Goal: Contribute content: Contribute content

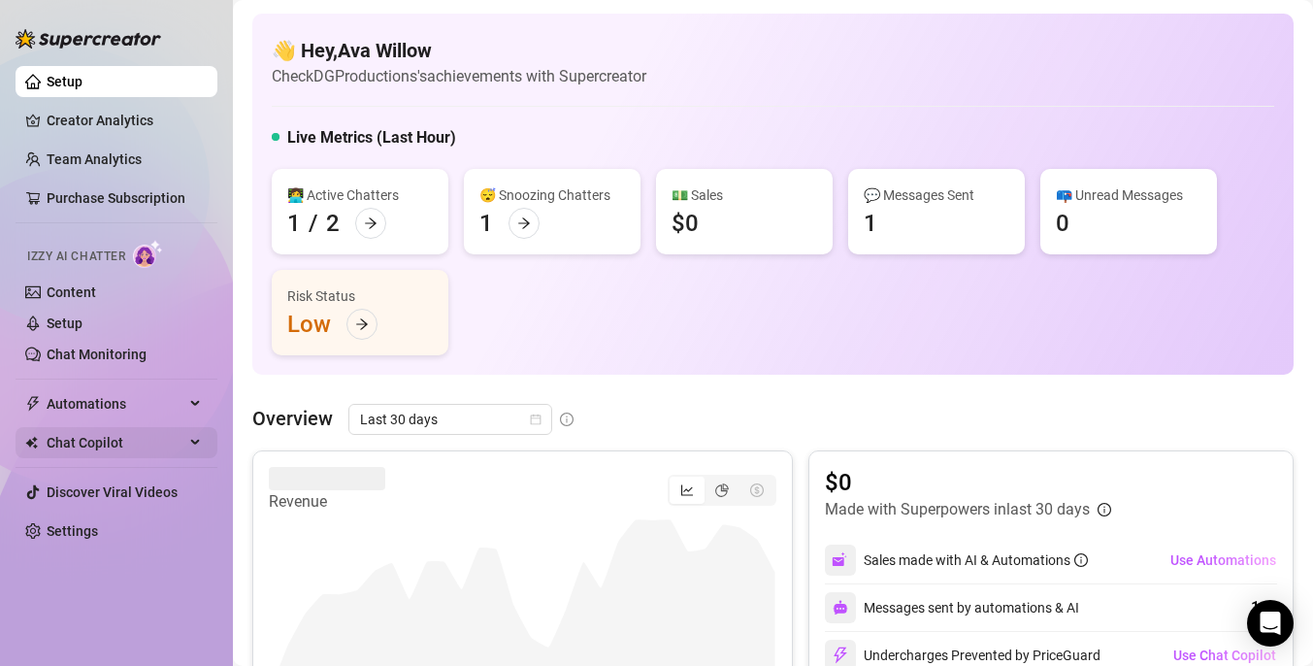
click at [121, 437] on span "Chat Copilot" at bounding box center [116, 442] width 138 height 31
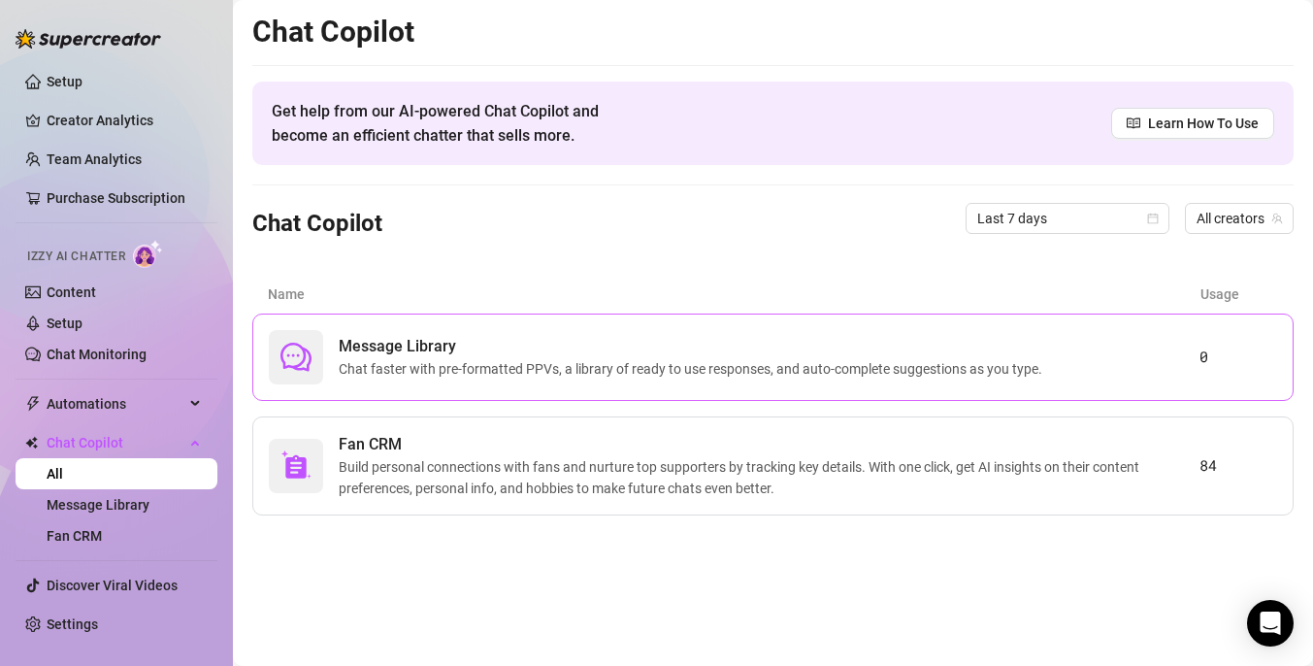
click at [507, 353] on span "Message Library" at bounding box center [694, 346] width 711 height 23
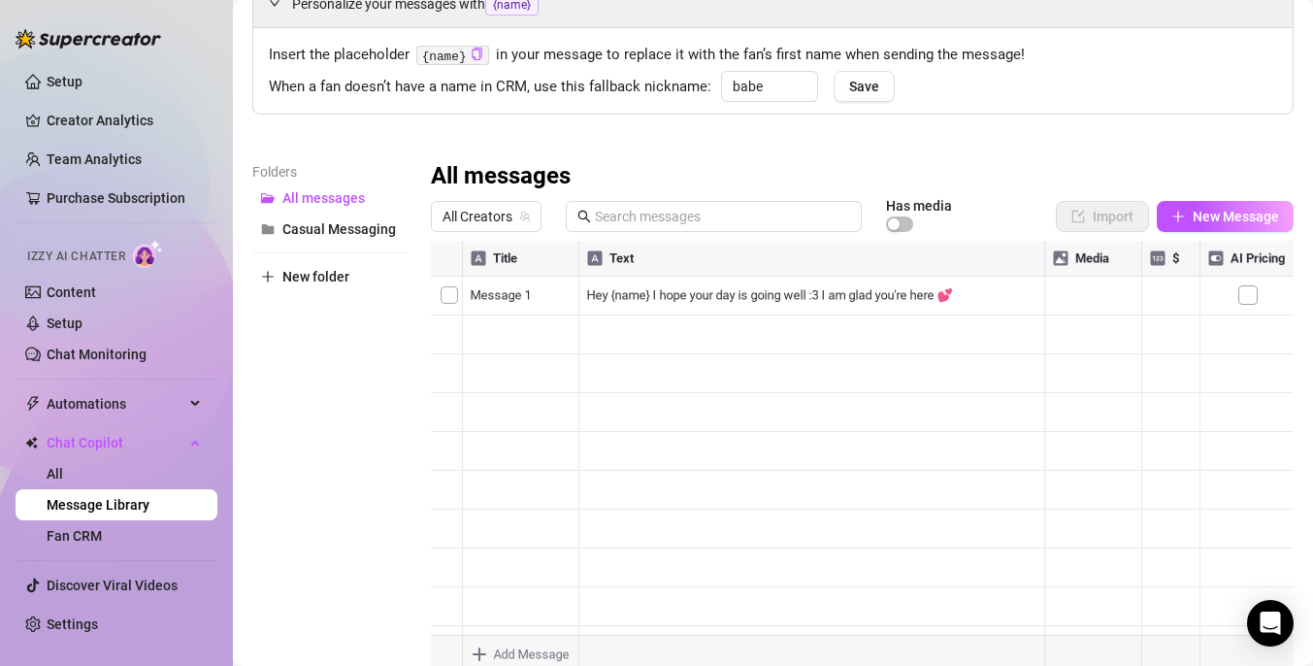
scroll to position [104, 0]
click at [845, 305] on div at bounding box center [862, 456] width 863 height 433
click at [963, 304] on div at bounding box center [862, 456] width 863 height 433
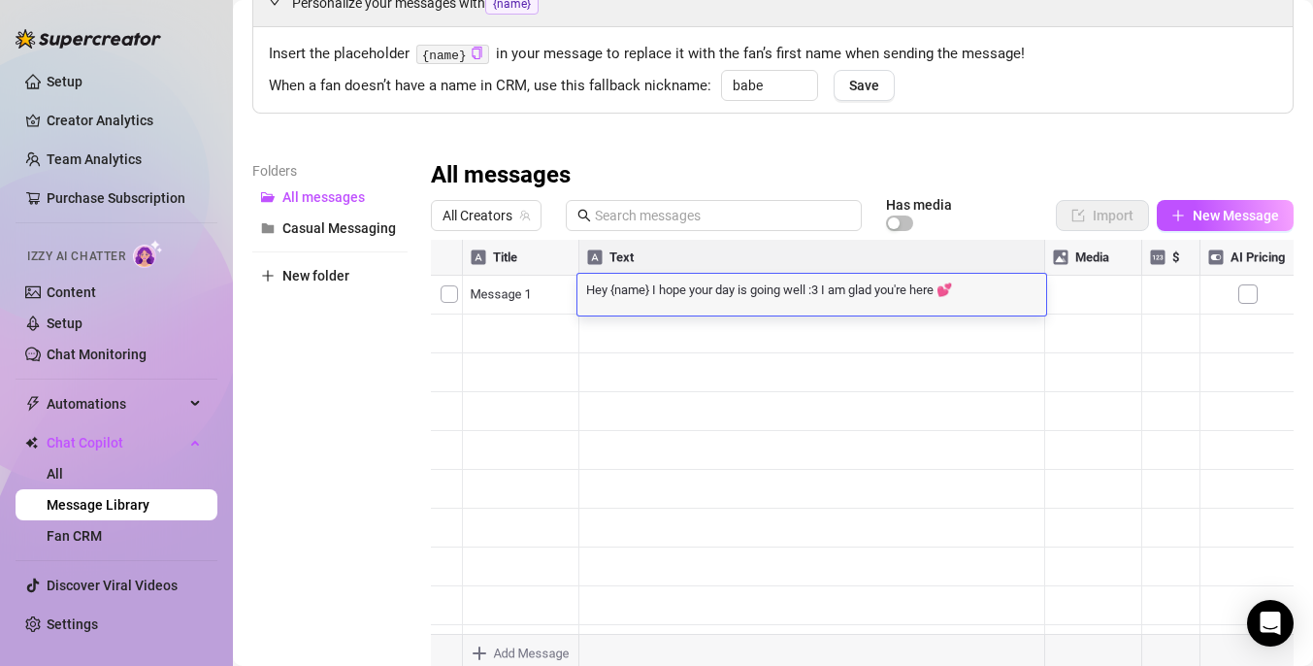
scroll to position [0, 0]
click at [503, 208] on span "All Creators" at bounding box center [485, 215] width 87 height 29
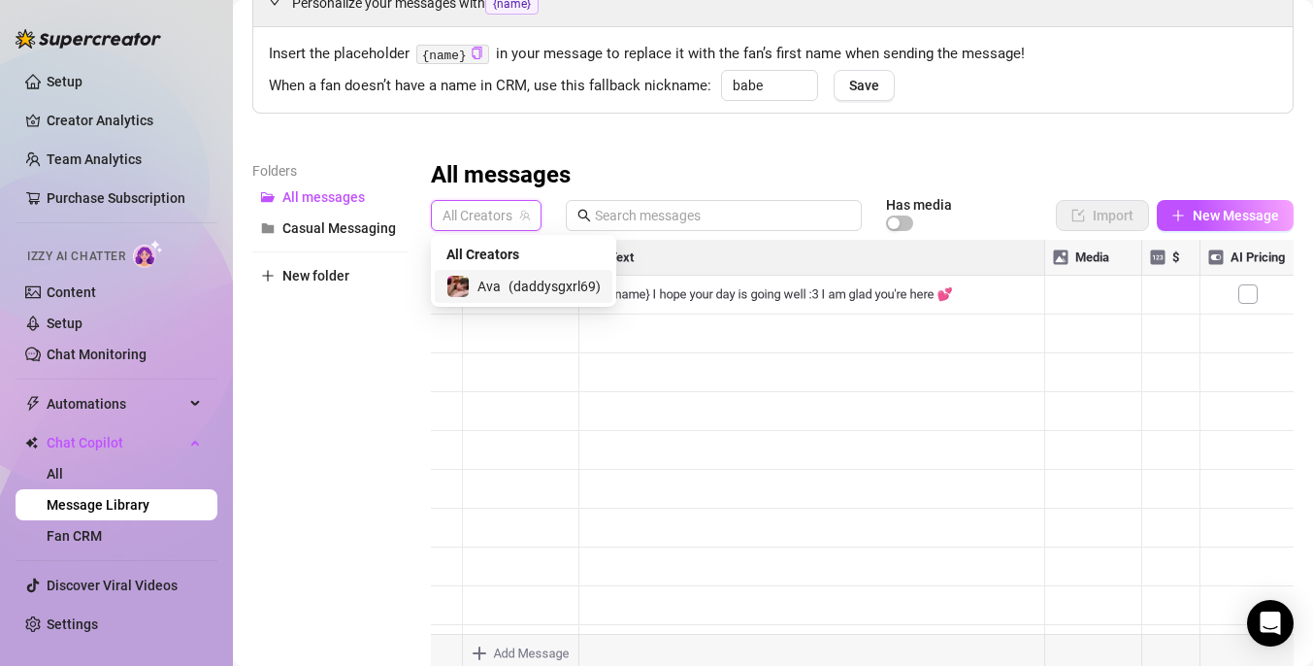
click at [517, 302] on div "Ava ( daddysgxrl69 )" at bounding box center [524, 286] width 178 height 33
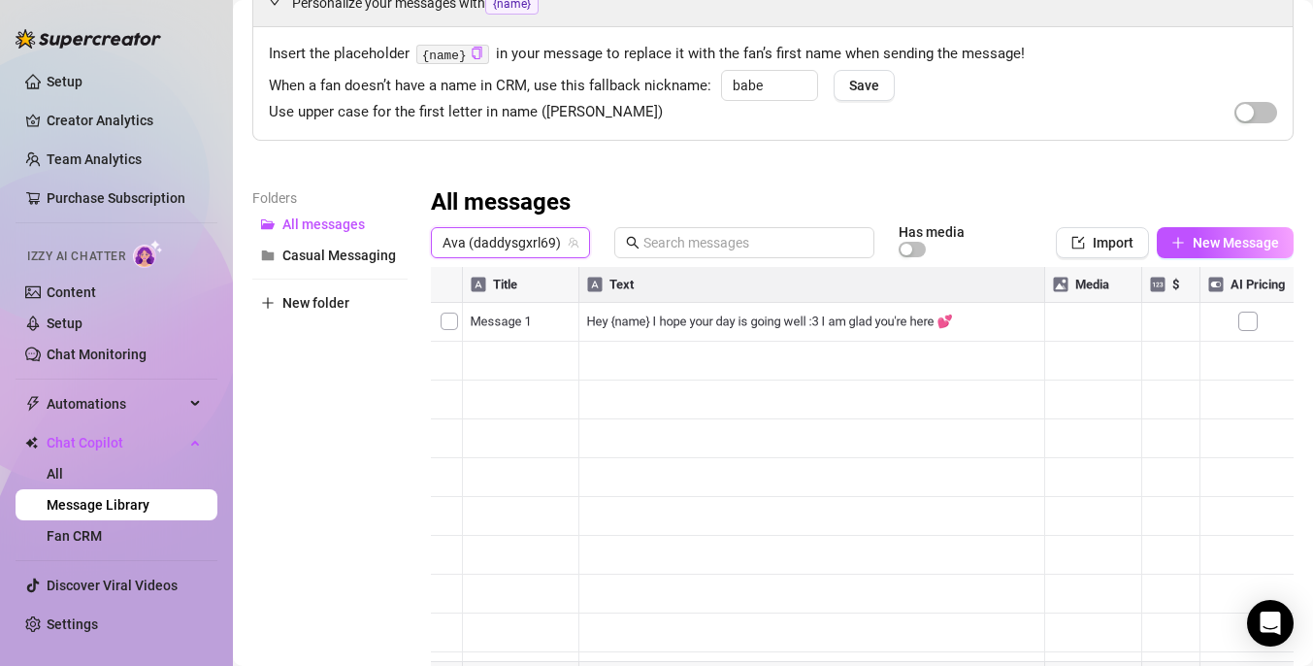
click at [723, 458] on div at bounding box center [862, 483] width 863 height 433
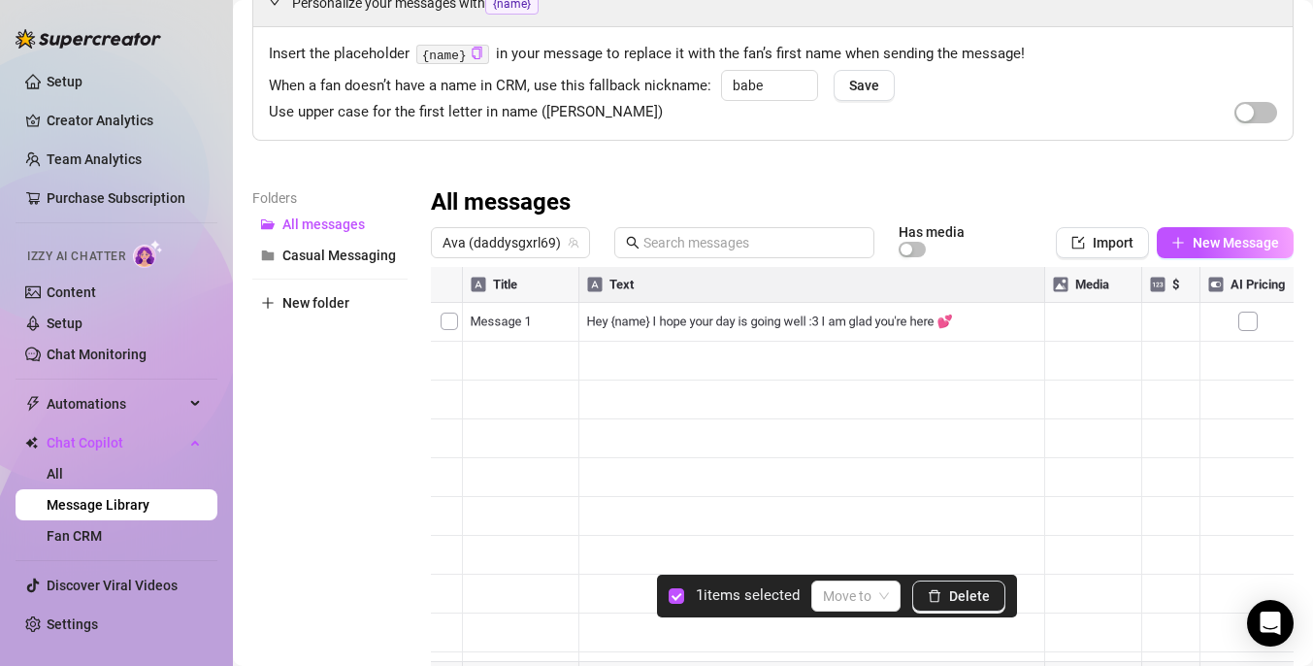
click at [445, 330] on div at bounding box center [862, 483] width 863 height 433
click at [938, 597] on icon "delete" at bounding box center [935, 596] width 14 height 14
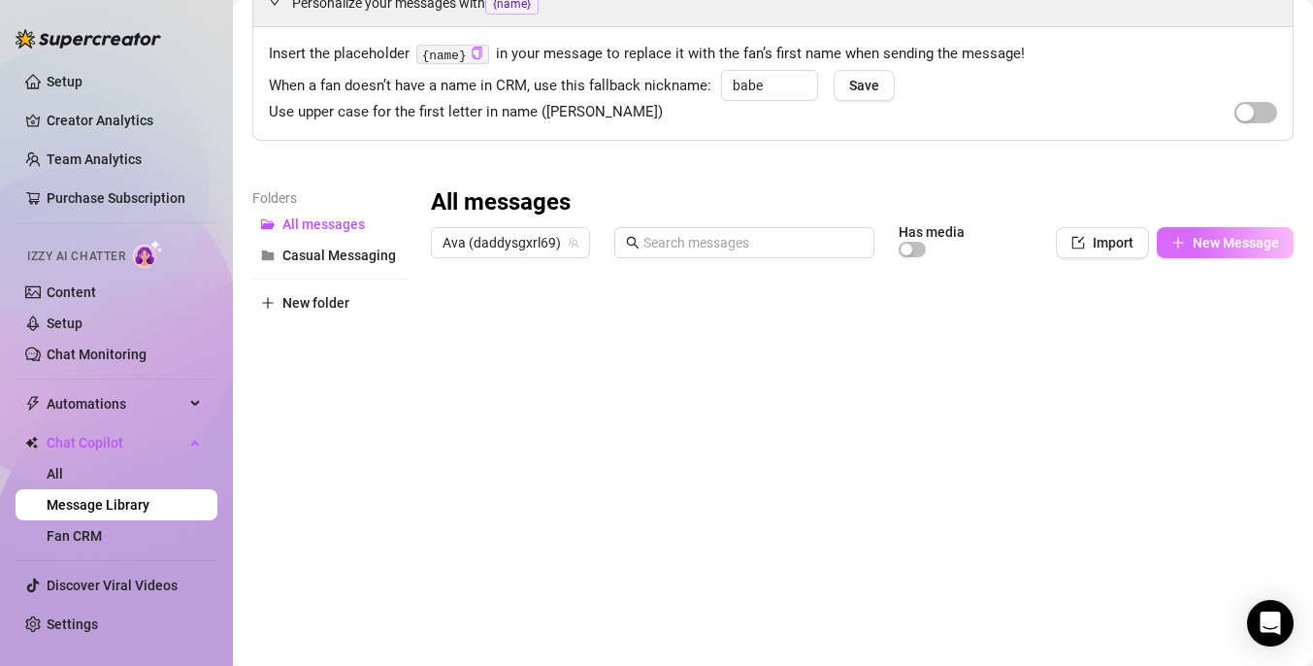
click at [1178, 245] on icon "plus" at bounding box center [1177, 242] width 1 height 11
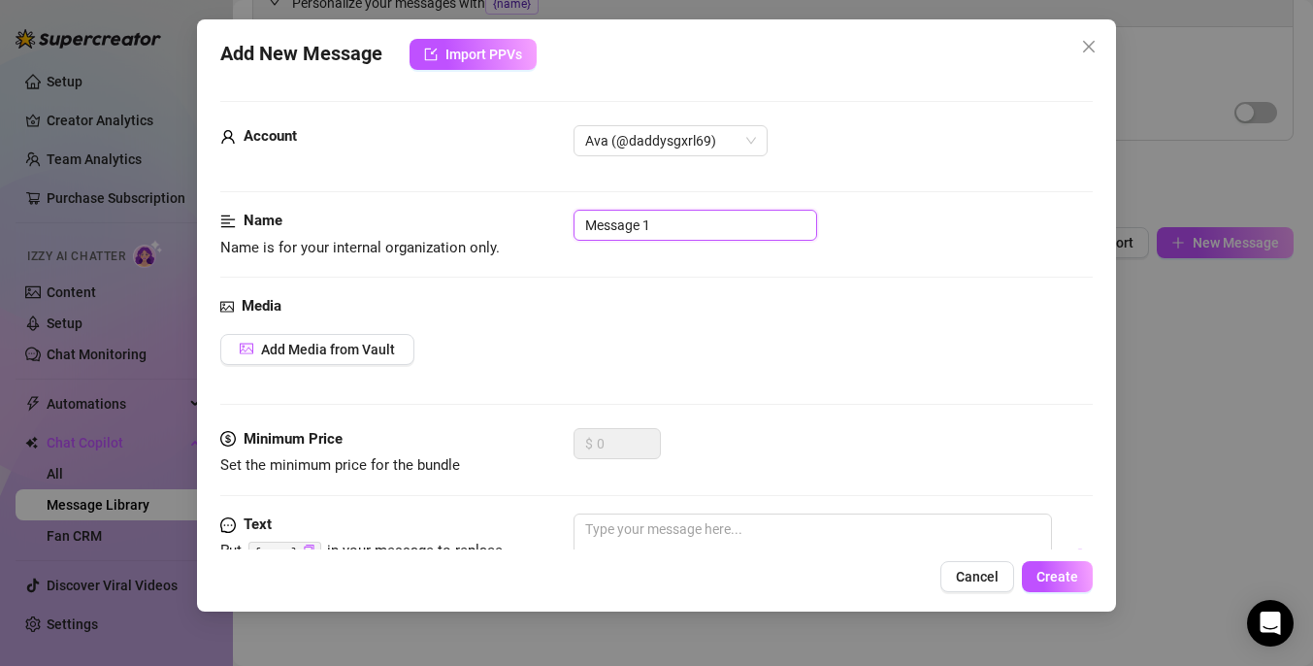
click at [634, 214] on input "Message 1" at bounding box center [695, 225] width 244 height 31
type input "MessagGreee 1"
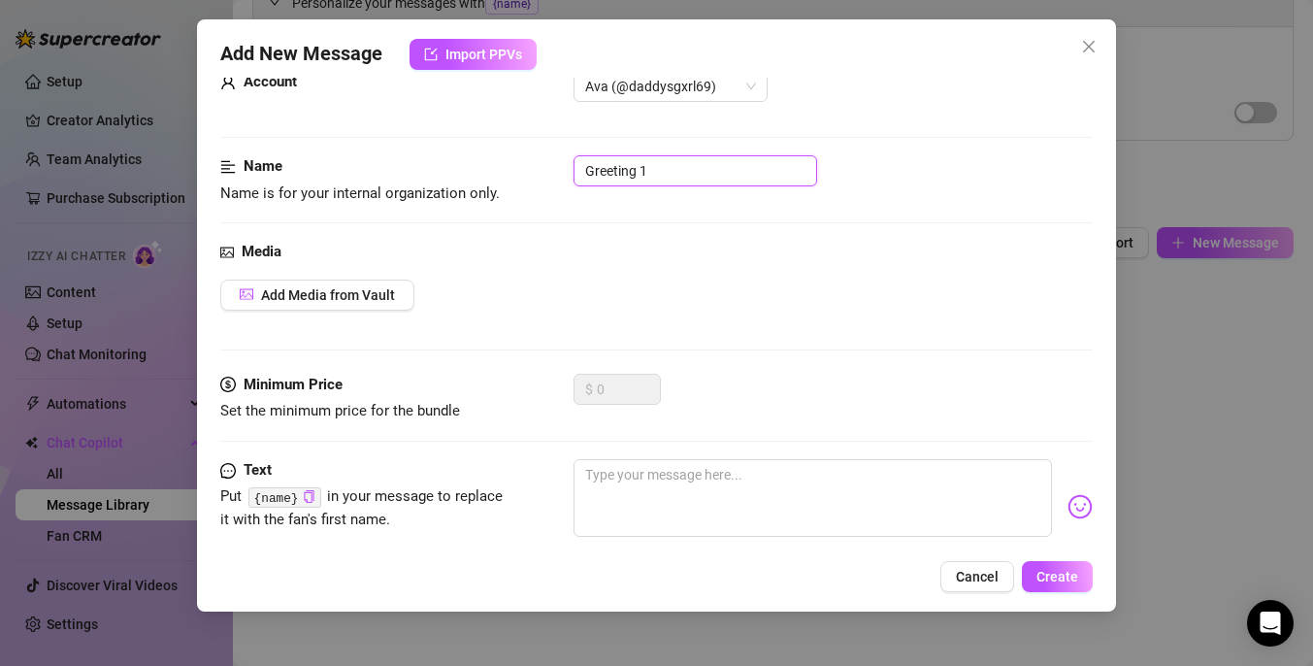
scroll to position [102, 0]
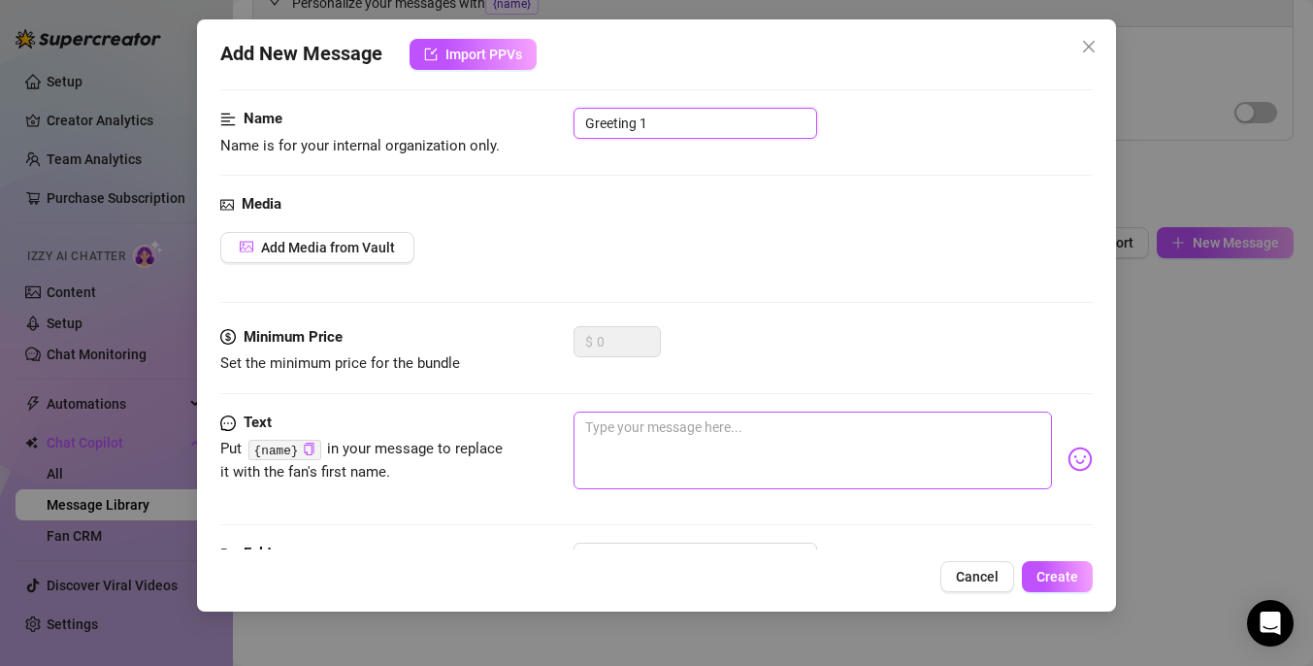
type input "Greeting 1"
click at [664, 444] on textarea at bounding box center [812, 450] width 478 height 78
type textarea "H"
type textarea "He"
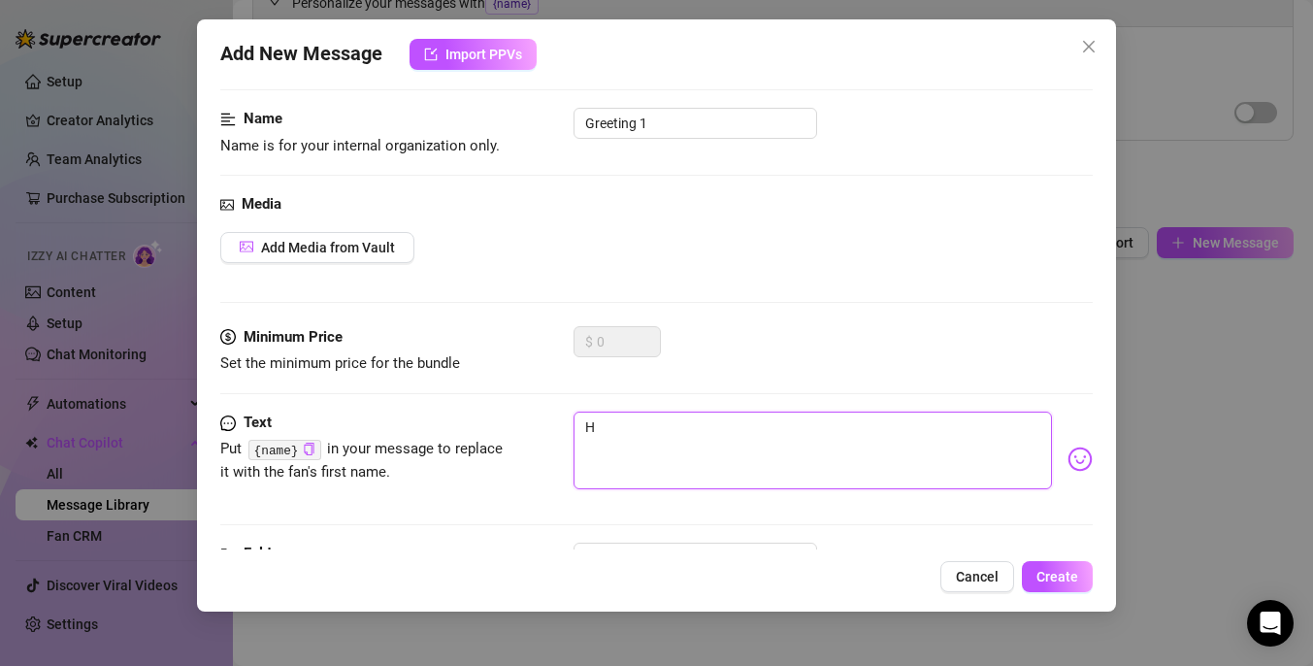
type textarea "He"
type textarea "Hey"
type textarea "Heyy"
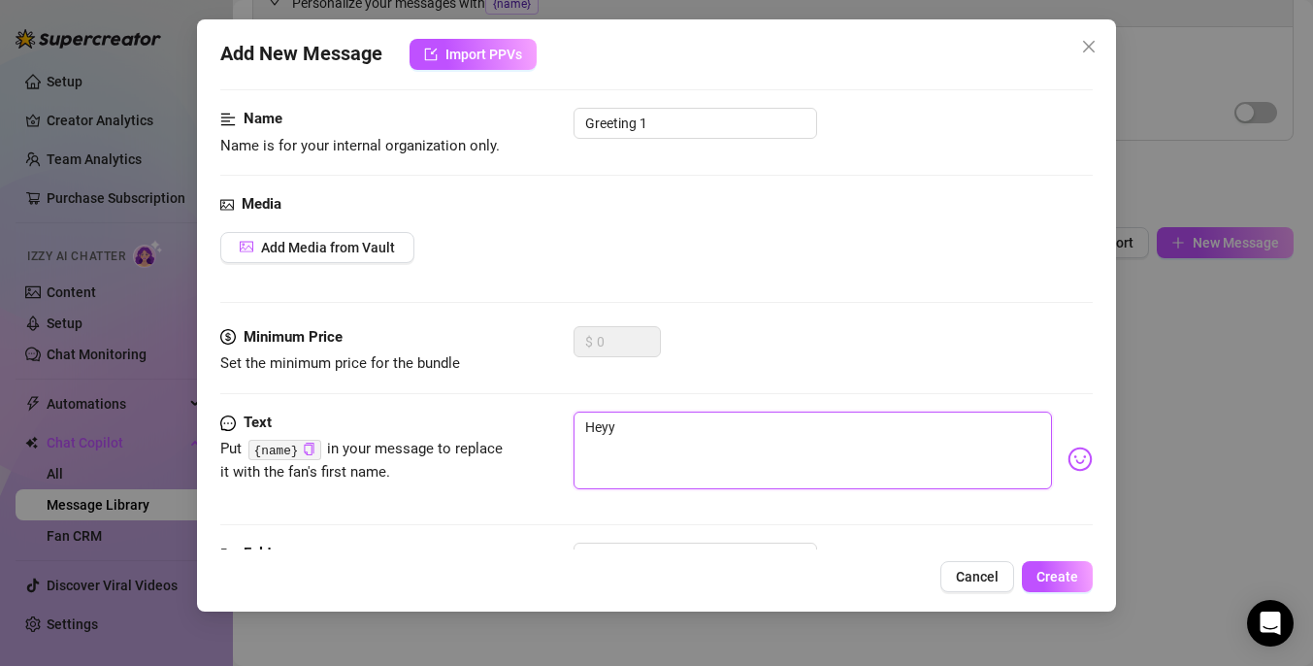
type textarea "Heyy"
type textarea "Heyy b"
type textarea "Heyy ba"
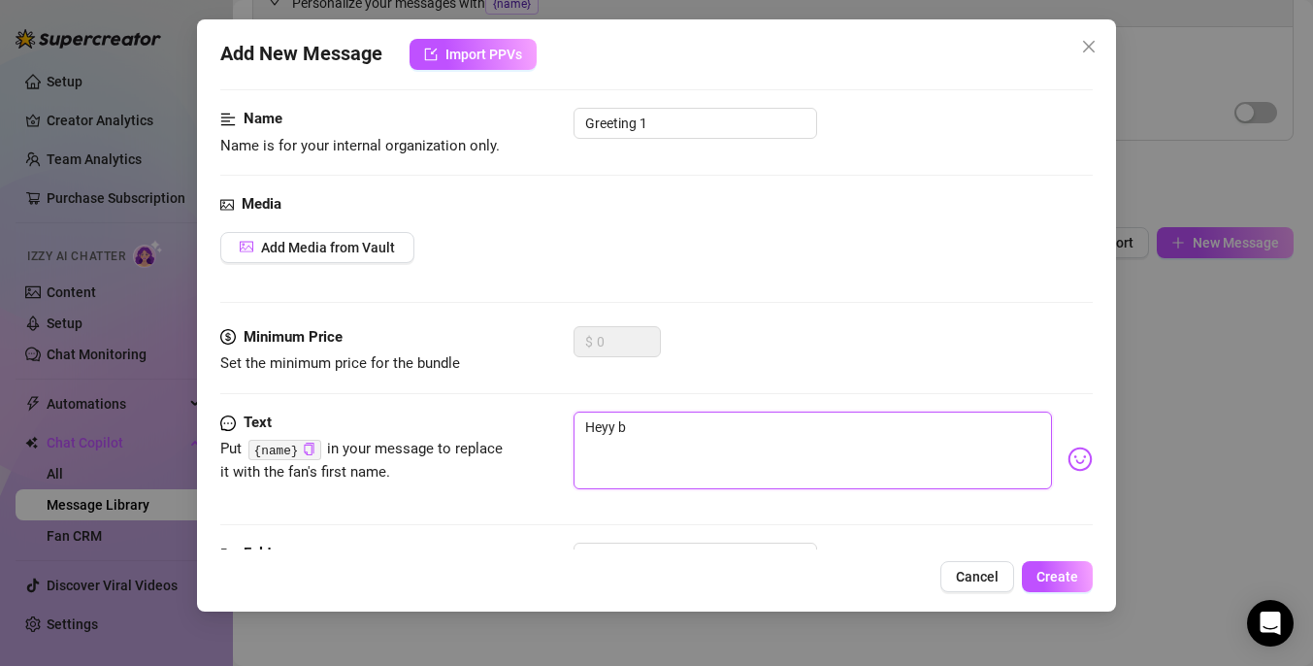
type textarea "Heyy ba"
type textarea "Heyy bab"
type textarea "Heyy babe"
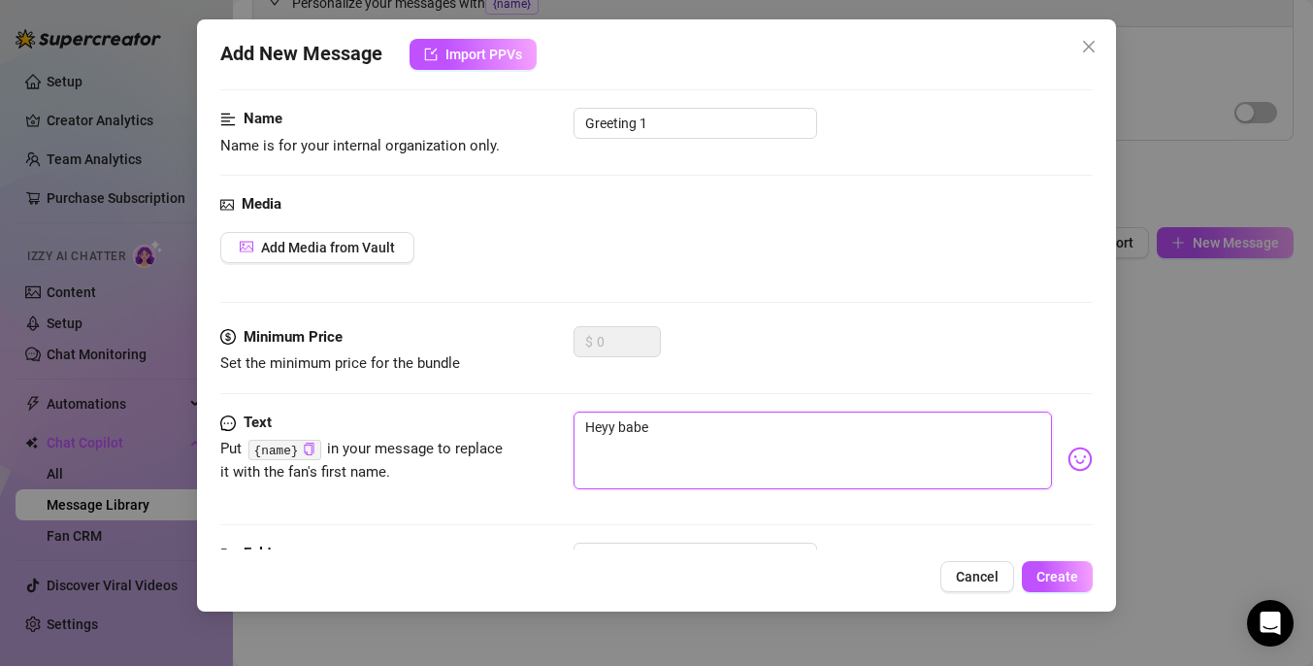
type textarea "Heyy babes"
type textarea "Heyy babes!"
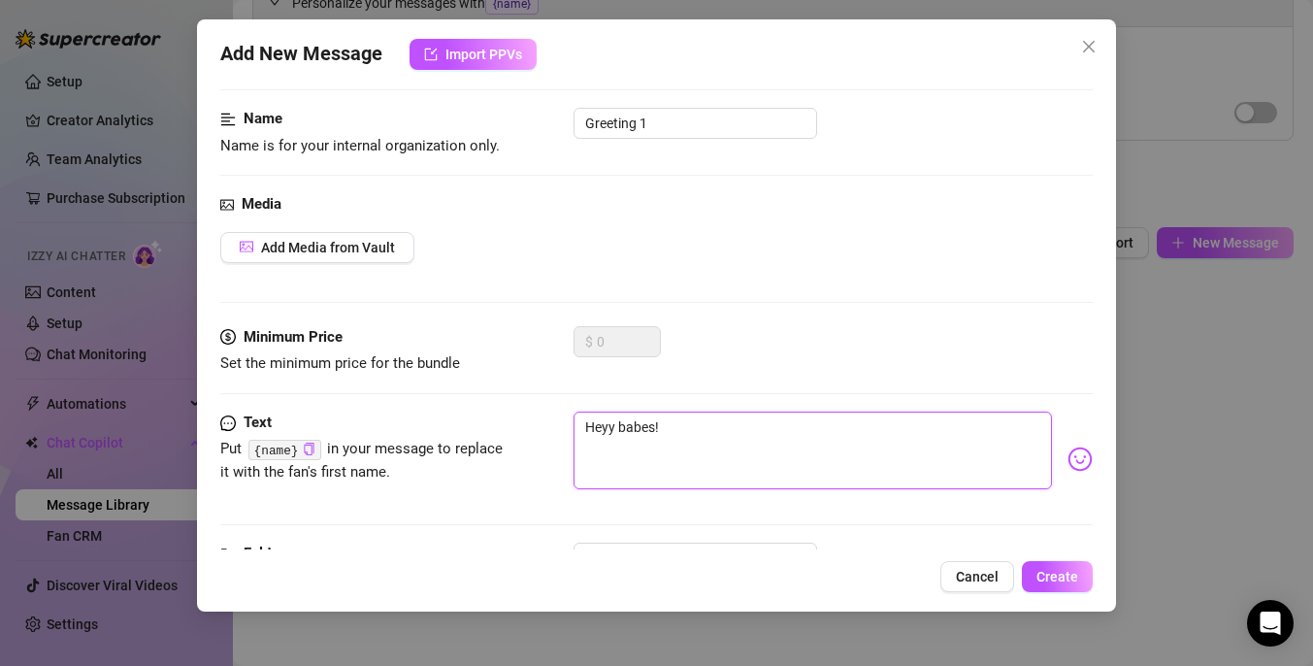
type textarea "Heyy babes!"
type textarea "Heyy babes! 💕"
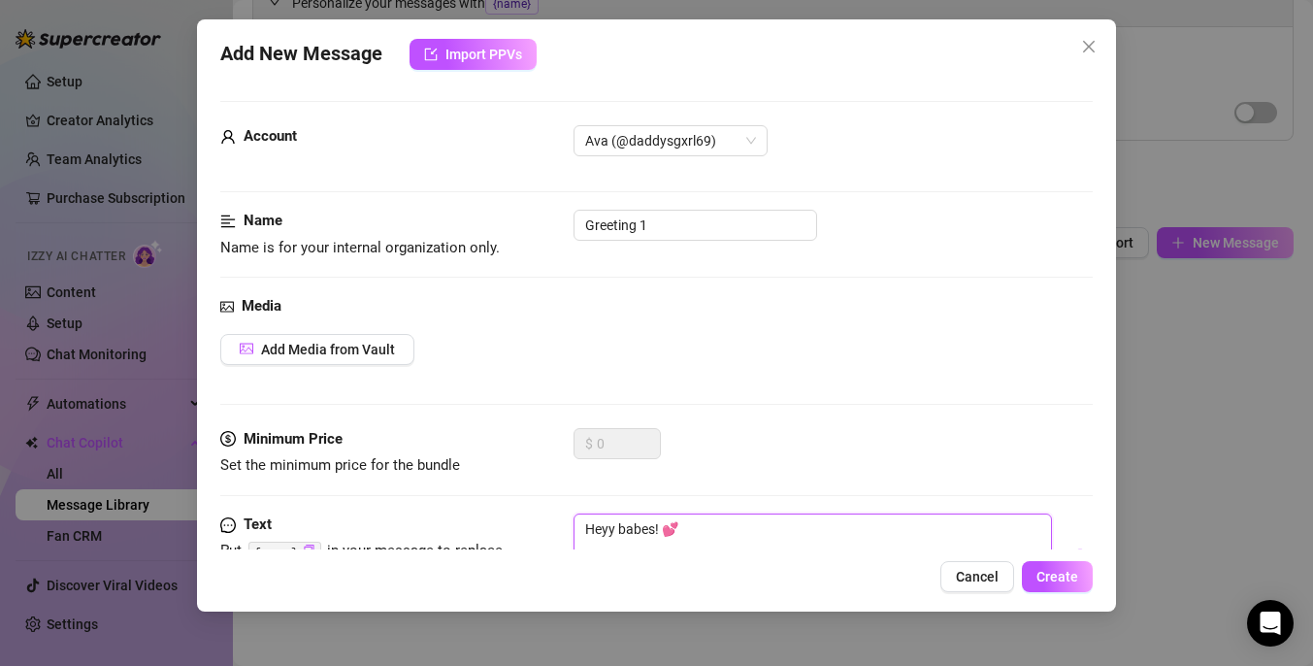
scroll to position [180, 0]
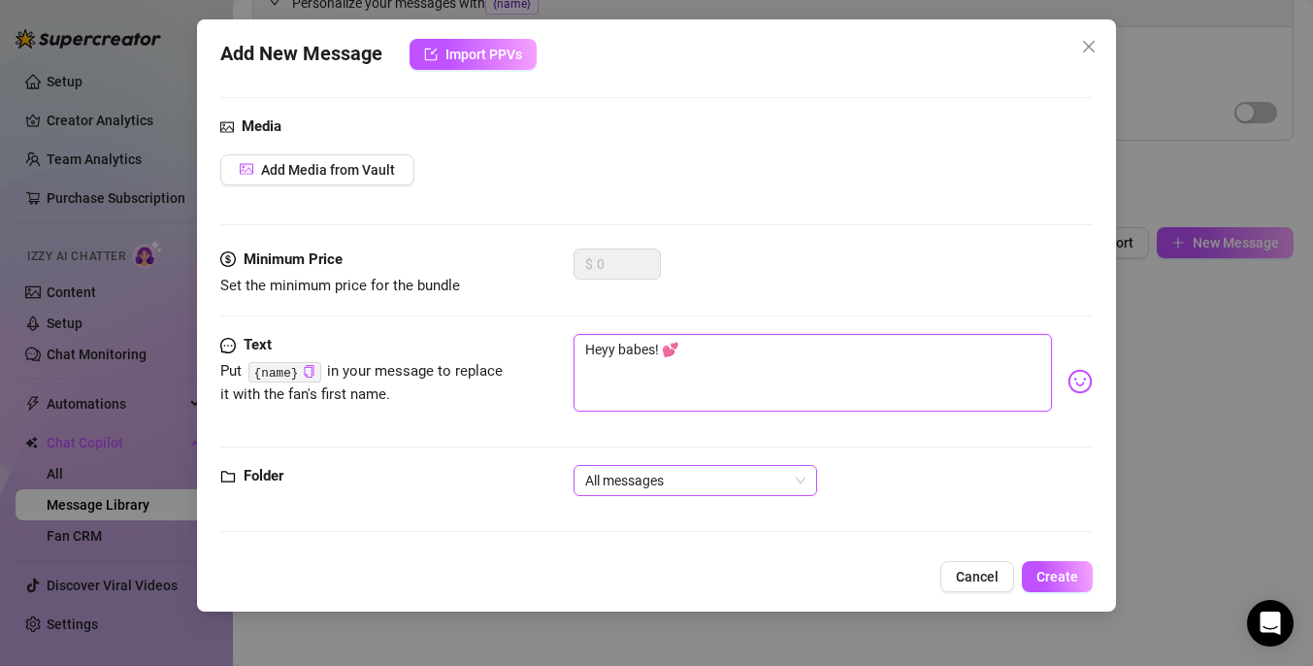
click at [698, 487] on span "All messages" at bounding box center [695, 480] width 220 height 29
type textarea "Heyy babes! 💕"
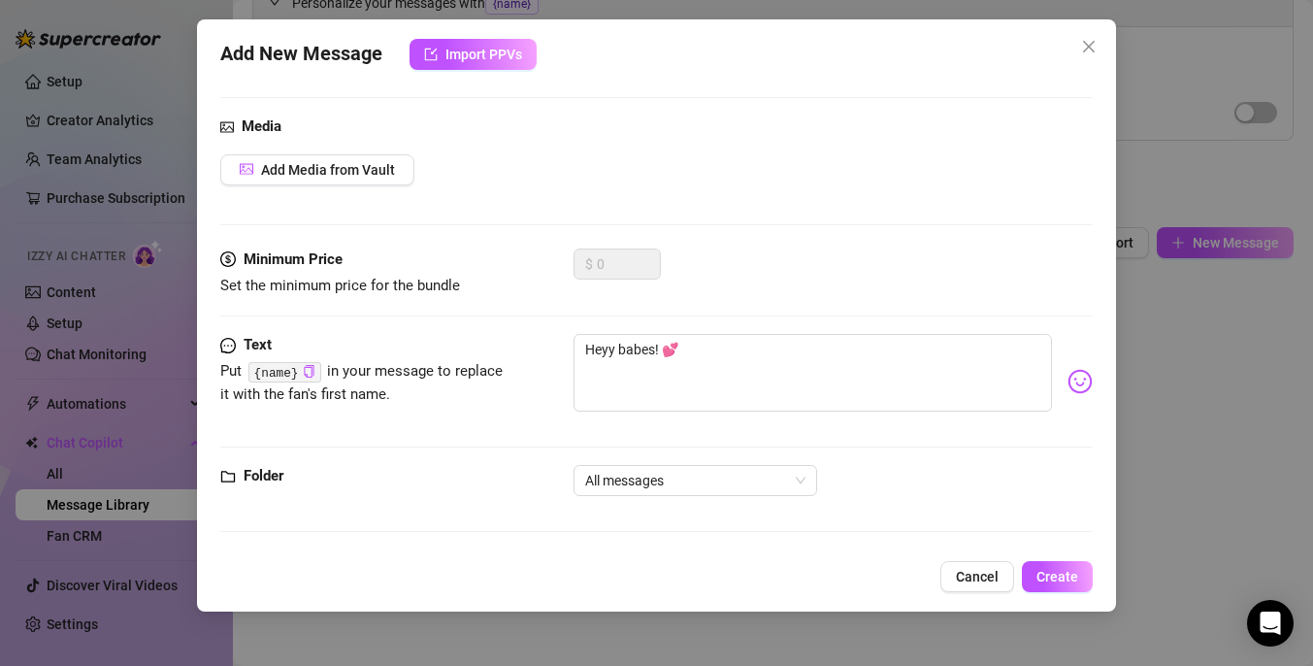
click at [818, 459] on div "Text Put {name} in your message to replace it with the fan's first name. Heyy b…" at bounding box center [656, 399] width 872 height 131
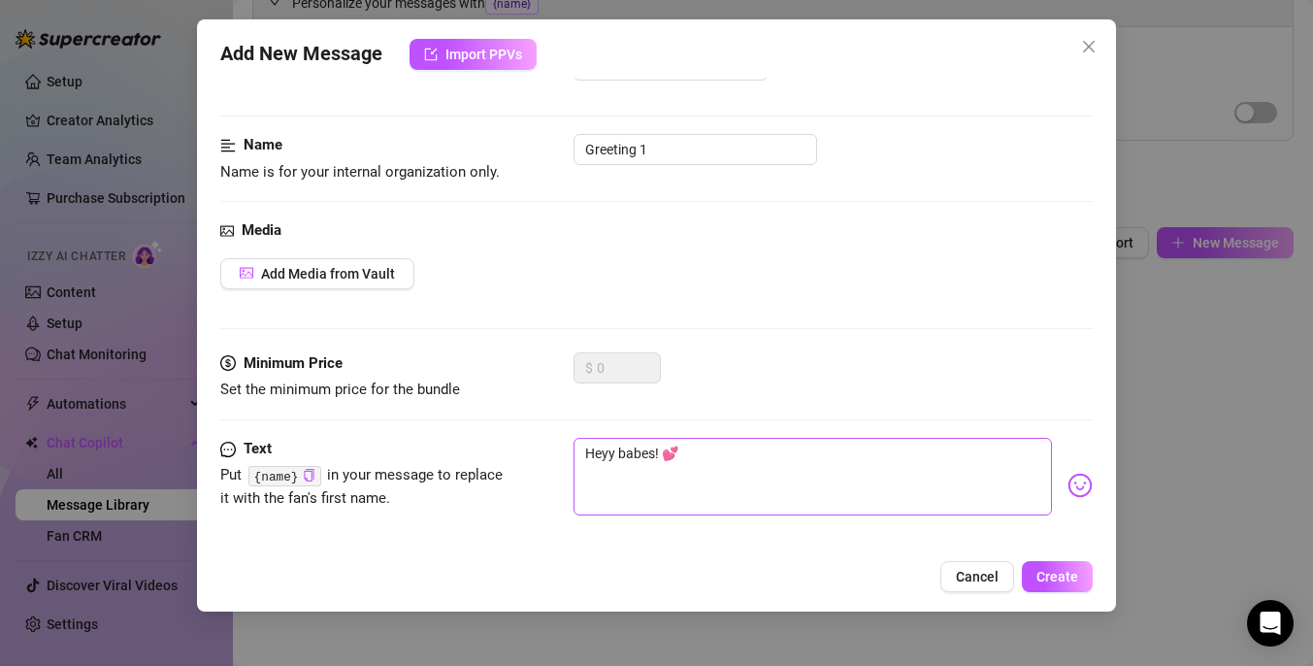
scroll to position [0, 0]
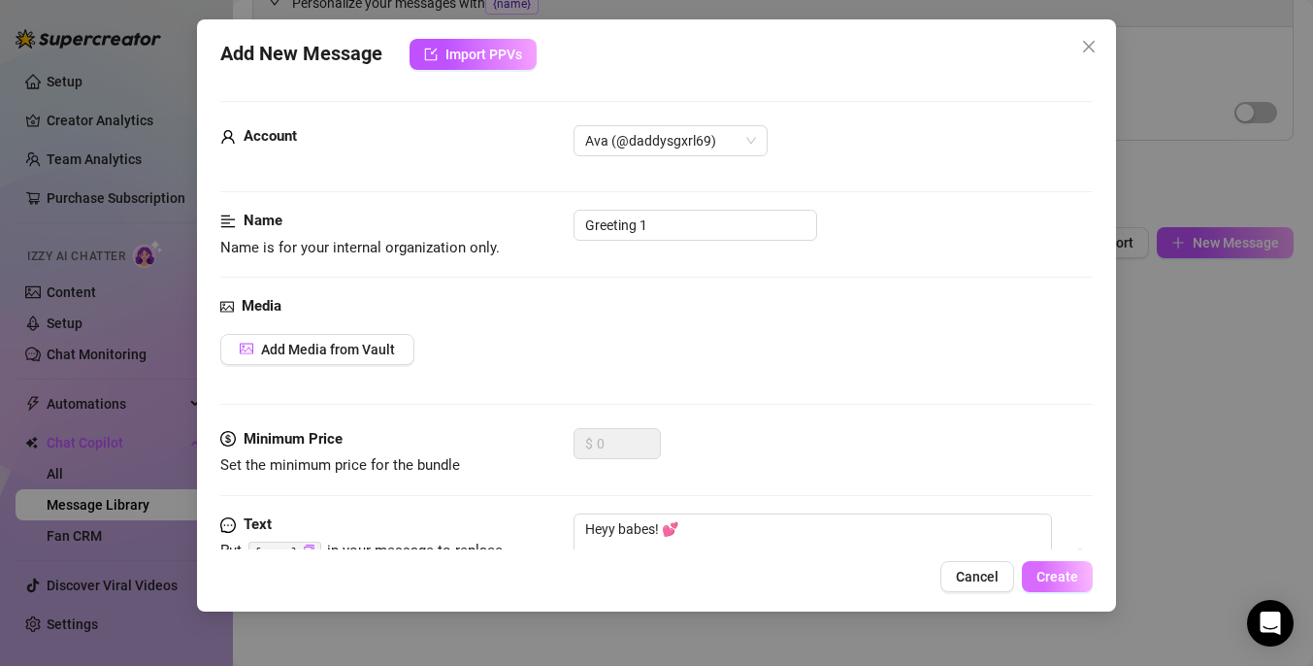
click at [1042, 577] on span "Create" at bounding box center [1057, 577] width 42 height 16
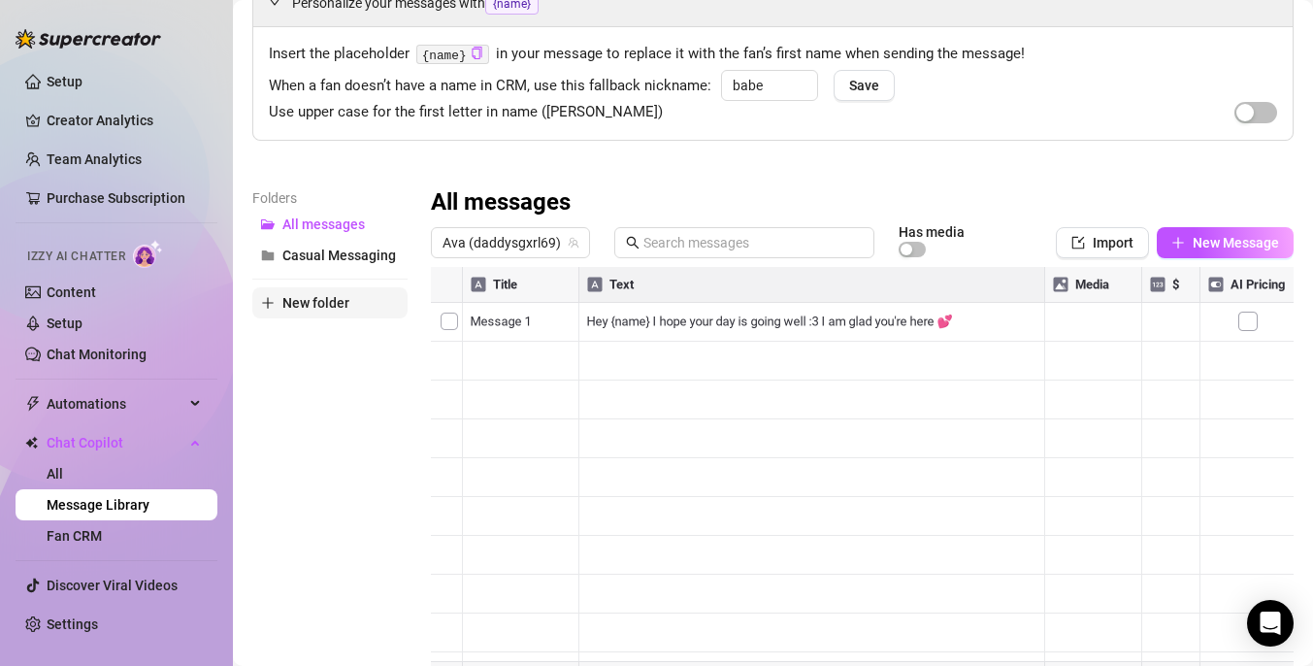
click at [266, 303] on icon "plus" at bounding box center [268, 303] width 14 height 14
click at [319, 299] on input "text" at bounding box center [329, 286] width 155 height 31
type input "Greetings"
click at [294, 415] on div "Folders All messages Casual Messaging Greetings New folder" at bounding box center [329, 443] width 155 height 512
click at [354, 271] on button "Greetings" at bounding box center [329, 286] width 155 height 31
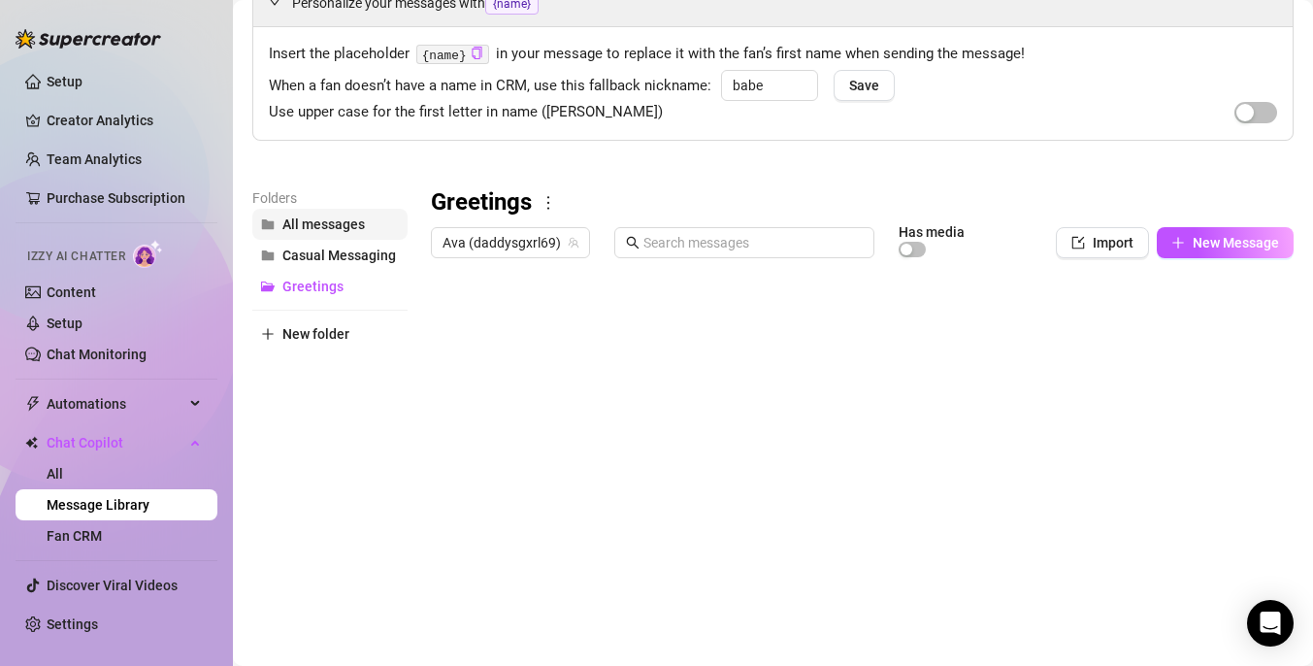
click at [362, 228] on span "All messages" at bounding box center [323, 224] width 82 height 16
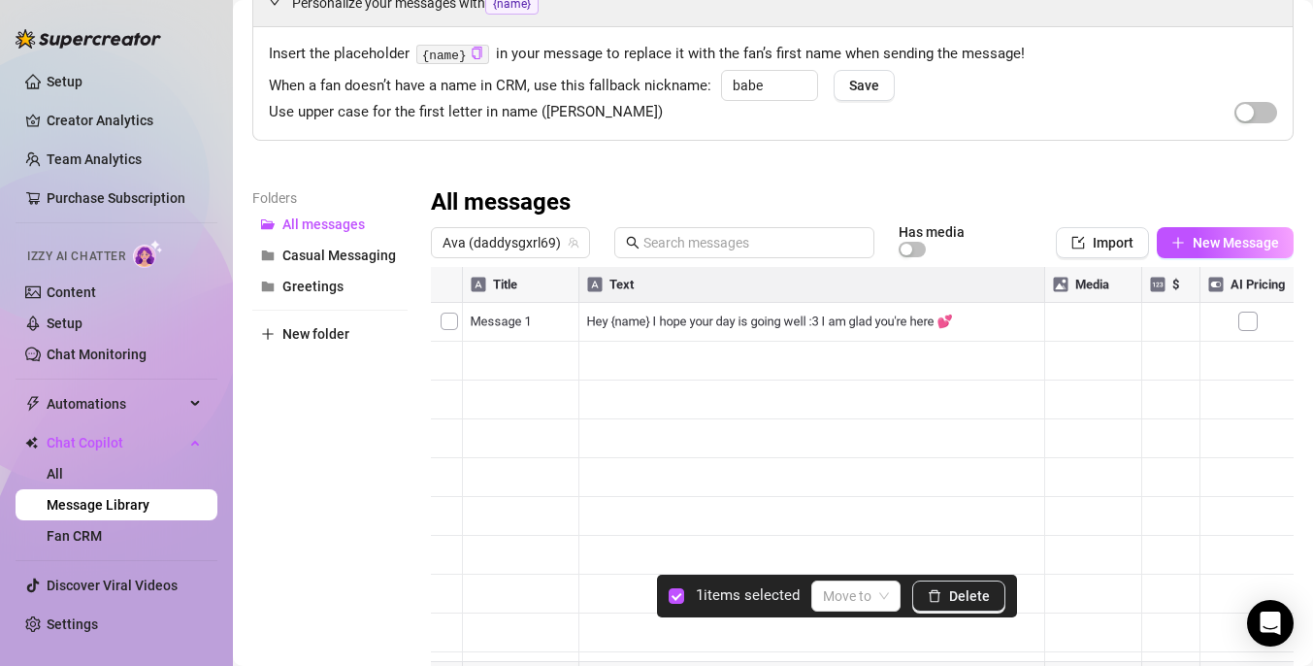
click at [449, 318] on div at bounding box center [862, 483] width 863 height 433
click at [846, 599] on input "search" at bounding box center [847, 595] width 49 height 29
click at [866, 562] on div "Greetings" at bounding box center [884, 556] width 111 height 21
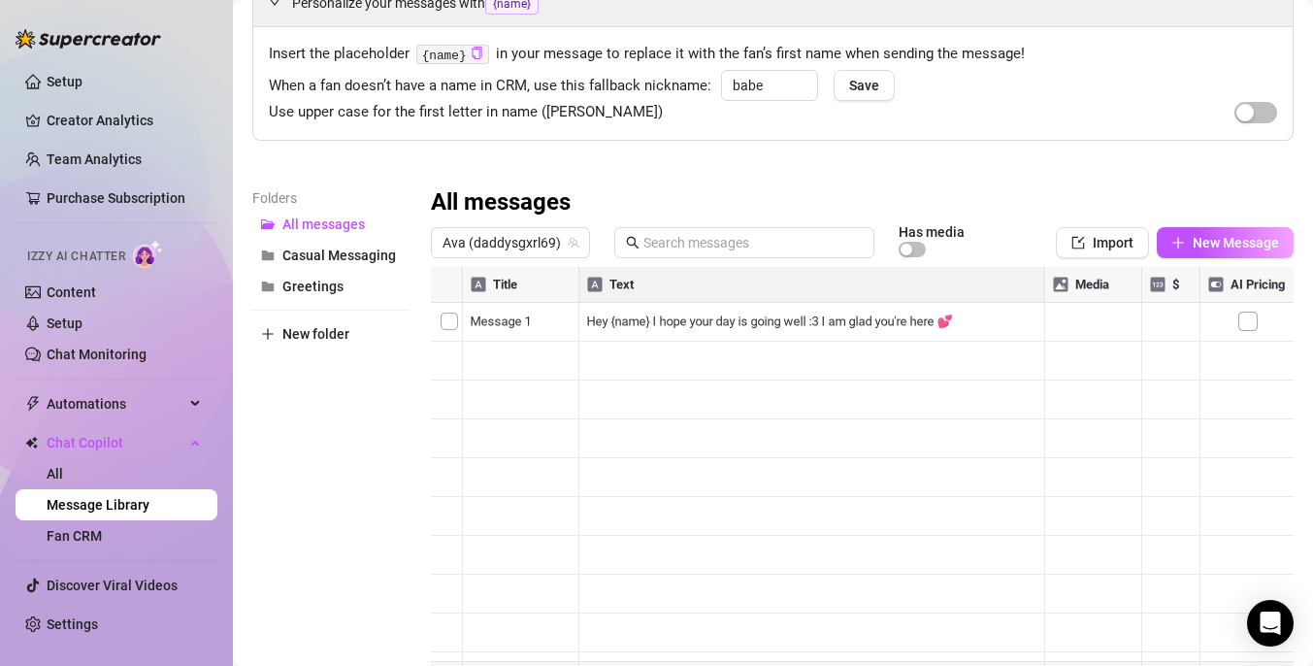
click at [958, 170] on div "Personalize your messages with {name} Insert the placeholder {name} in your mes…" at bounding box center [772, 339] width 1041 height 721
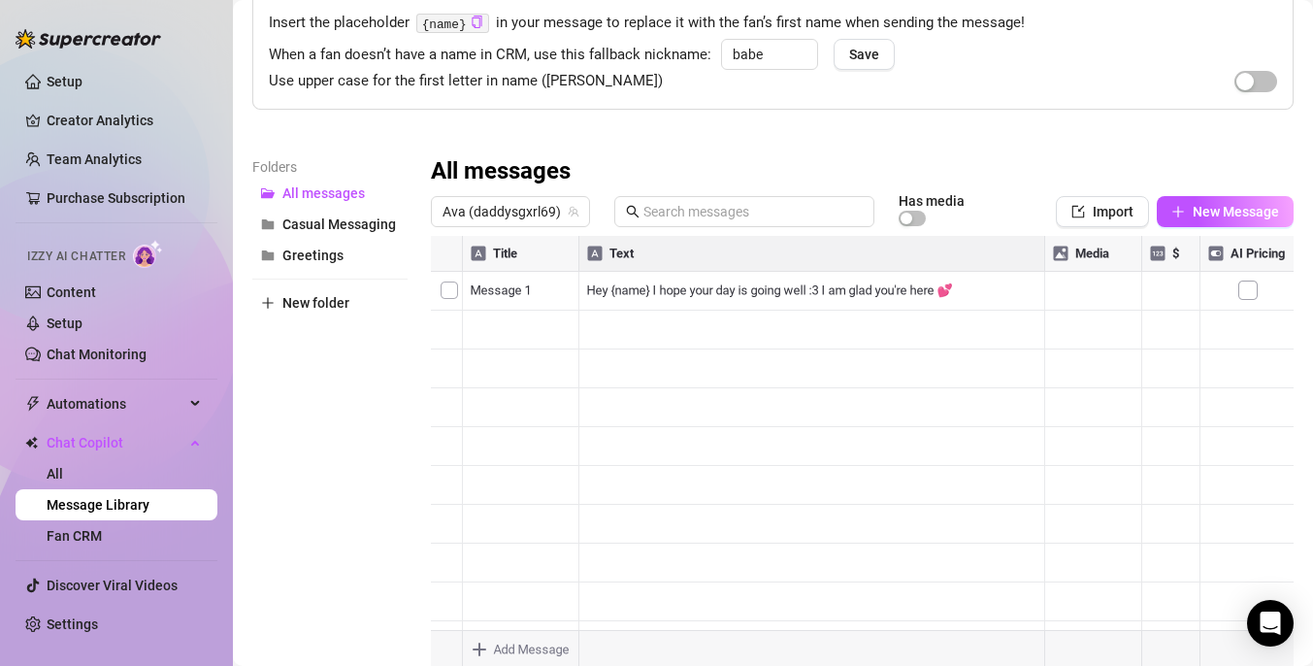
scroll to position [25, 0]
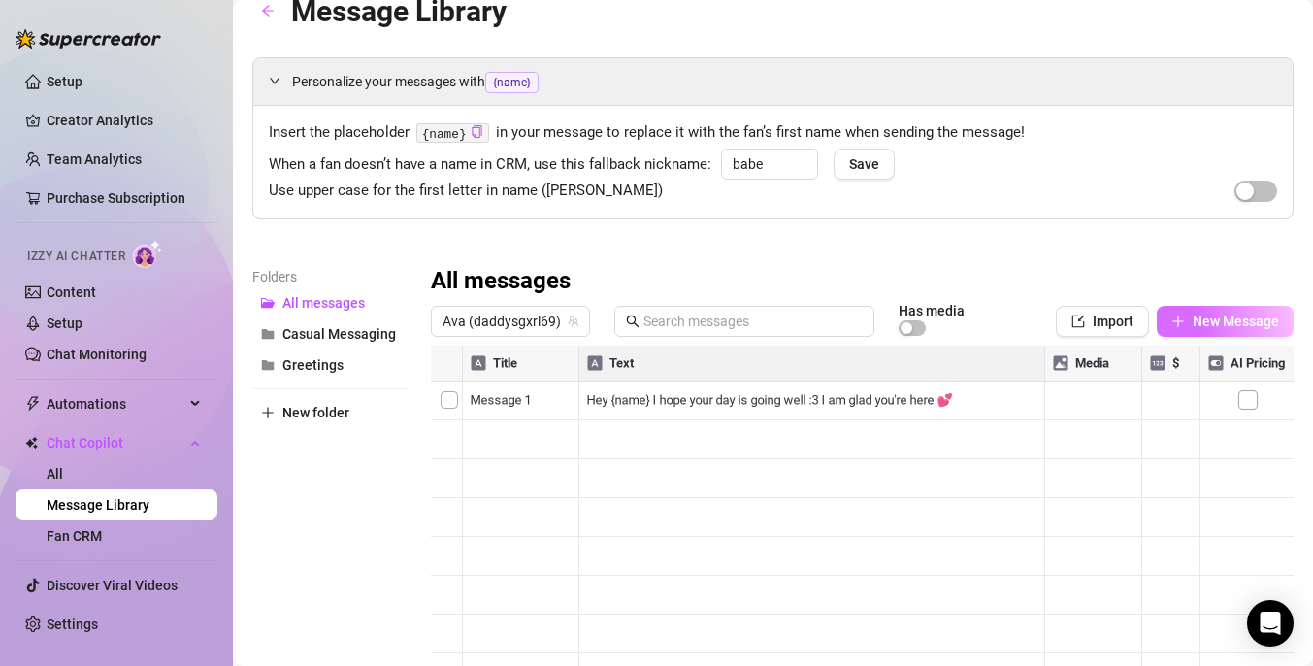
click at [1194, 314] on span "New Message" at bounding box center [1236, 321] width 86 height 16
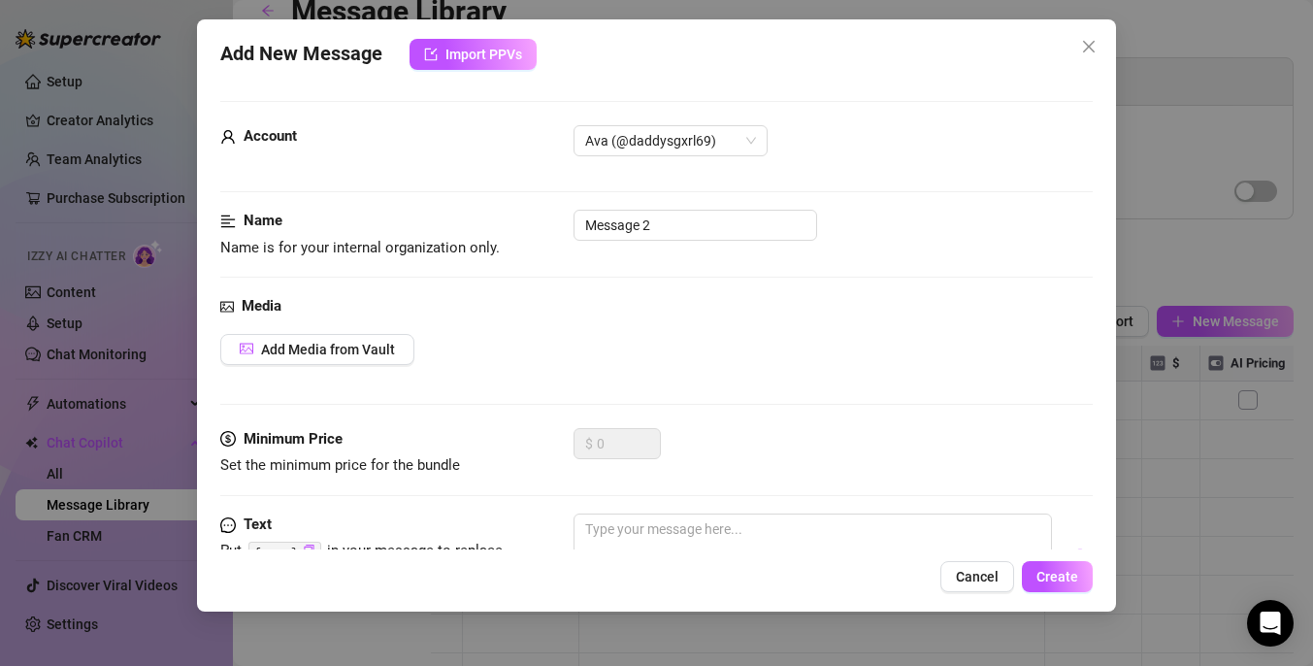
scroll to position [135, 0]
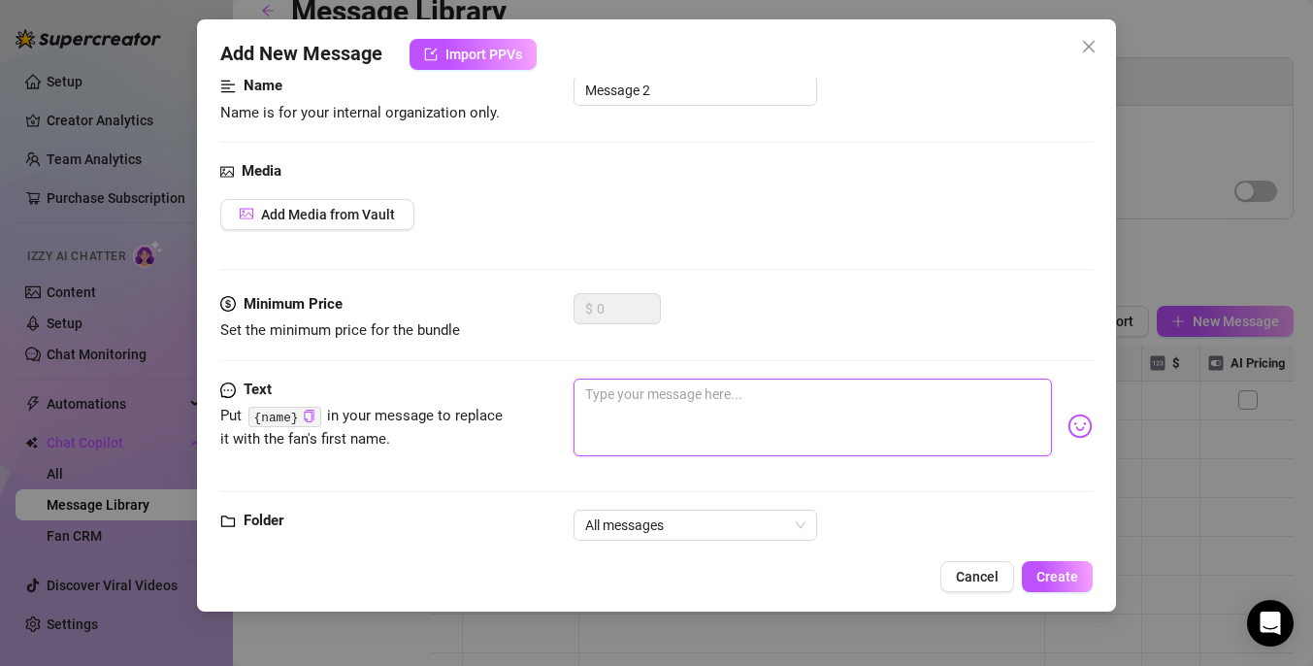
click at [656, 426] on textarea at bounding box center [812, 417] width 478 height 78
type textarea "H"
type textarea "He"
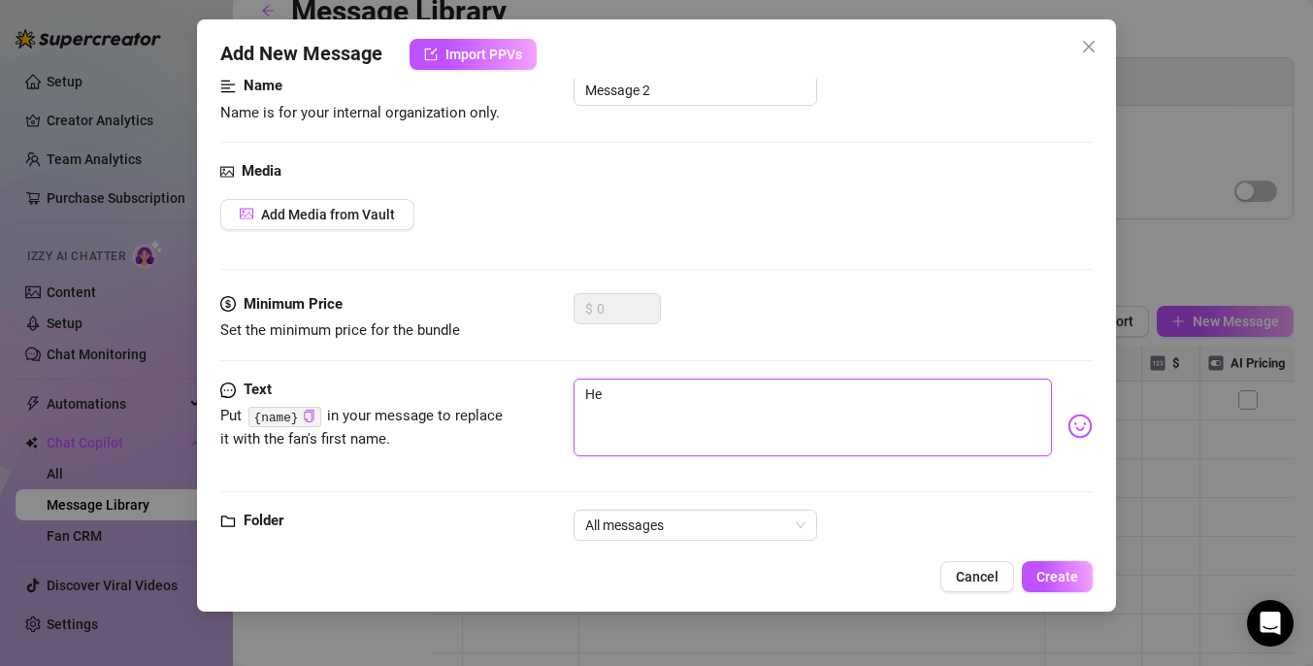
type textarea "Hey"
type textarea "Heyy"
type textarea "Heyyy"
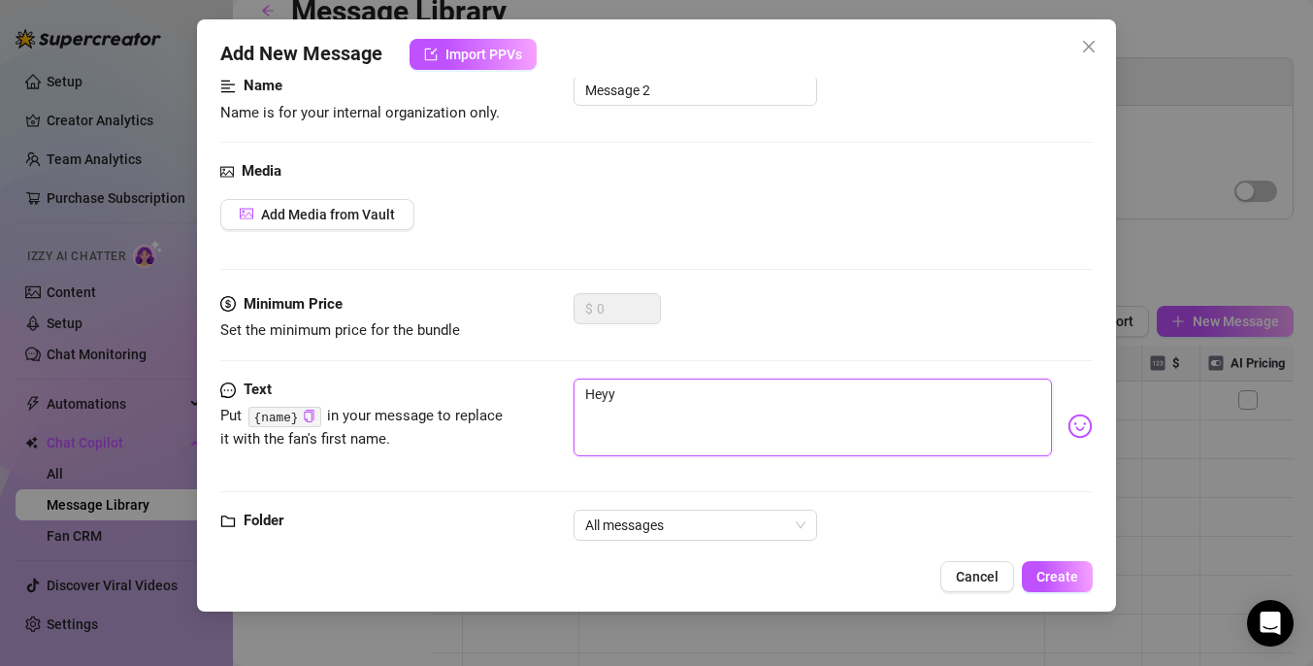
type textarea "Heyyy"
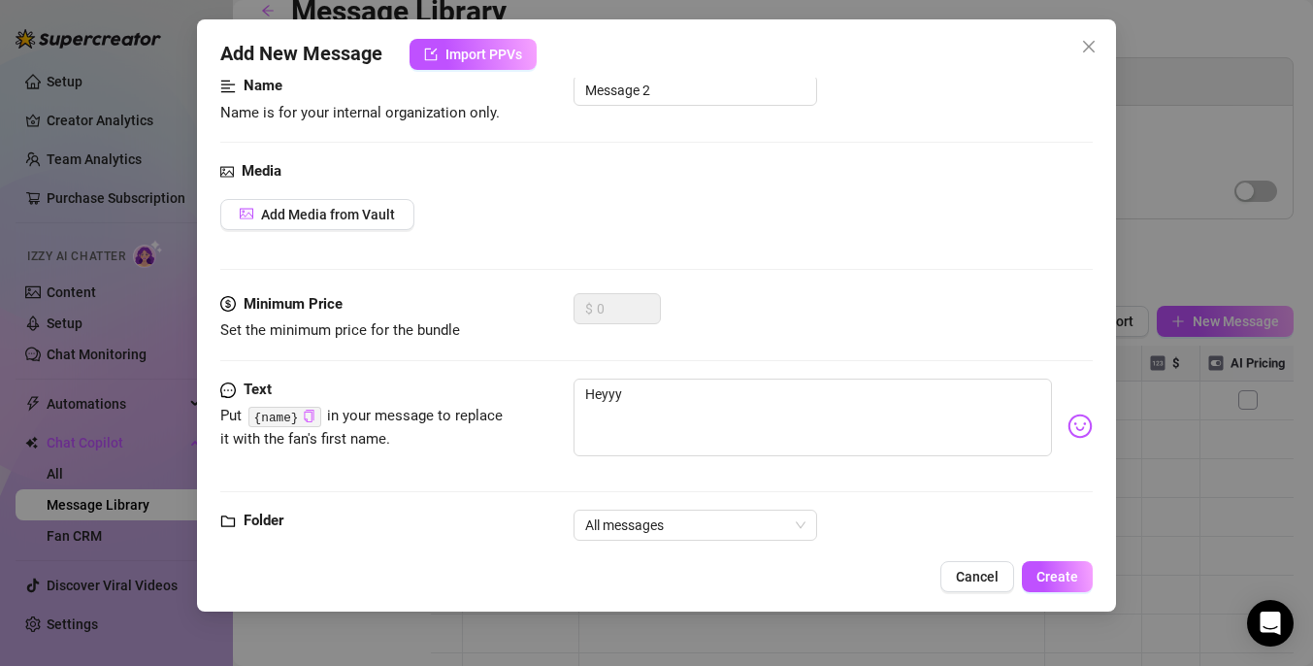
click at [313, 423] on button "Click to Copy" at bounding box center [309, 416] width 13 height 15
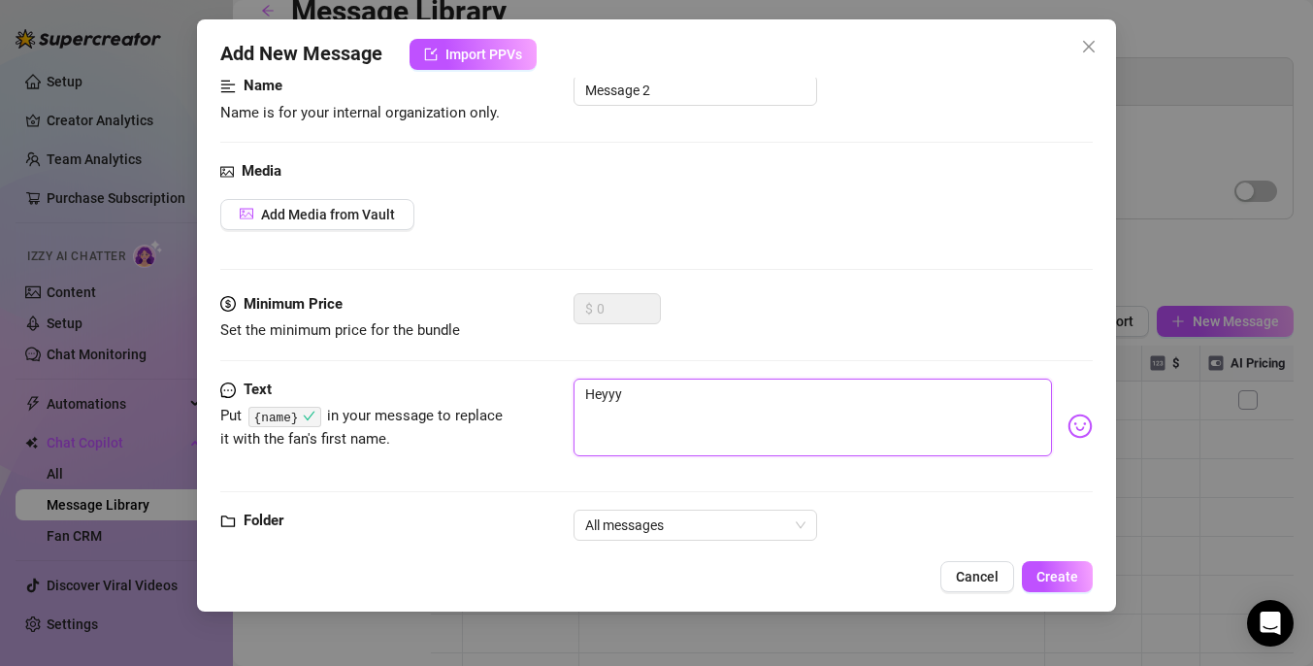
click at [663, 403] on textarea "Heyyy" at bounding box center [812, 417] width 478 height 78
paste textarea "{name}"
type textarea "Heyyy {name}"
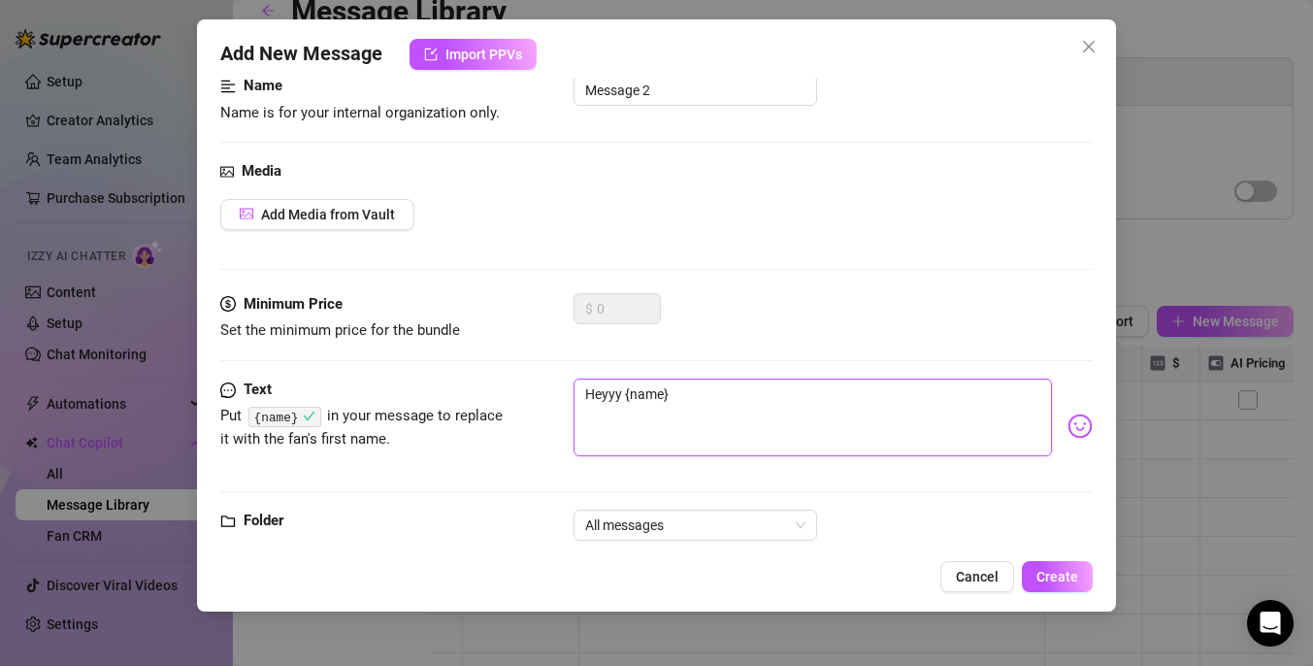
type textarea "Heyyy {name}"
type textarea "Heyyy {name} h"
type textarea "Heyyy {name} ho"
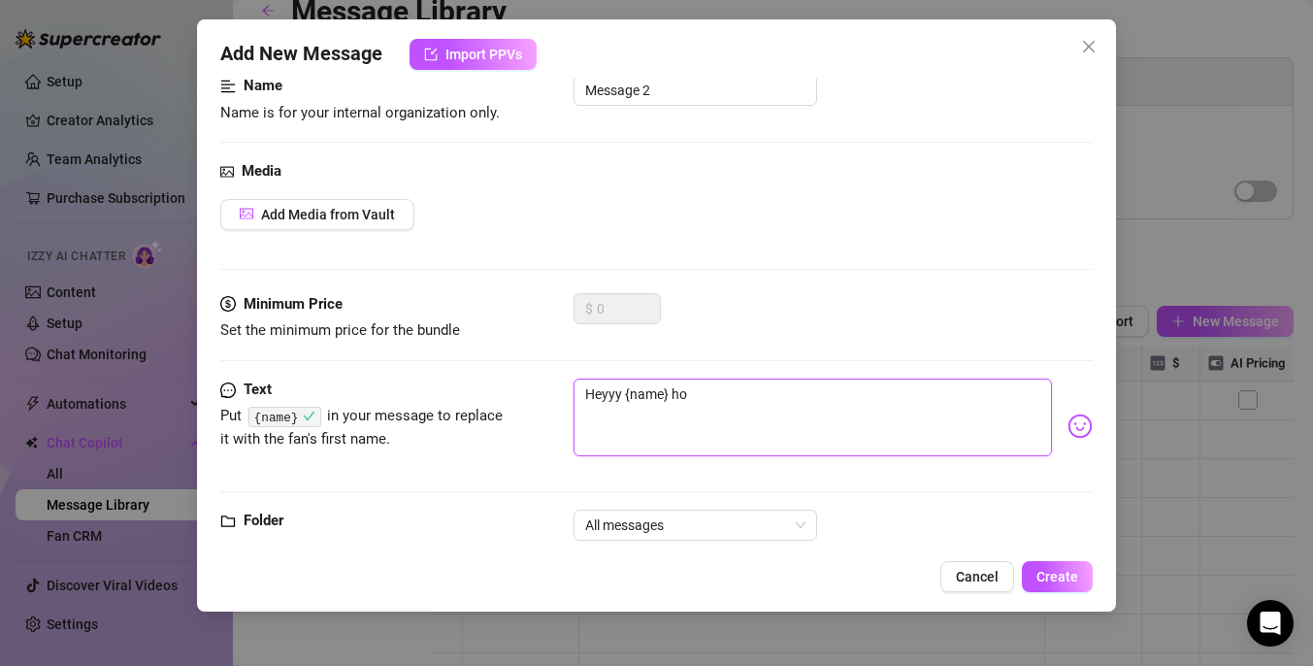
type textarea "Heyyy {name} how"
type textarea "Heyyy {name} how a"
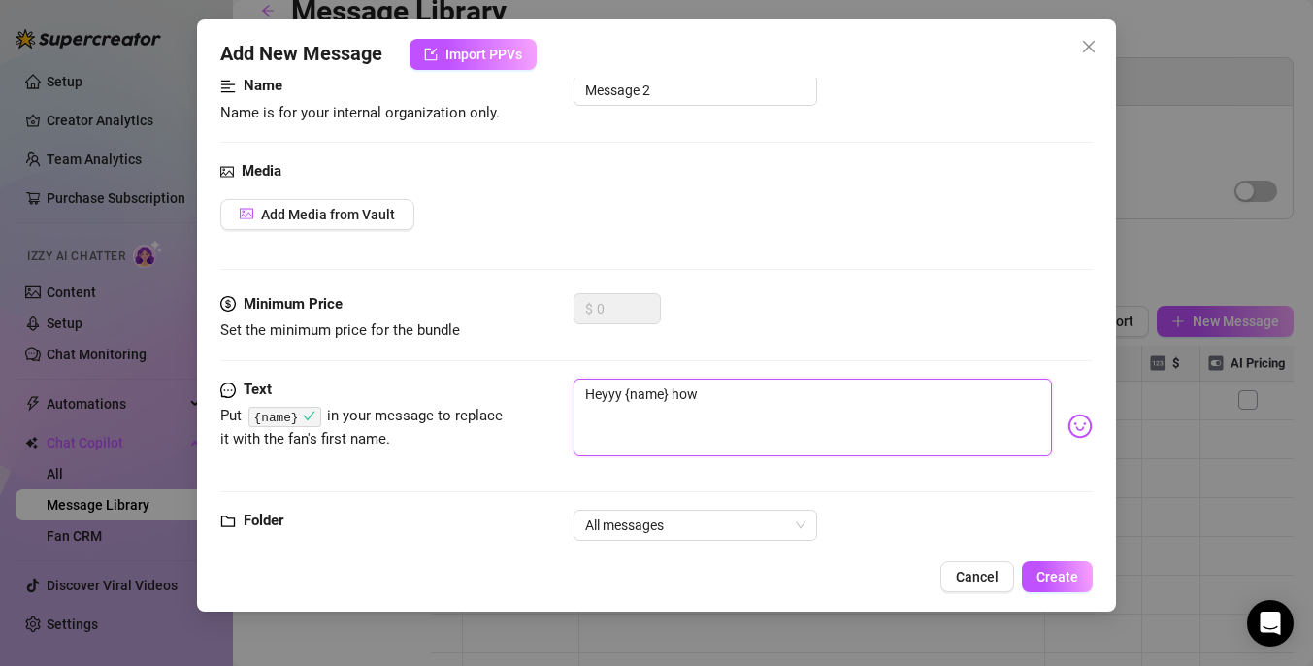
type textarea "Heyyy {name} how a"
type textarea "Heyyy {name} how ar"
type textarea "Heyyy {name} how are"
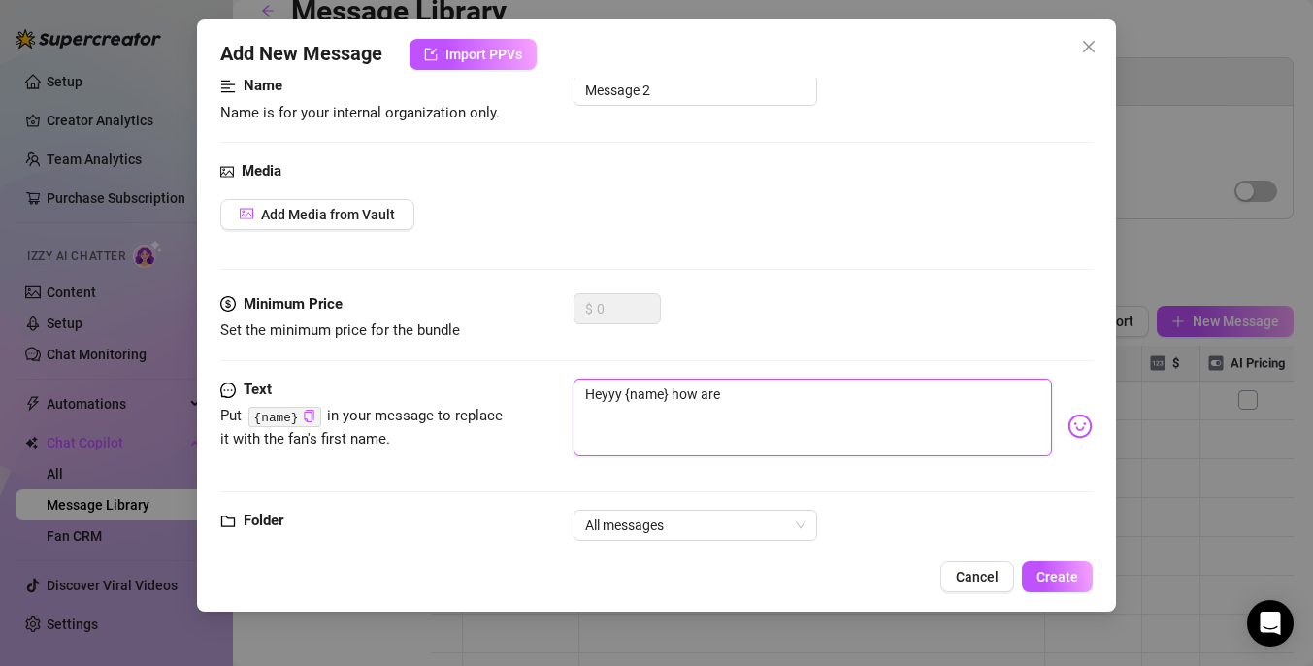
type textarea "Heyyy {name} how are y"
type textarea "Heyyy {name} how are yo"
type textarea "Heyyy {name} how are you"
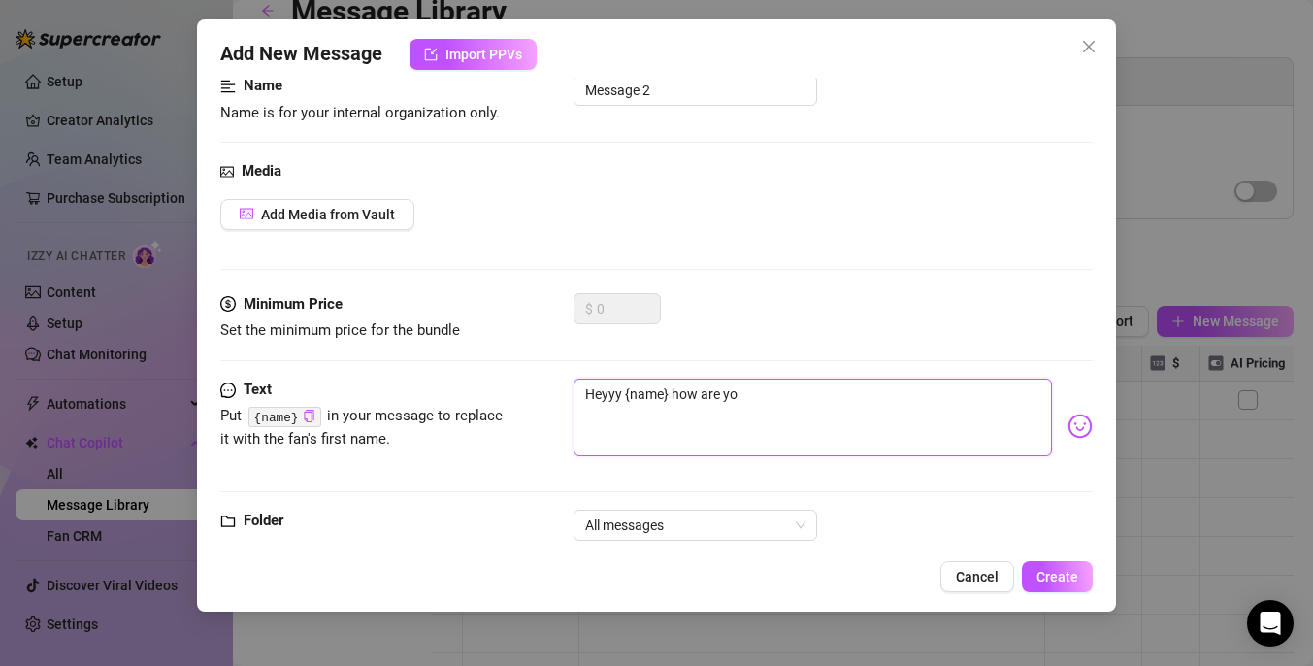
type textarea "Heyyy {name} how are you"
type textarea "Heyyy {name} how are you t"
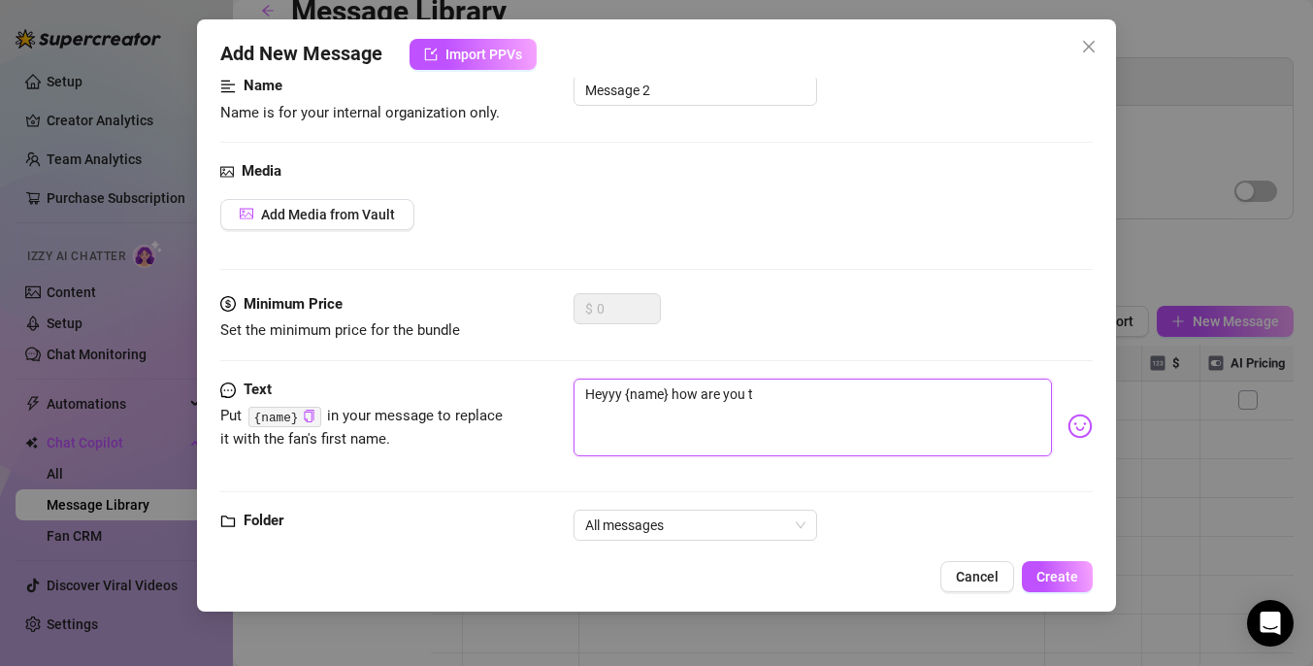
type textarea "Heyyy {name} how are you"
type textarea "Heyyy {name} how are you t"
type textarea "Heyyy {name} how are you to"
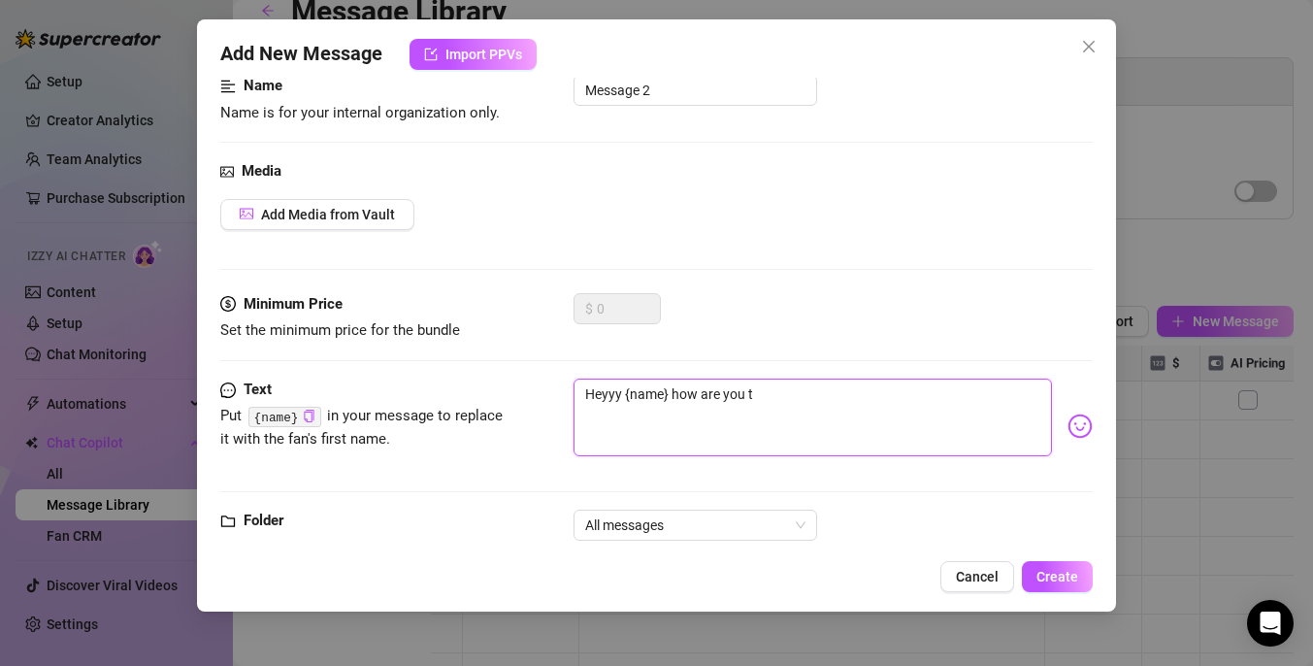
type textarea "Heyyy {name} how are you to"
type textarea "Heyyy {name} how are you [PERSON_NAME]"
type textarea "Heyyy {name} how are you toda"
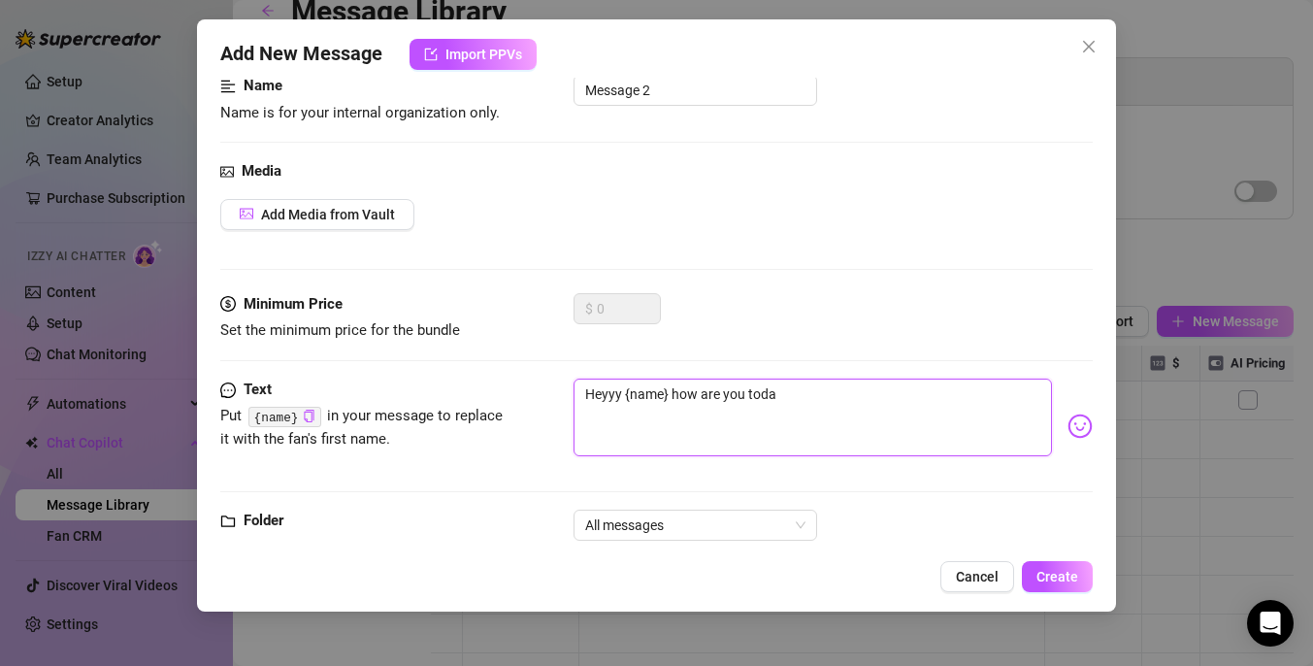
type textarea "Heyyy {name} how are you [DATE]"
type textarea "Heyyy {name} how are you [DATE]?"
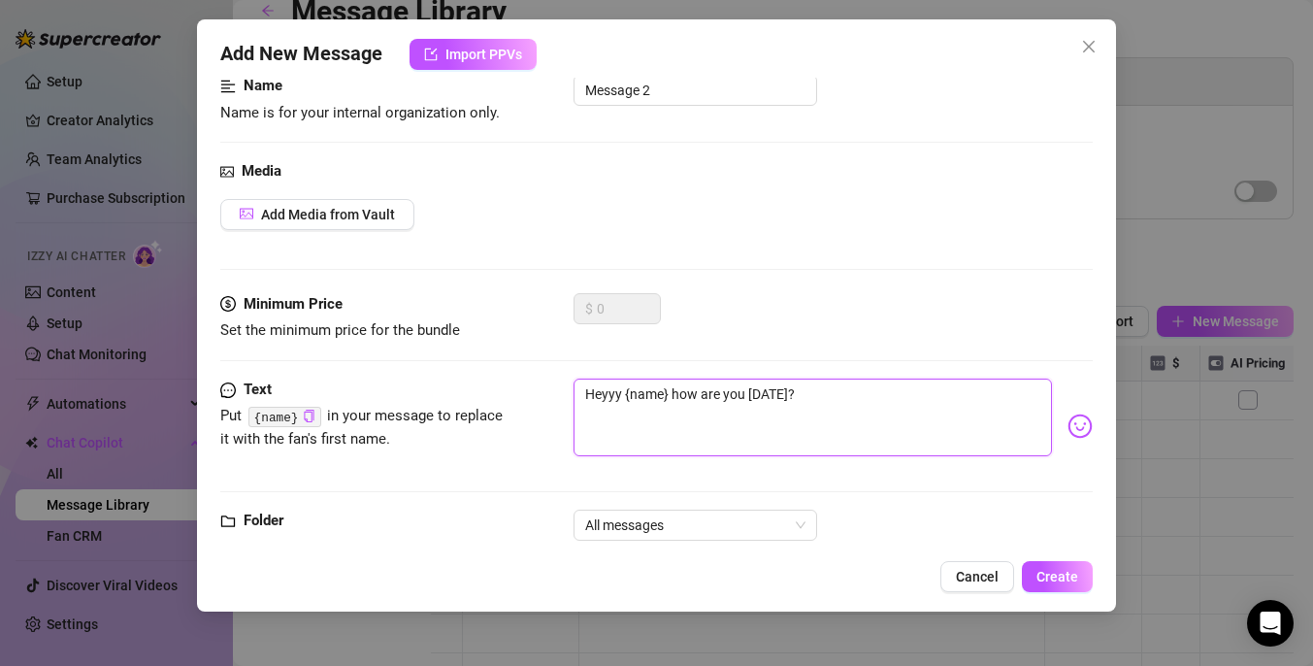
type textarea "Heyyy {name} how are you [DATE]?"
type textarea "Heyyy {name} how are you [DATE]? 🫶🏻"
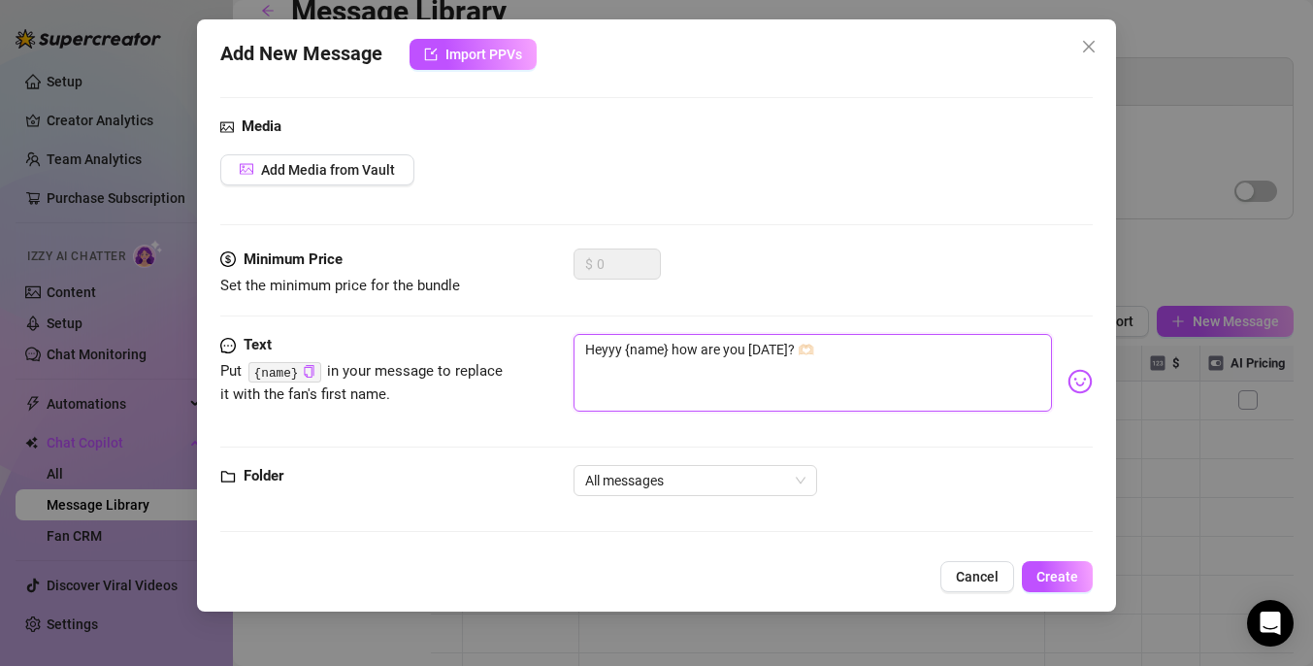
scroll to position [0, 0]
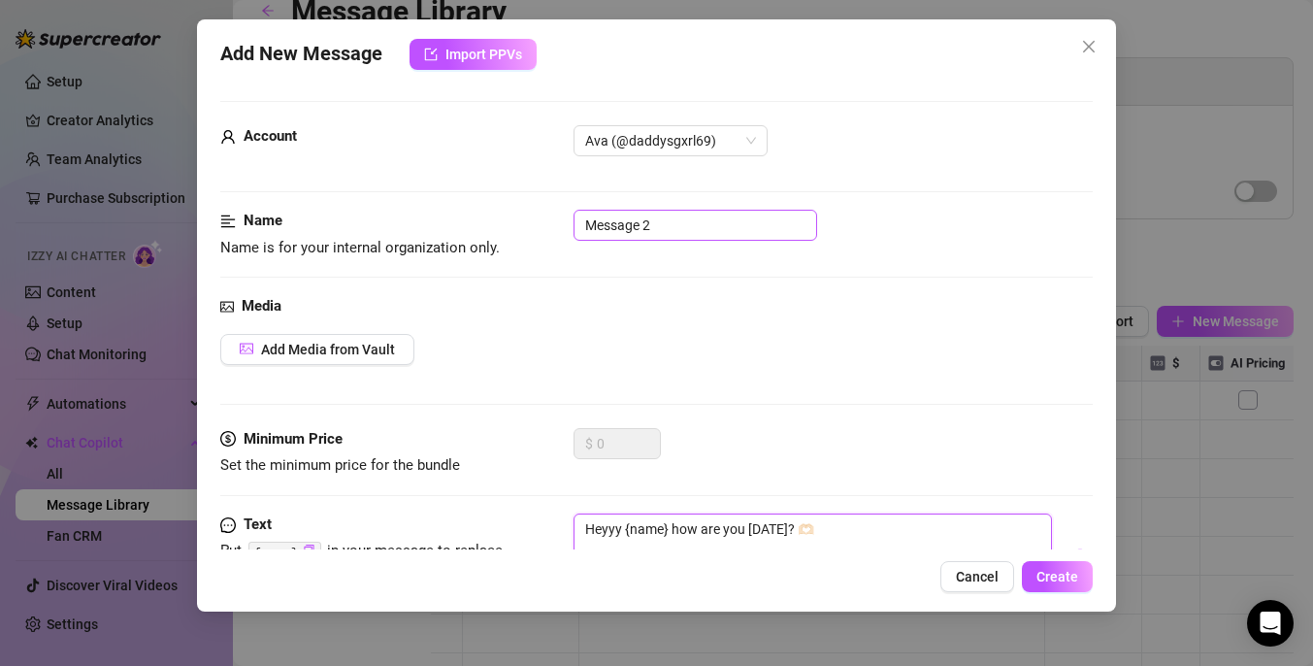
type textarea "Heyyy {name} how are you [DATE]? 🫶🏻"
click at [710, 220] on input "Message 2" at bounding box center [695, 225] width 244 height 31
type input "Greeting 2"
click at [1047, 573] on span "Create" at bounding box center [1057, 577] width 42 height 16
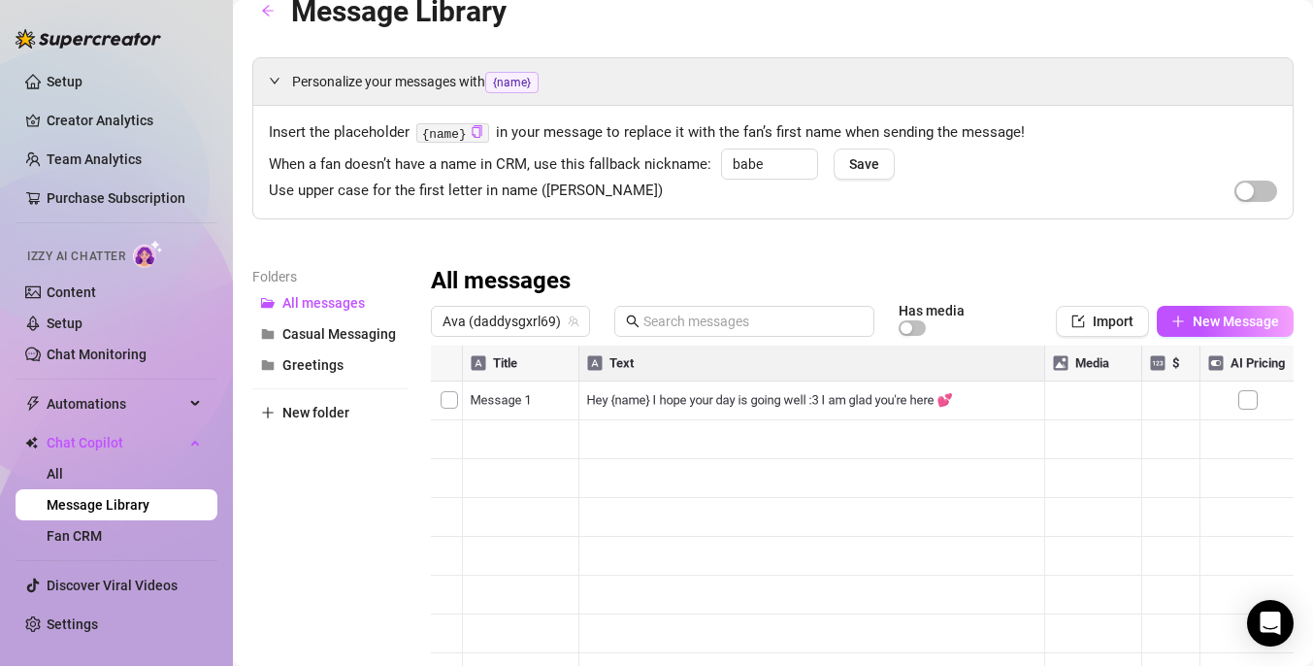
click at [442, 400] on div at bounding box center [862, 561] width 863 height 433
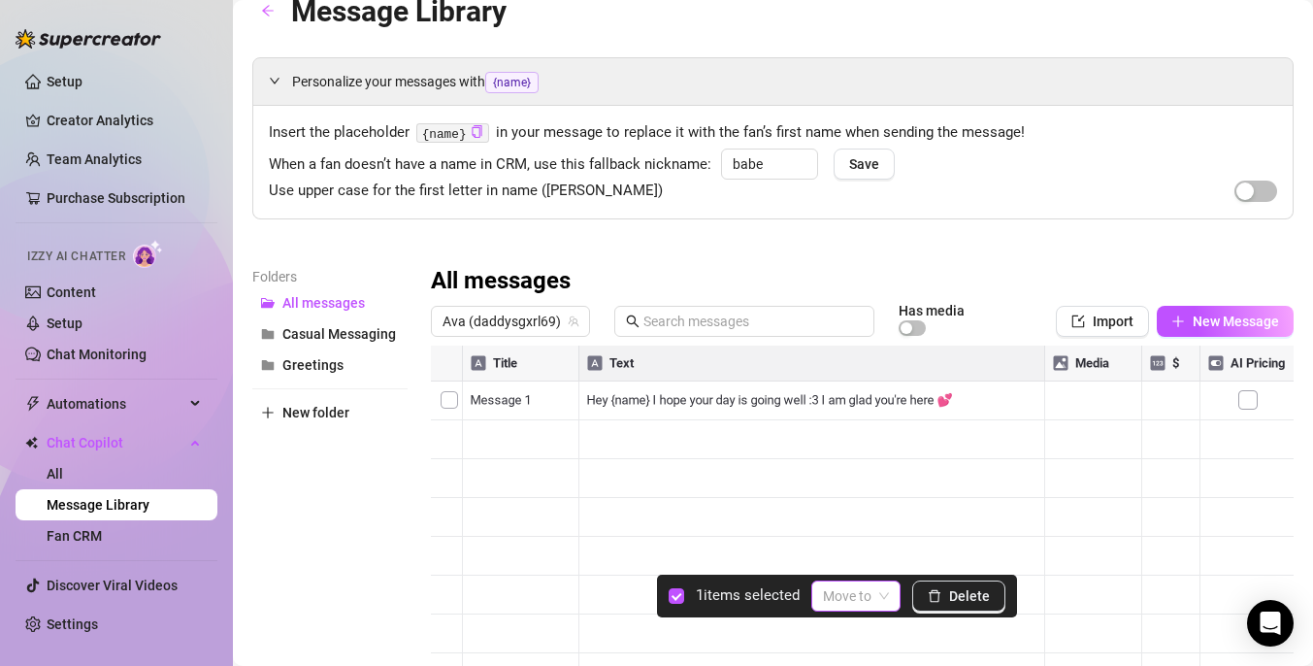
click at [862, 586] on input "search" at bounding box center [847, 595] width 49 height 29
click at [872, 564] on div "Greetings" at bounding box center [884, 556] width 111 height 21
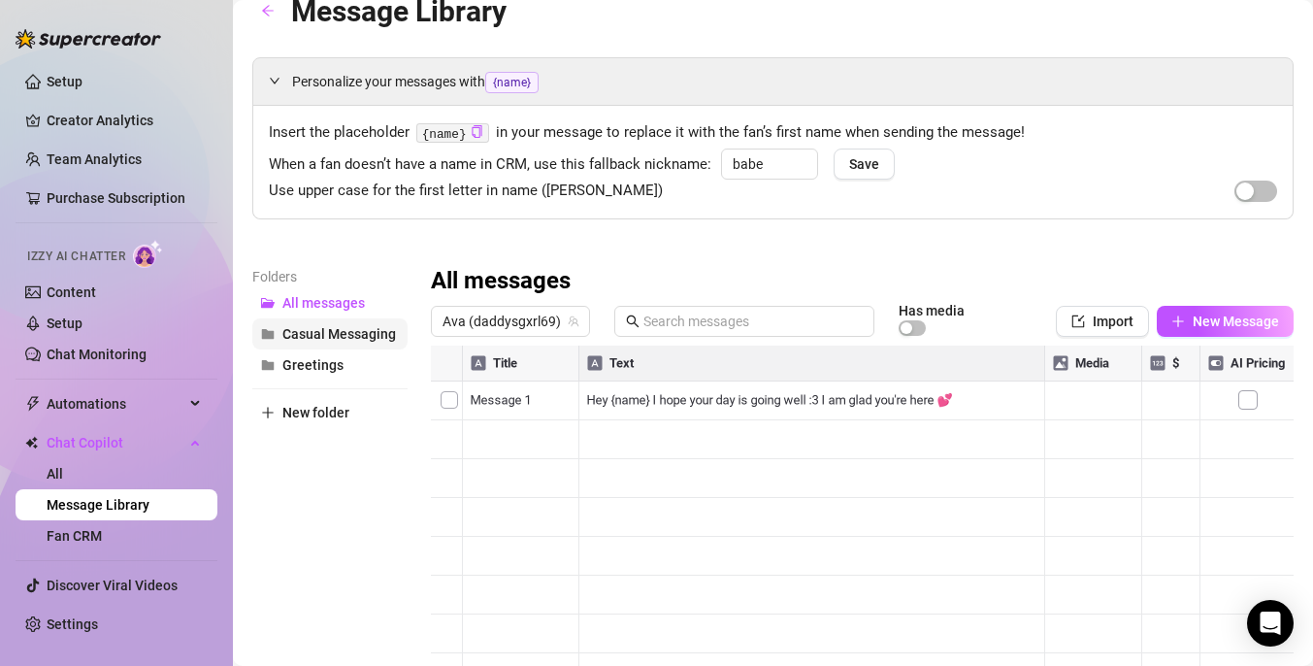
click at [376, 342] on button "Casual Messaging" at bounding box center [329, 333] width 155 height 31
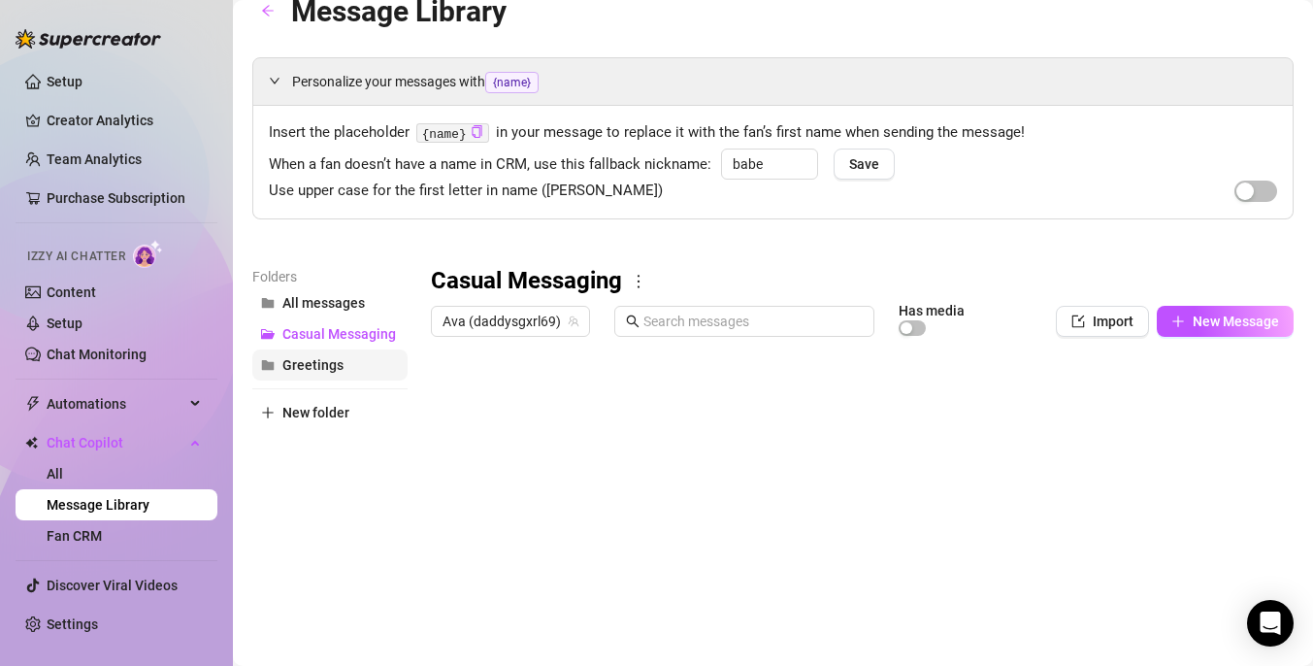
click at [358, 357] on button "Greetings" at bounding box center [329, 364] width 155 height 31
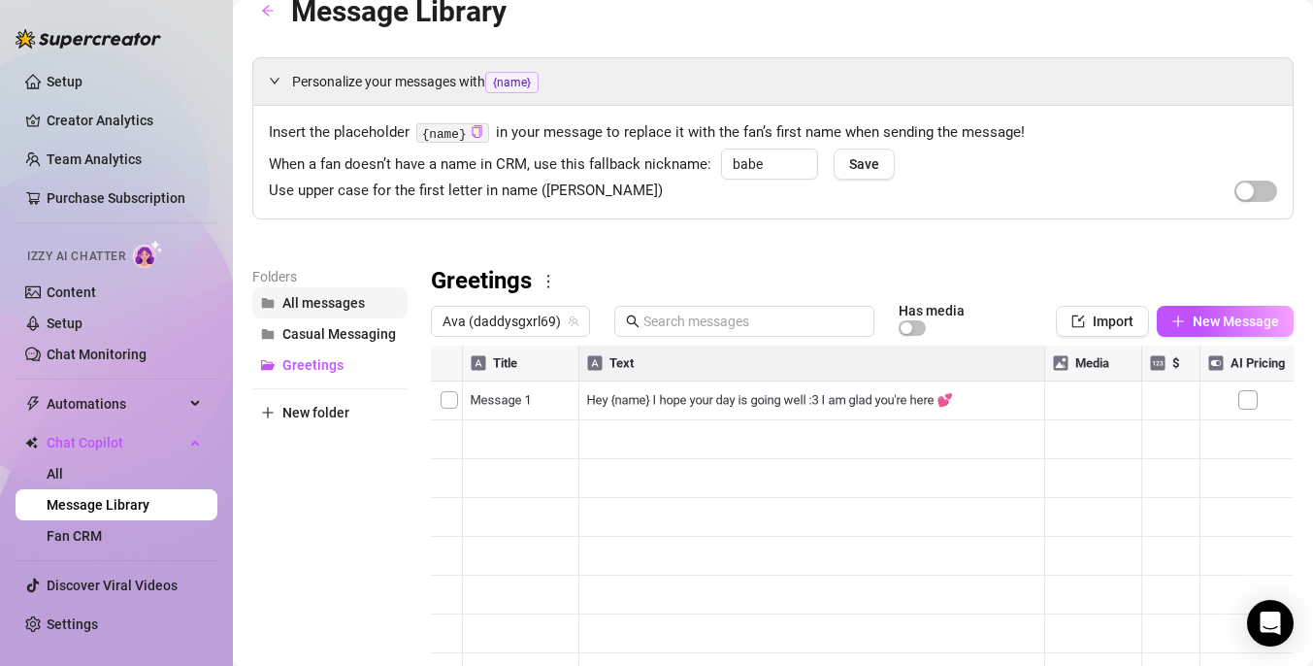
click at [358, 302] on span "All messages" at bounding box center [323, 303] width 82 height 16
click at [343, 341] on span "Casual Messaging" at bounding box center [339, 334] width 114 height 16
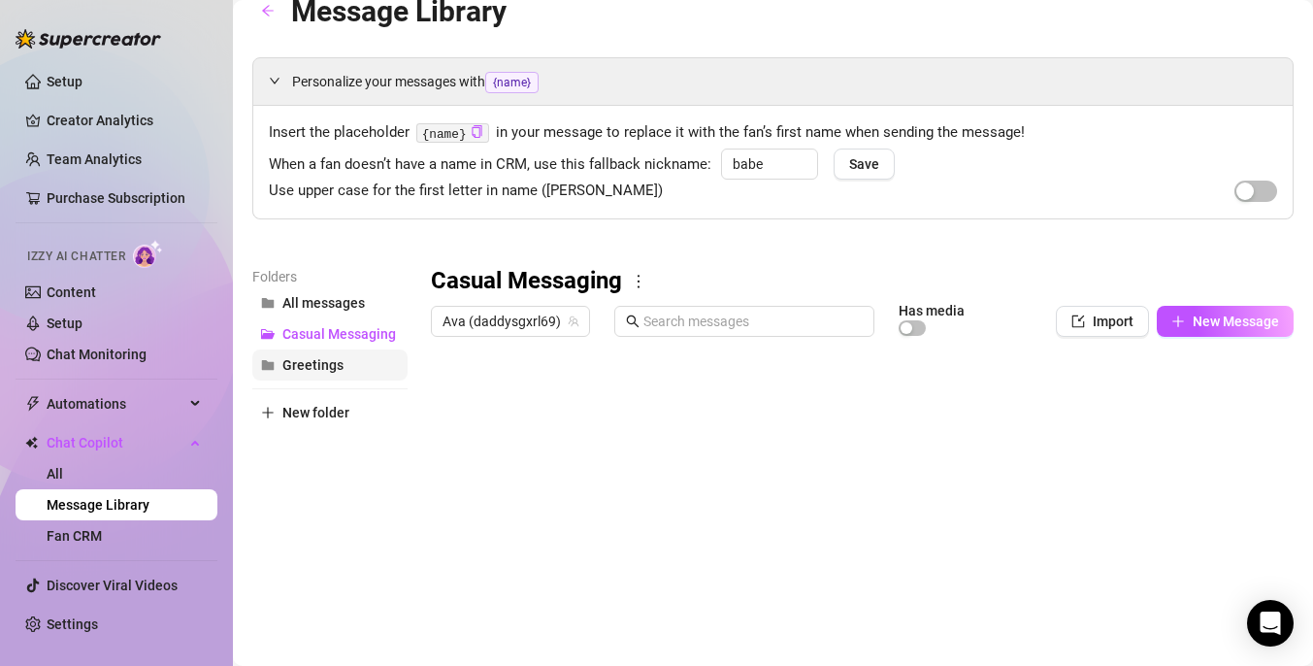
click at [336, 362] on span "Greetings" at bounding box center [312, 365] width 61 height 16
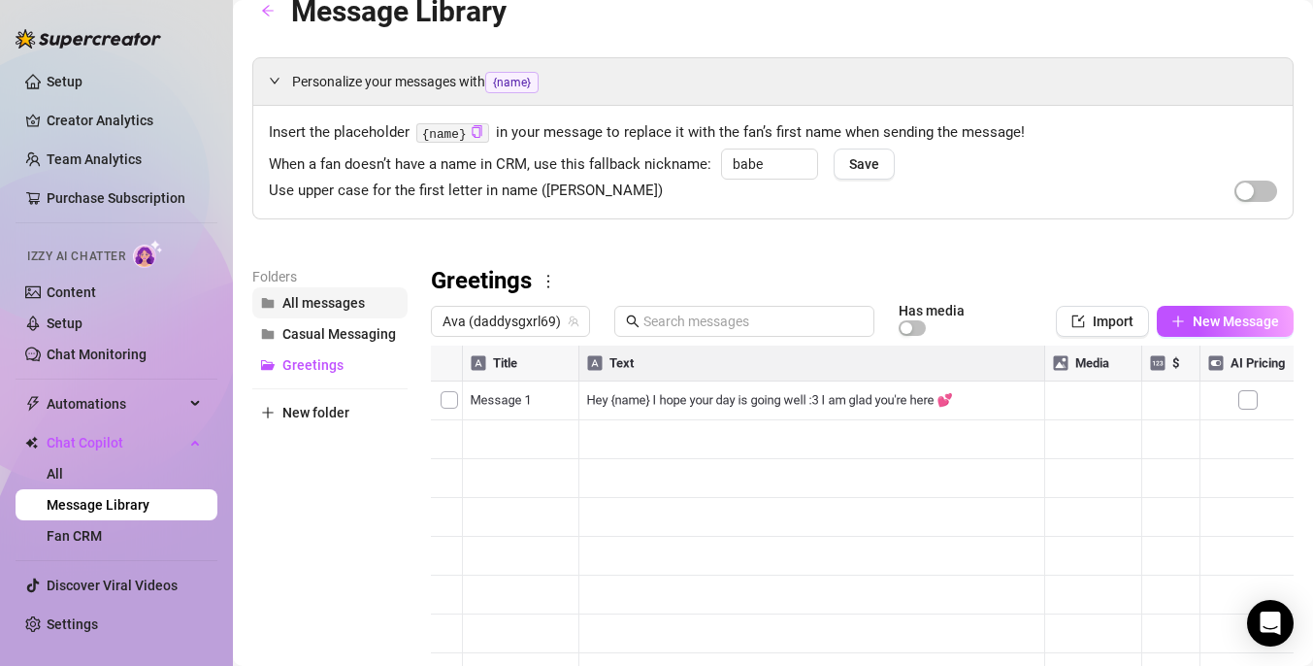
click at [356, 310] on span "All messages" at bounding box center [323, 303] width 82 height 16
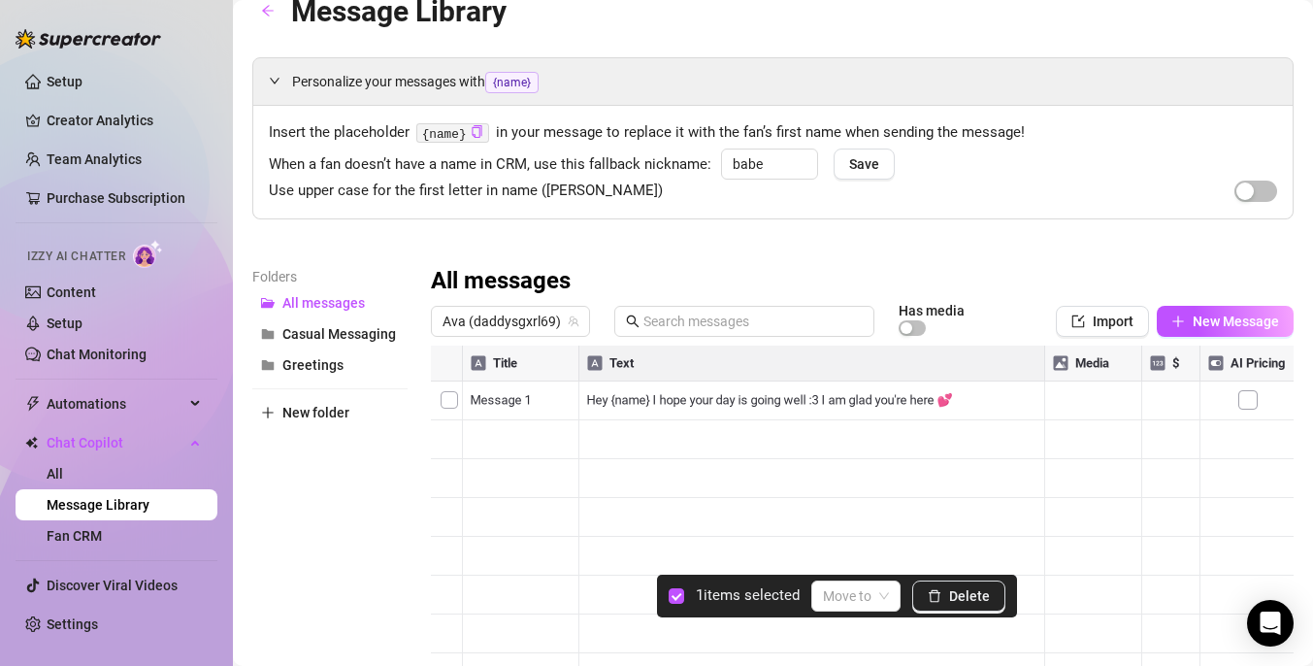
click at [447, 437] on div at bounding box center [862, 561] width 863 height 433
click at [865, 586] on input "search" at bounding box center [847, 595] width 49 height 29
click at [876, 560] on div "Greetings" at bounding box center [884, 556] width 111 height 21
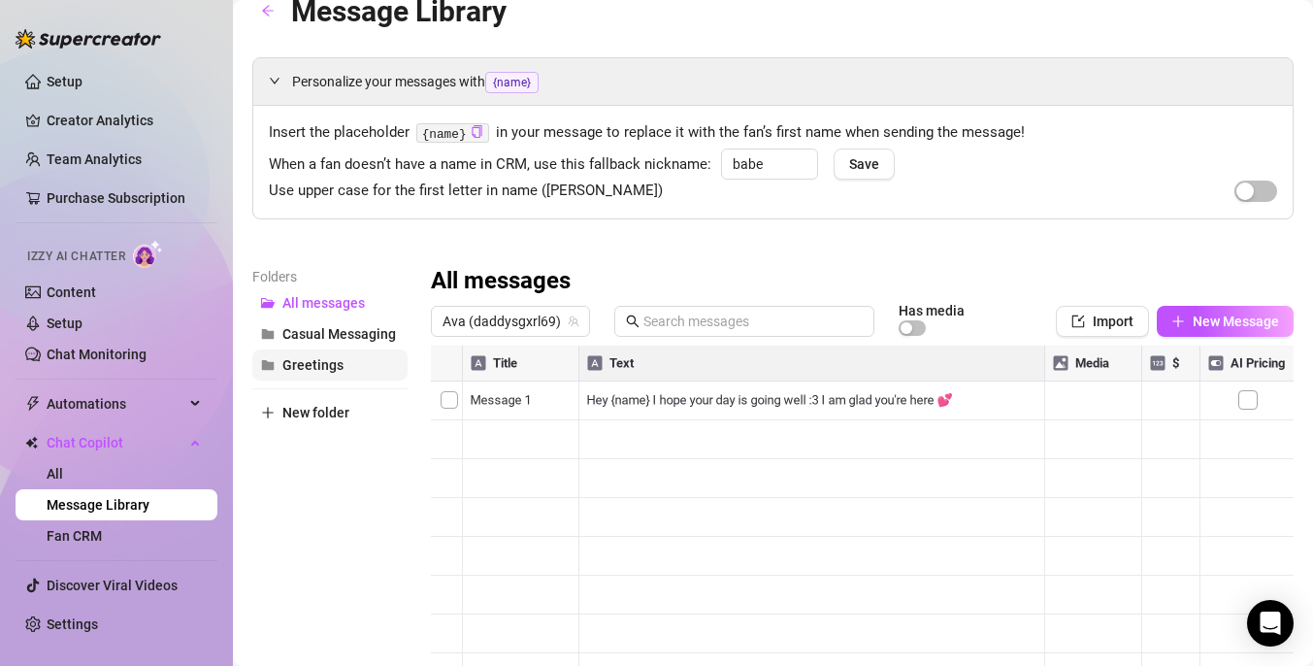
click at [337, 372] on span "Greetings" at bounding box center [312, 365] width 61 height 16
click at [351, 304] on span "All messages" at bounding box center [323, 303] width 82 height 16
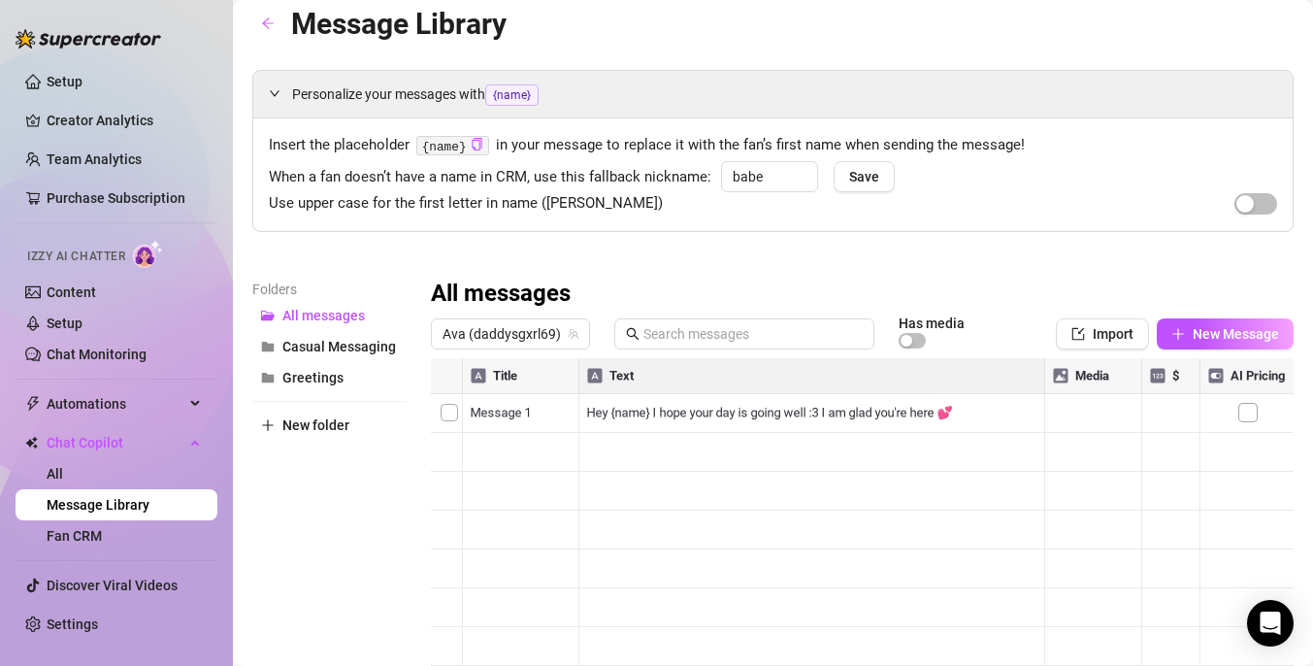
scroll to position [111, 0]
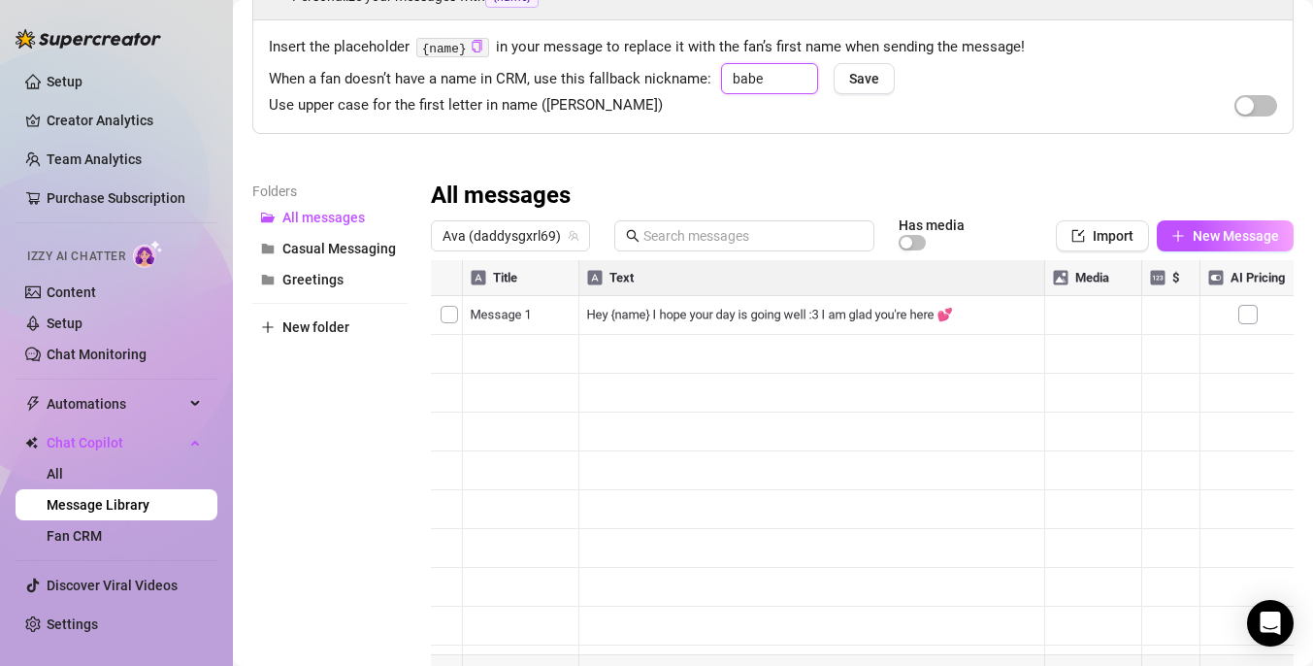
click at [790, 89] on input "babe" at bounding box center [769, 78] width 97 height 31
type input "babes"
click at [876, 79] on button "Save" at bounding box center [864, 78] width 61 height 31
click at [1260, 109] on span "button" at bounding box center [1255, 105] width 43 height 21
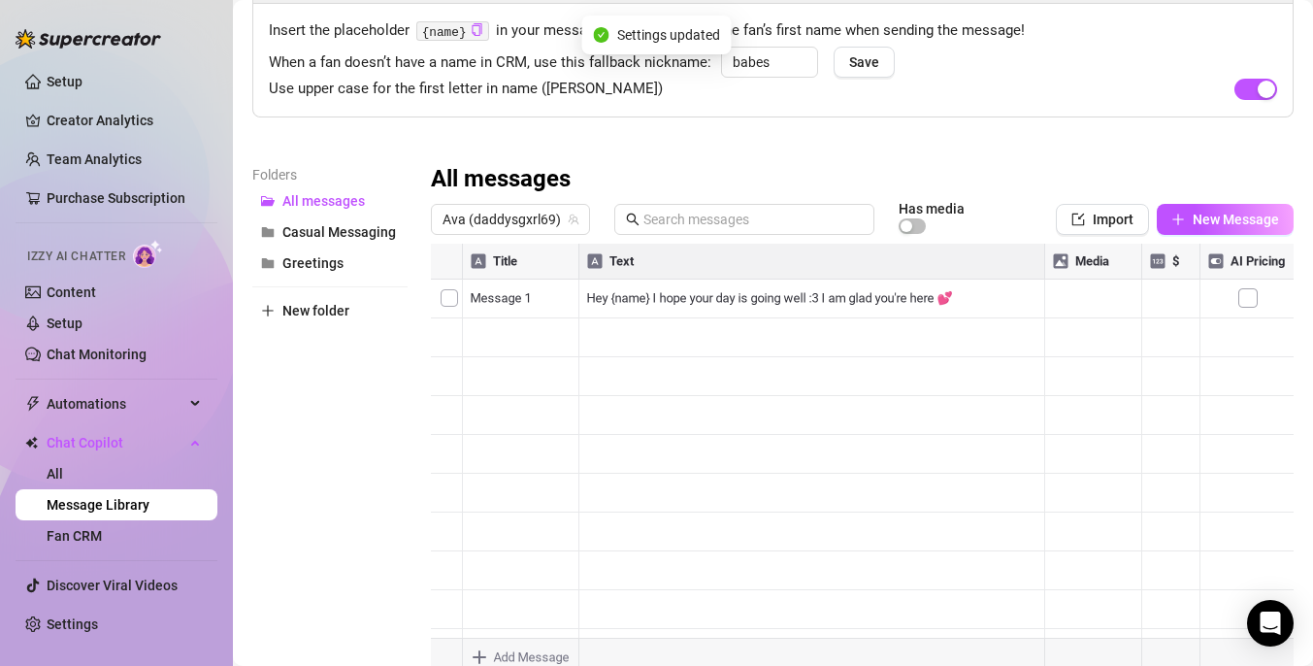
scroll to position [129, 0]
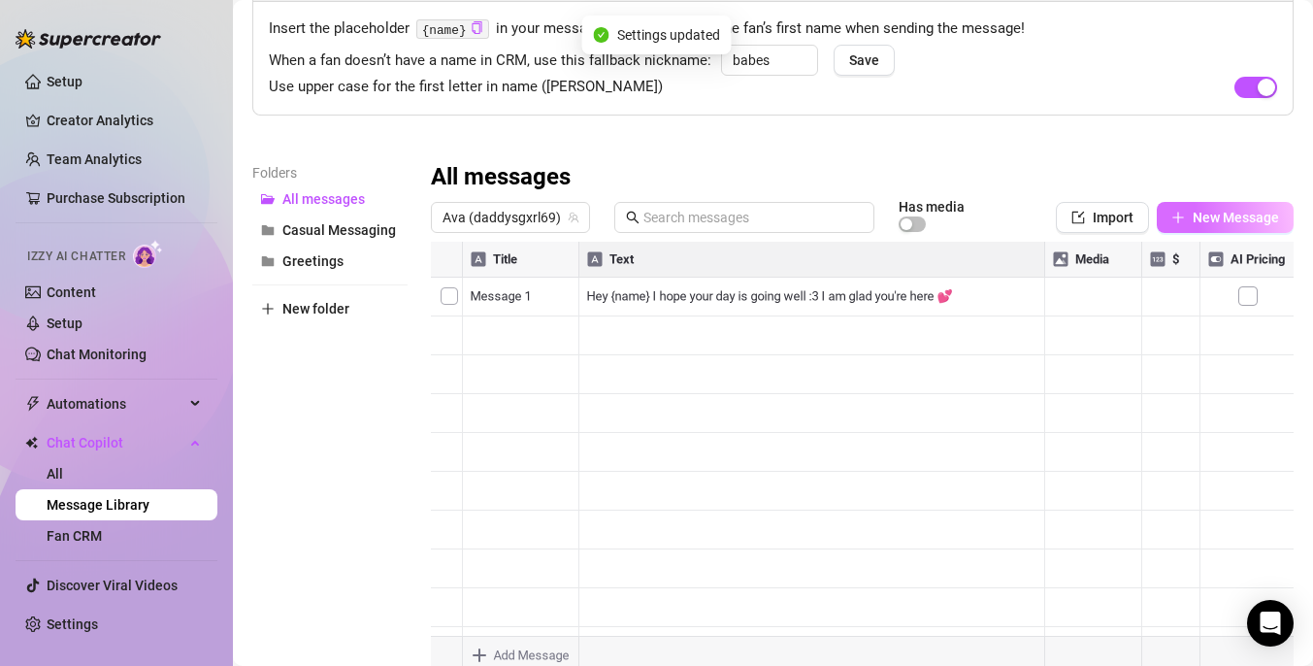
click at [1198, 212] on span "New Message" at bounding box center [1236, 218] width 86 height 16
type textarea "Type your message here..."
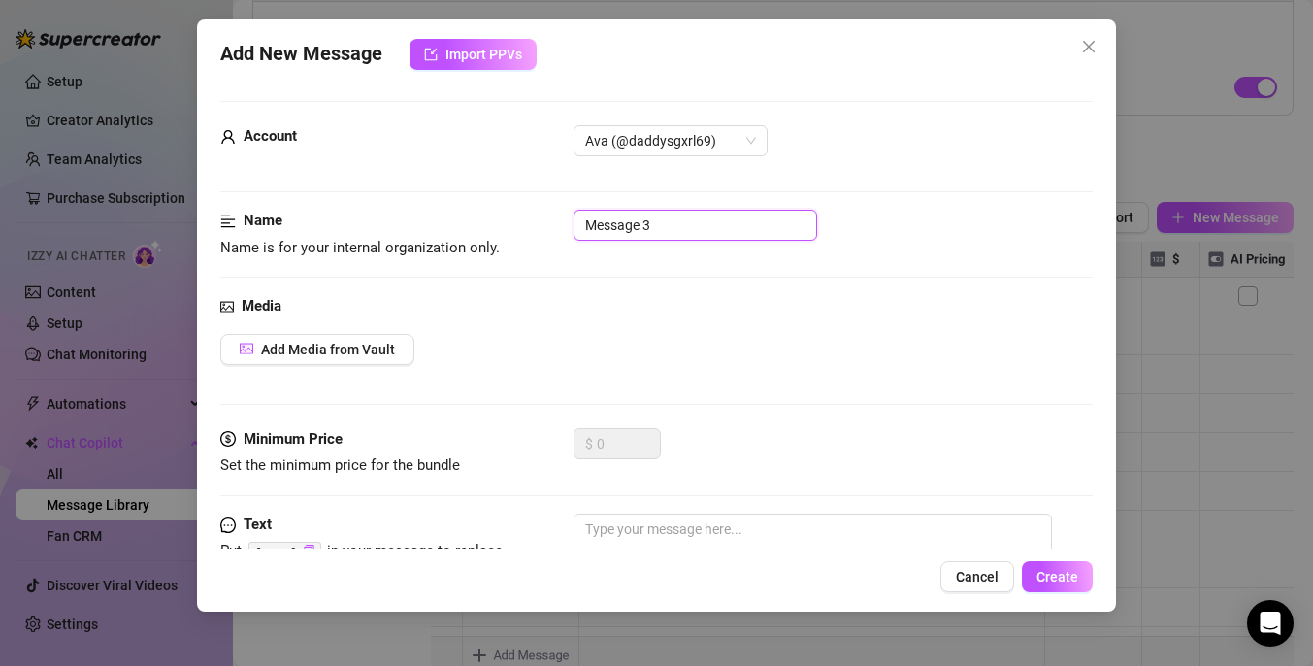
drag, startPoint x: 722, startPoint y: 234, endPoint x: 553, endPoint y: 236, distance: 168.9
click at [552, 237] on div "Name Name is for your internal organization only. Message 3" at bounding box center [656, 234] width 872 height 49
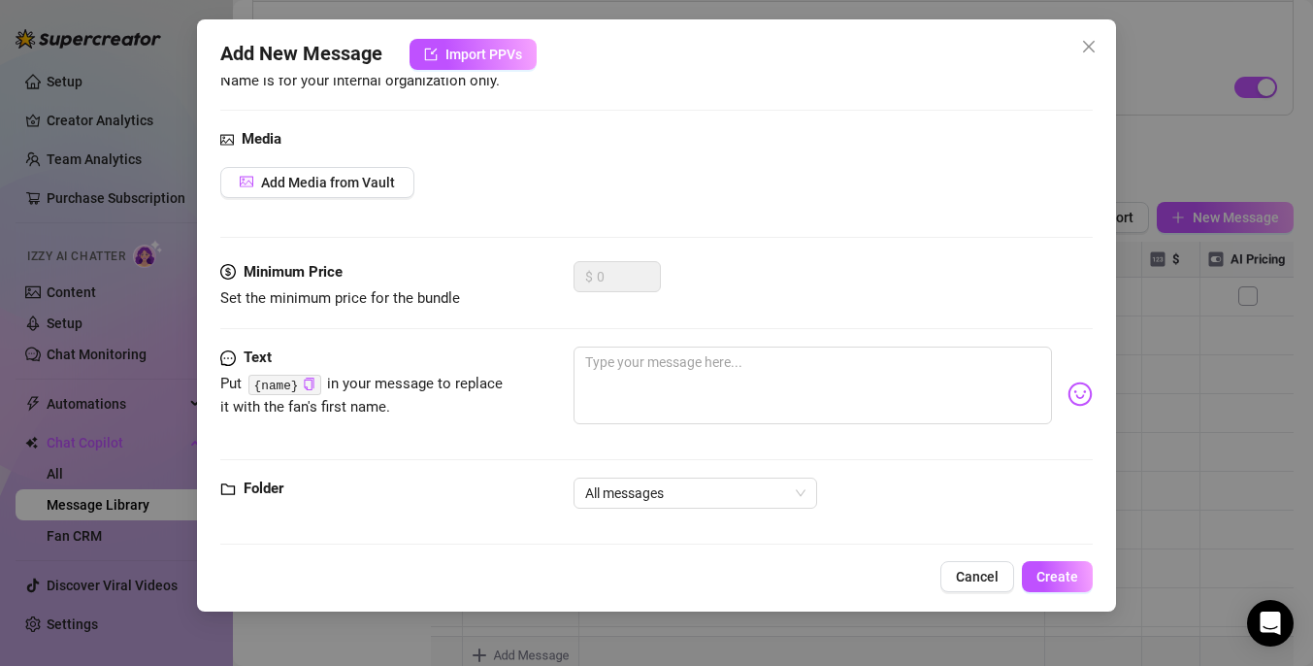
scroll to position [180, 0]
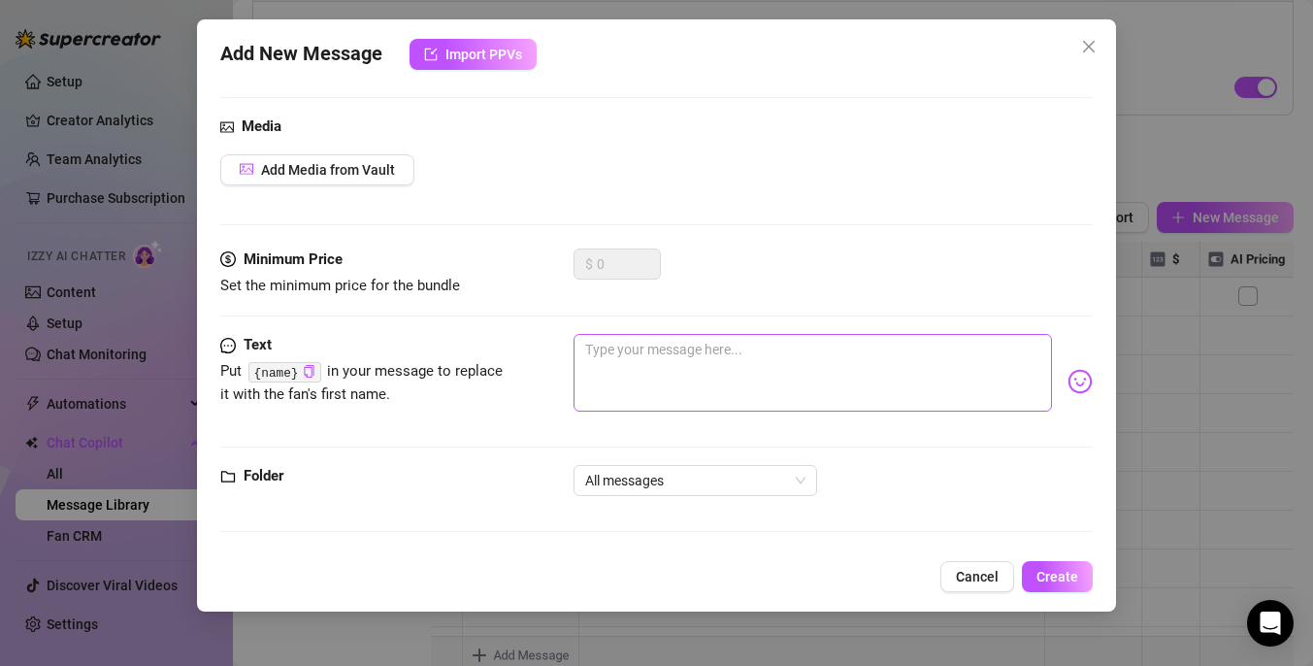
type input "Greeting 3"
click at [736, 347] on textarea at bounding box center [812, 373] width 478 height 78
type textarea "H"
type textarea "Ho"
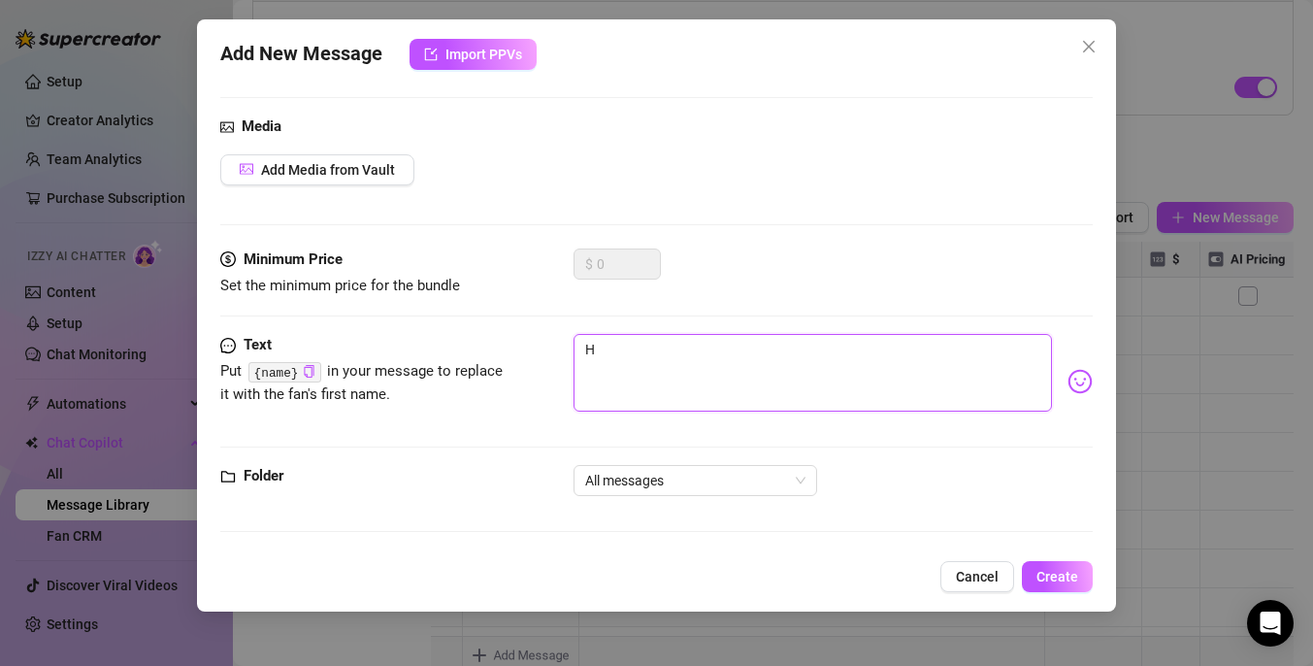
type textarea "Ho"
type textarea "How"
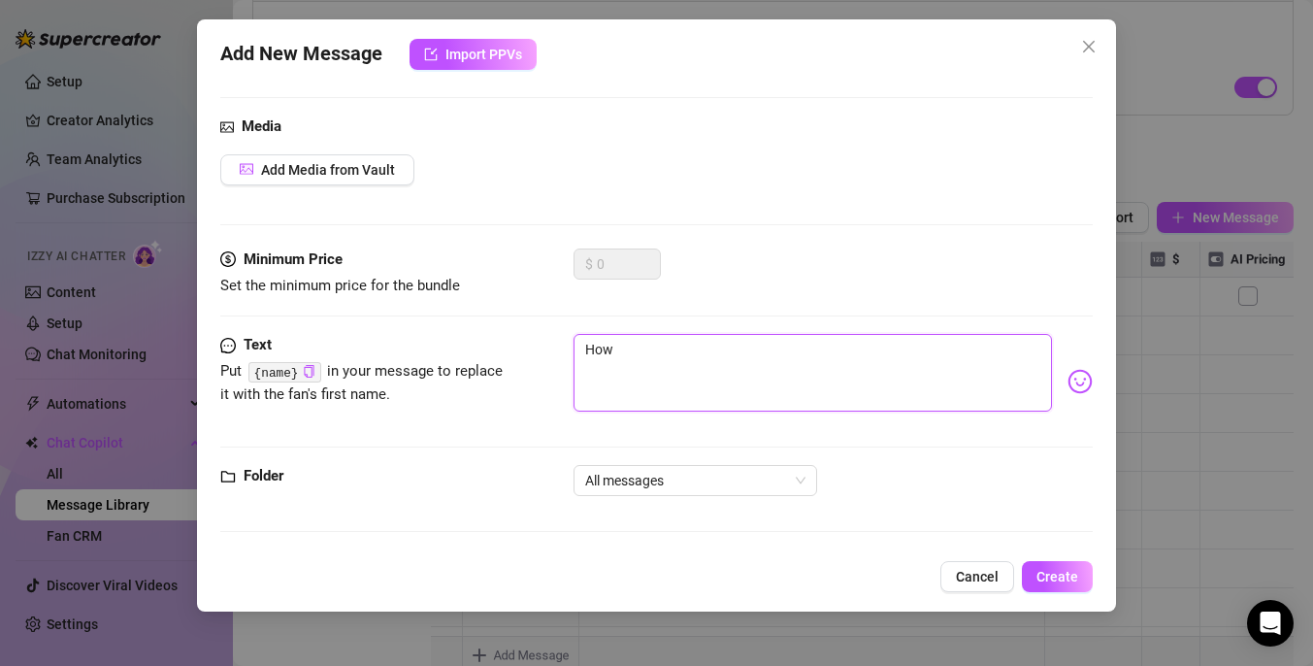
type textarea "How w"
type textarea "How wa"
type textarea "How was"
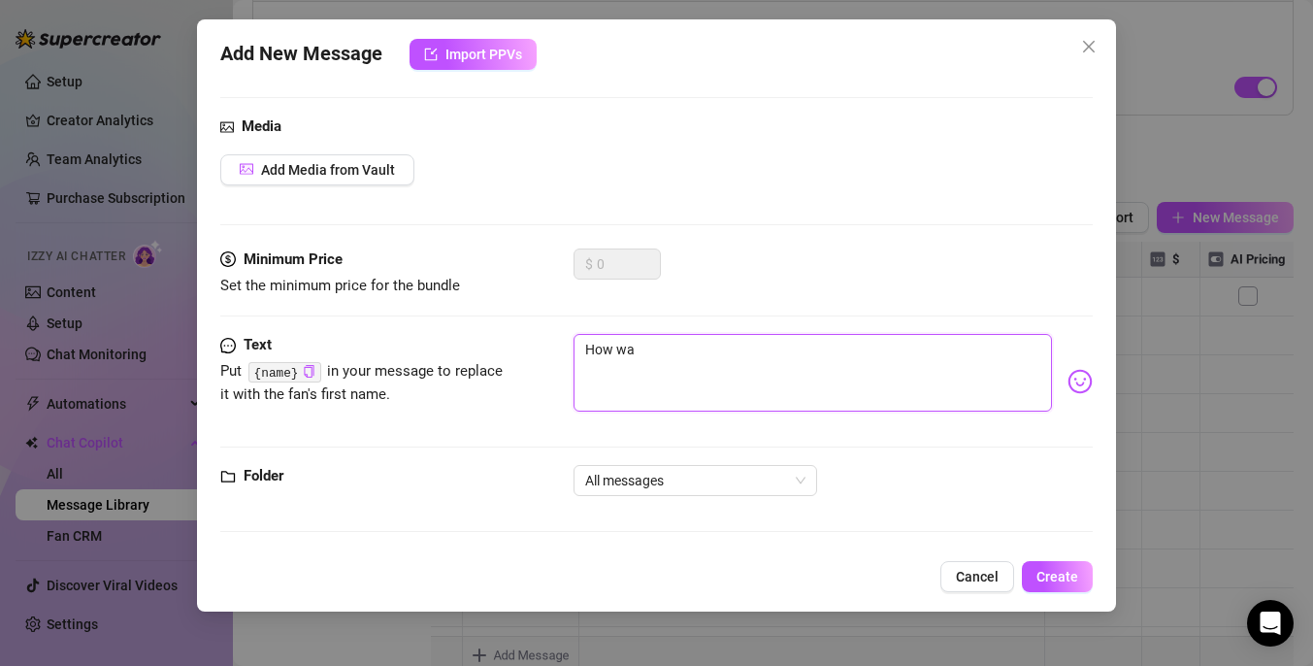
type textarea "How was"
type textarea "How was y"
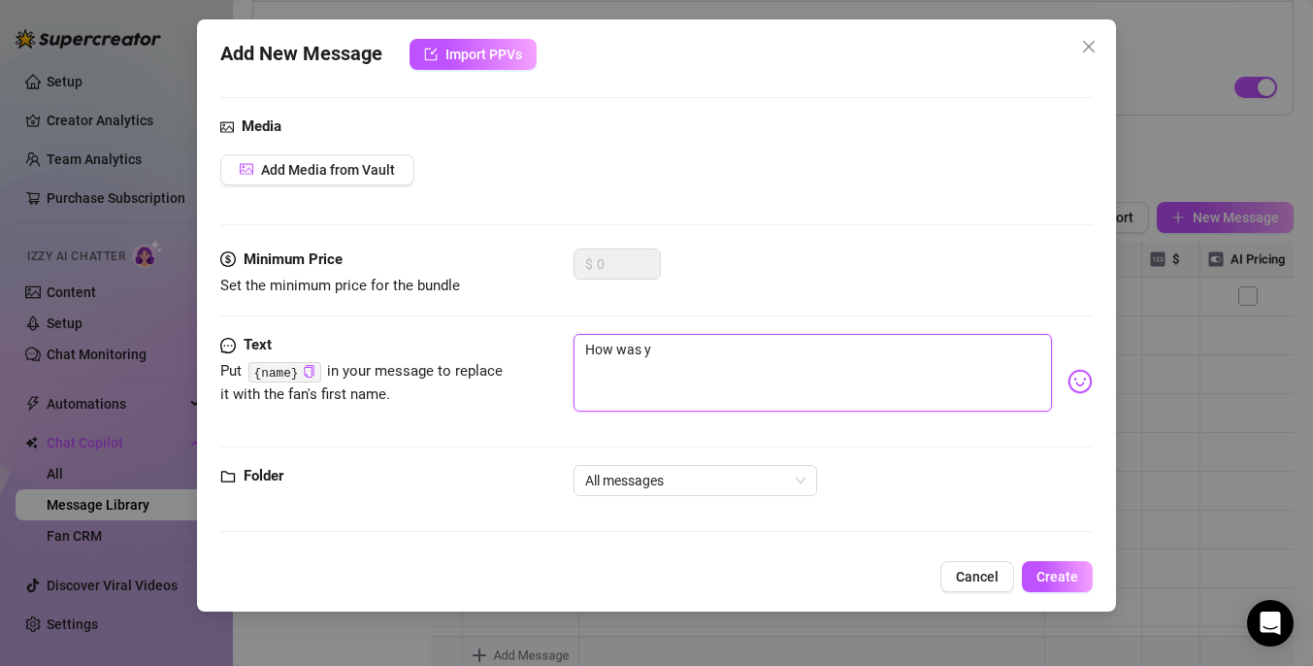
type textarea "How was yo"
type textarea "How was you"
type textarea "How was your"
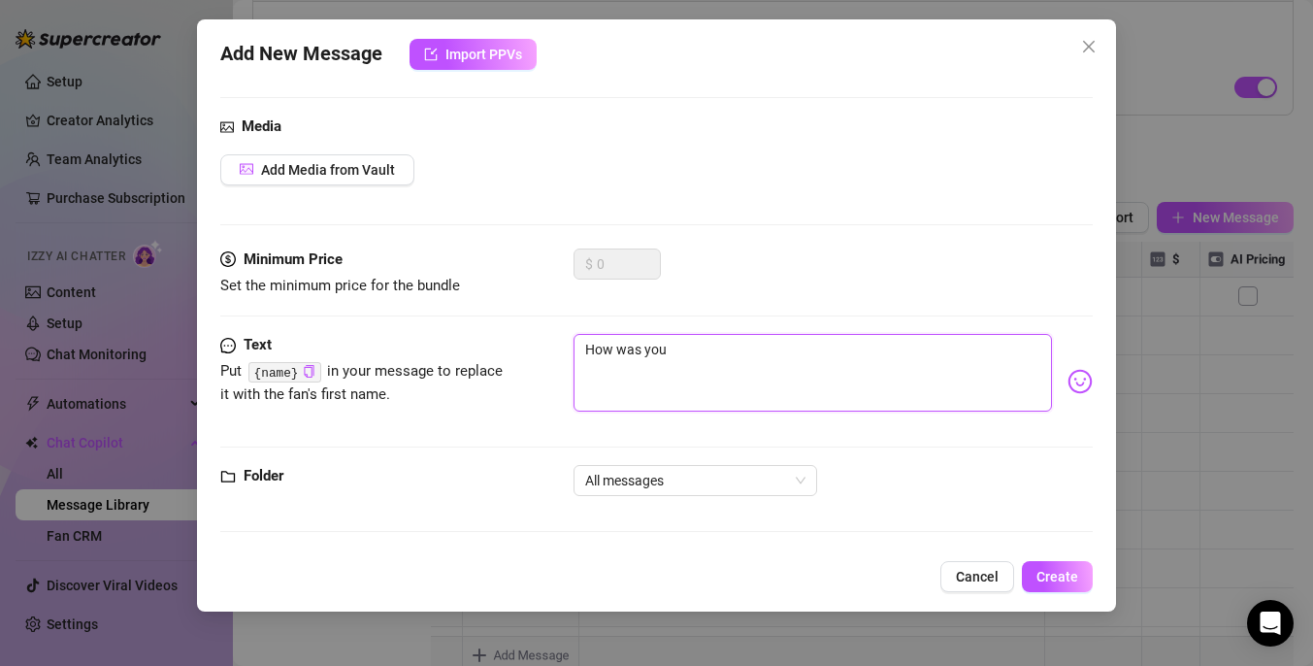
type textarea "How was your"
type textarea "How was your d"
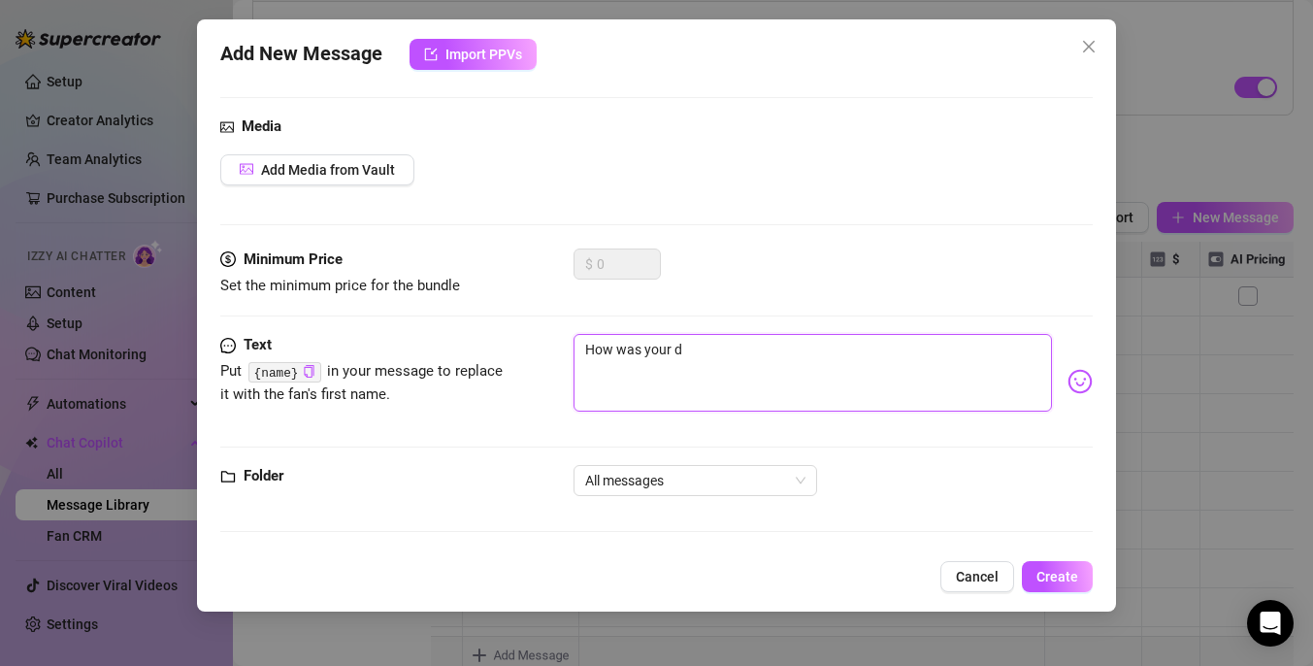
type textarea "How was your da"
type textarea "How was your d"
type textarea "How was your"
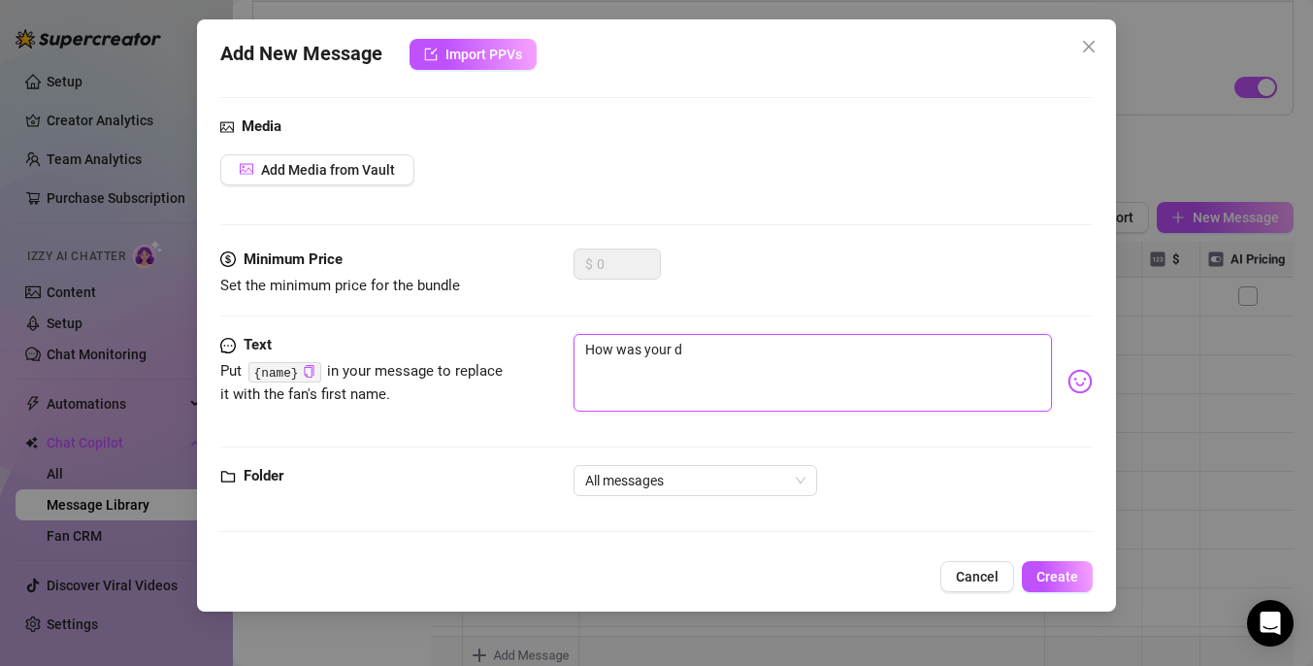
type textarea "How was your"
type textarea "How was you"
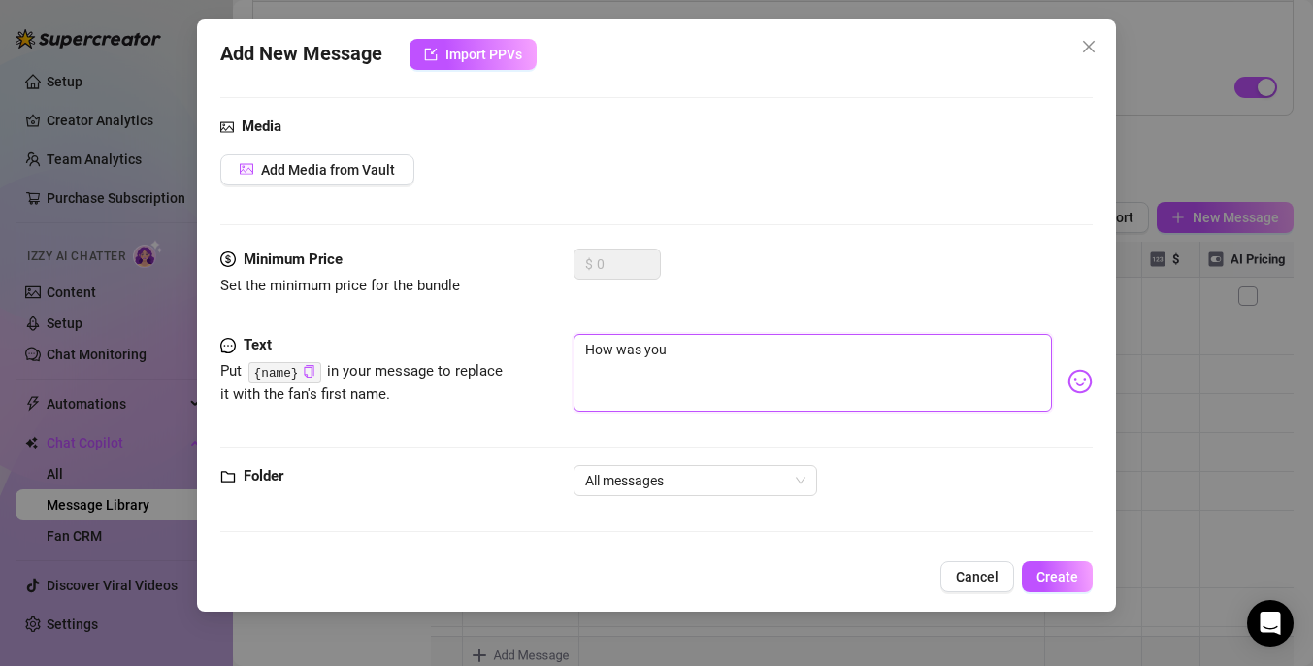
type textarea "How was yo"
type textarea "How was y"
type textarea "How was"
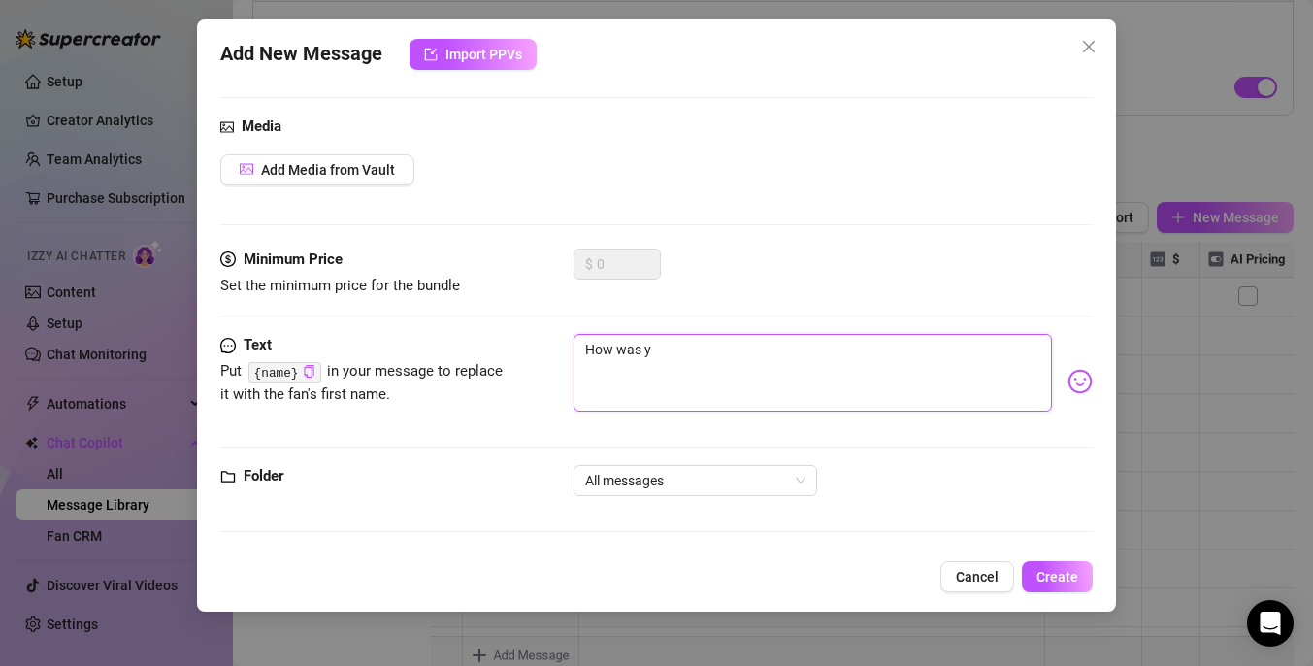
type textarea "How was"
type textarea "How wa"
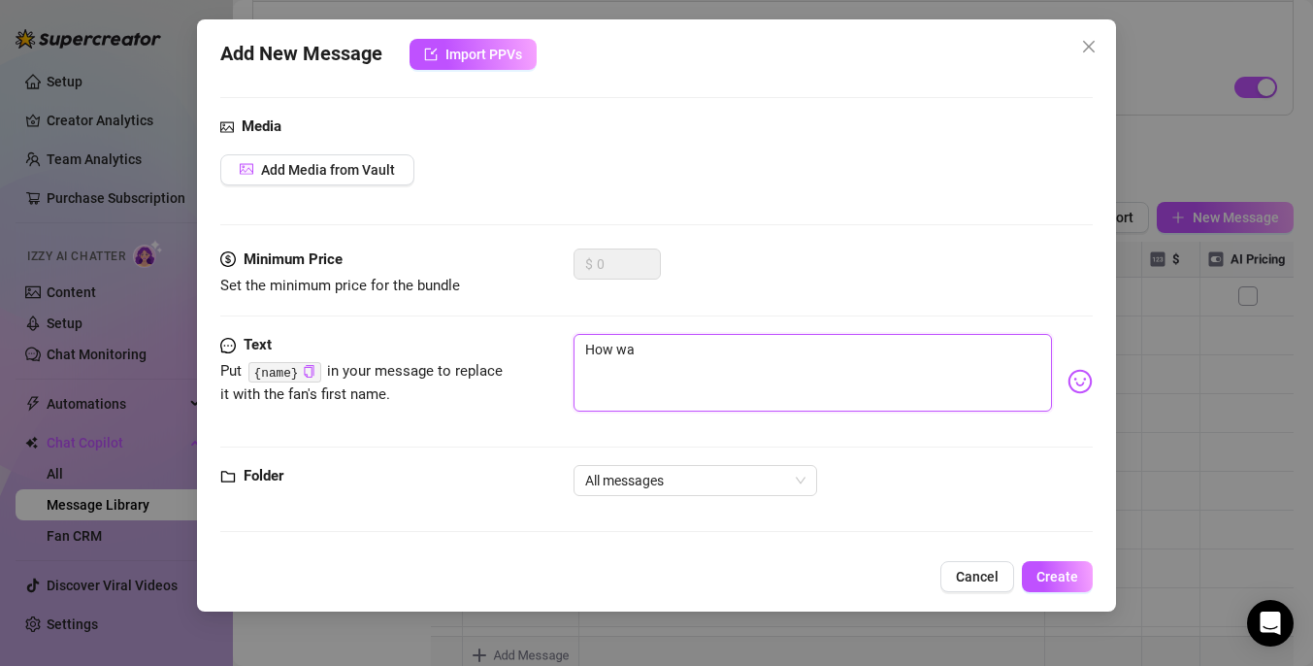
type textarea "How w"
type textarea "How"
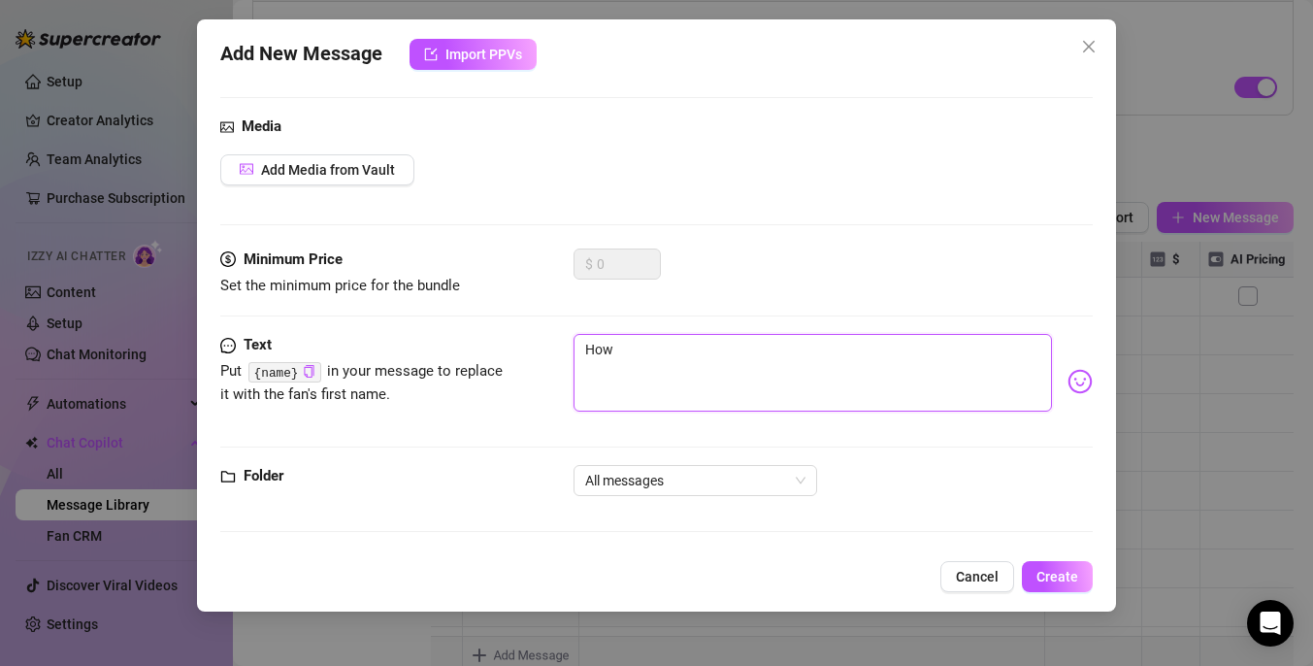
type textarea "How"
type textarea "Ho"
type textarea "H"
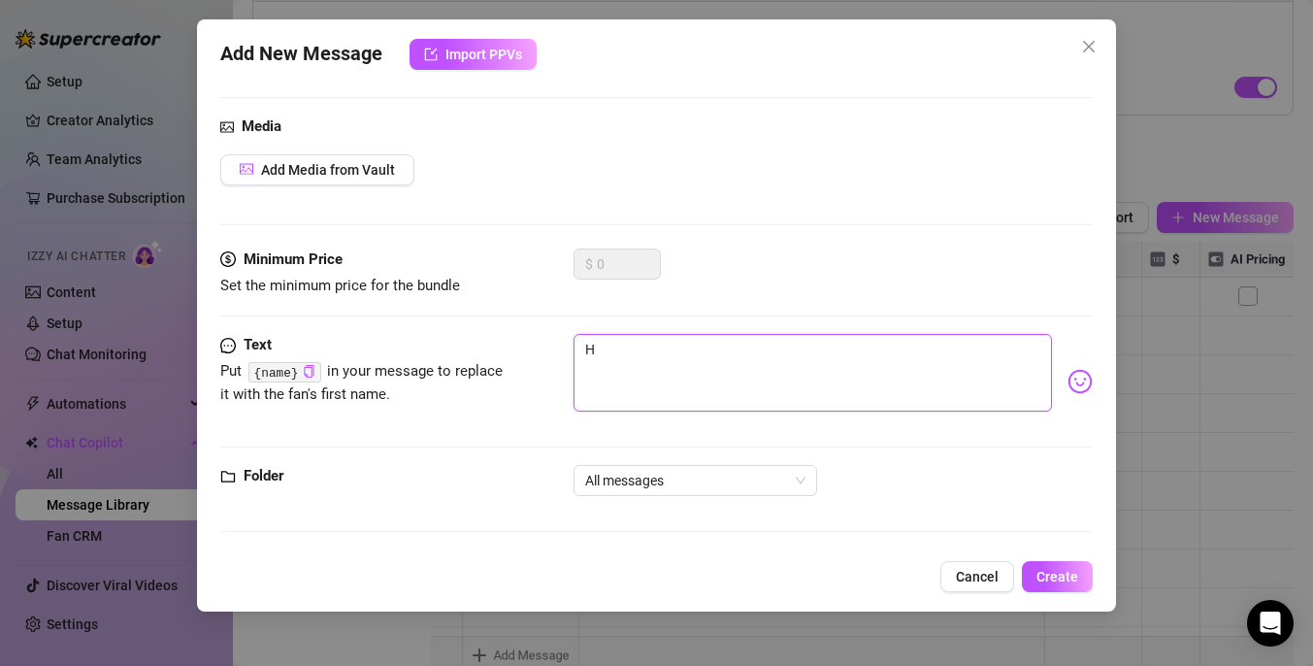
type textarea "Type your message here..."
type textarea "B"
type textarea "Ba"
type textarea "Bab"
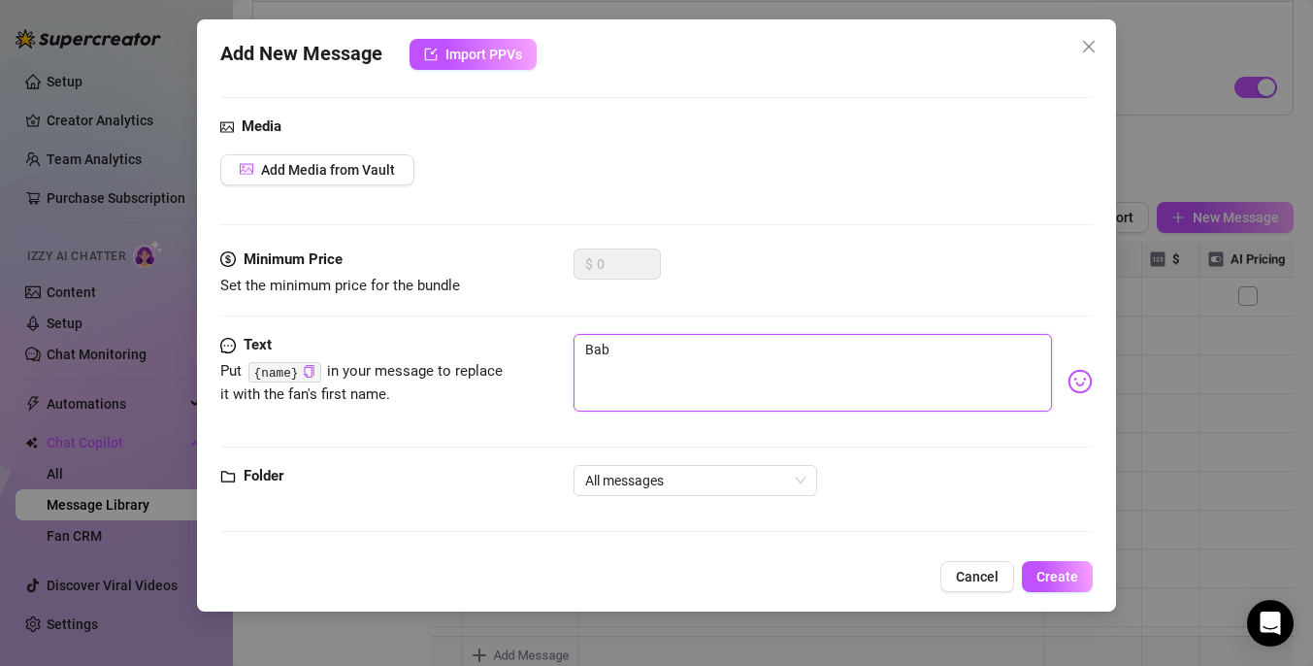
type textarea "Babe"
type textarea "Babes"
type textarea "Babe"
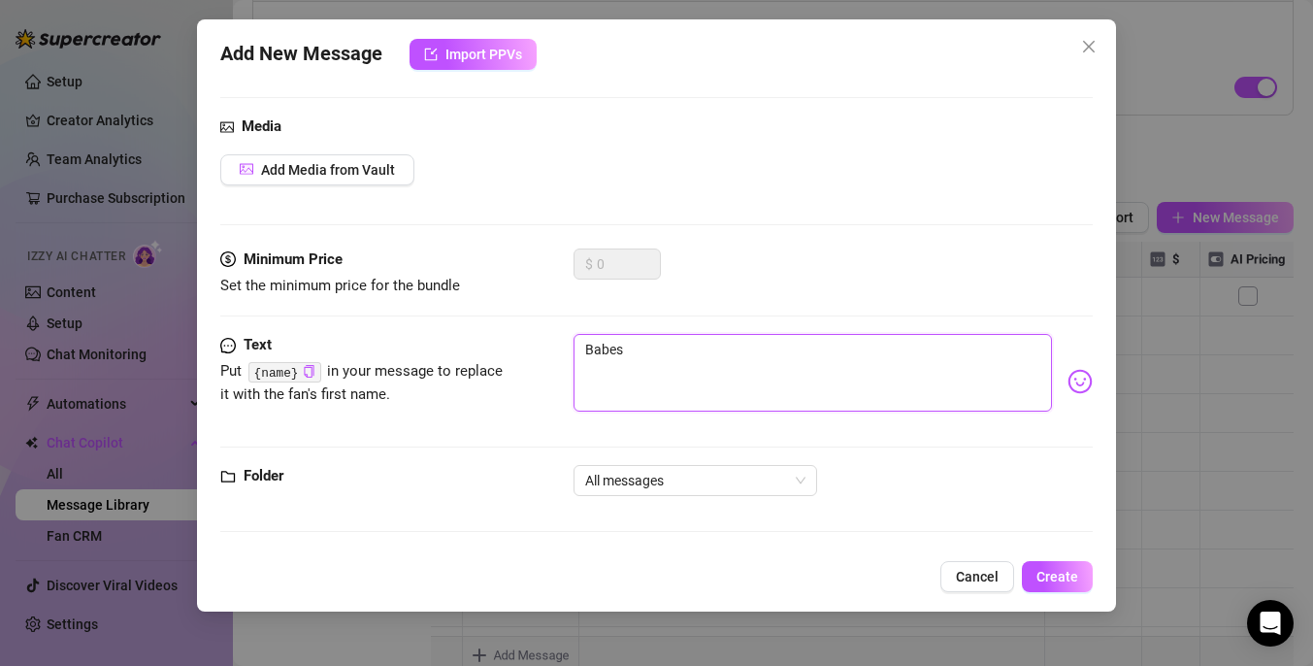
type textarea "Babe"
type textarea "Bab"
type textarea "Ba"
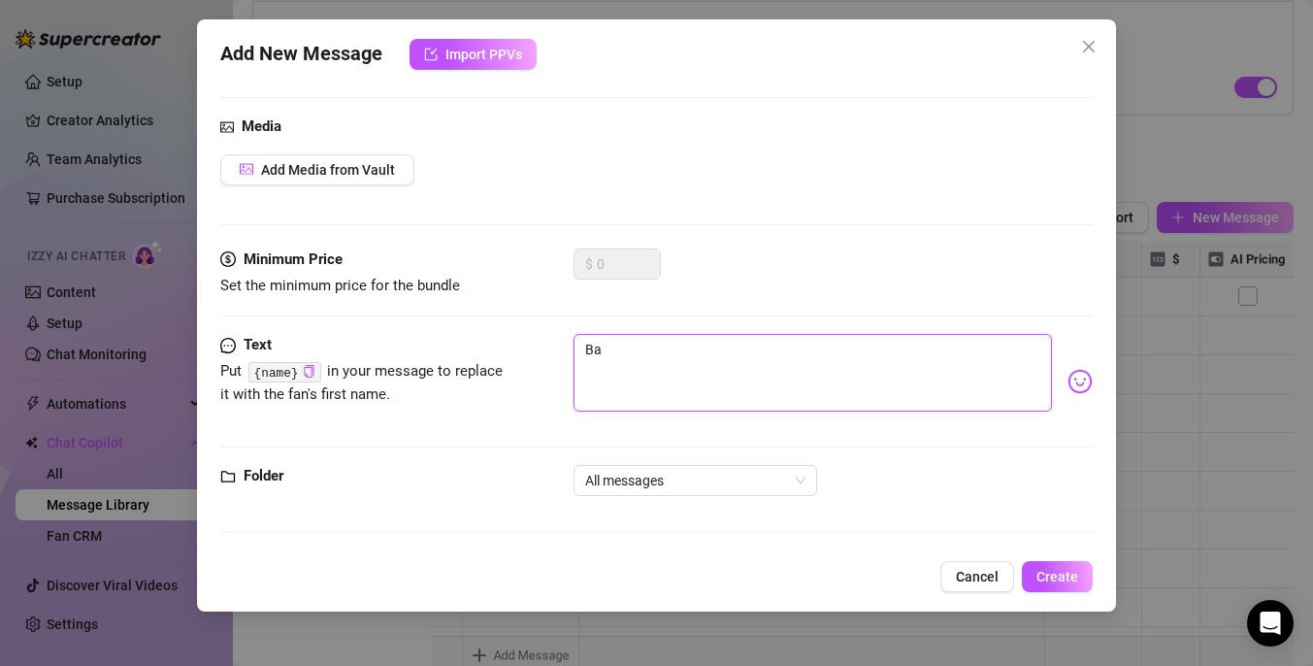
type textarea "B"
type textarea "Type your message here..."
type textarea "H"
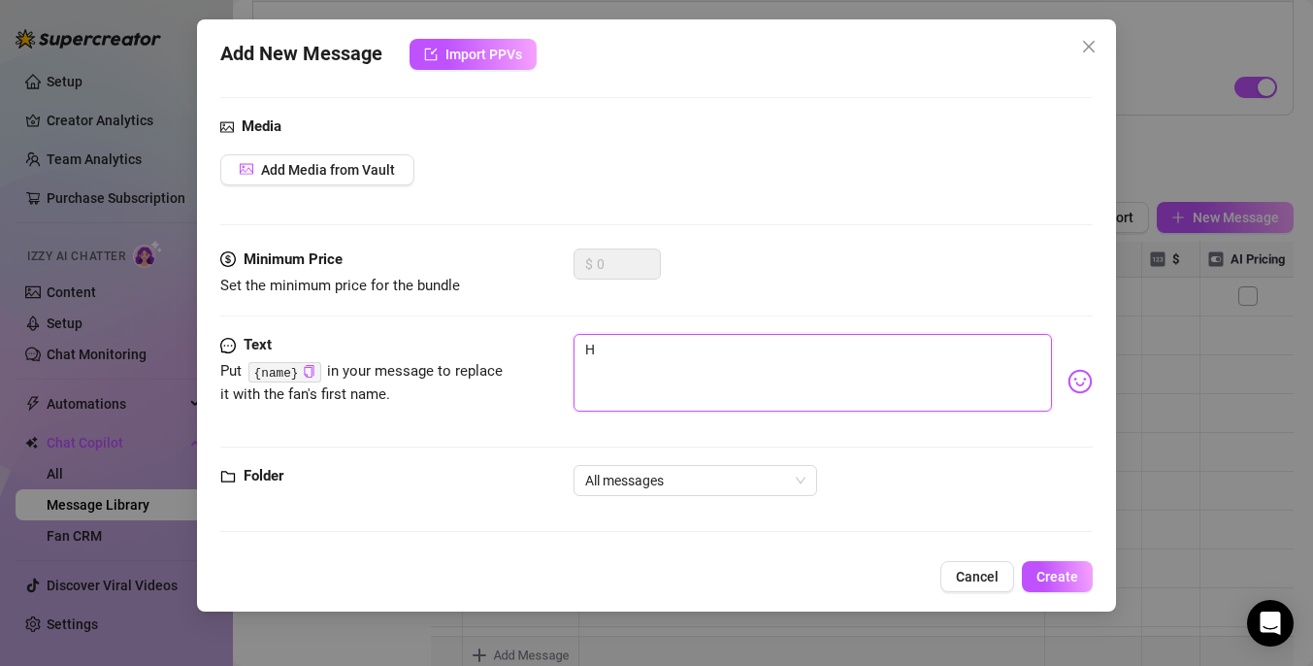
type textarea "He"
type textarea "Hey"
paste textarea "{name}"
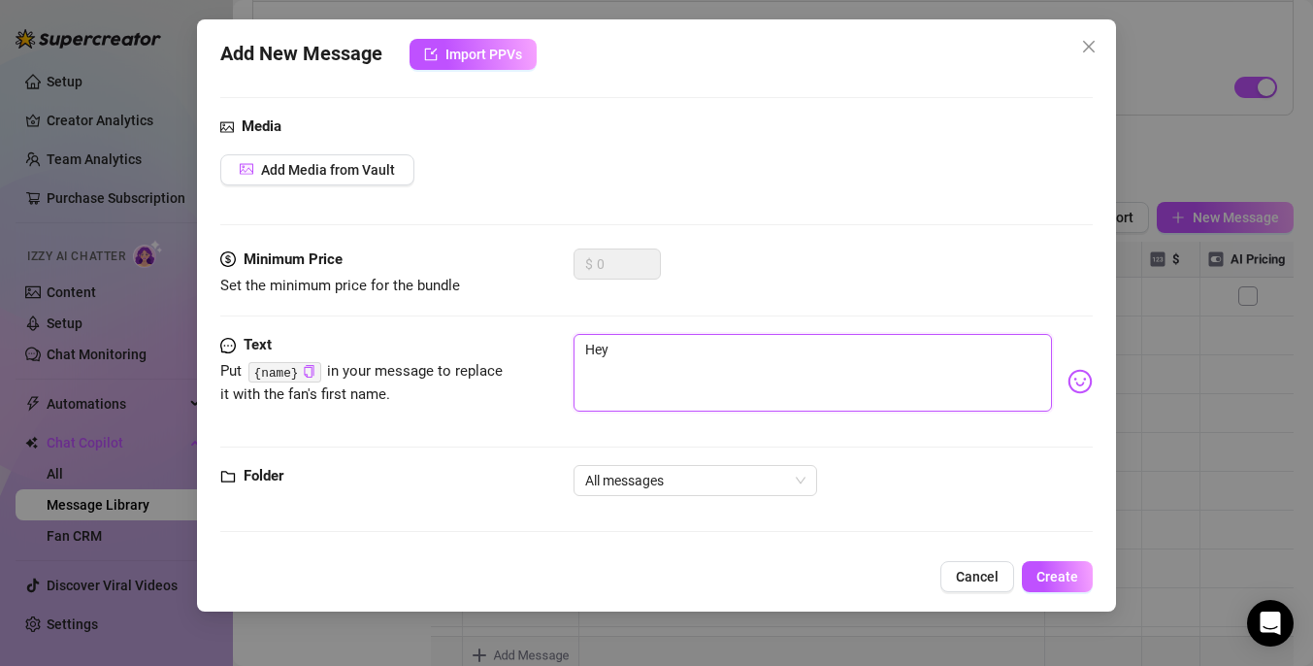
type textarea "Hey {name}"
type textarea "Hey {name} h"
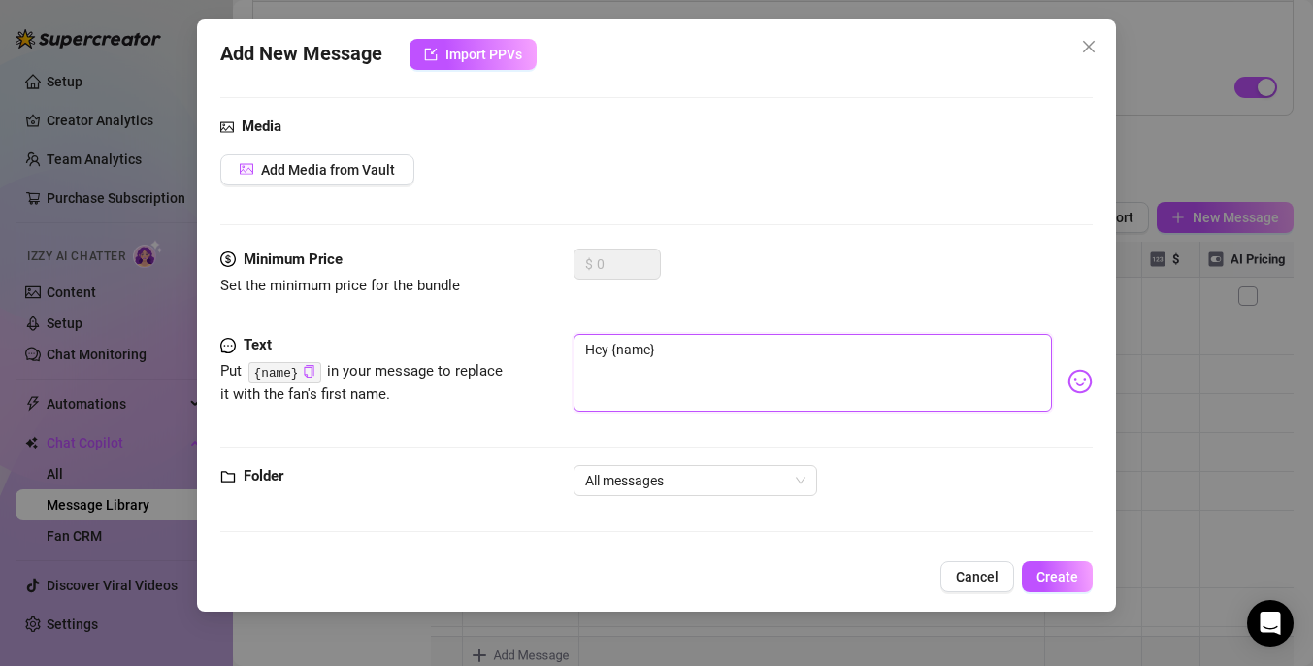
type textarea "Hey {name} h"
type textarea "Hey {name} ho"
type textarea "Hey {name} how"
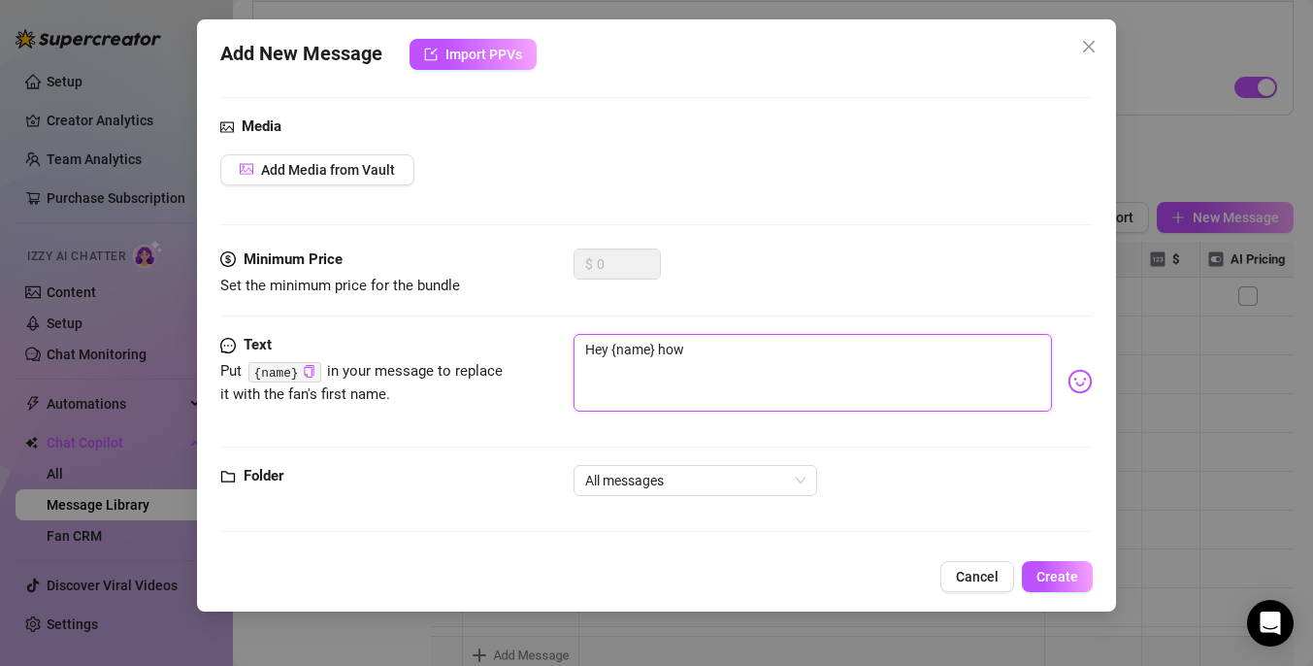
type textarea "Hey {name} how"
type textarea "Hey {name} how w"
type textarea "Hey {name} how wa"
type textarea "Hey {name} how was"
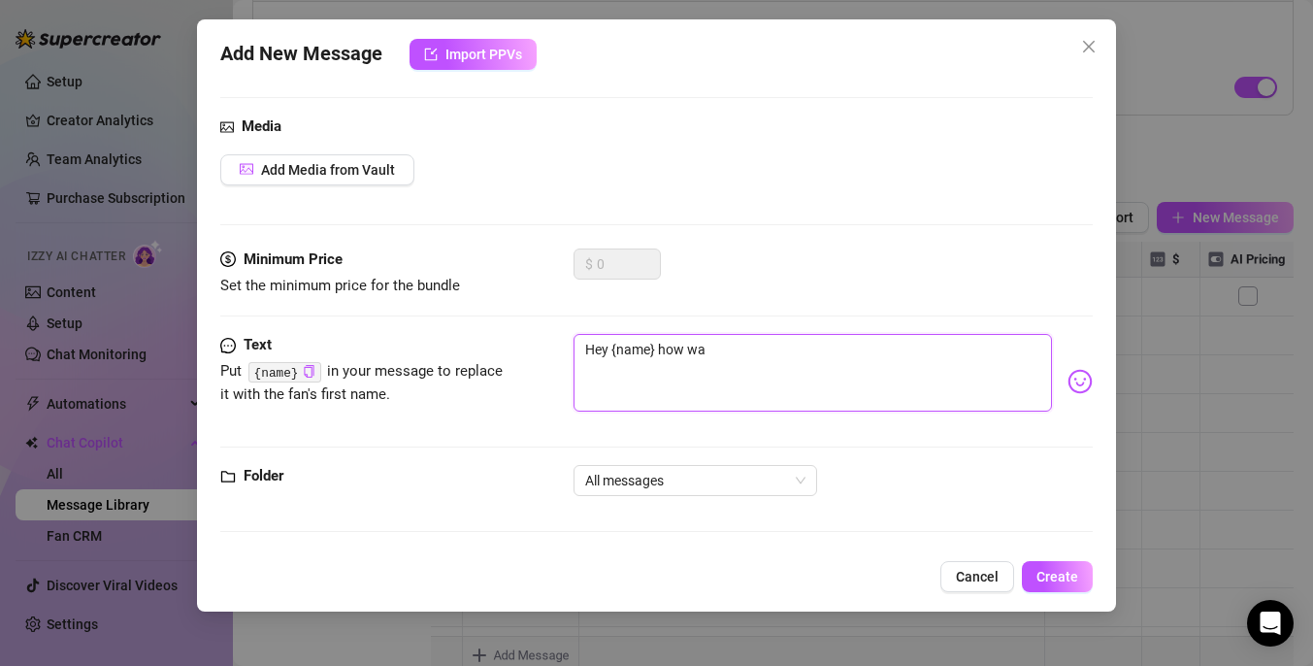
type textarea "Hey {name} how was"
type textarea "Hey {name} how was y"
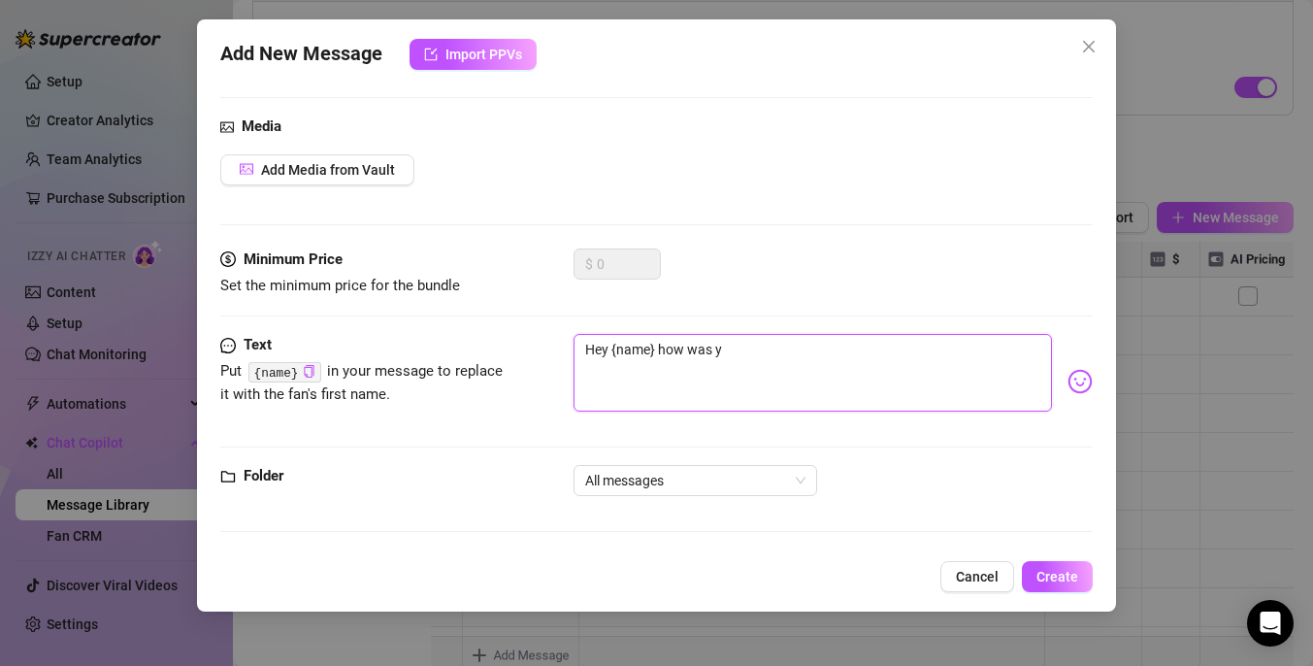
type textarea "Hey {name} how was yo"
type textarea "Hey {name} how was you"
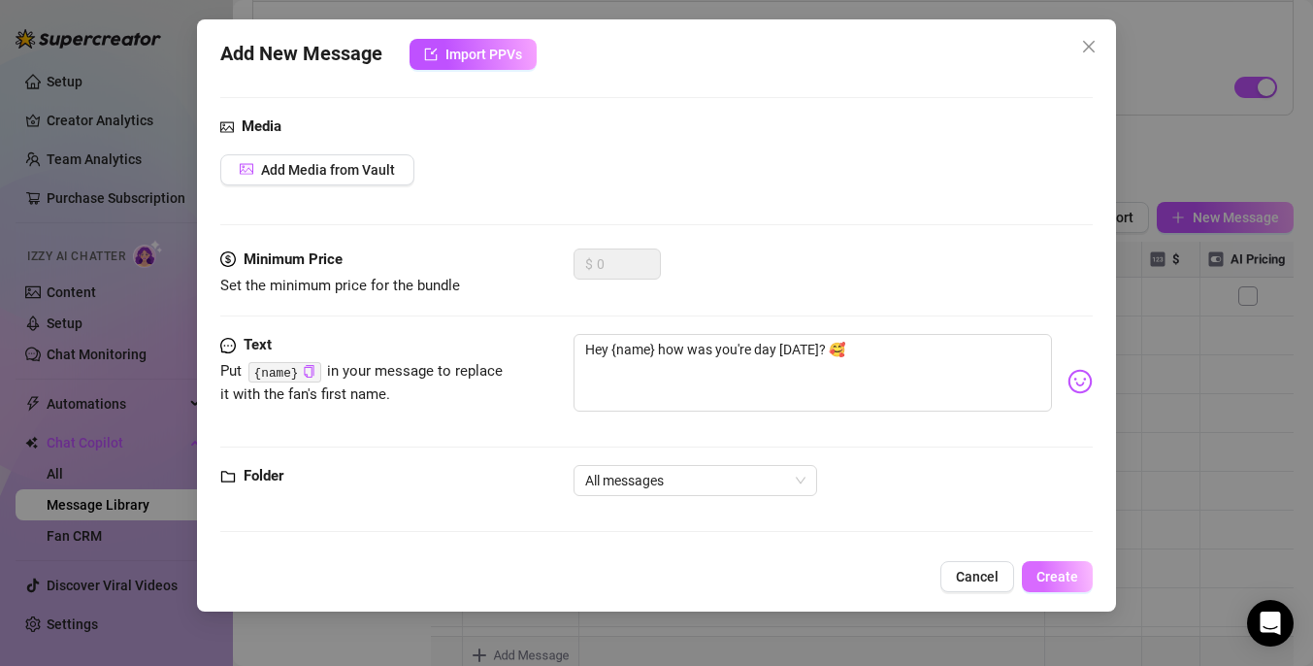
click at [1072, 581] on span "Create" at bounding box center [1057, 577] width 42 height 16
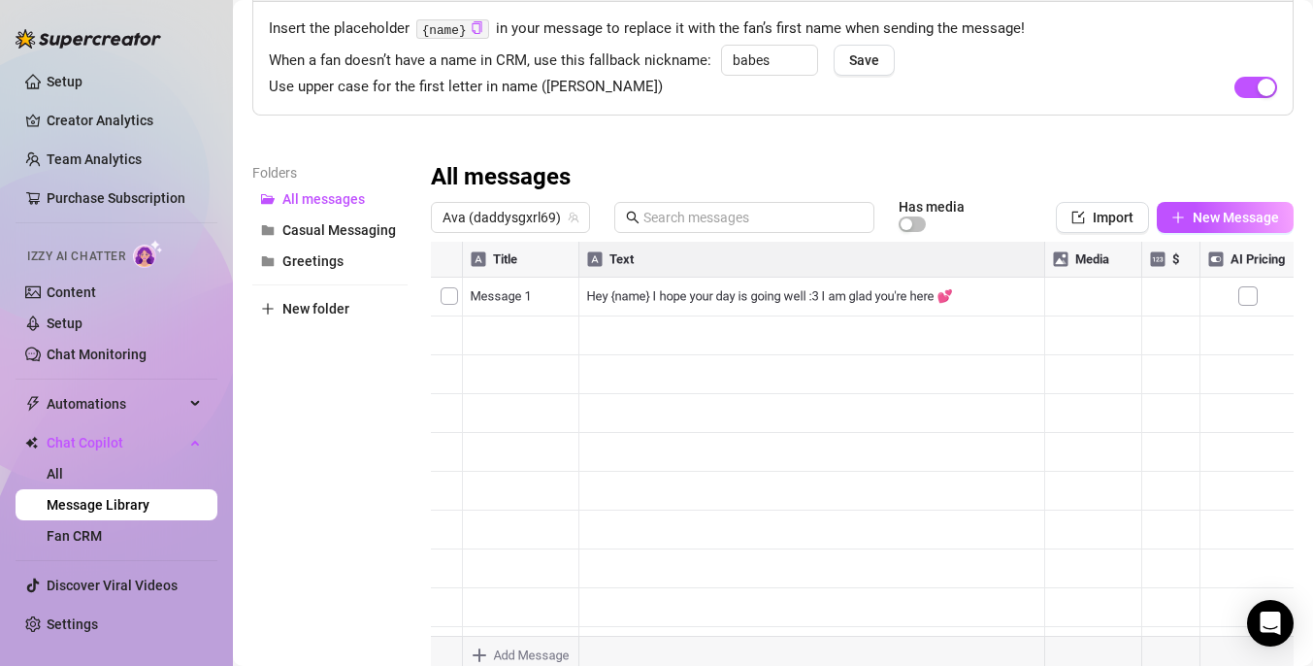
scroll to position [168, 0]
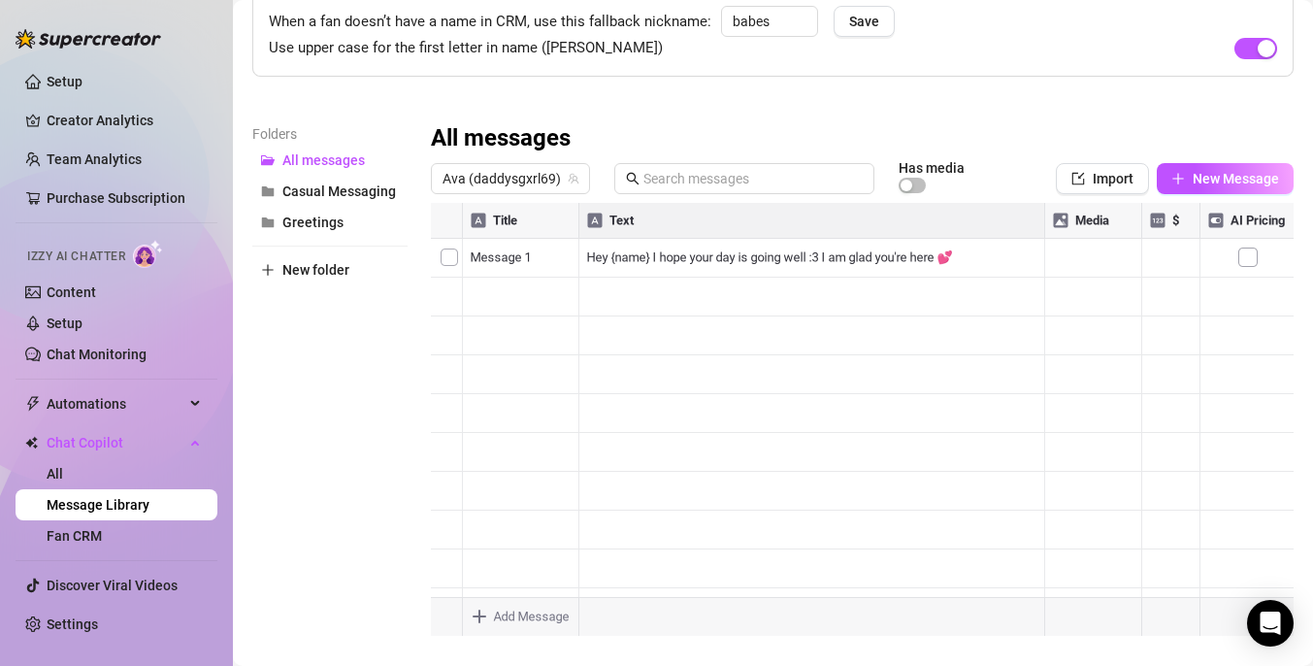
click at [444, 330] on div at bounding box center [862, 419] width 863 height 433
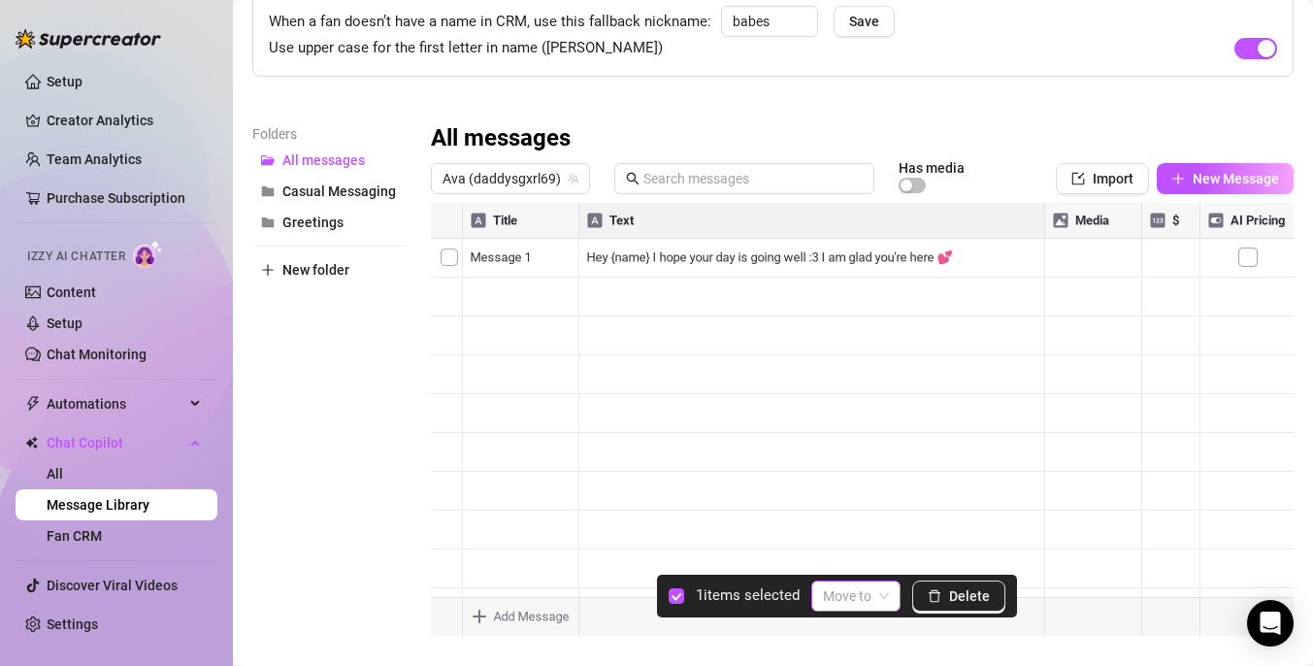
click at [863, 605] on input "search" at bounding box center [847, 595] width 49 height 29
click at [861, 554] on div "Greetings" at bounding box center [884, 556] width 111 height 21
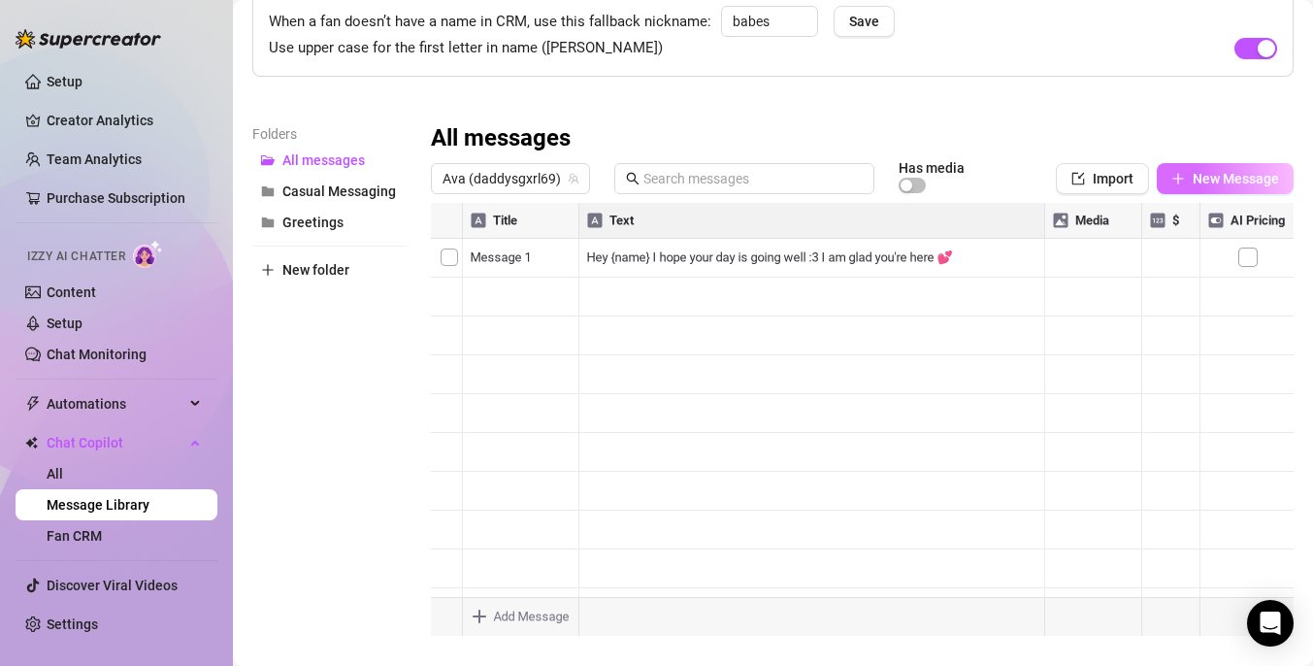
click at [1221, 173] on span "New Message" at bounding box center [1236, 179] width 86 height 16
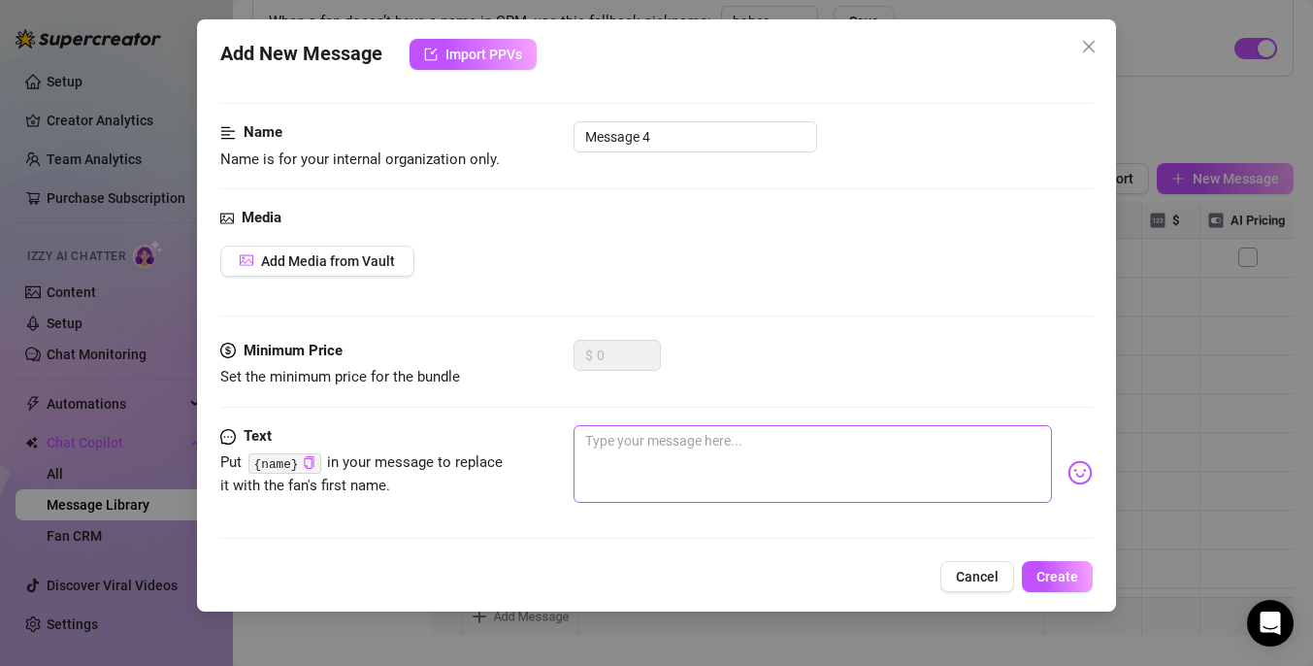
scroll to position [0, 0]
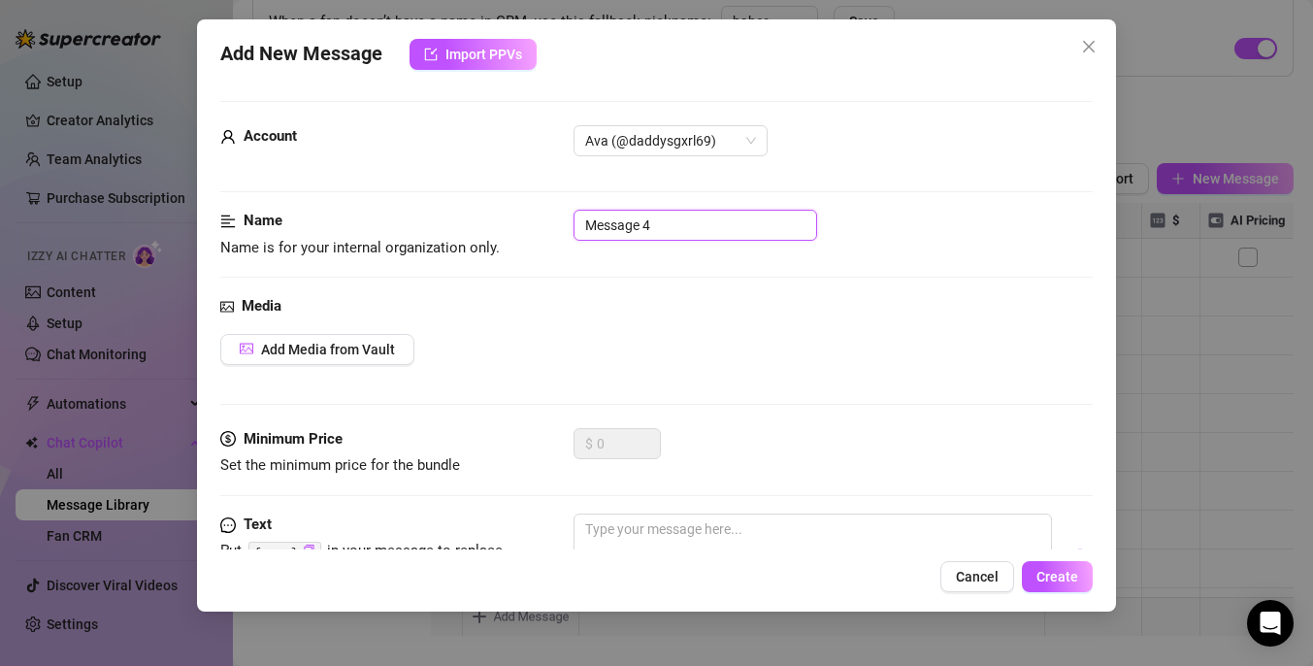
drag, startPoint x: 700, startPoint y: 225, endPoint x: 530, endPoint y: 224, distance: 169.8
click at [530, 224] on div "Name Name is for your internal organization only. Message 4" at bounding box center [656, 234] width 872 height 49
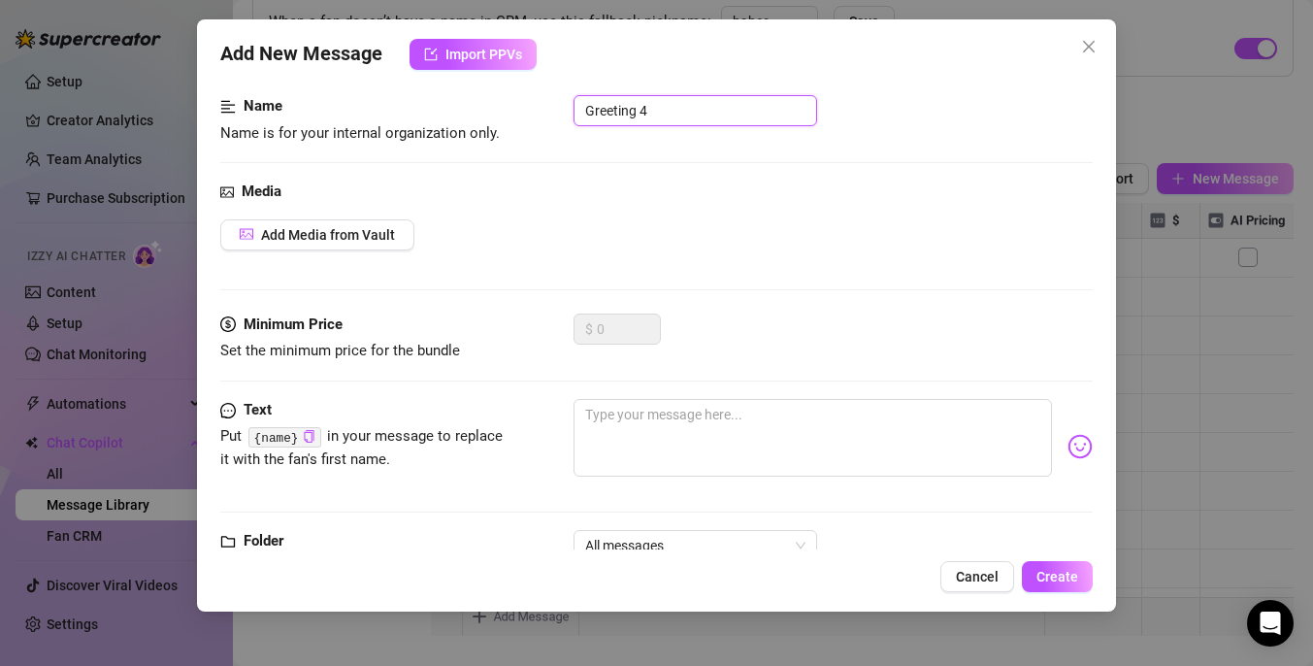
scroll to position [123, 0]
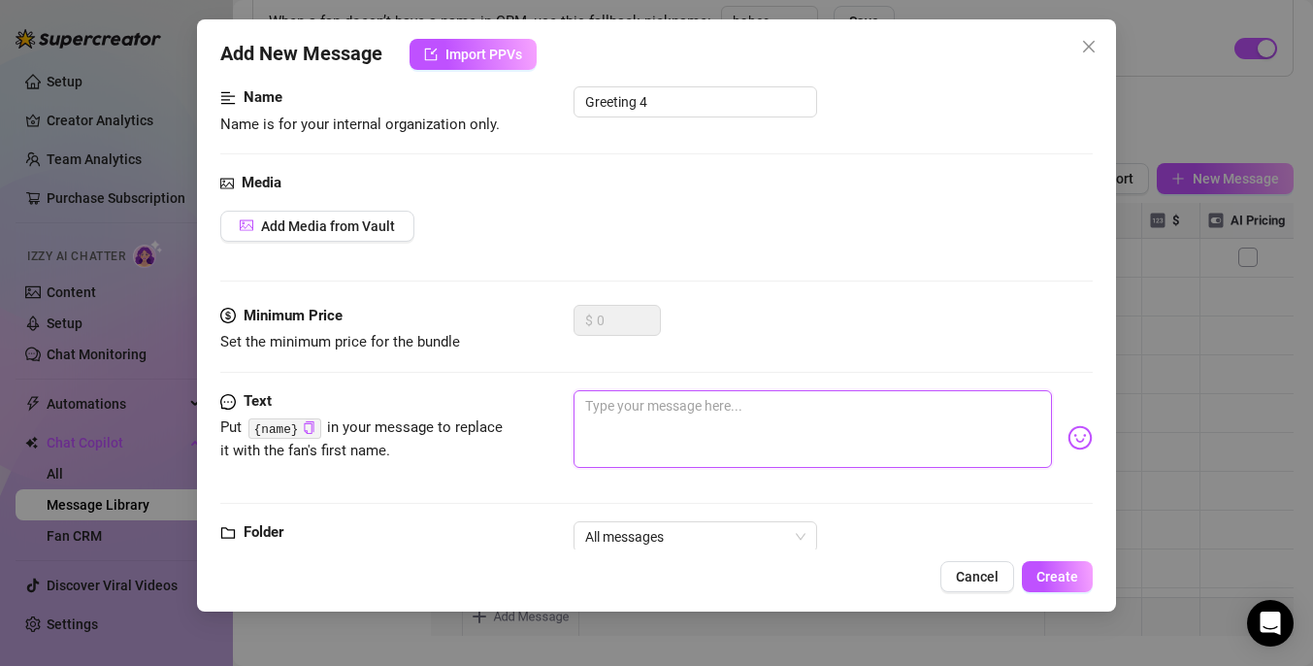
click at [634, 445] on textarea at bounding box center [812, 429] width 478 height 78
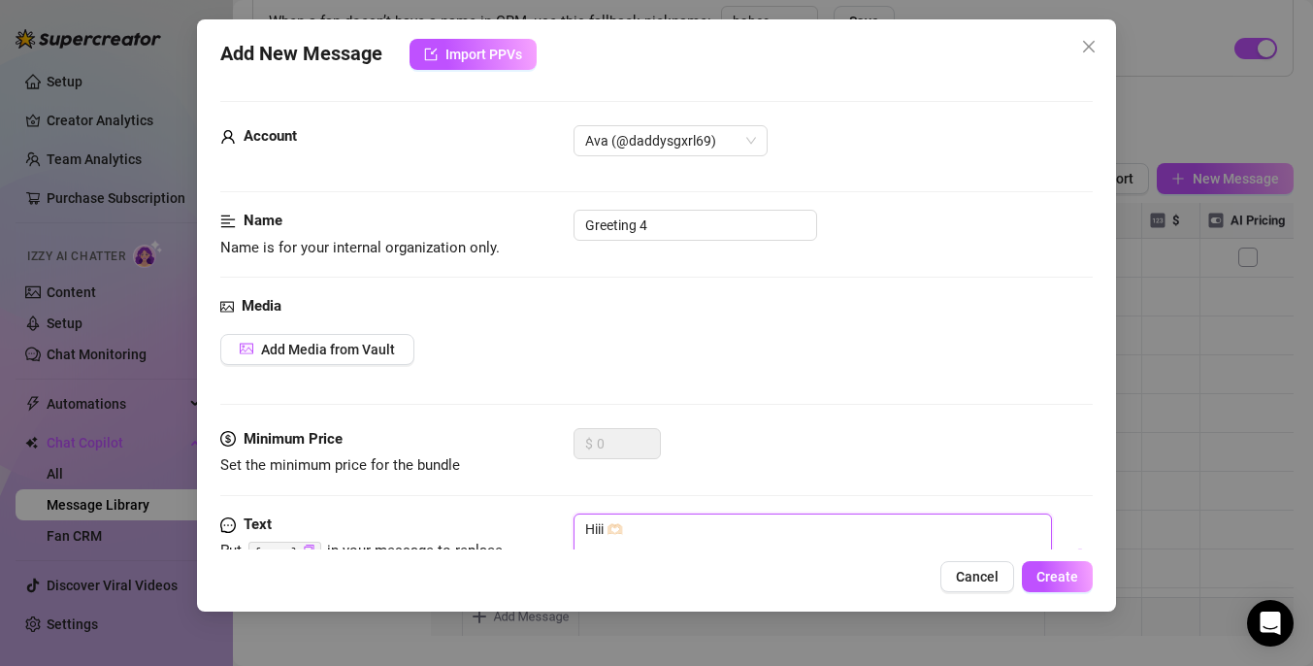
scroll to position [180, 0]
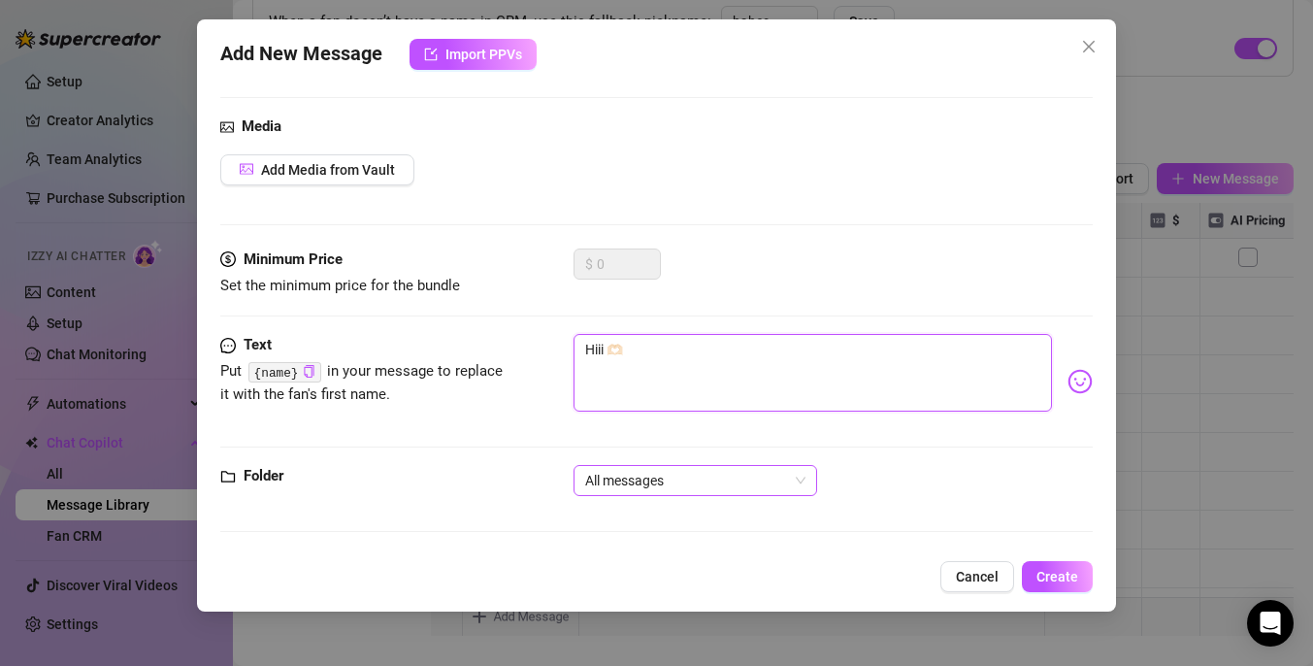
click at [759, 475] on span "All messages" at bounding box center [695, 480] width 220 height 29
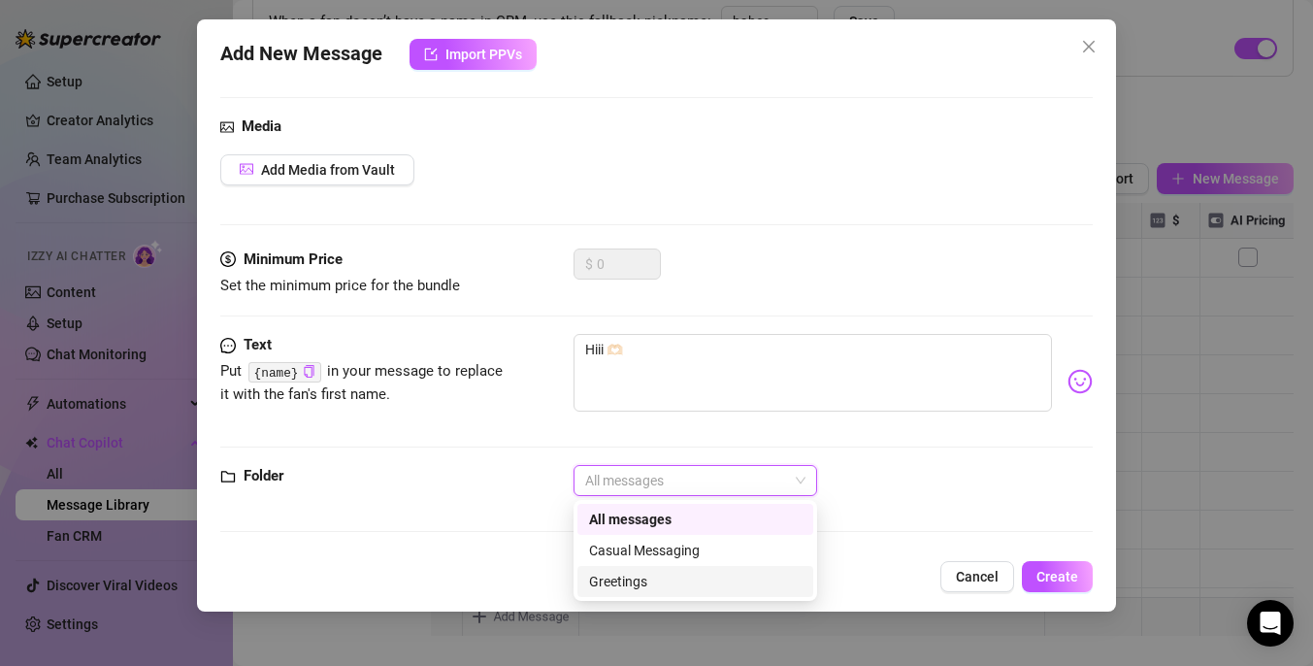
click at [690, 566] on div "Greetings" at bounding box center [695, 581] width 236 height 31
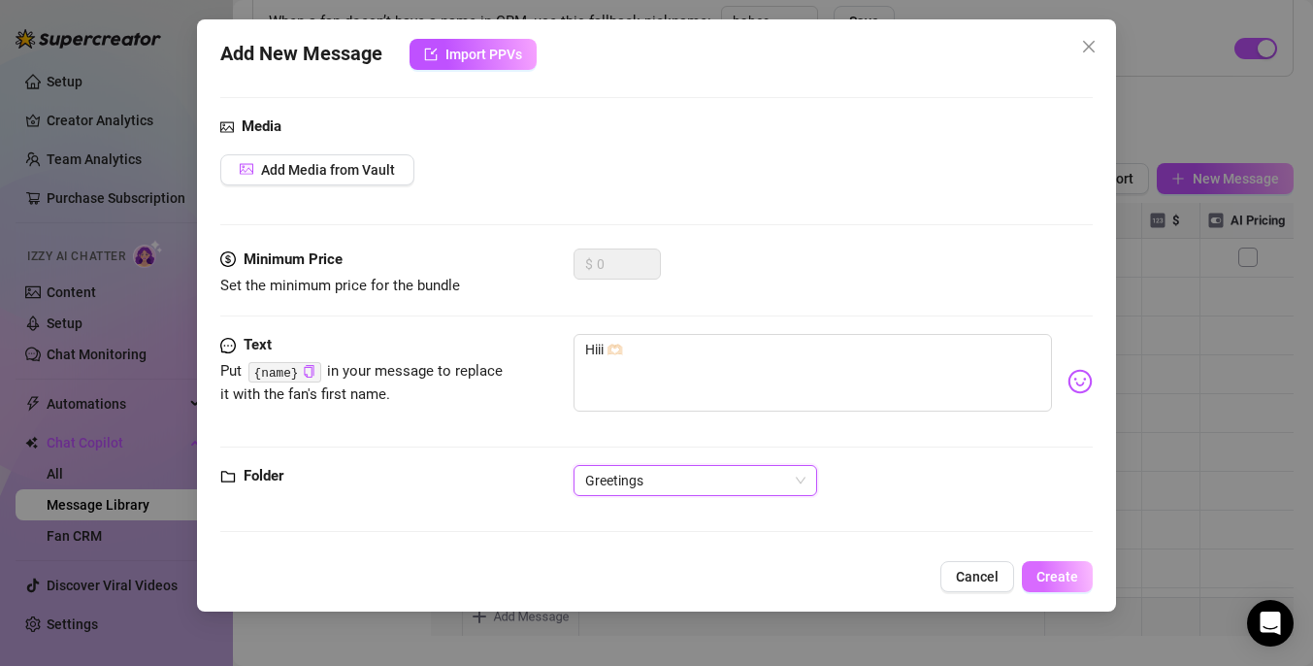
click at [1045, 569] on span "Create" at bounding box center [1057, 577] width 42 height 16
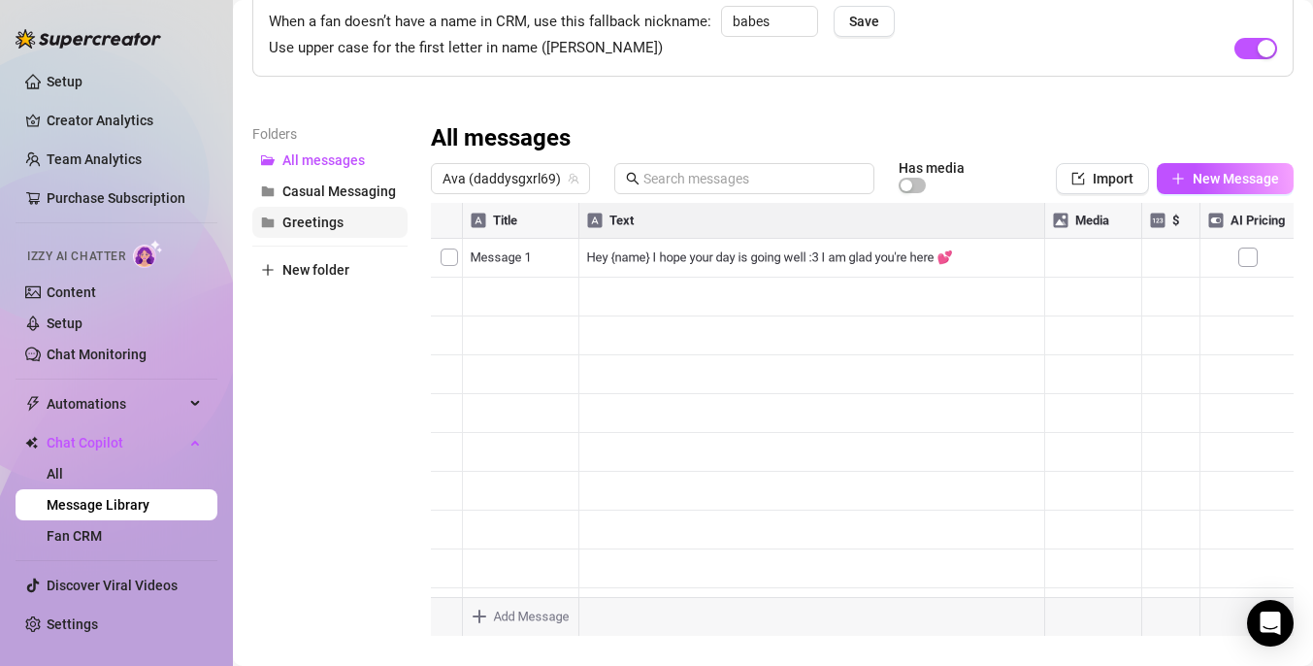
click at [361, 221] on button "Greetings" at bounding box center [329, 222] width 155 height 31
click at [363, 160] on span "All messages" at bounding box center [323, 160] width 82 height 16
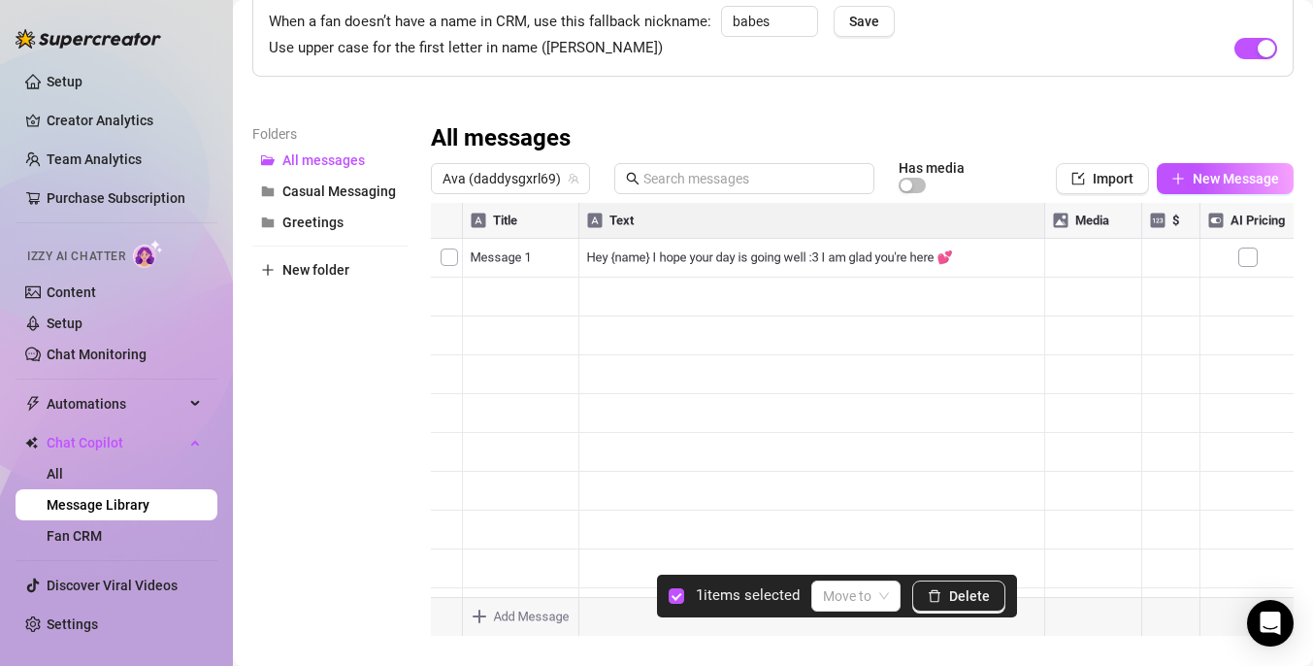
click at [451, 336] on div at bounding box center [862, 419] width 863 height 433
click at [866, 588] on input "search" at bounding box center [847, 595] width 49 height 29
click at [863, 552] on div "Greetings" at bounding box center [884, 556] width 111 height 21
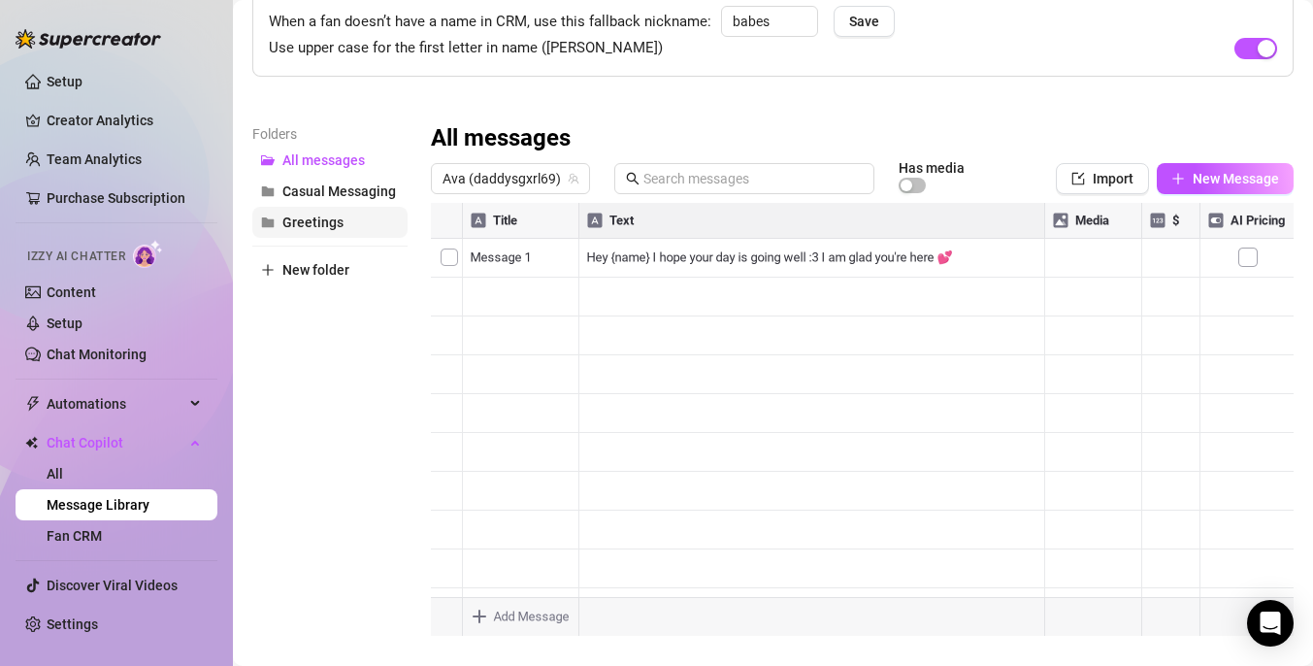
click at [349, 232] on button "Greetings" at bounding box center [329, 222] width 155 height 31
click at [355, 173] on button "All messages" at bounding box center [329, 160] width 155 height 31
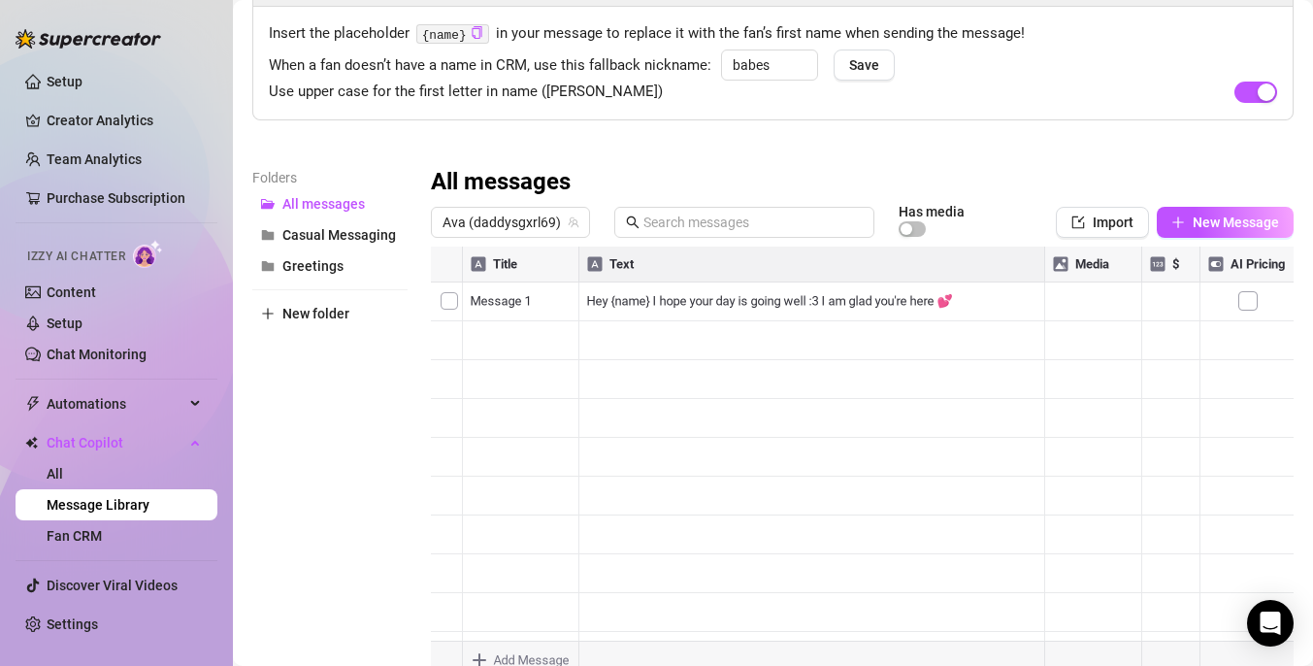
scroll to position [196, 0]
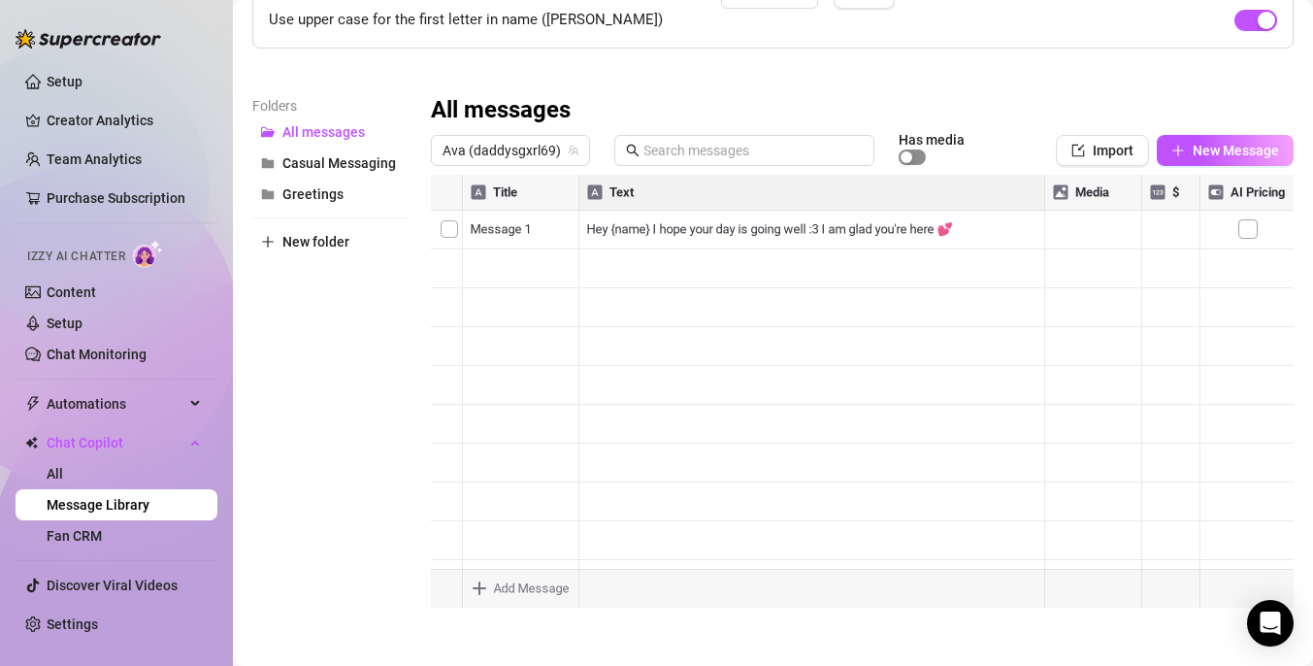
click at [915, 162] on span "button" at bounding box center [912, 157] width 27 height 16
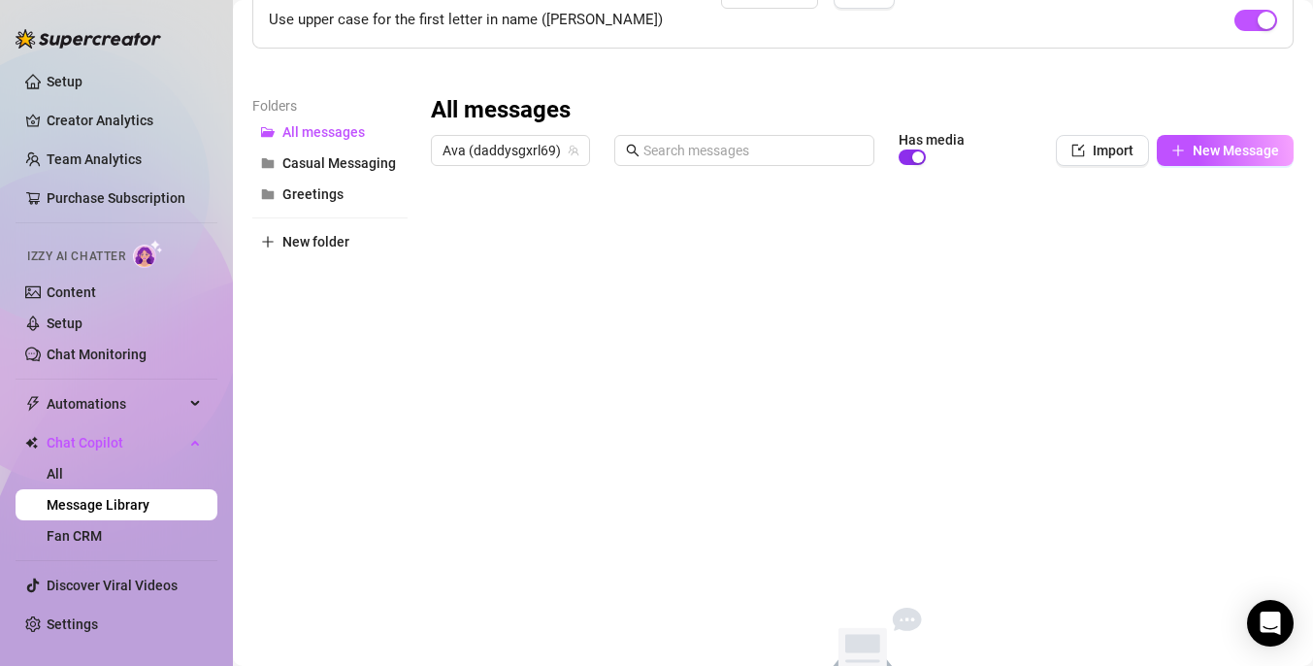
click at [915, 162] on span "button" at bounding box center [912, 157] width 27 height 16
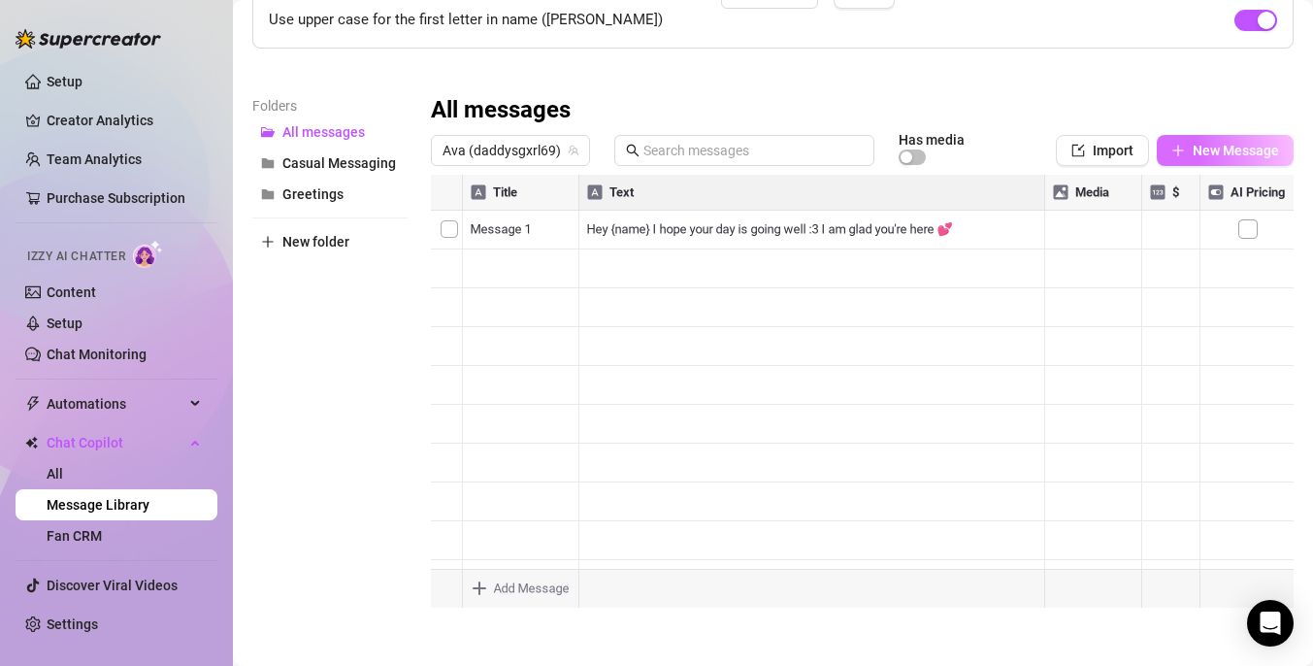
click at [1200, 146] on span "New Message" at bounding box center [1236, 151] width 86 height 16
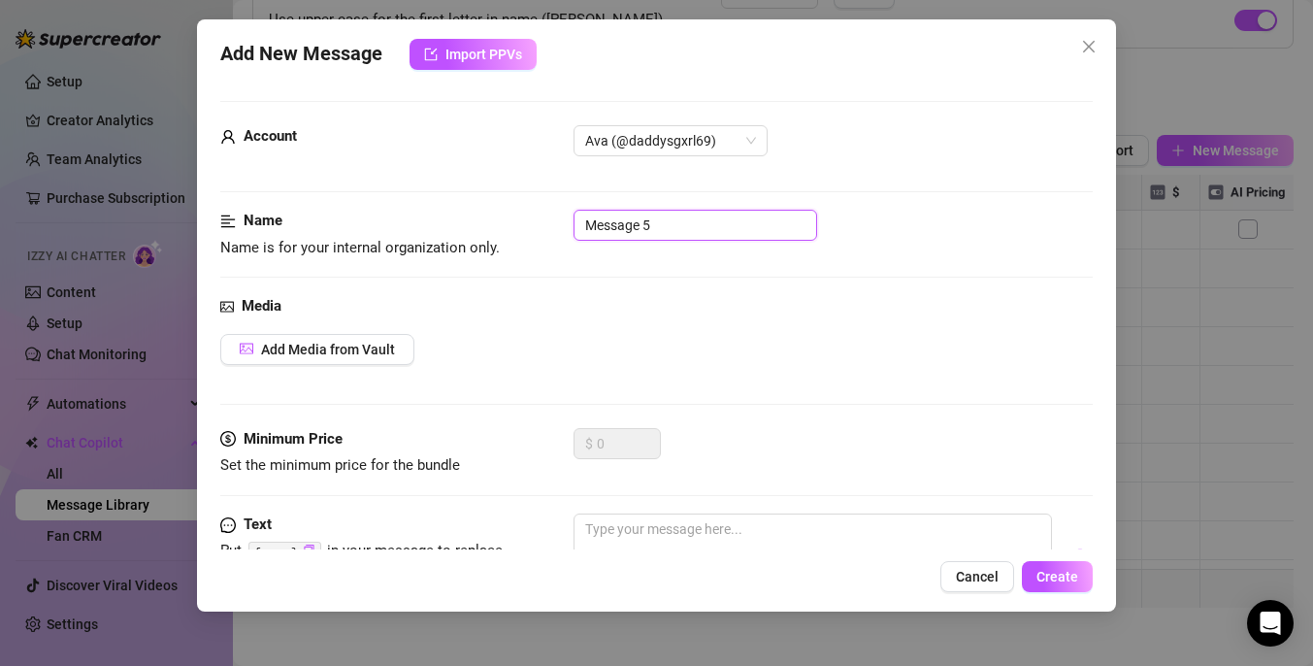
drag, startPoint x: 682, startPoint y: 237, endPoint x: 578, endPoint y: 222, distance: 104.8
click at [578, 222] on input "Message 5" at bounding box center [695, 225] width 244 height 31
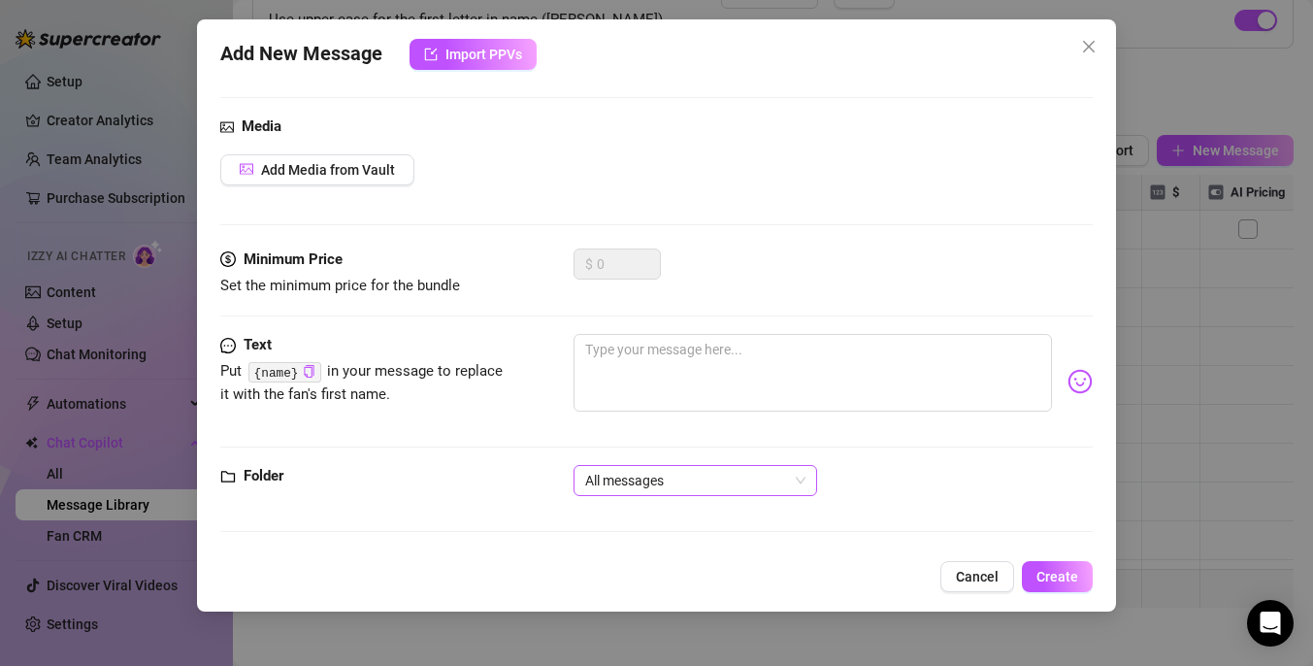
click at [626, 485] on span "All messages" at bounding box center [695, 480] width 220 height 29
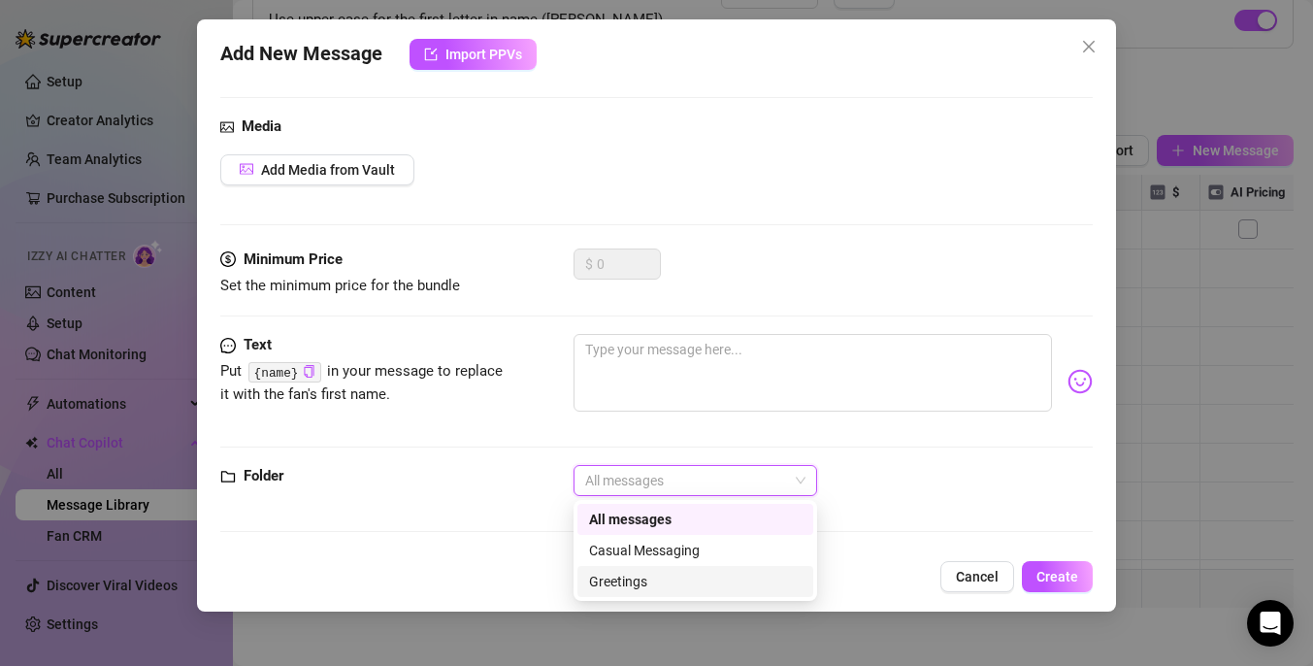
click at [638, 574] on div "Greetings" at bounding box center [695, 581] width 213 height 21
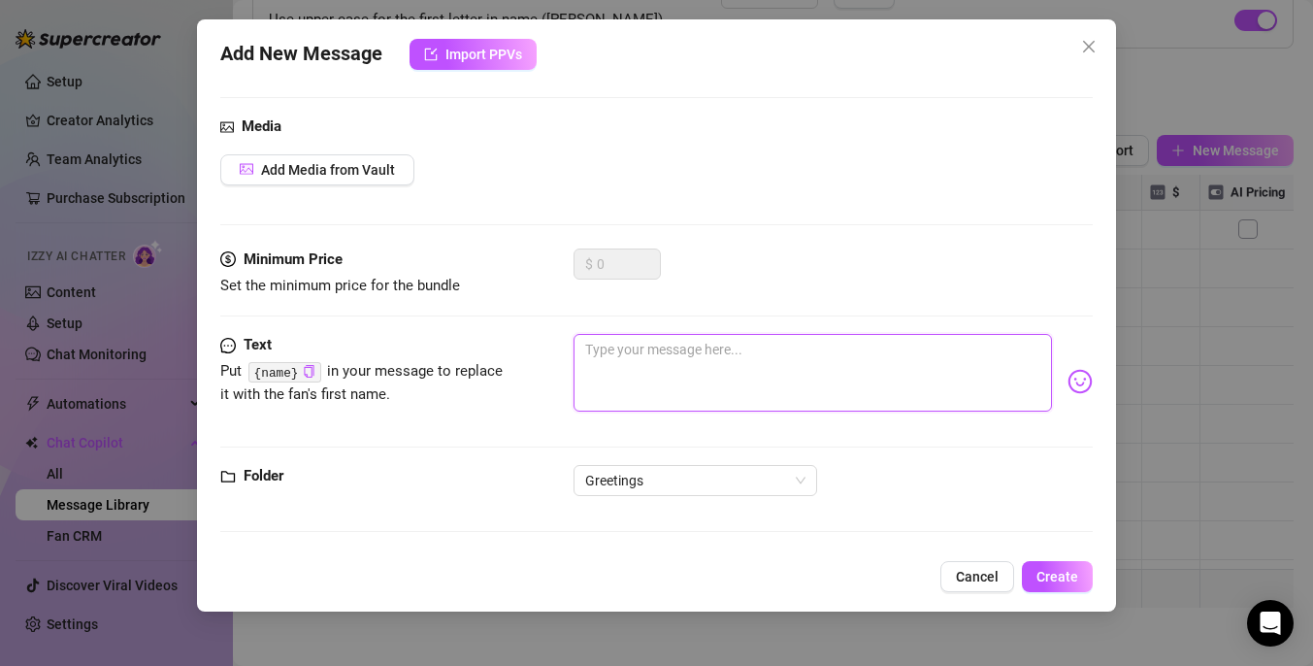
click at [708, 382] on textarea at bounding box center [812, 373] width 478 height 78
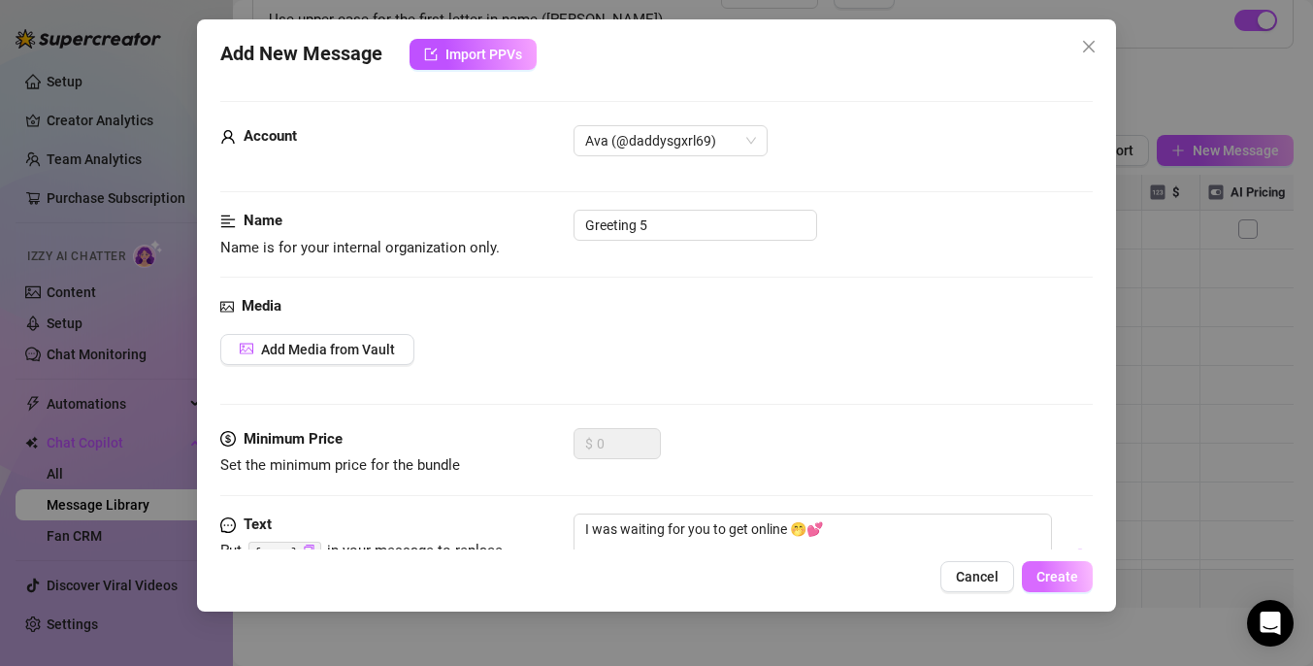
click at [1040, 579] on span "Create" at bounding box center [1057, 577] width 42 height 16
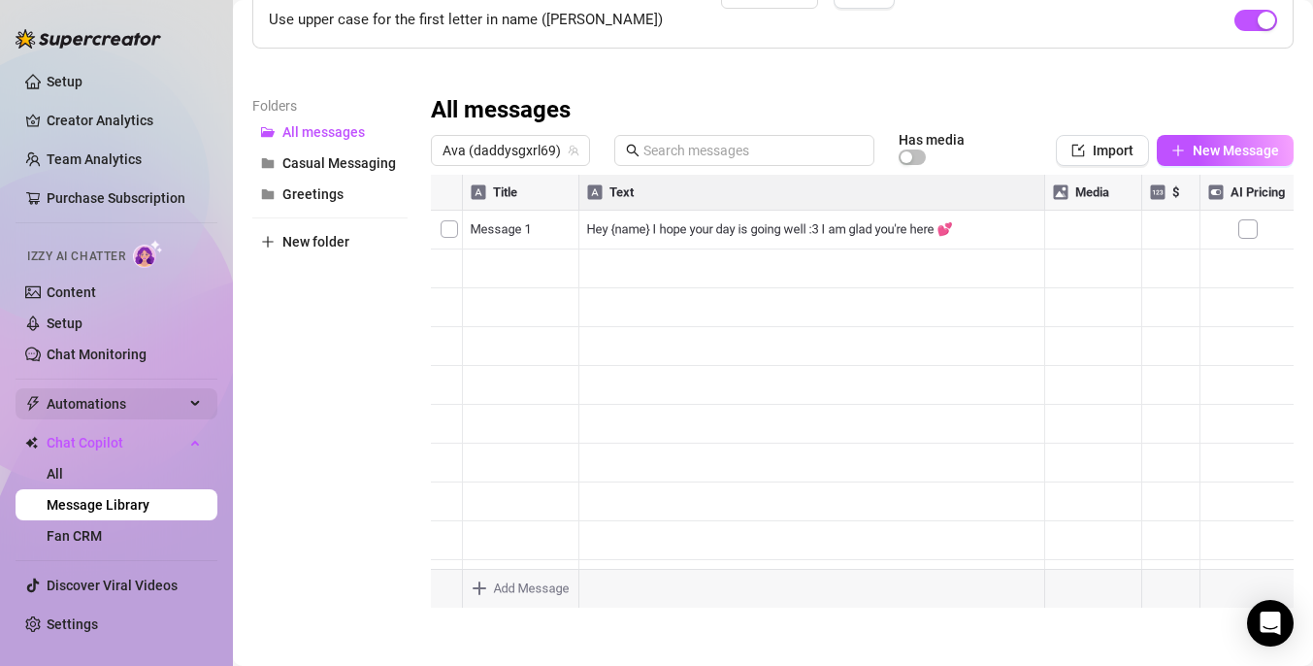
click at [118, 403] on span "Automations" at bounding box center [116, 403] width 138 height 31
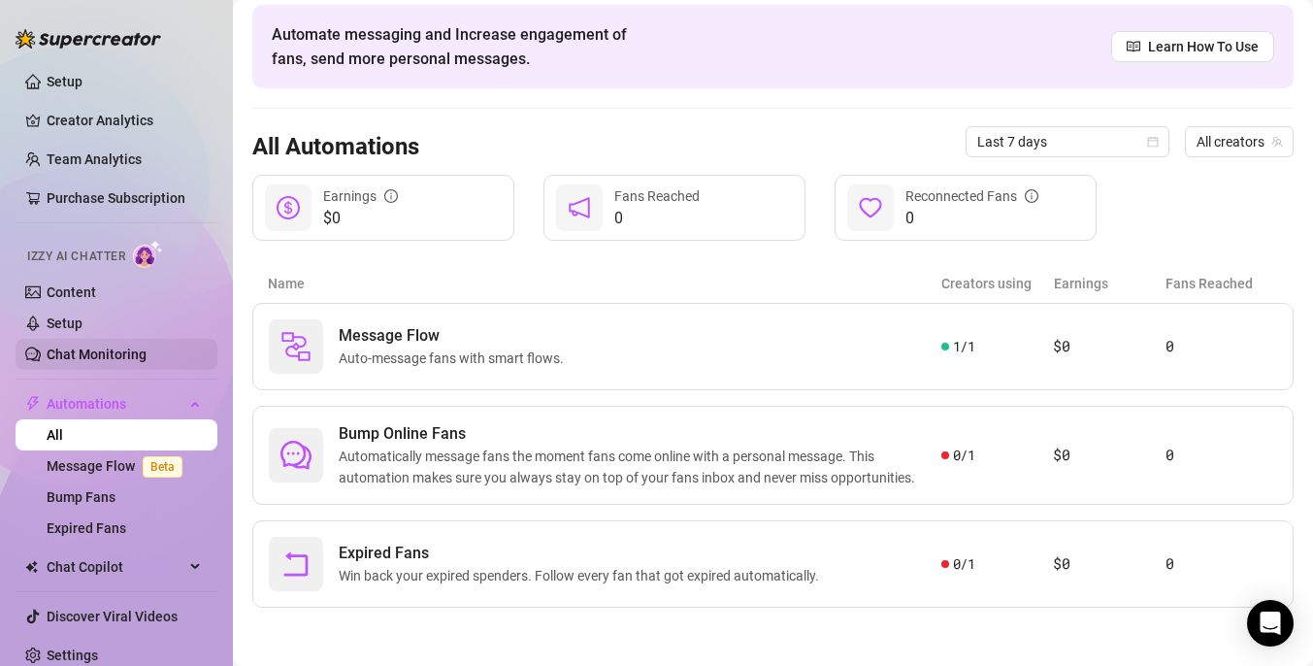
scroll to position [13, 0]
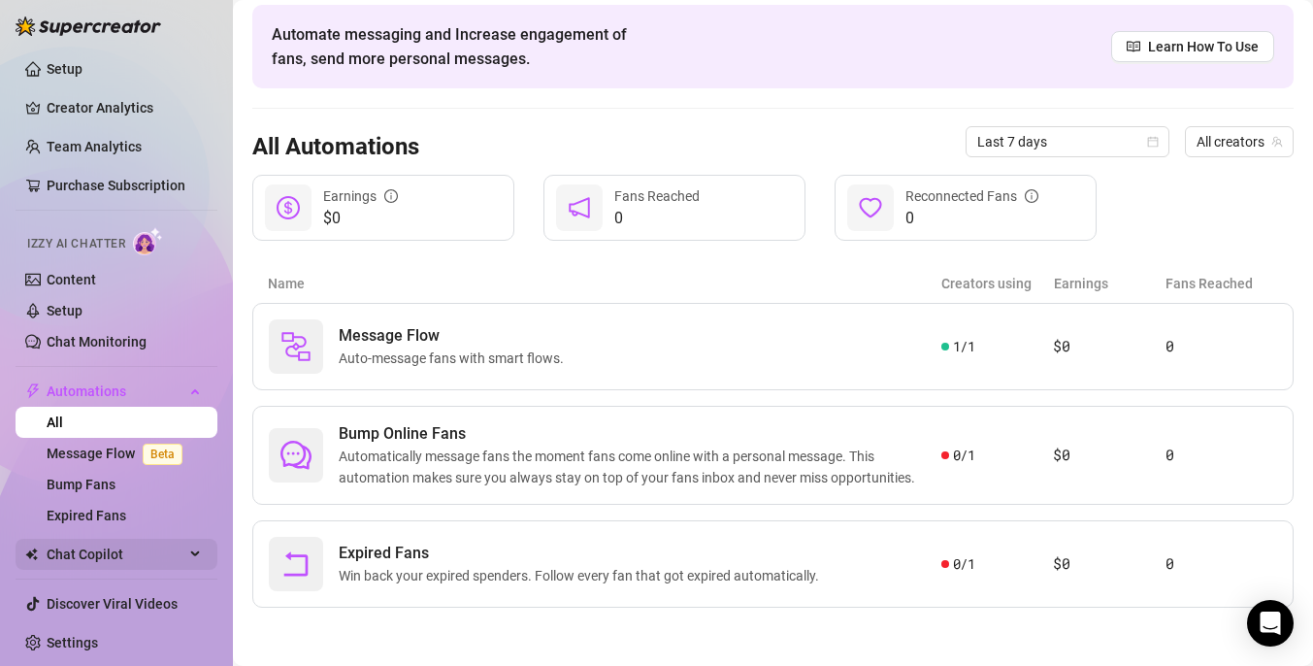
click at [196, 544] on div "Chat Copilot" at bounding box center [117, 554] width 202 height 31
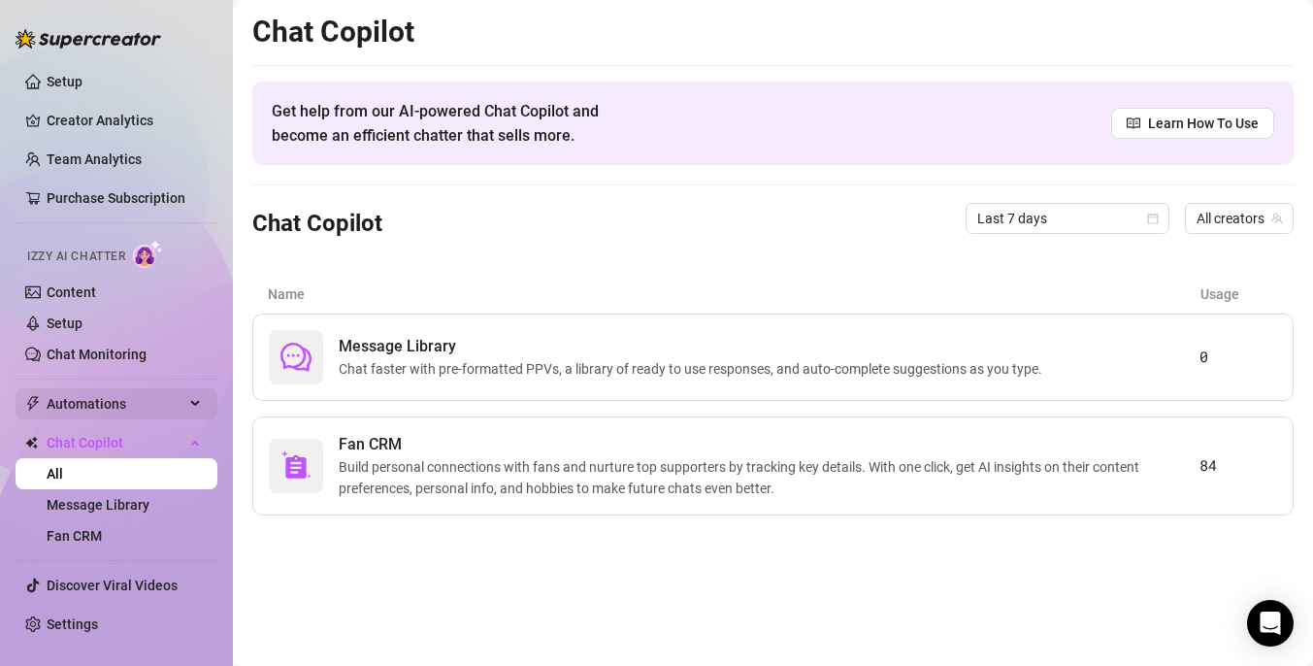
click at [158, 407] on span "Automations" at bounding box center [116, 403] width 138 height 31
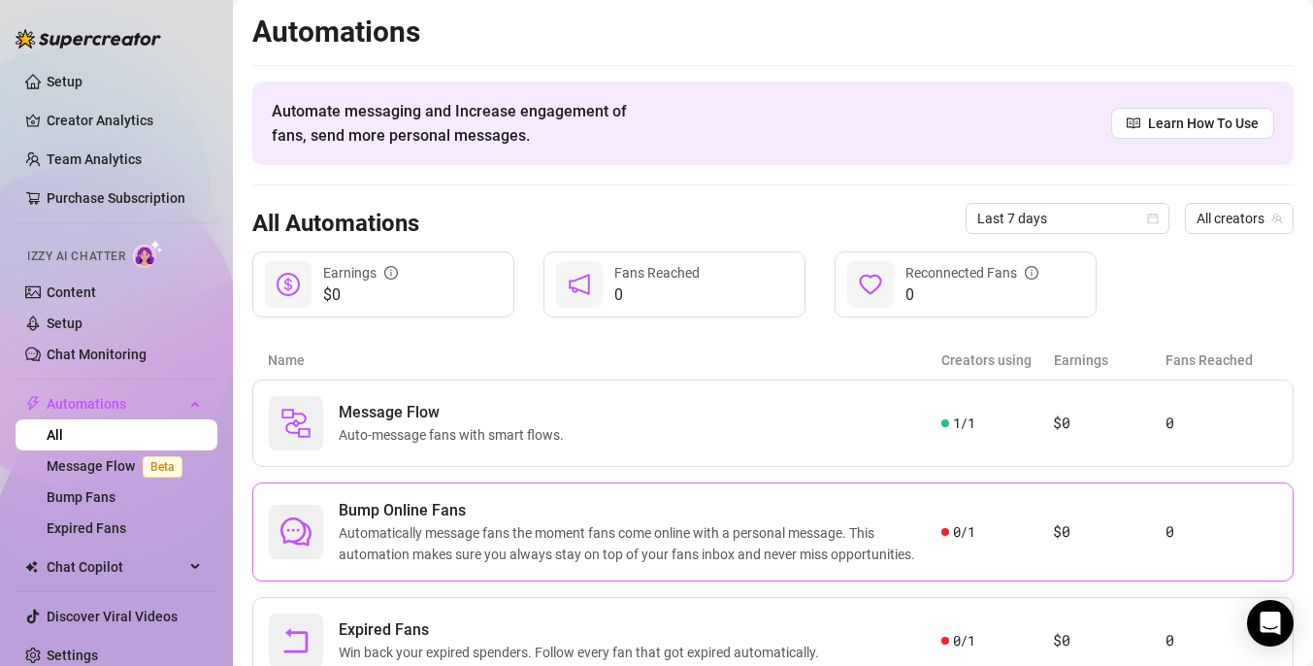
scroll to position [77, 0]
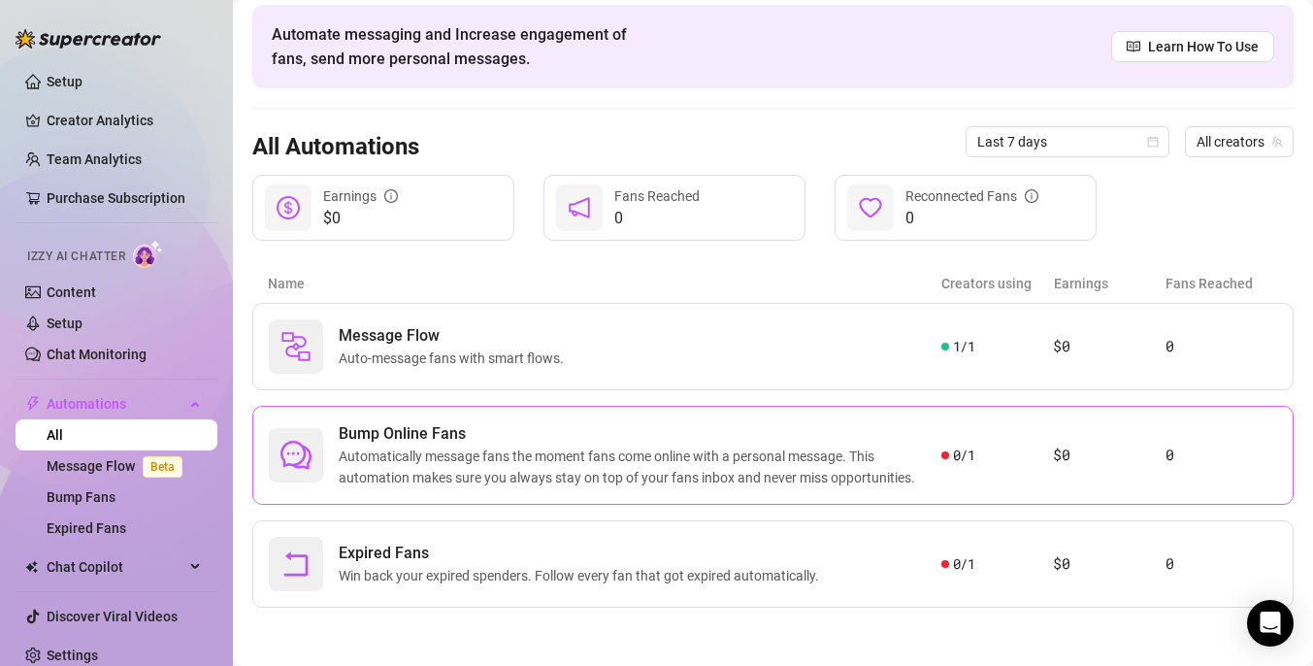
click at [600, 549] on span "Expired Fans" at bounding box center [583, 552] width 488 height 23
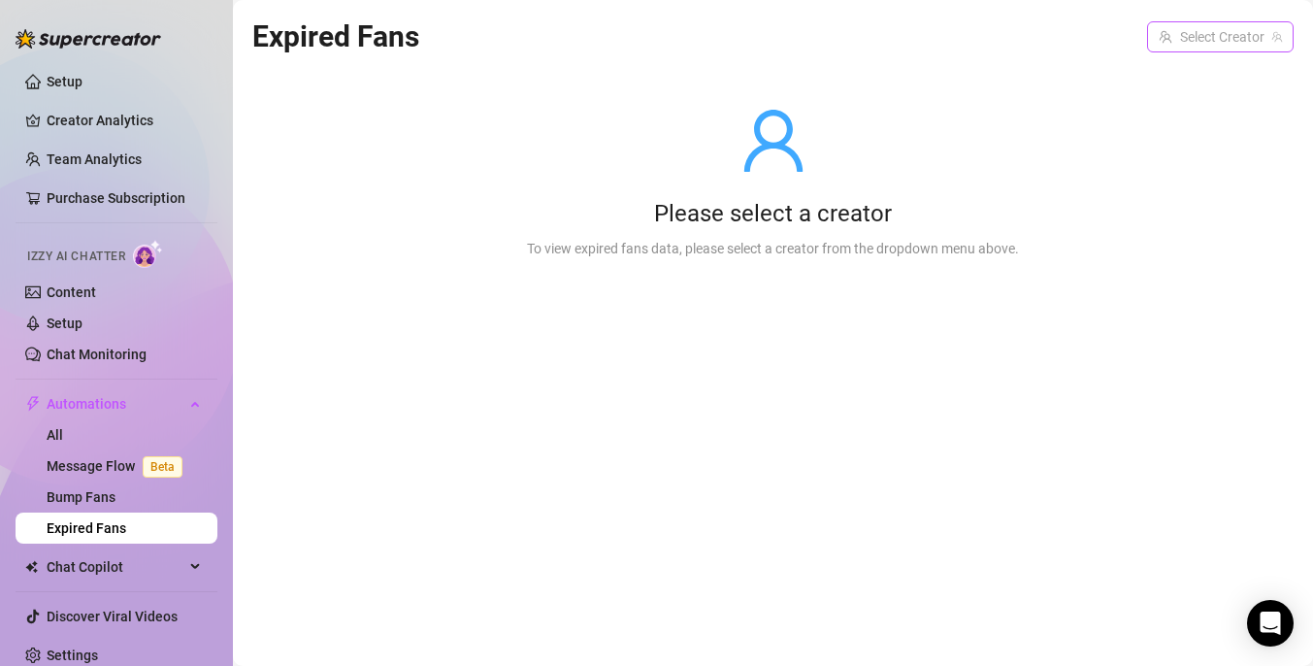
click at [1195, 42] on input "search" at bounding box center [1212, 36] width 106 height 29
click at [1188, 68] on span "( daddysgxrl69 )" at bounding box center [1232, 76] width 92 height 21
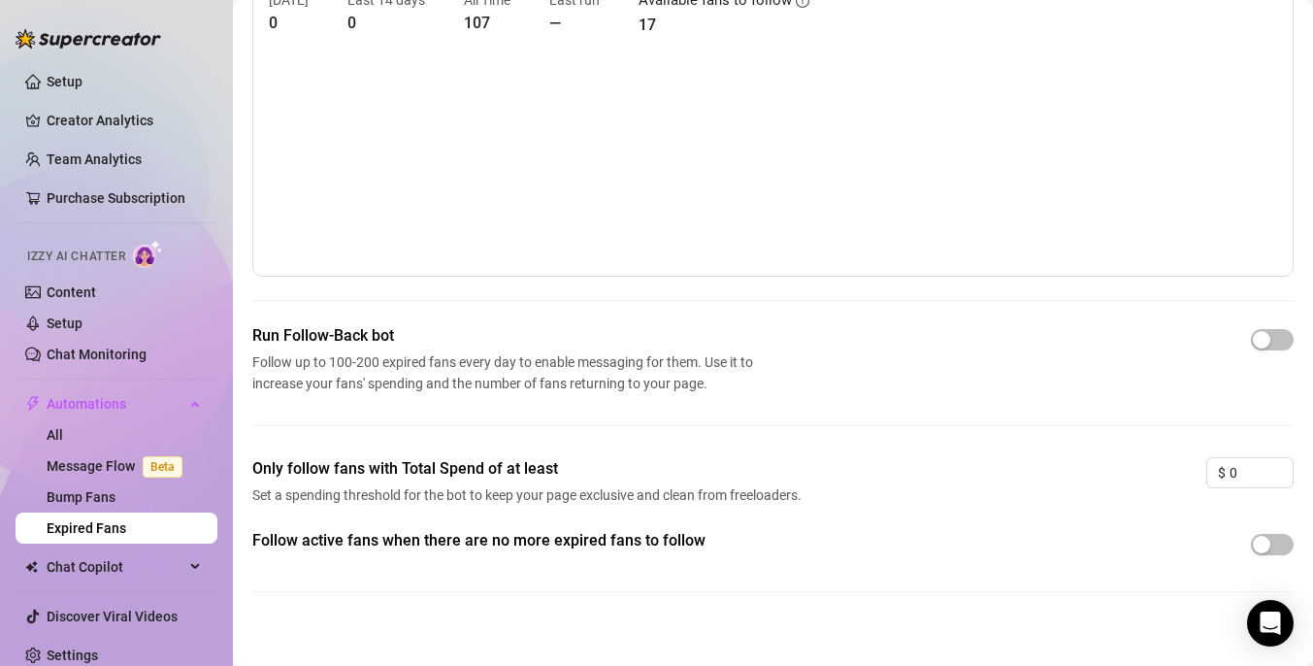
scroll to position [112, 0]
click at [124, 470] on link "Message Flow Beta" at bounding box center [119, 466] width 144 height 16
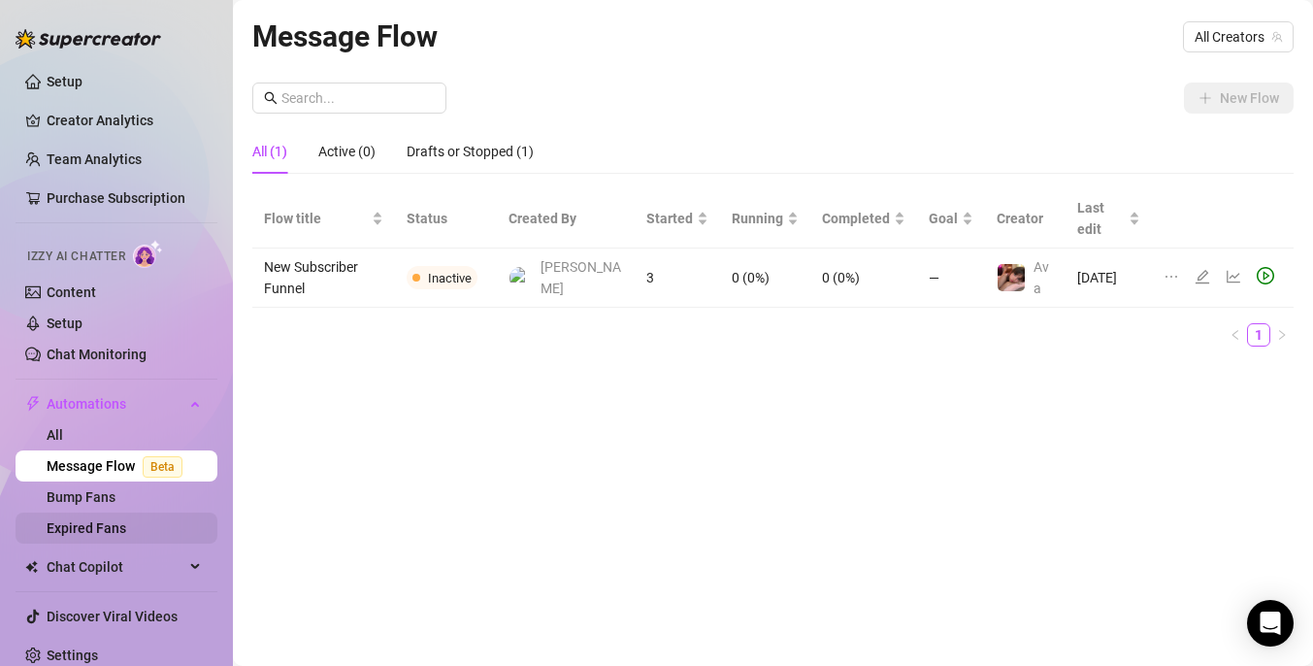
scroll to position [13, 0]
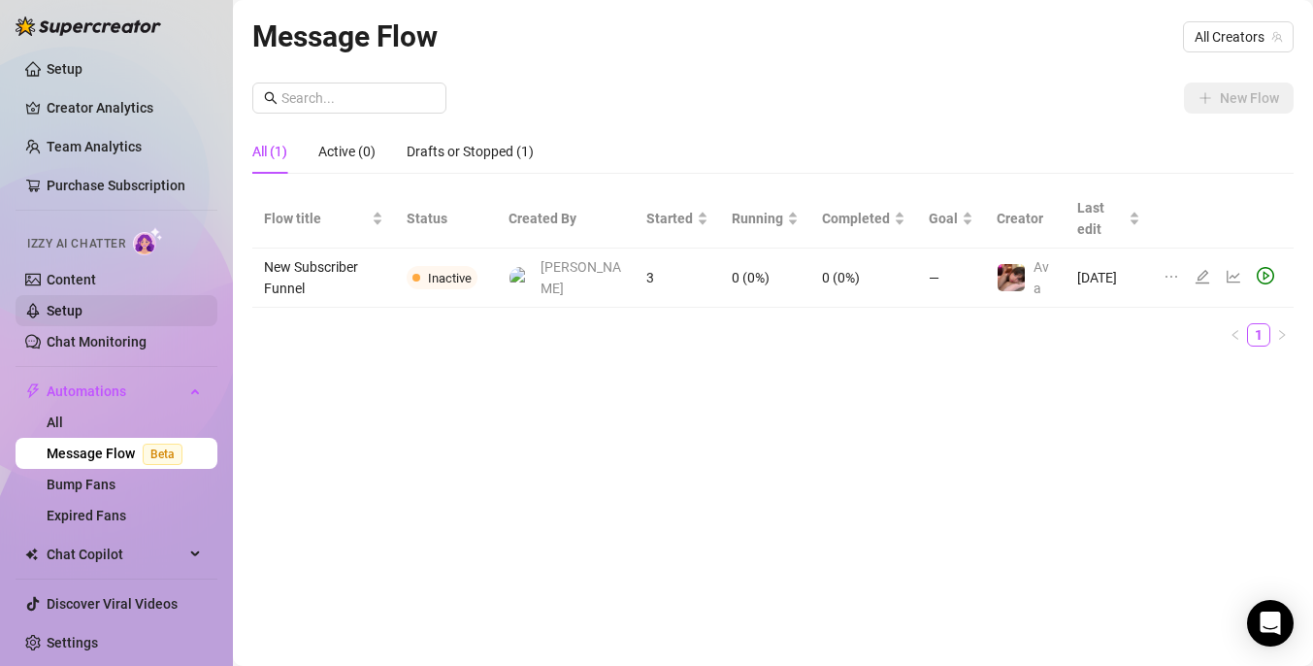
click at [82, 307] on link "Setup" at bounding box center [65, 311] width 36 height 16
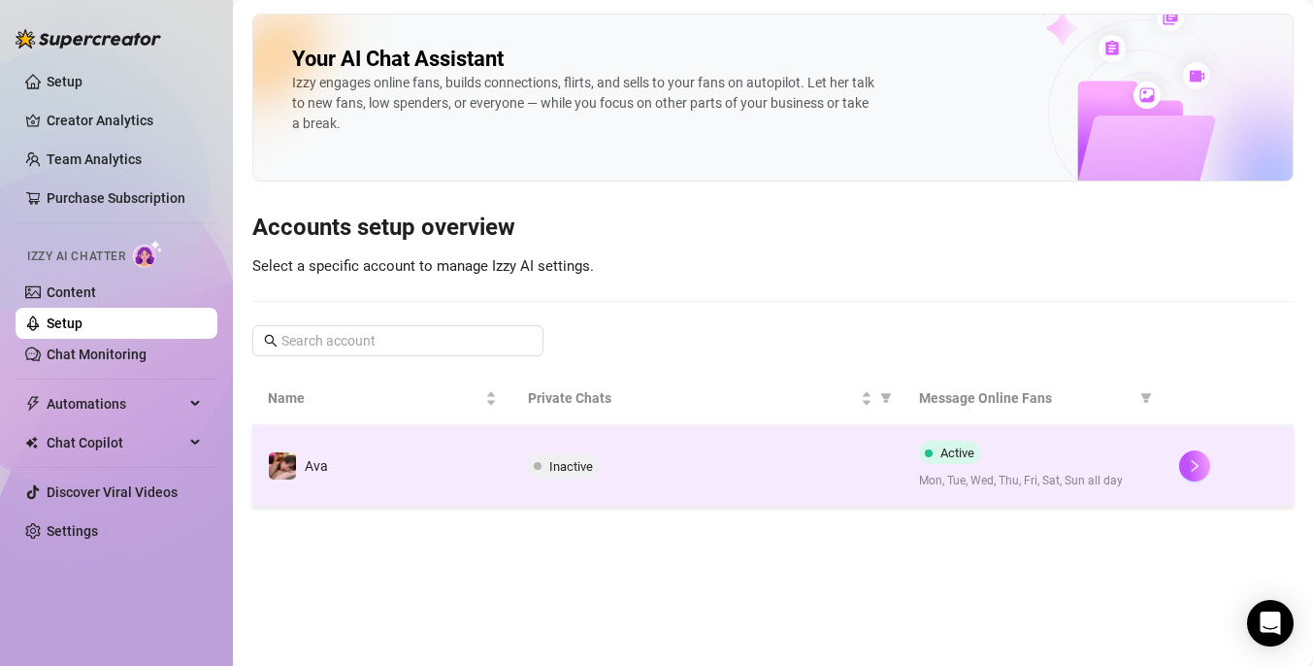
click at [577, 464] on span "Inactive" at bounding box center [571, 466] width 44 height 15
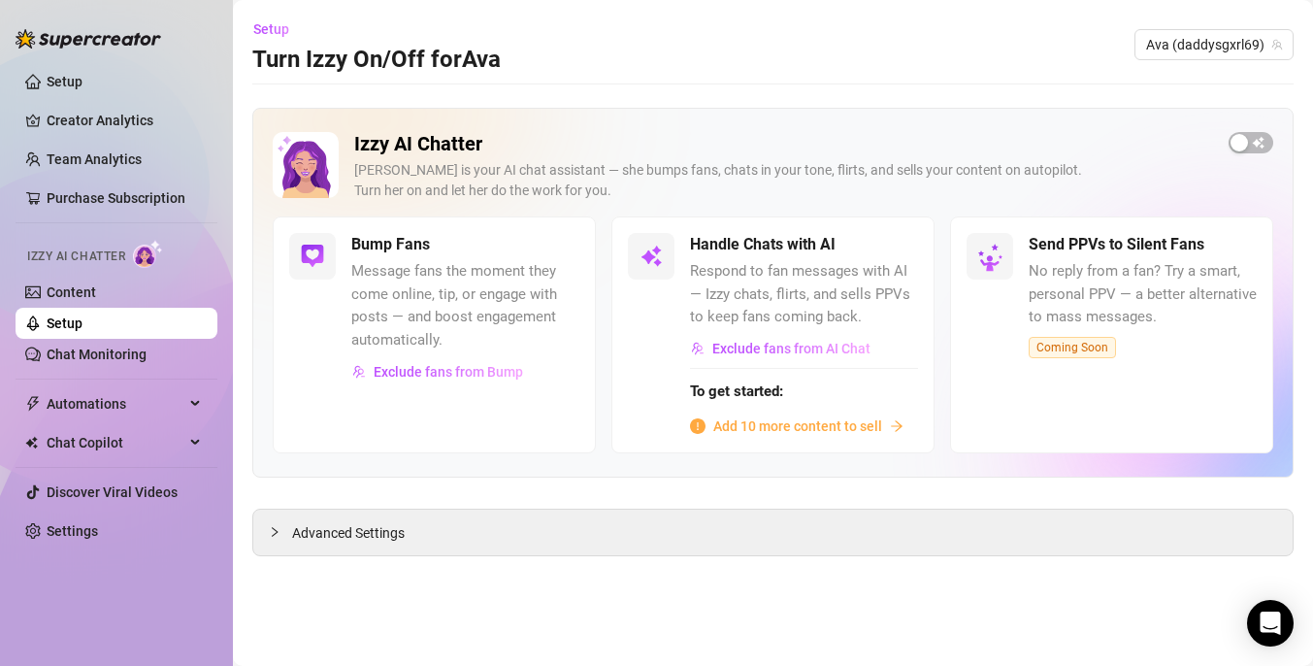
click at [782, 424] on span "Add 10 more content to sell" at bounding box center [797, 425] width 169 height 21
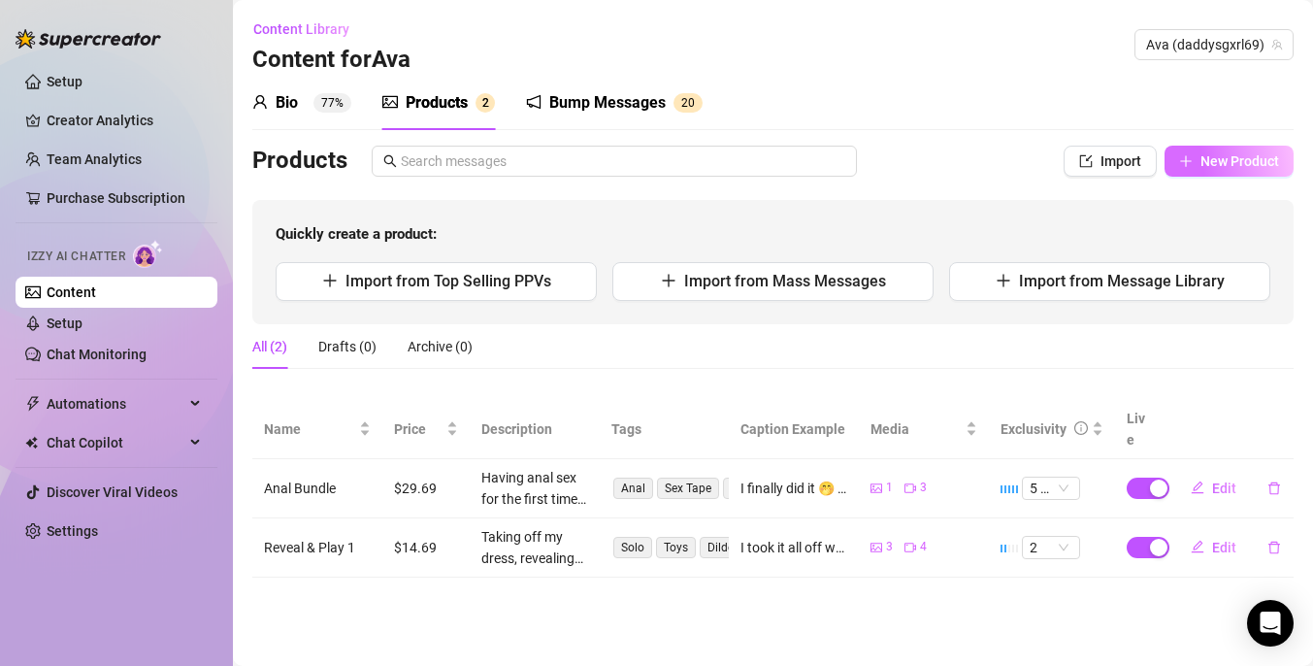
click at [1218, 167] on span "New Product" at bounding box center [1239, 161] width 79 height 16
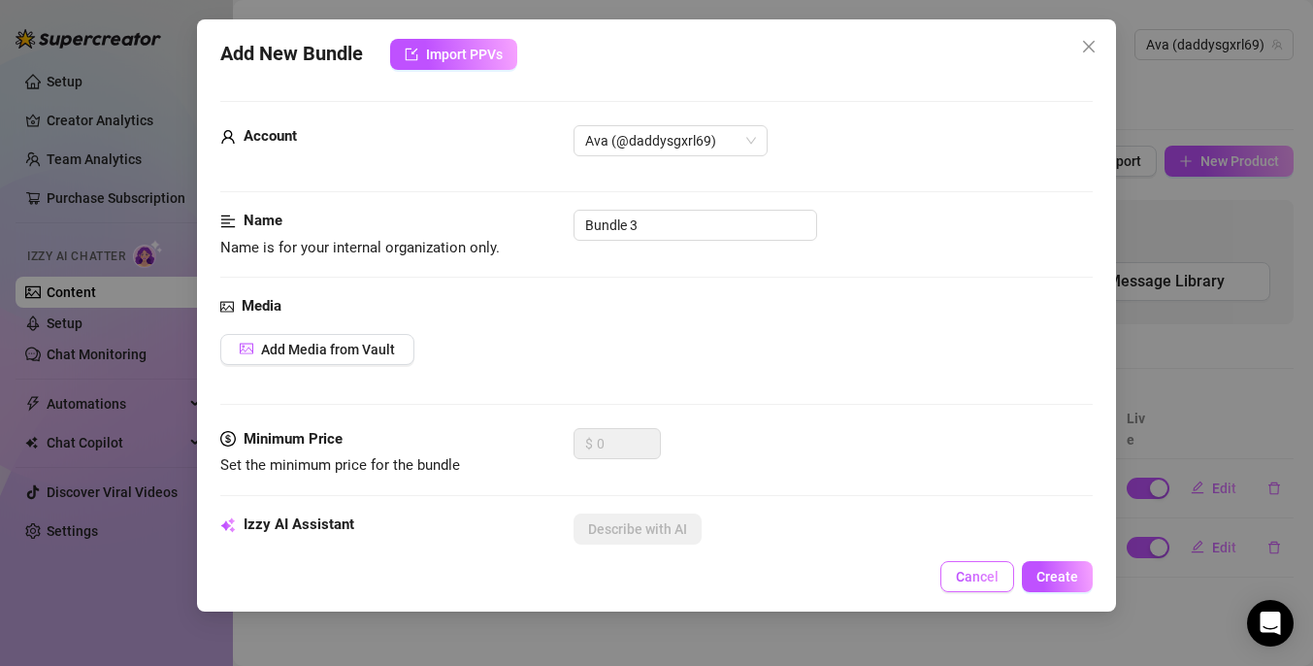
click at [986, 587] on button "Cancel" at bounding box center [977, 576] width 74 height 31
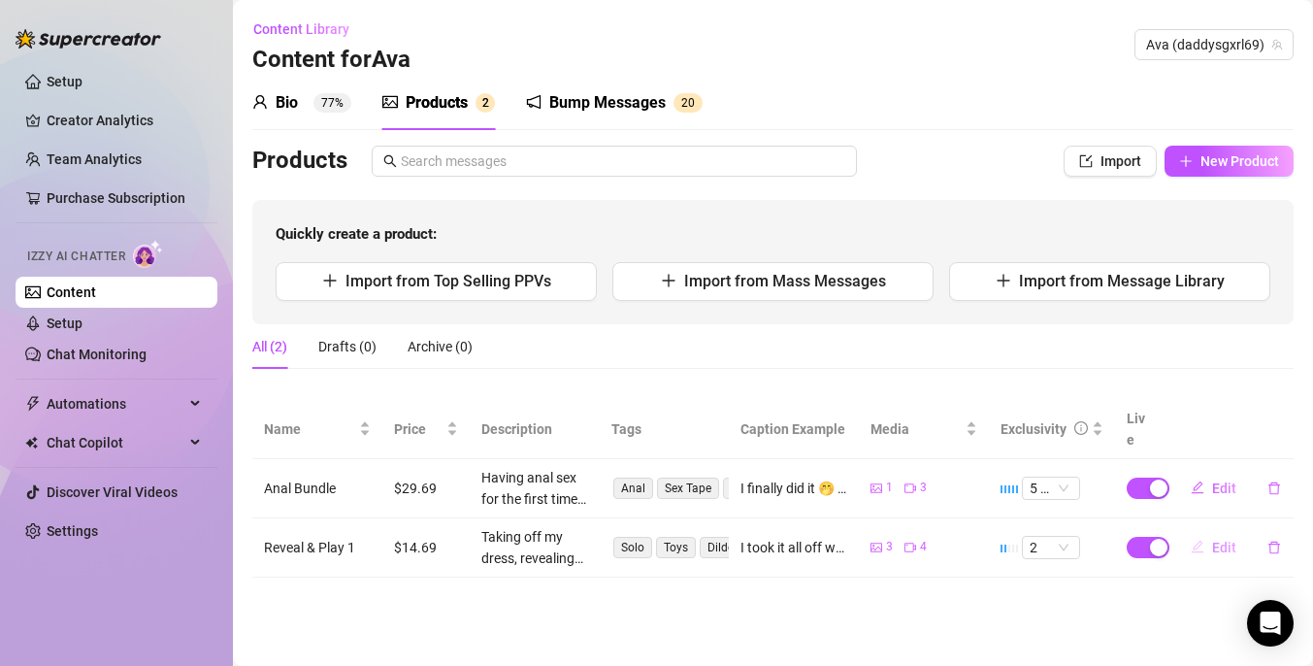
click at [1223, 540] on span "Edit" at bounding box center [1224, 548] width 24 height 16
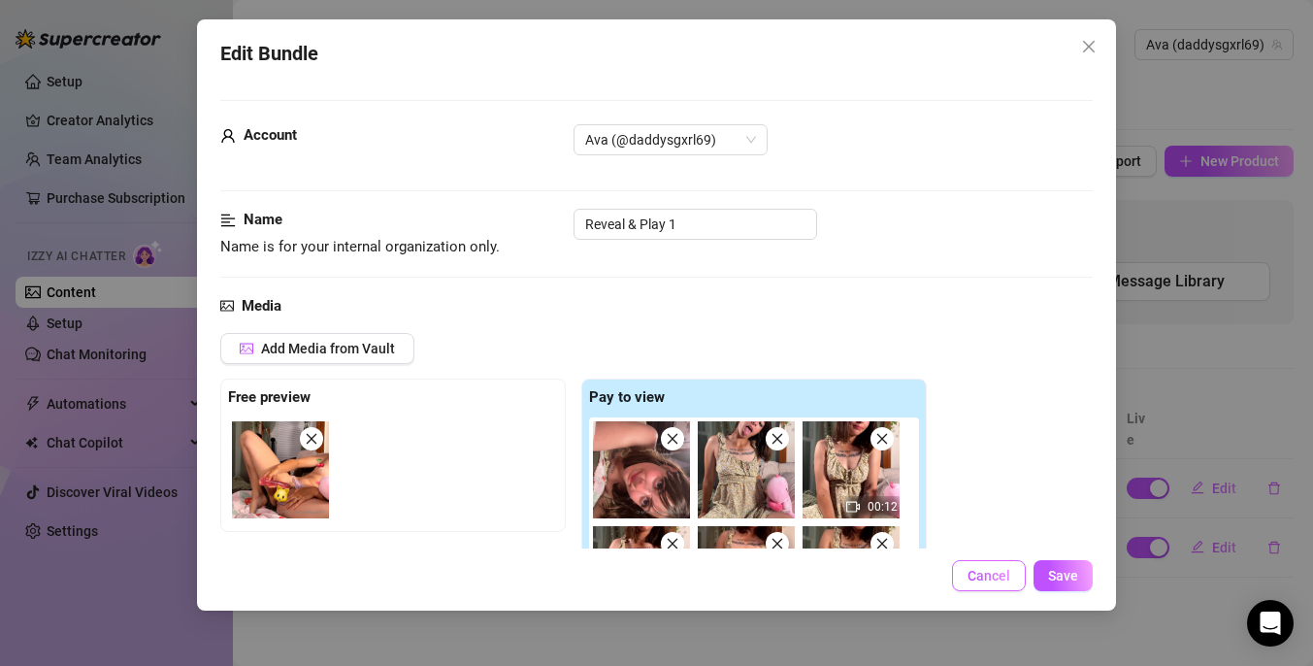
click at [974, 571] on span "Cancel" at bounding box center [988, 576] width 43 height 16
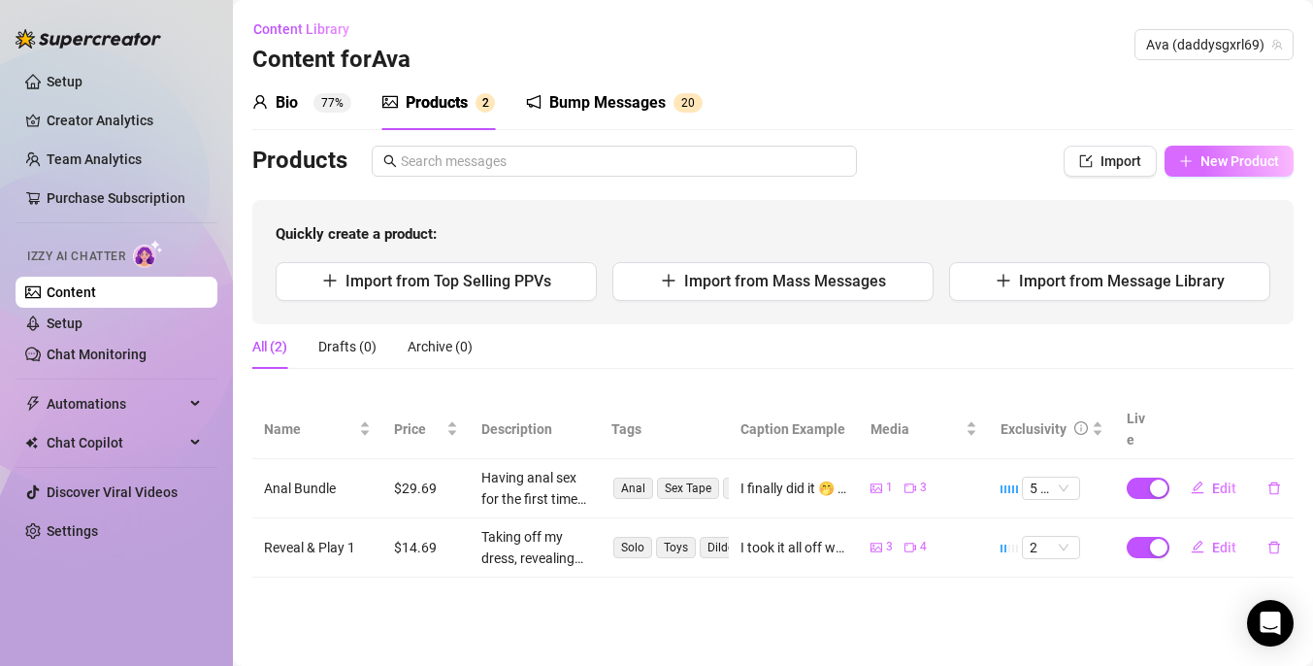
click at [1211, 154] on span "New Product" at bounding box center [1239, 161] width 79 height 16
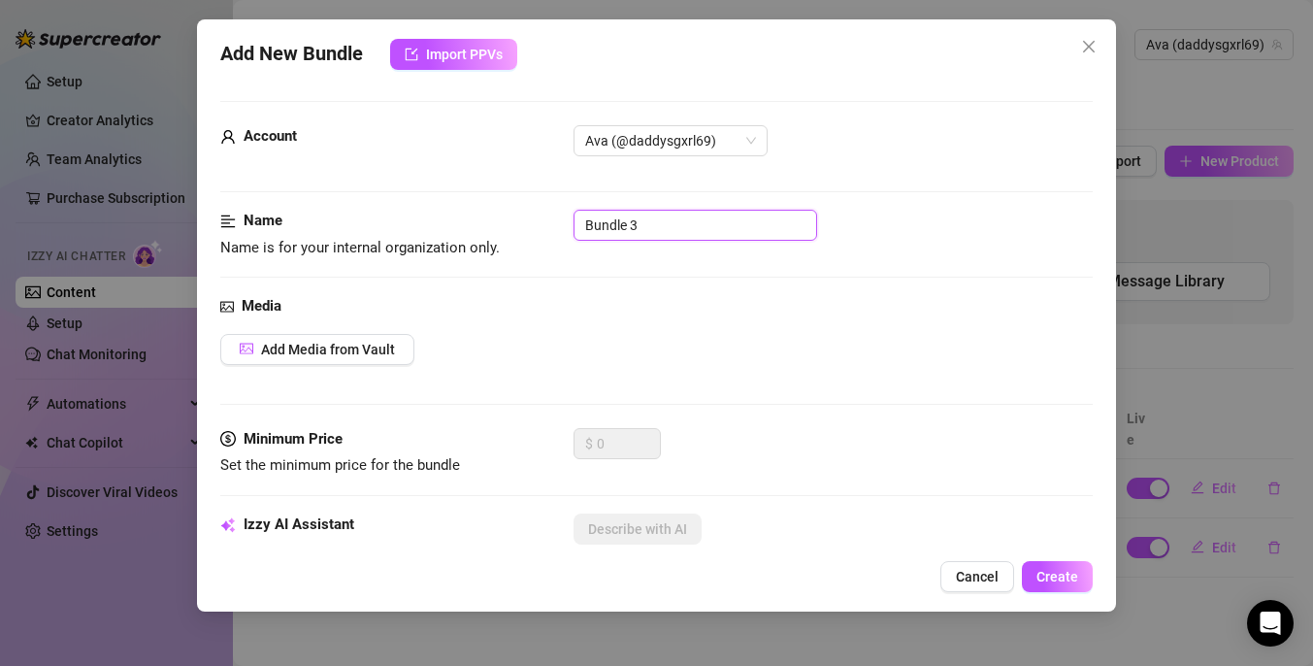
drag, startPoint x: 722, startPoint y: 224, endPoint x: 515, endPoint y: 223, distance: 206.7
click at [515, 223] on div "Name Name is for your internal organization only. Bundle 3" at bounding box center [656, 234] width 872 height 49
click at [338, 342] on span "Add Media from Vault" at bounding box center [328, 350] width 134 height 16
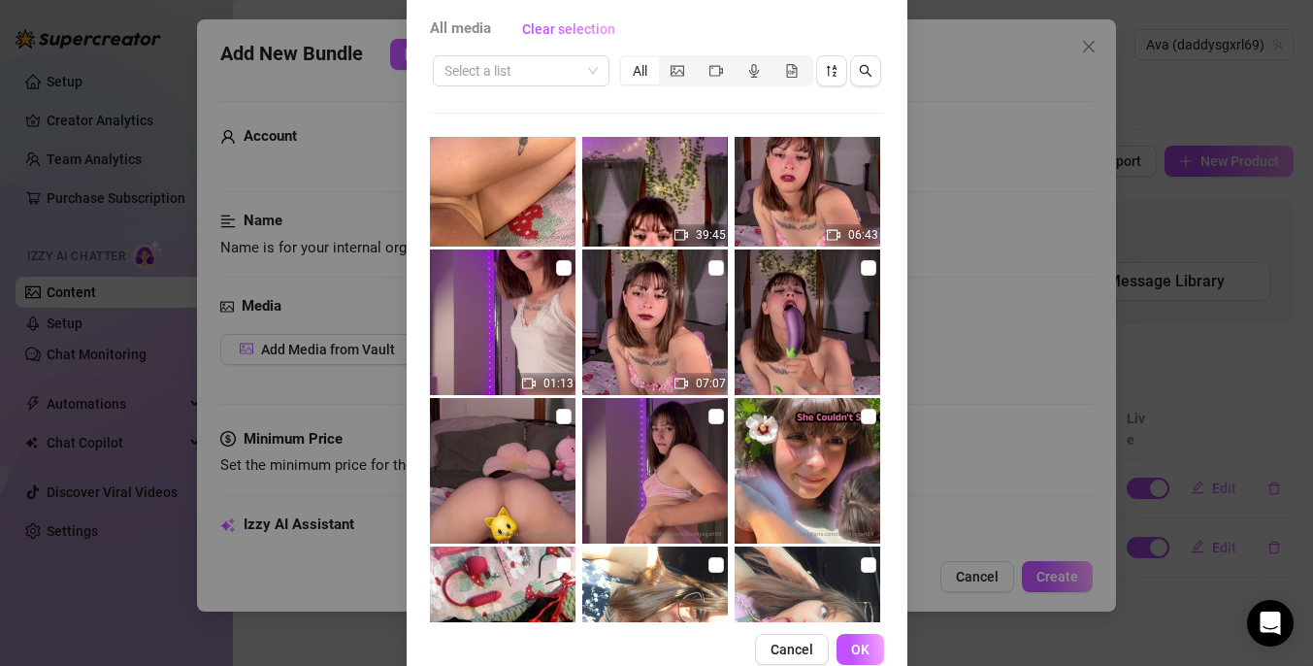
scroll to position [926, 0]
click at [868, 272] on input "checkbox" at bounding box center [869, 269] width 16 height 16
click at [566, 421] on input "checkbox" at bounding box center [564, 417] width 16 height 16
click at [708, 415] on input "checkbox" at bounding box center [716, 417] width 16 height 16
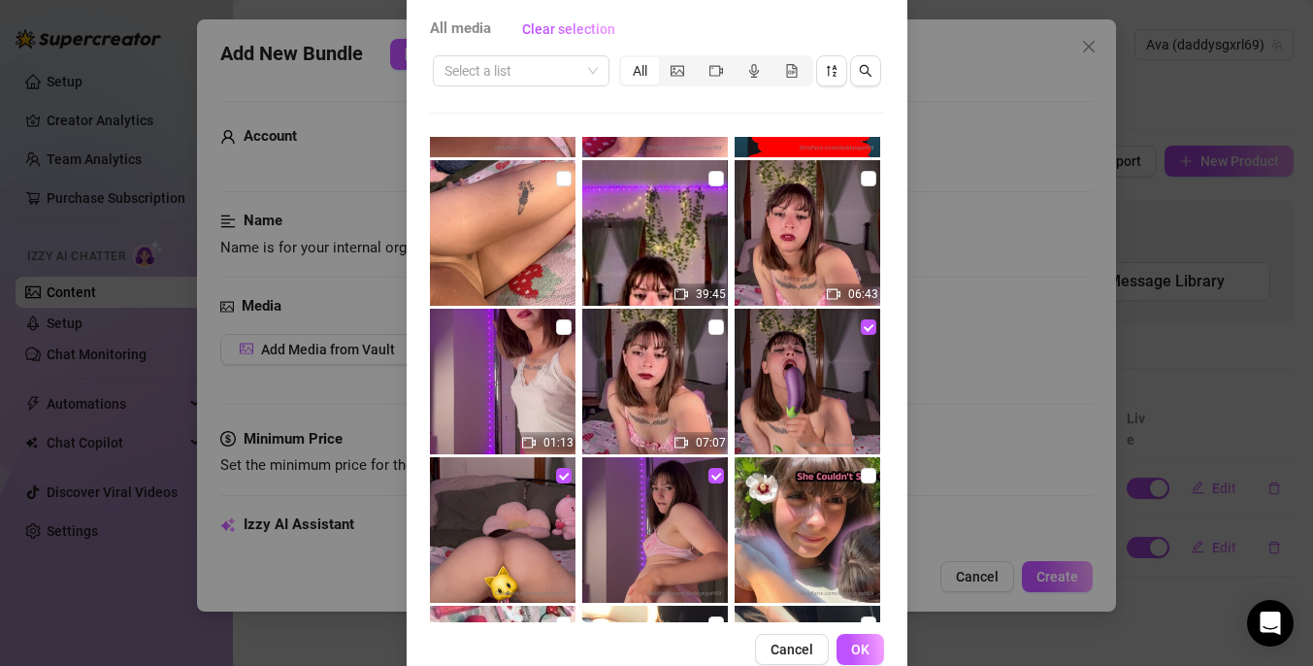
scroll to position [873, 0]
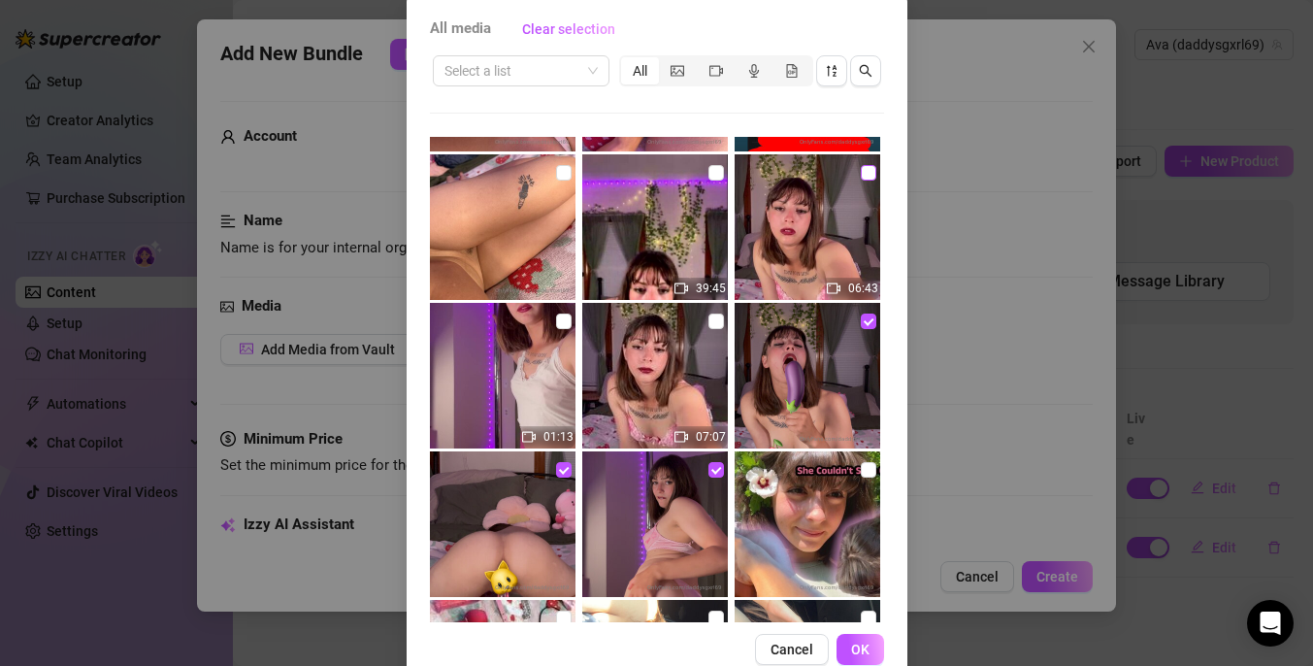
click at [861, 172] on input "checkbox" at bounding box center [869, 173] width 16 height 16
click at [561, 326] on input "checkbox" at bounding box center [564, 321] width 16 height 16
click at [866, 651] on span "OK" at bounding box center [860, 649] width 18 height 16
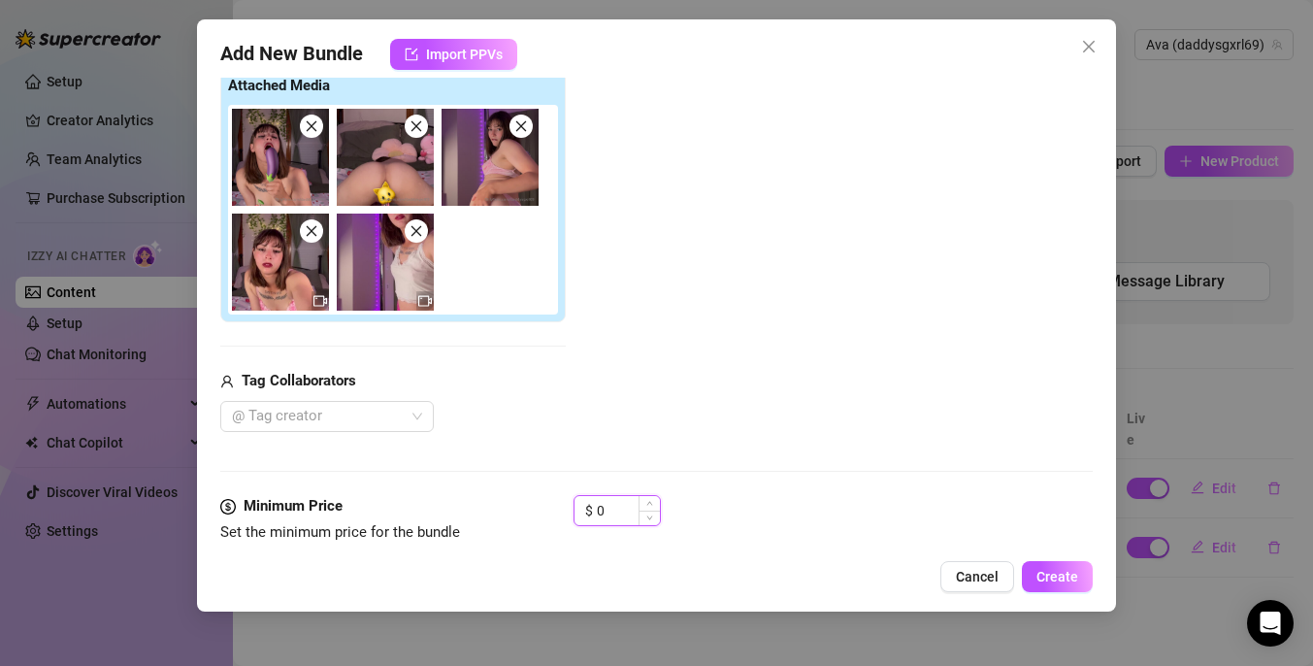
drag, startPoint x: 628, startPoint y: 501, endPoint x: 592, endPoint y: 501, distance: 35.9
click at [592, 501] on div "$ 0" at bounding box center [616, 510] width 87 height 31
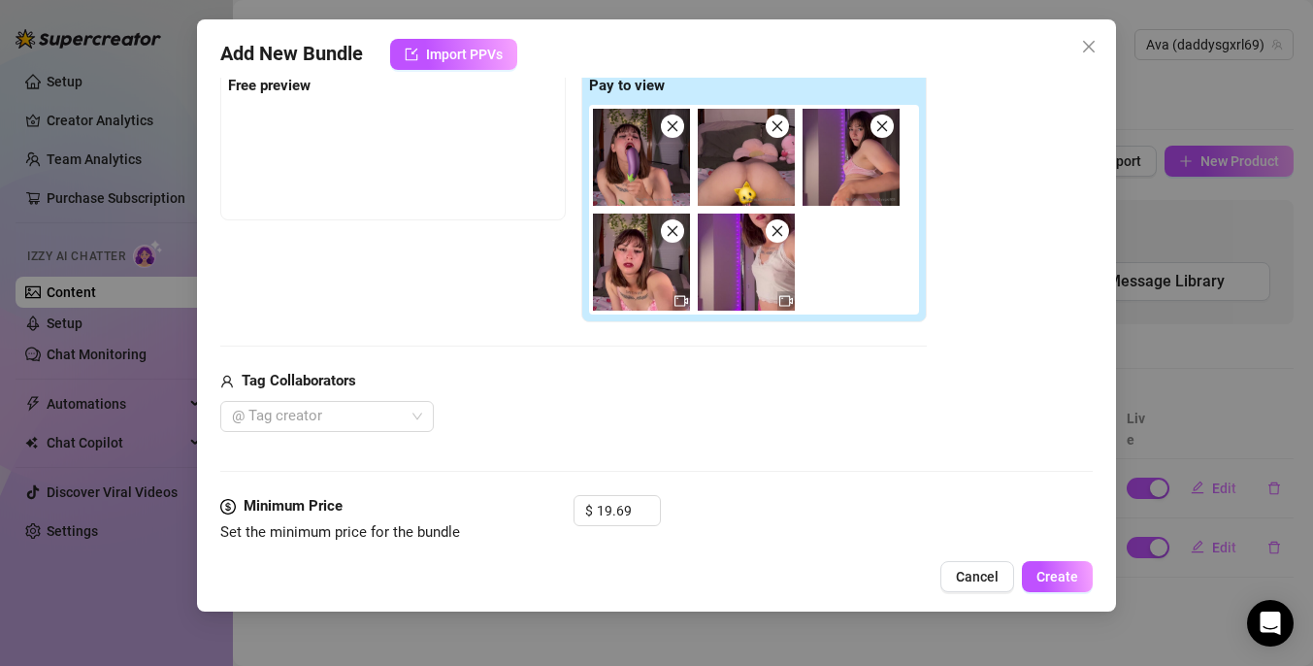
click at [835, 451] on div "Media Add Media from Vault Free preview Pay to view Tag Collaborators @ Tag cre…" at bounding box center [656, 239] width 872 height 512
click at [390, 415] on div at bounding box center [316, 416] width 185 height 27
click at [597, 410] on div "@ Tag creator" at bounding box center [573, 416] width 706 height 31
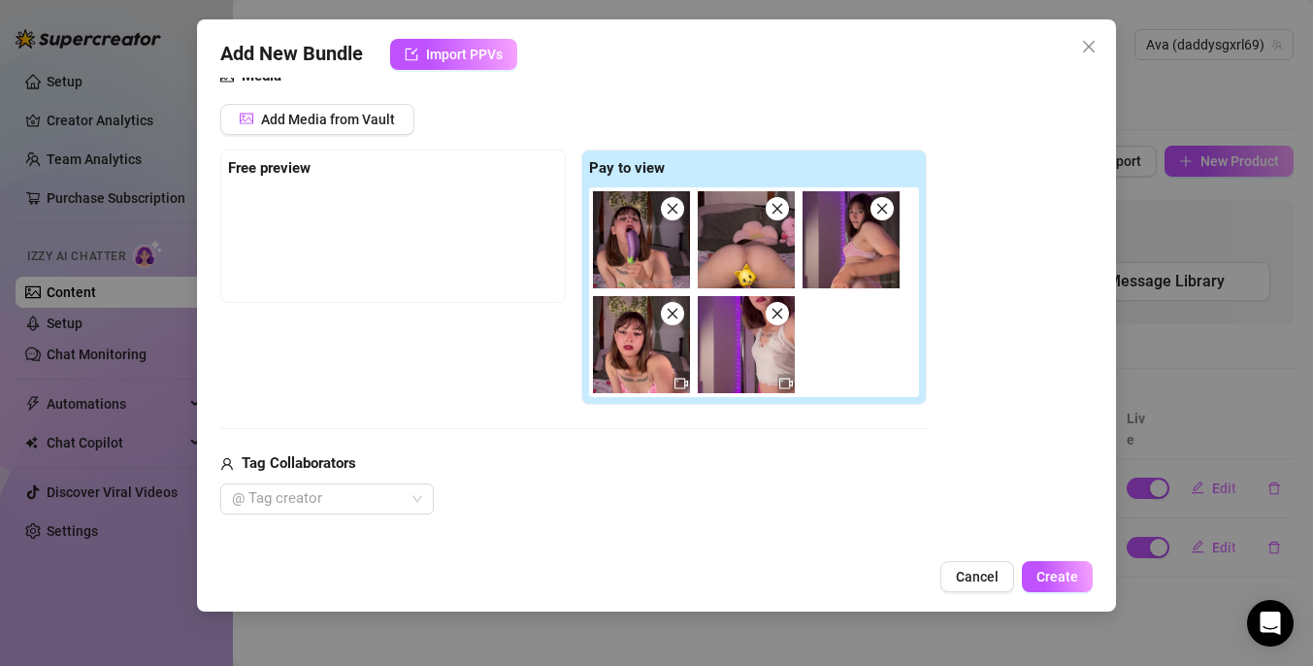
scroll to position [226, 0]
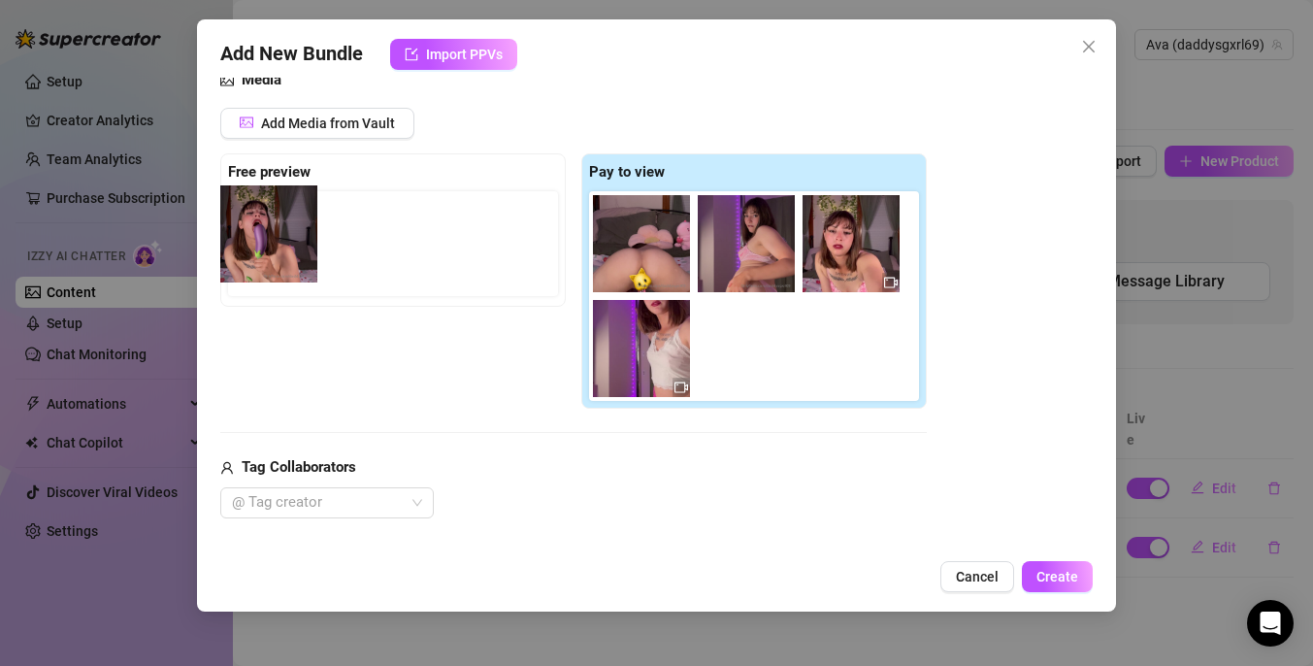
drag, startPoint x: 638, startPoint y: 255, endPoint x: 259, endPoint y: 245, distance: 378.6
click at [259, 245] on div "Free preview Pay to view" at bounding box center [573, 281] width 706 height 256
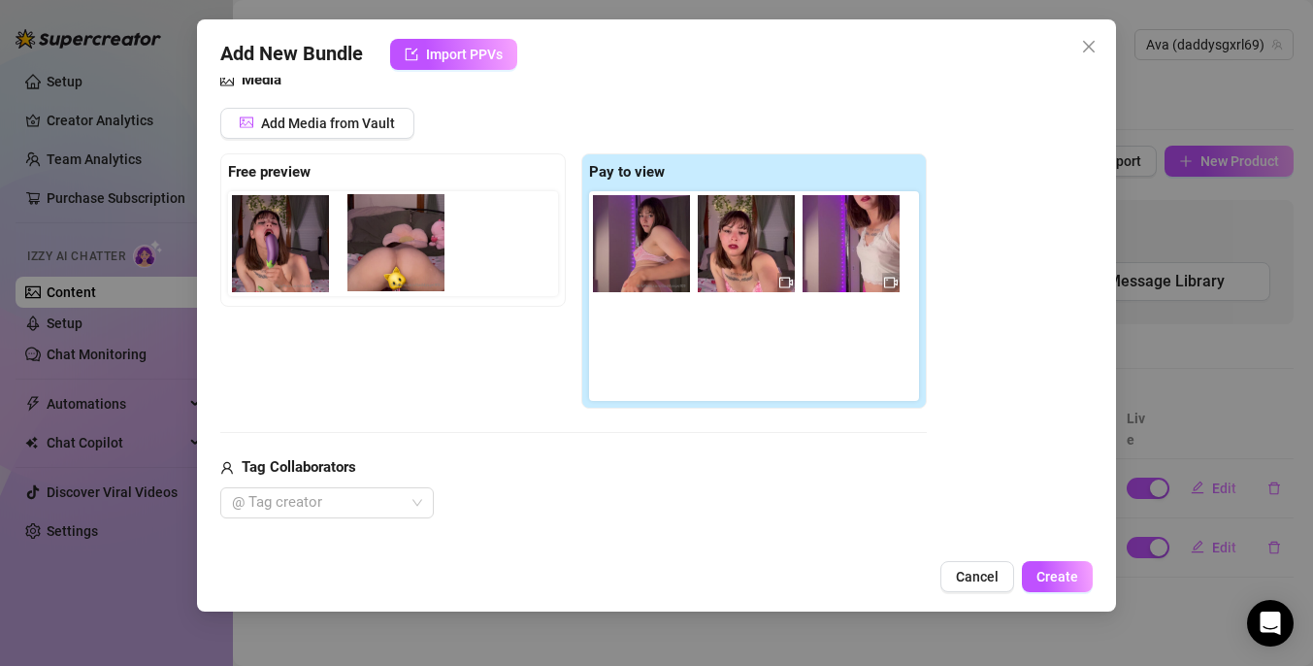
drag, startPoint x: 671, startPoint y: 251, endPoint x: 412, endPoint y: 250, distance: 259.1
click at [412, 250] on div "Free preview Pay to view" at bounding box center [573, 281] width 706 height 256
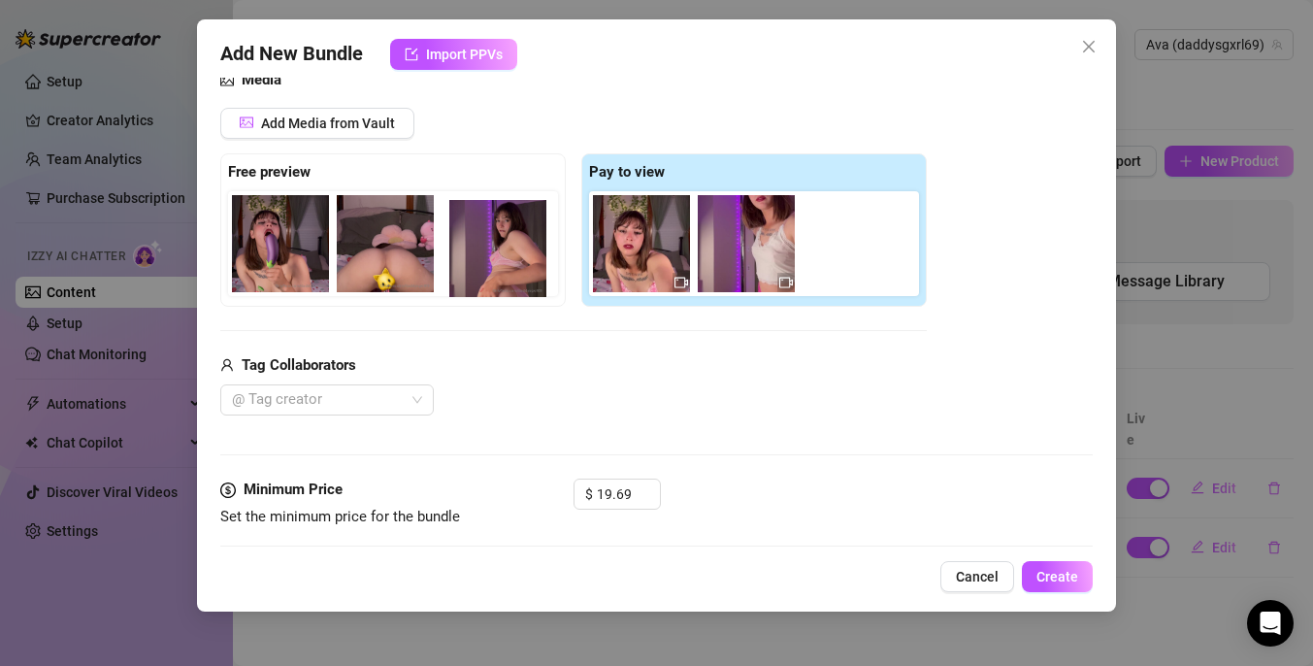
drag, startPoint x: 662, startPoint y: 249, endPoint x: 510, endPoint y: 254, distance: 151.5
click at [510, 254] on div "Free preview Pay to view" at bounding box center [573, 229] width 706 height 153
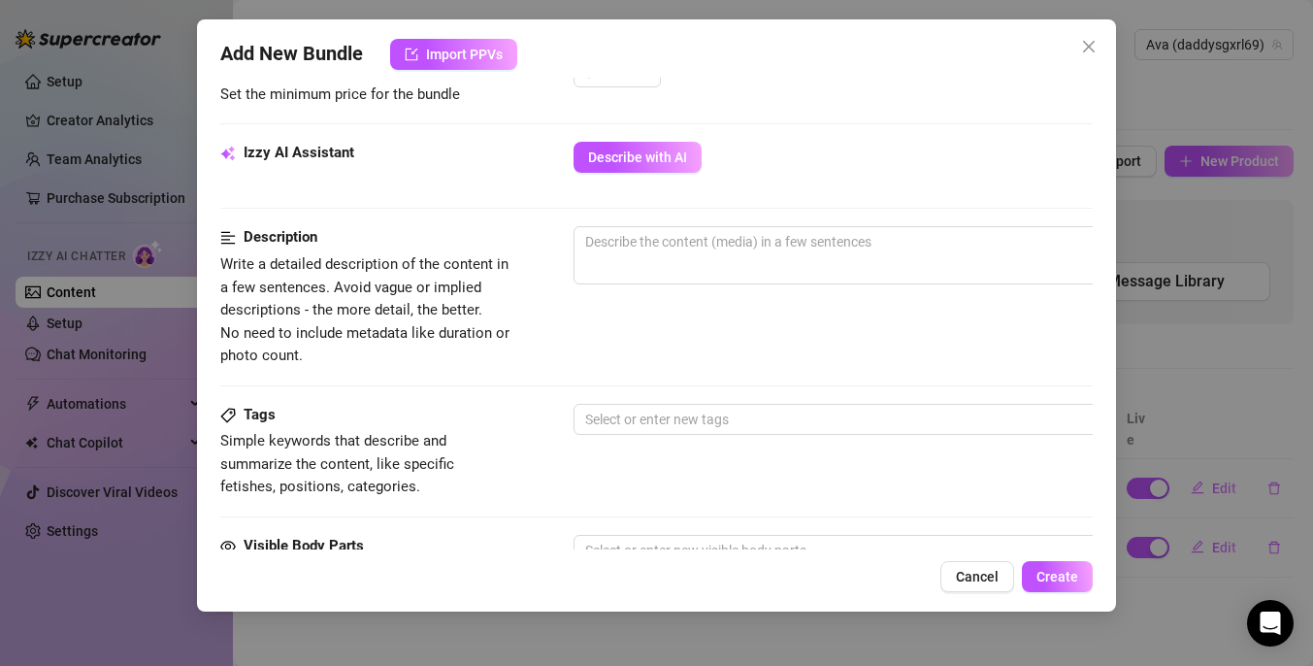
scroll to position [663, 0]
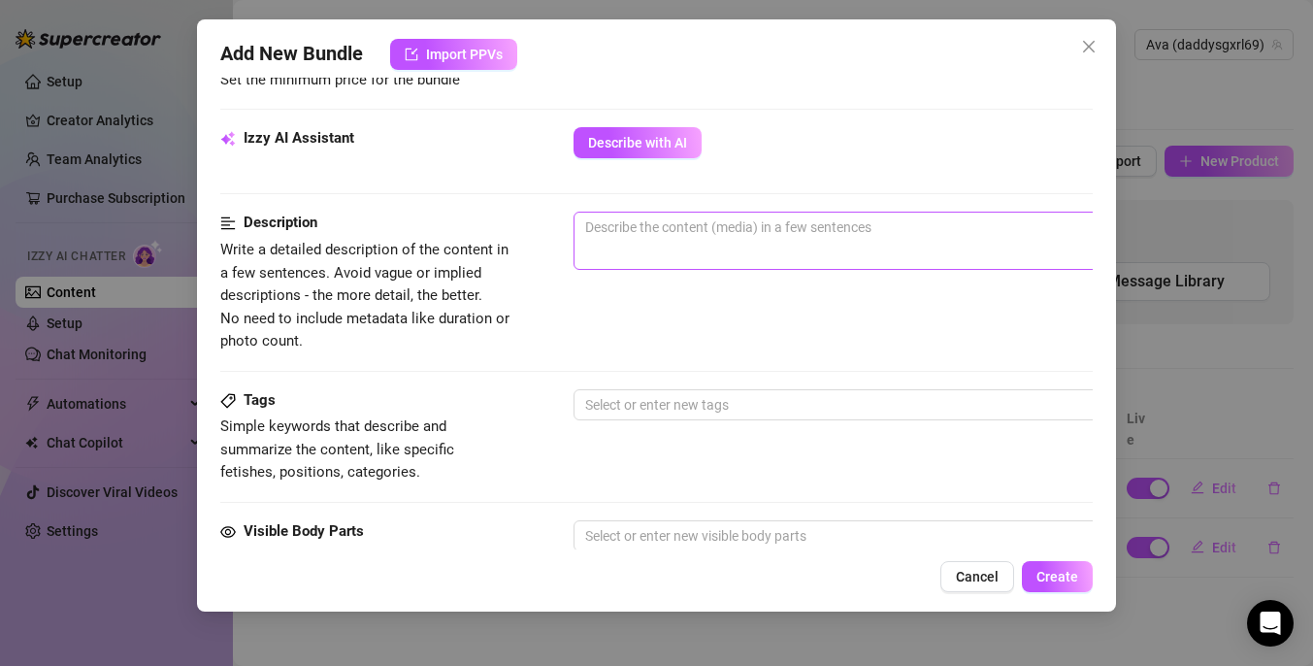
click at [733, 243] on span "0 / 1000" at bounding box center [912, 241] width 679 height 58
click at [698, 222] on textarea at bounding box center [912, 227] width 677 height 29
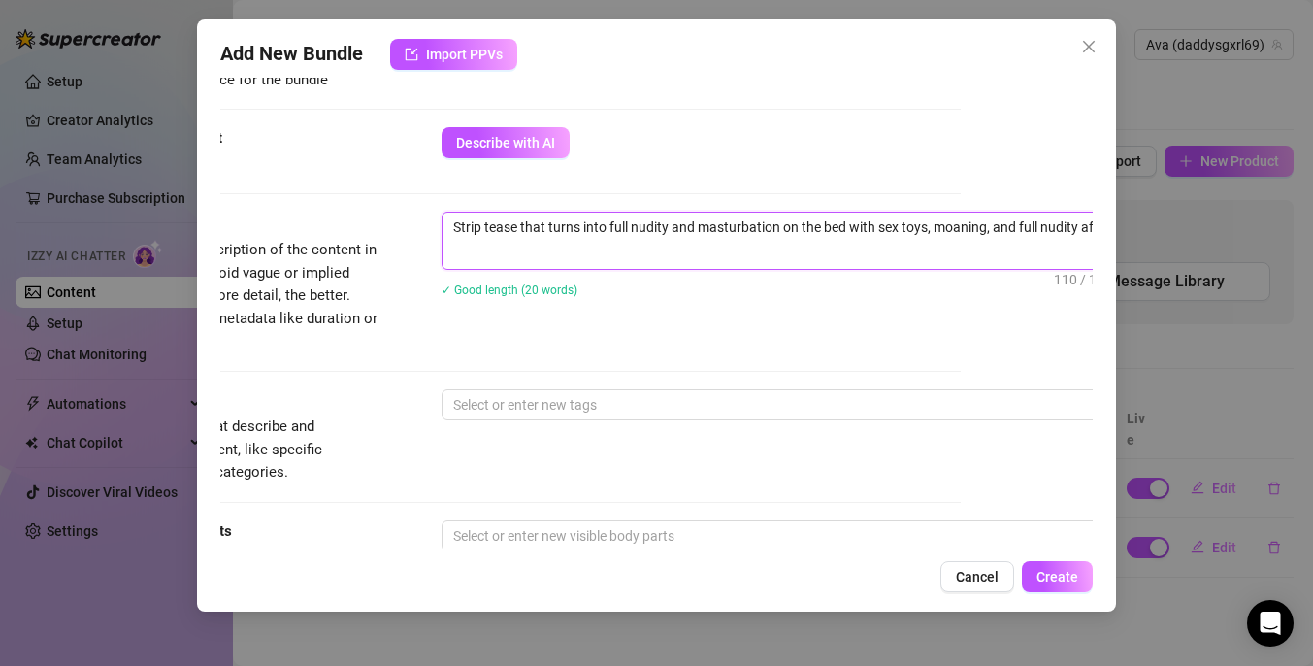
scroll to position [663, 136]
click at [872, 230] on textarea "Strip tease that turns into full nudity and masturbation on the bed with sex to…" at bounding box center [777, 227] width 677 height 29
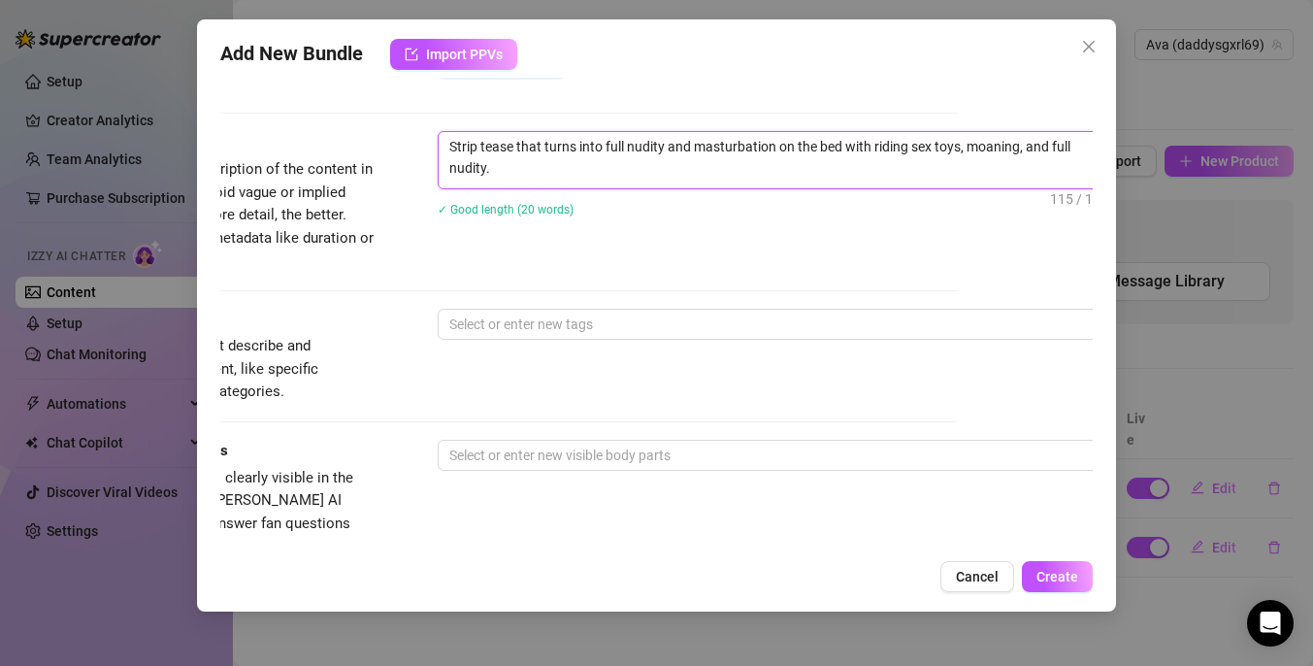
scroll to position [762, 136]
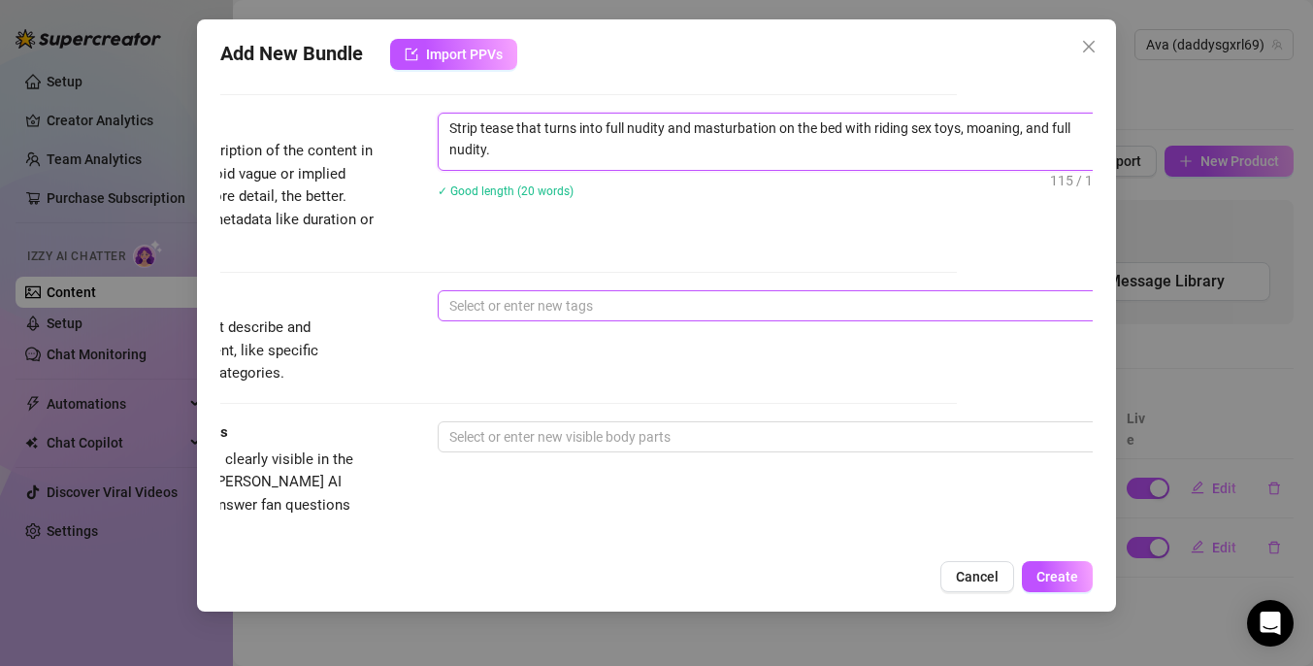
click at [724, 309] on div at bounding box center [767, 305] width 651 height 27
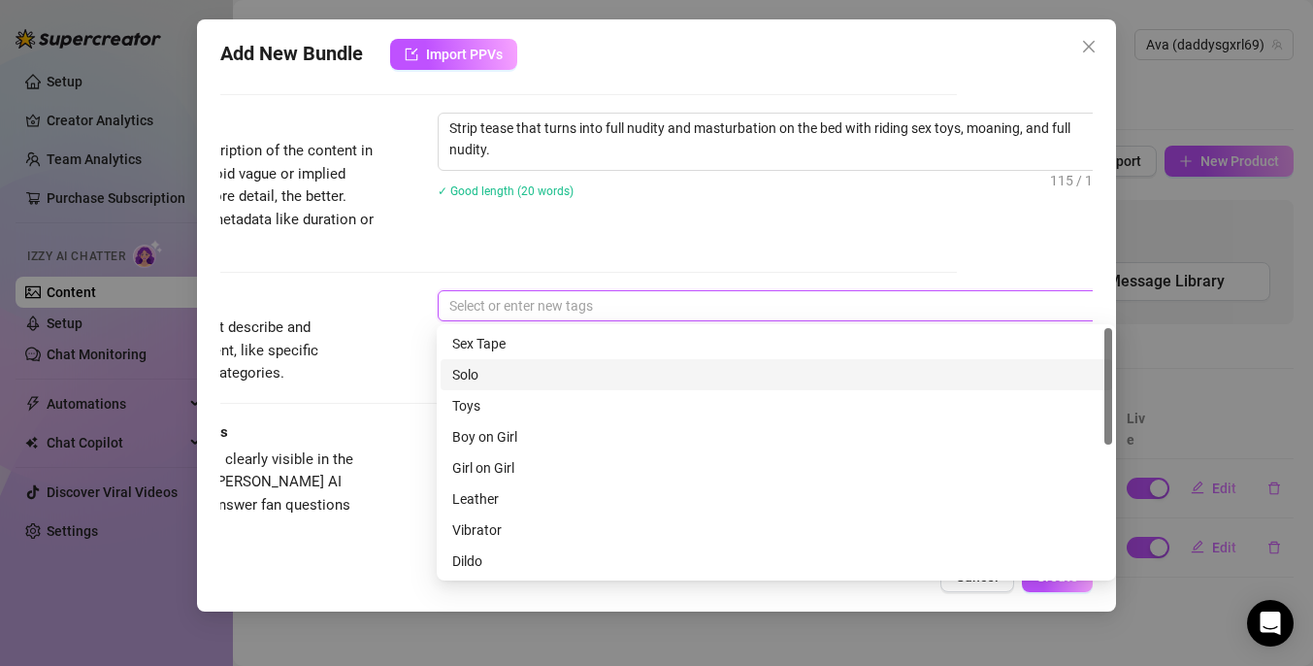
click at [577, 370] on div "Solo" at bounding box center [776, 374] width 648 height 21
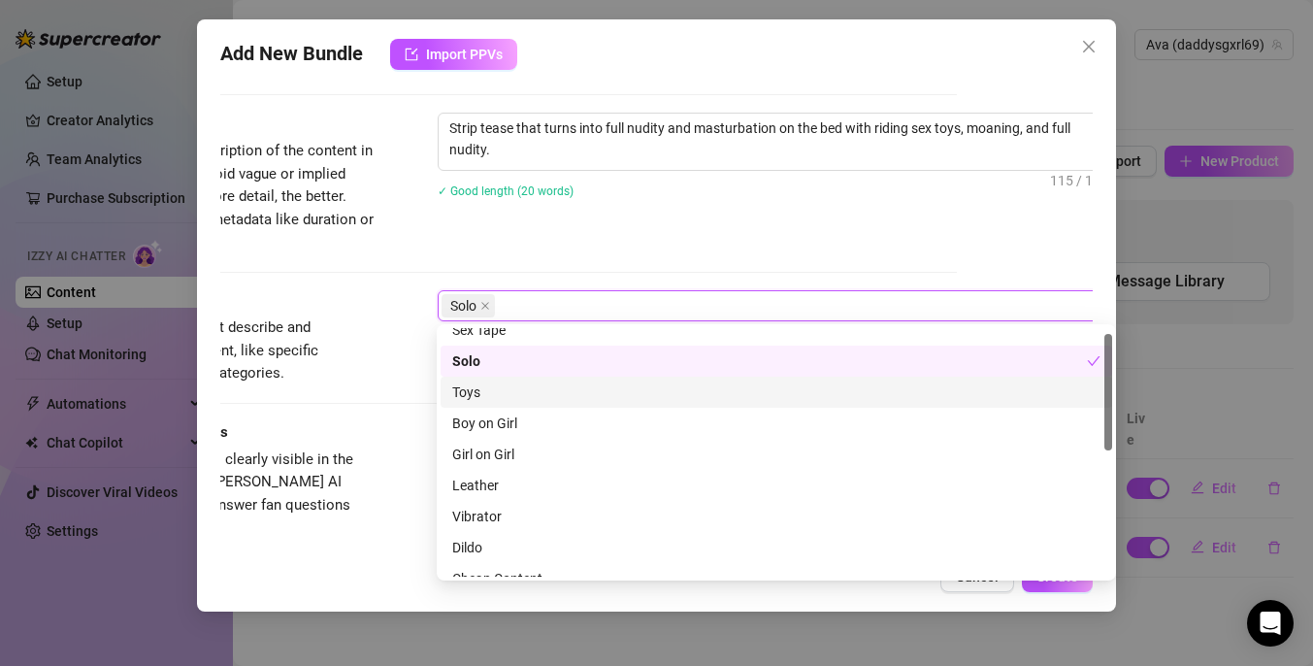
scroll to position [13, 0]
click at [571, 405] on div "Toys" at bounding box center [776, 392] width 671 height 31
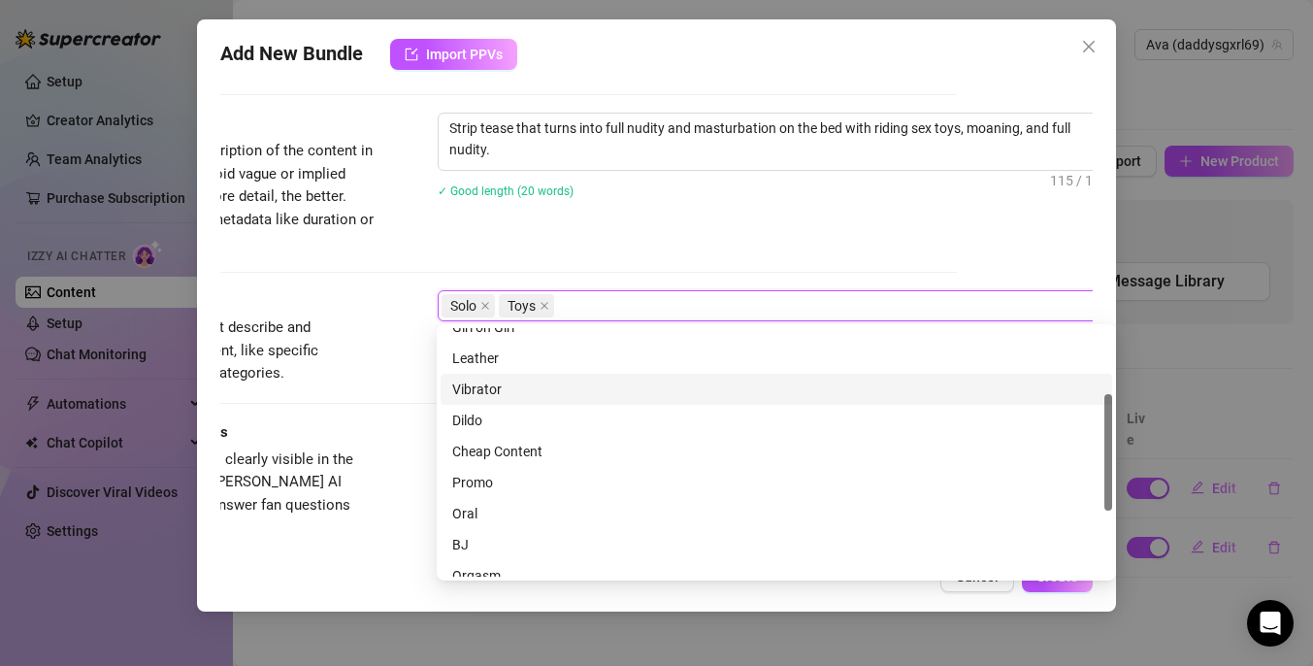
scroll to position [143, 0]
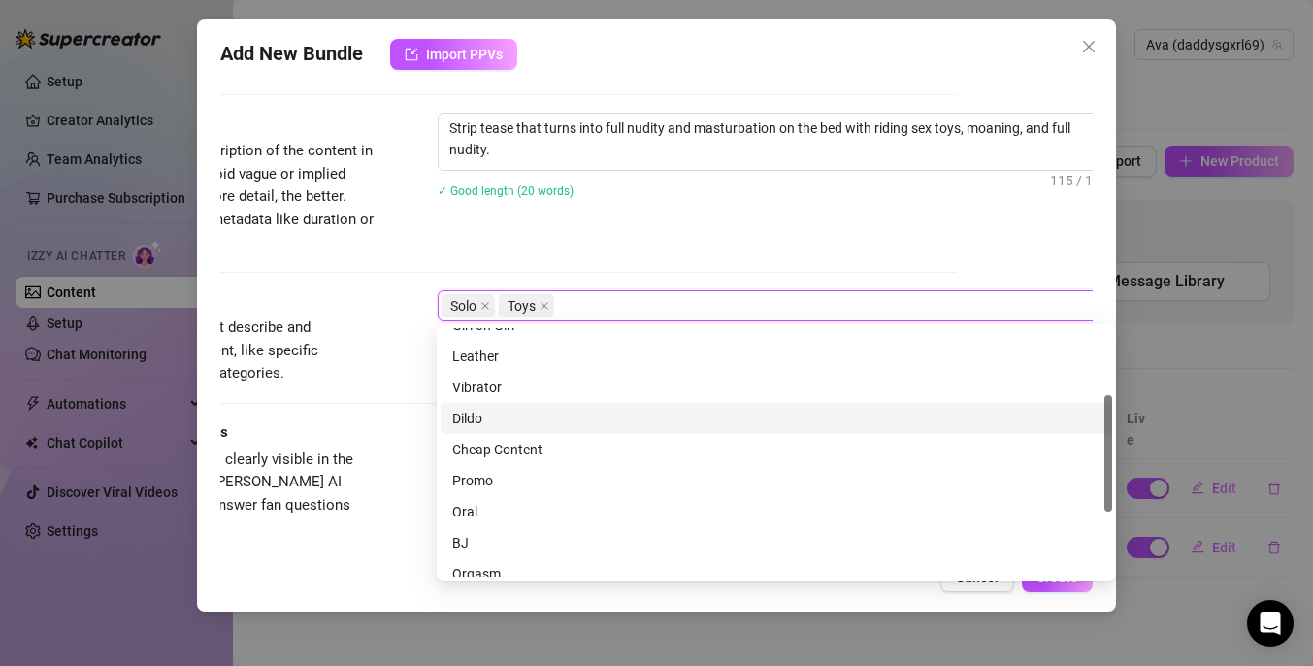
click at [537, 417] on div "Dildo" at bounding box center [776, 418] width 648 height 21
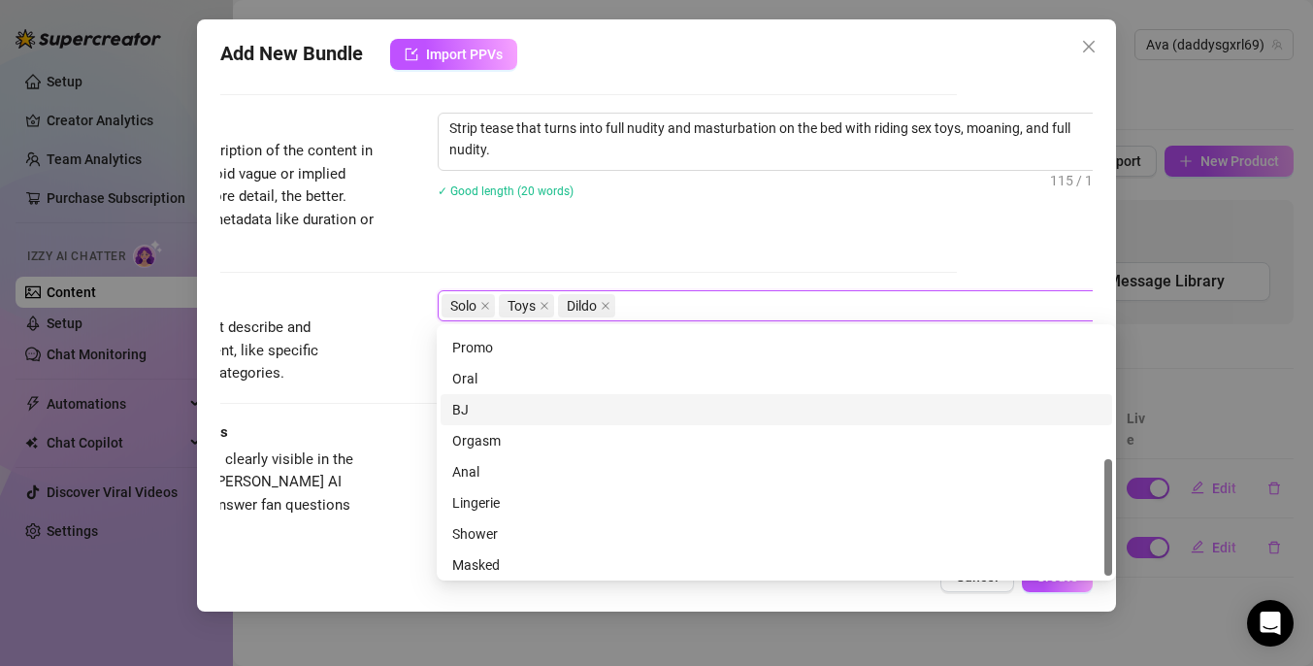
scroll to position [279, 0]
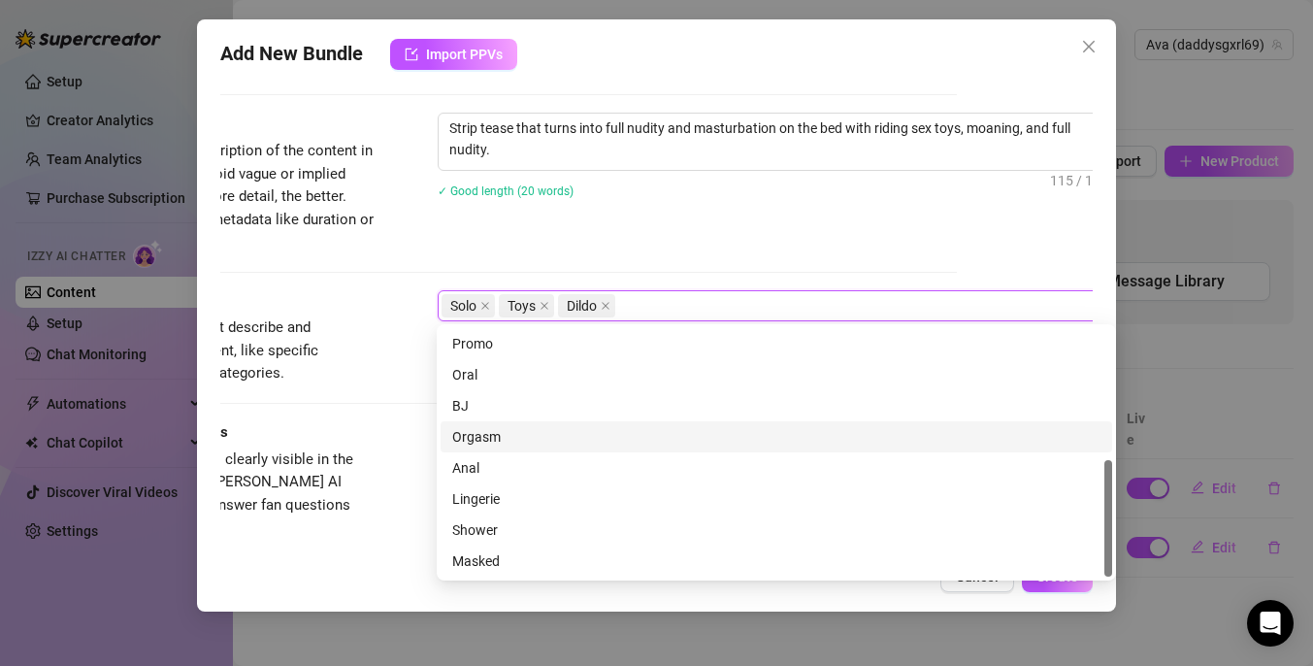
click at [568, 435] on div "Orgasm" at bounding box center [776, 436] width 648 height 21
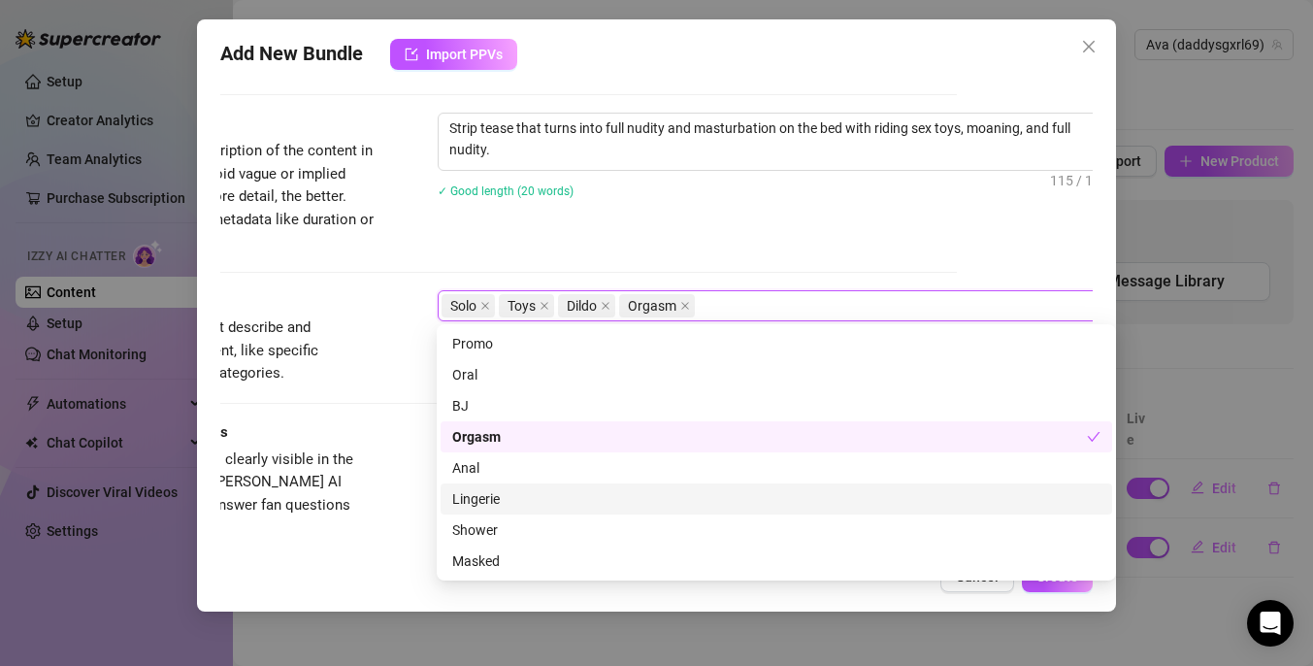
click at [555, 498] on div "Lingerie" at bounding box center [776, 498] width 648 height 21
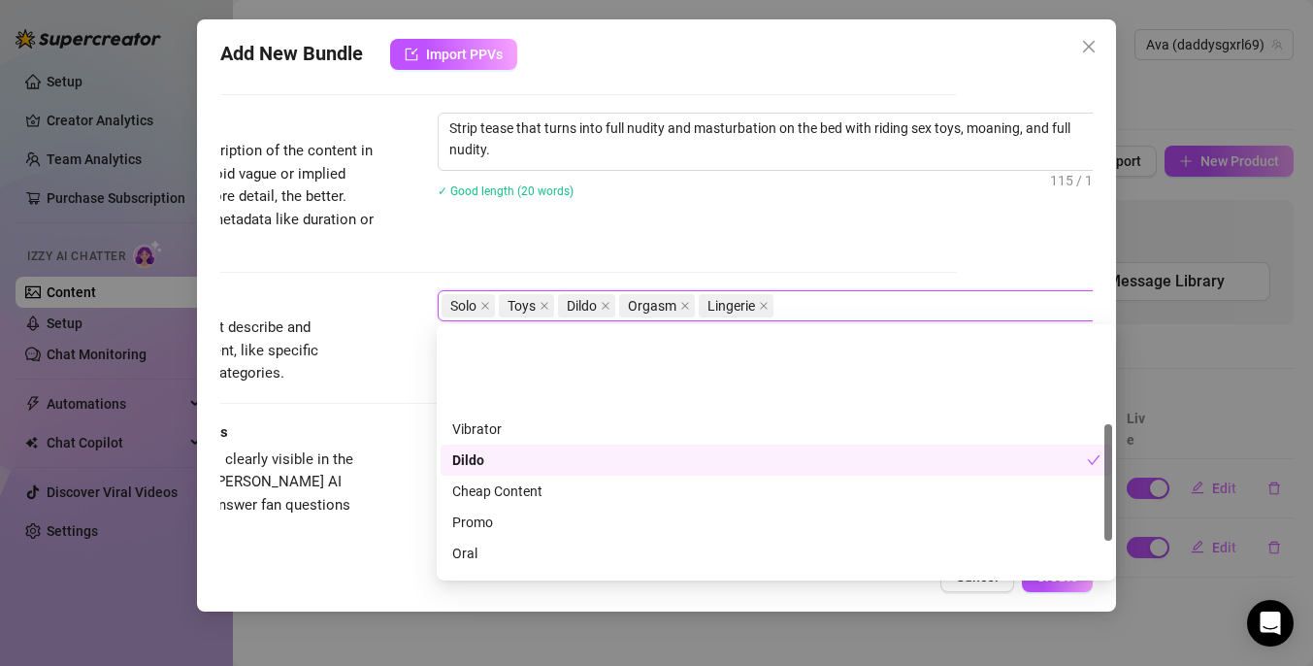
scroll to position [0, 0]
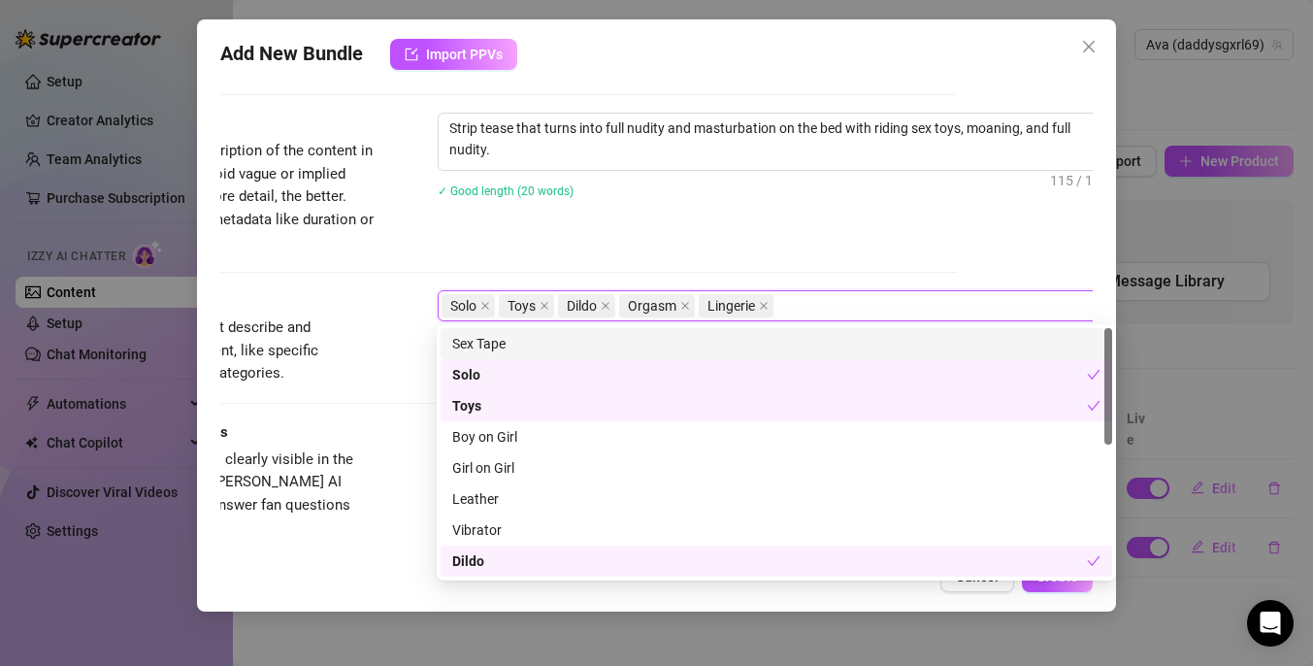
click at [874, 184] on div "✓ Good length (20 words)" at bounding box center [777, 190] width 679 height 21
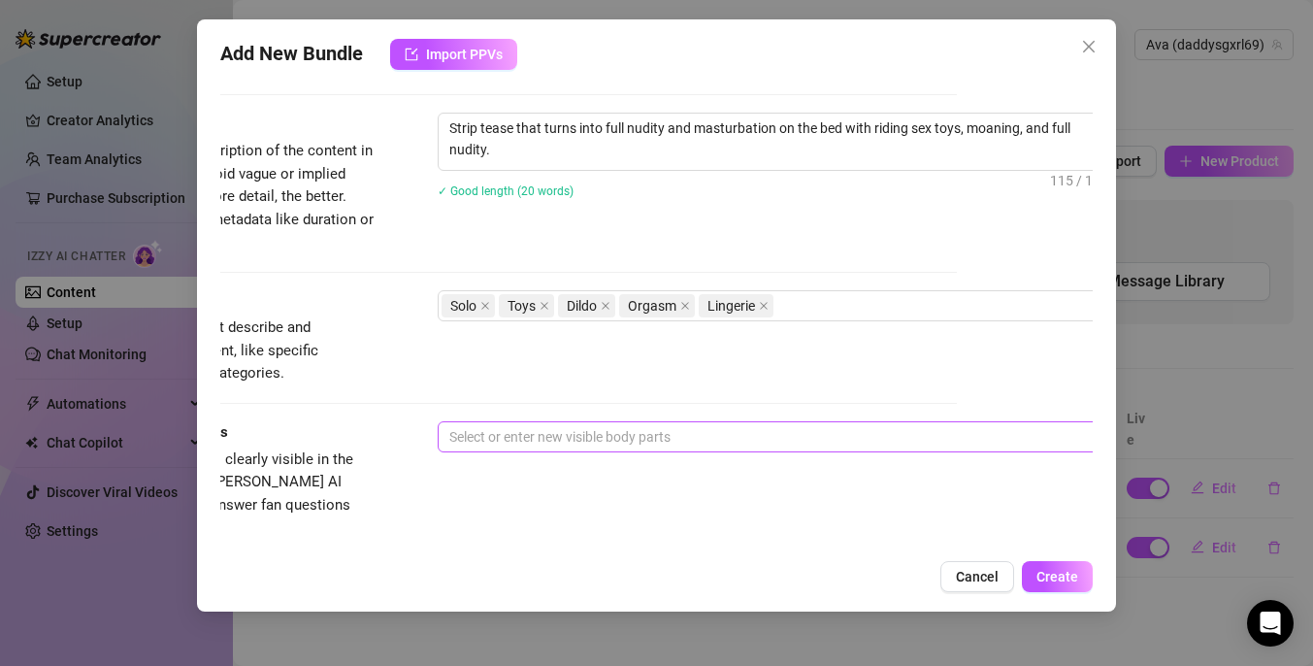
click at [668, 434] on div at bounding box center [767, 436] width 651 height 27
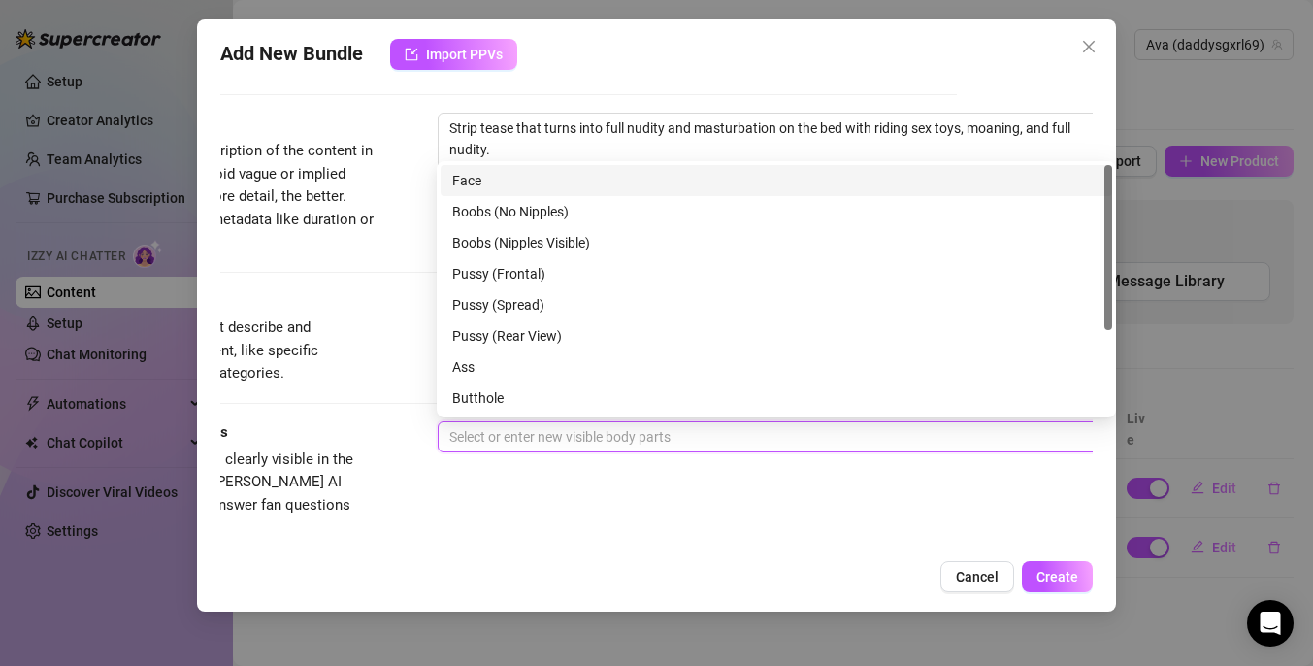
click at [626, 179] on div "Face" at bounding box center [776, 180] width 648 height 21
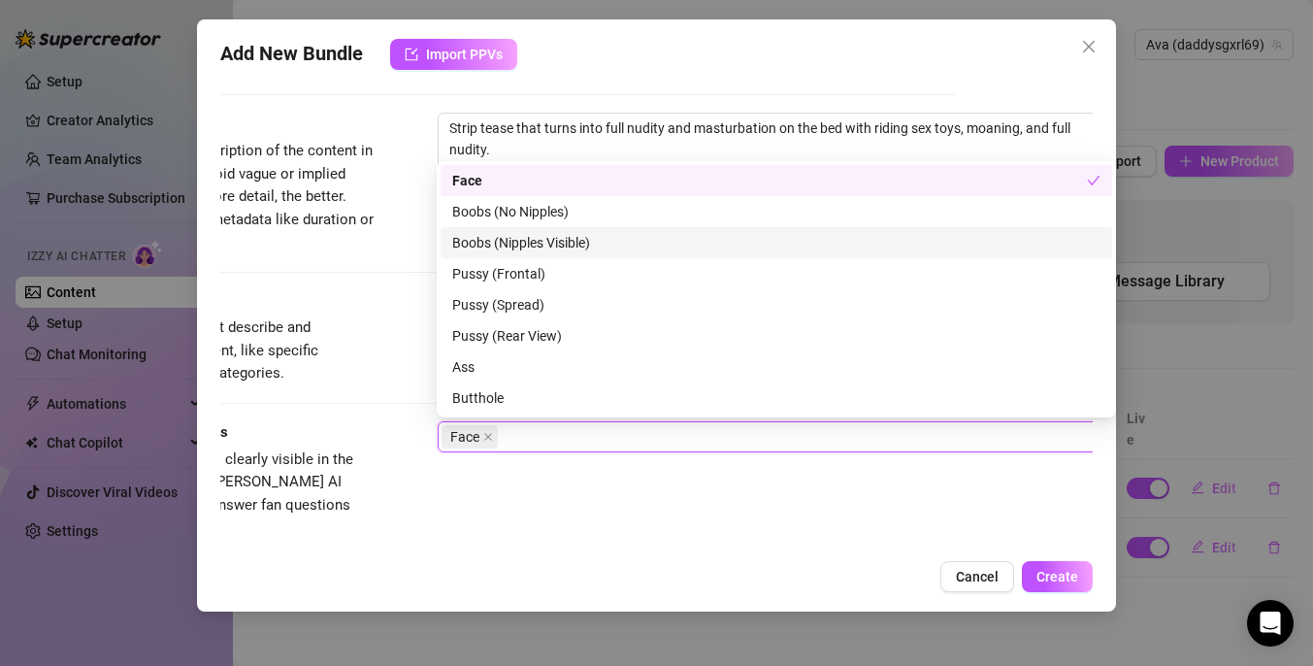
click at [598, 238] on div "Boobs (Nipples Visible)" at bounding box center [776, 242] width 648 height 21
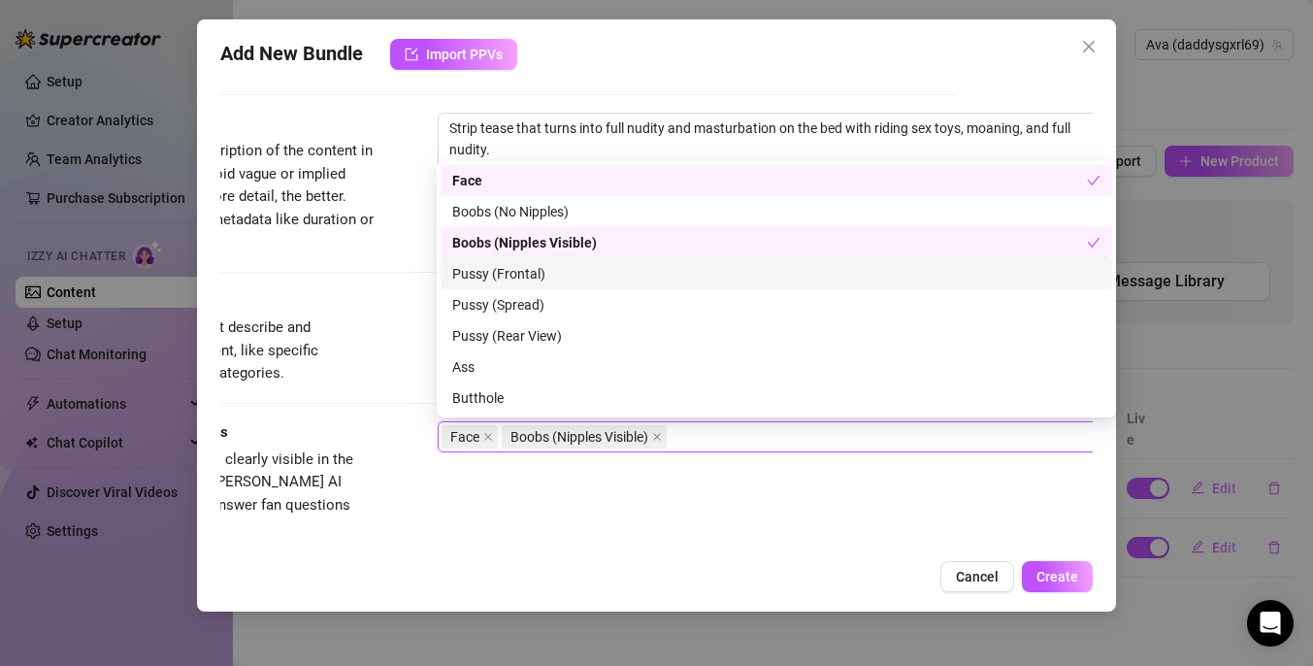
click at [582, 278] on div "Pussy (Frontal)" at bounding box center [776, 273] width 648 height 21
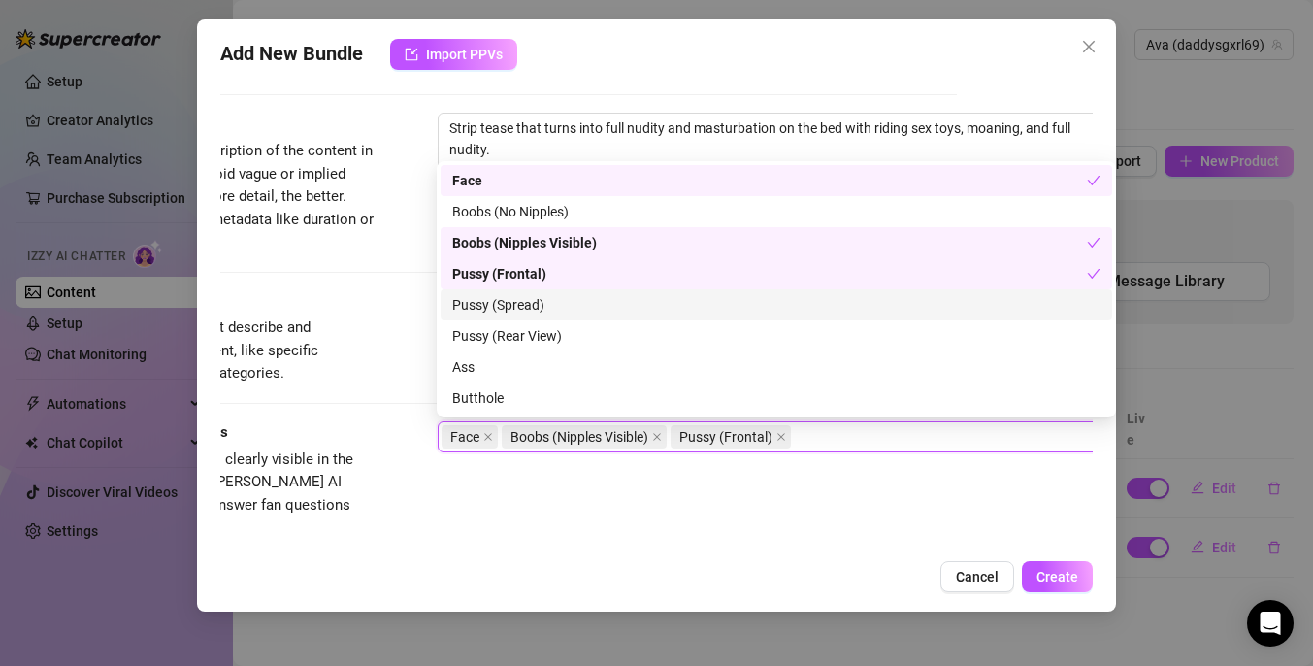
click at [574, 308] on div "Pussy (Spread)" at bounding box center [776, 304] width 648 height 21
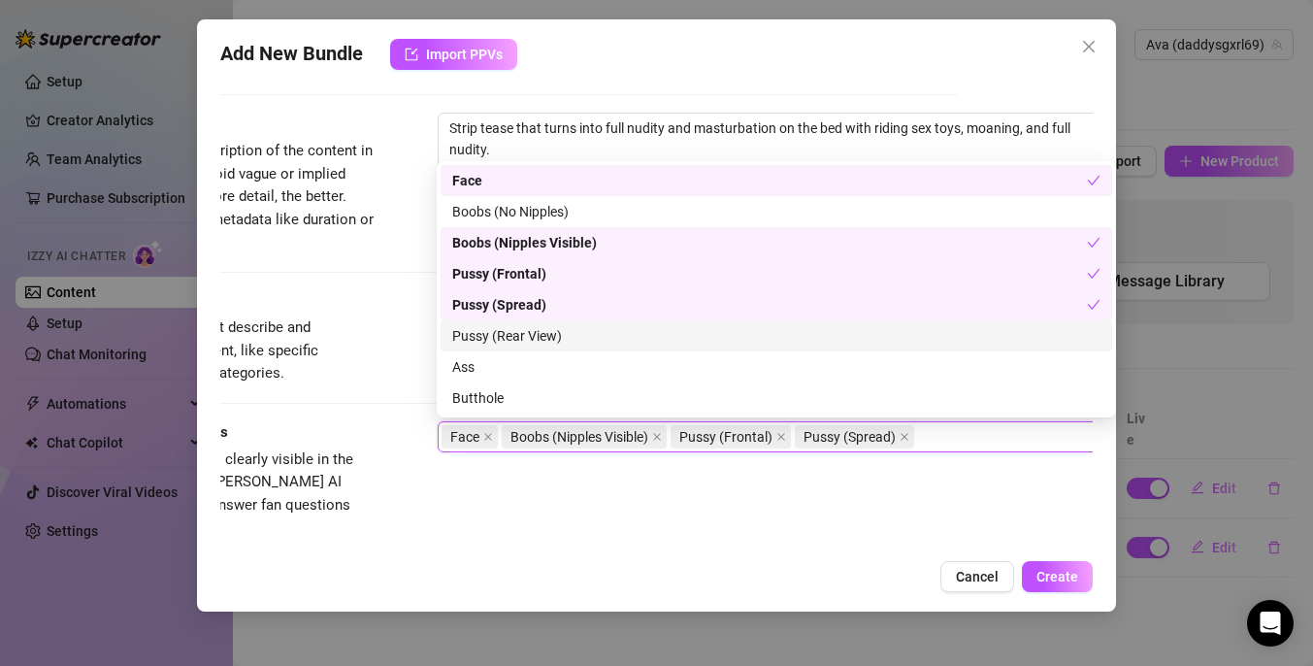
click at [569, 331] on div "Pussy (Rear View)" at bounding box center [776, 335] width 648 height 21
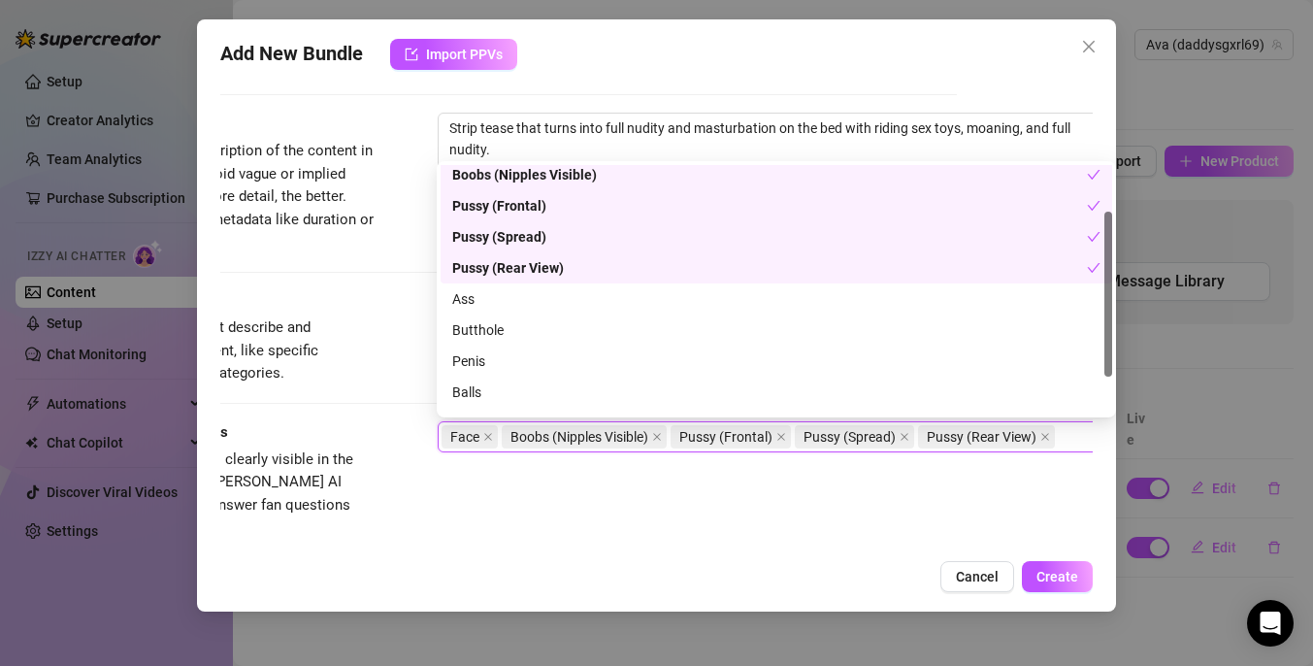
scroll to position [70, 0]
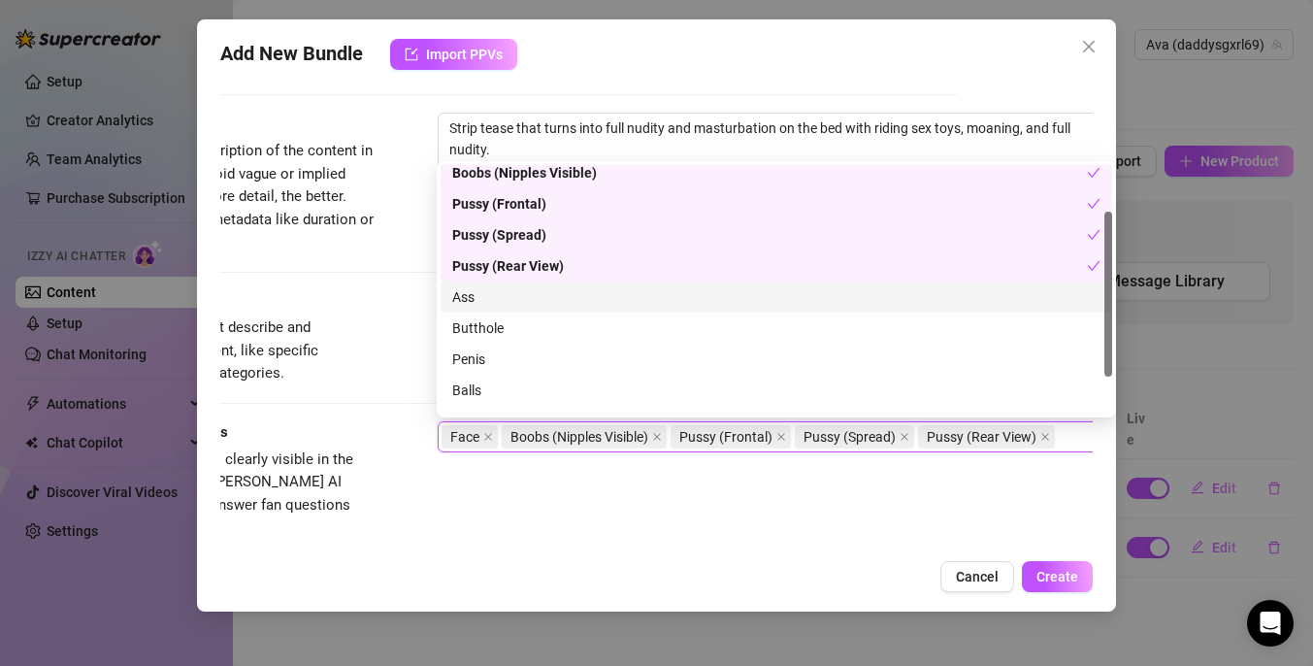
click at [590, 299] on div "Ass" at bounding box center [776, 296] width 648 height 21
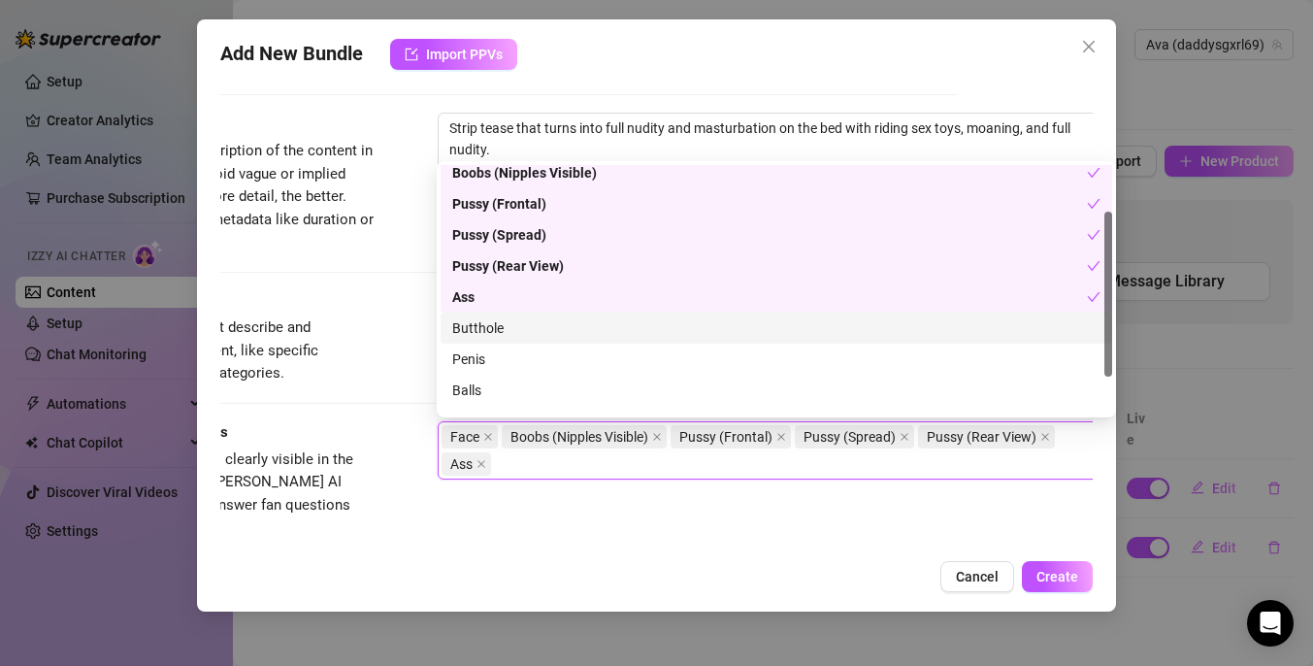
click at [582, 327] on div "Butthole" at bounding box center [776, 327] width 648 height 21
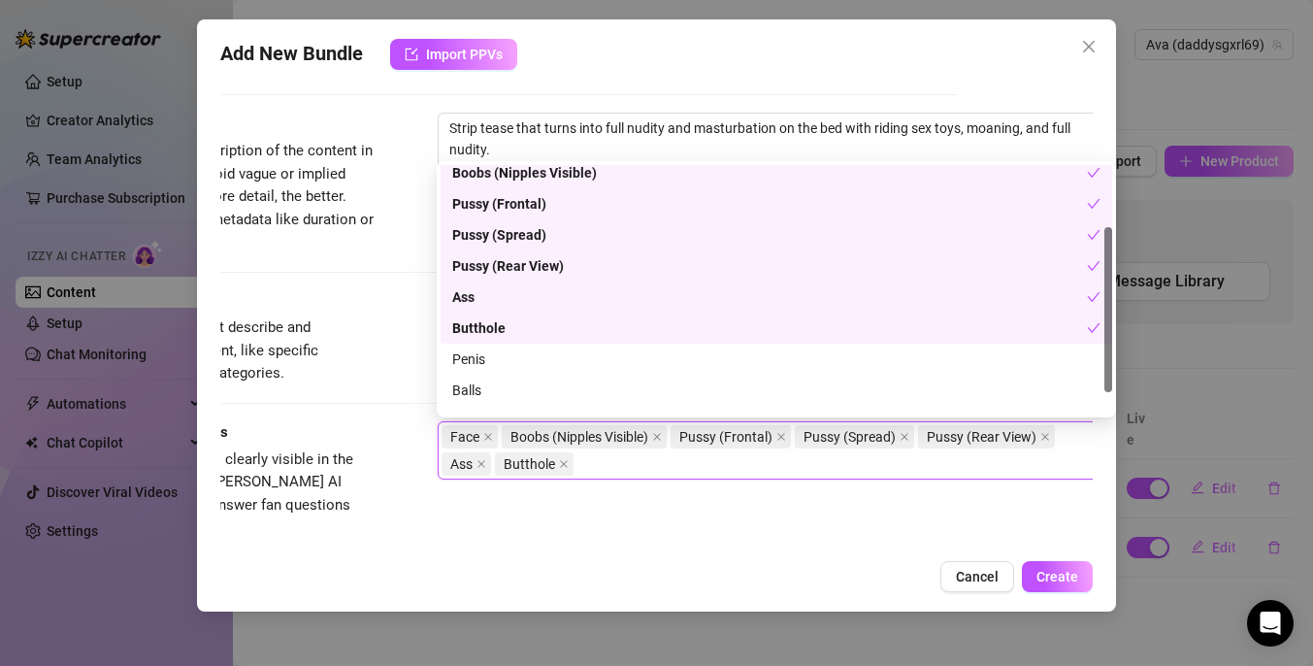
scroll to position [124, 0]
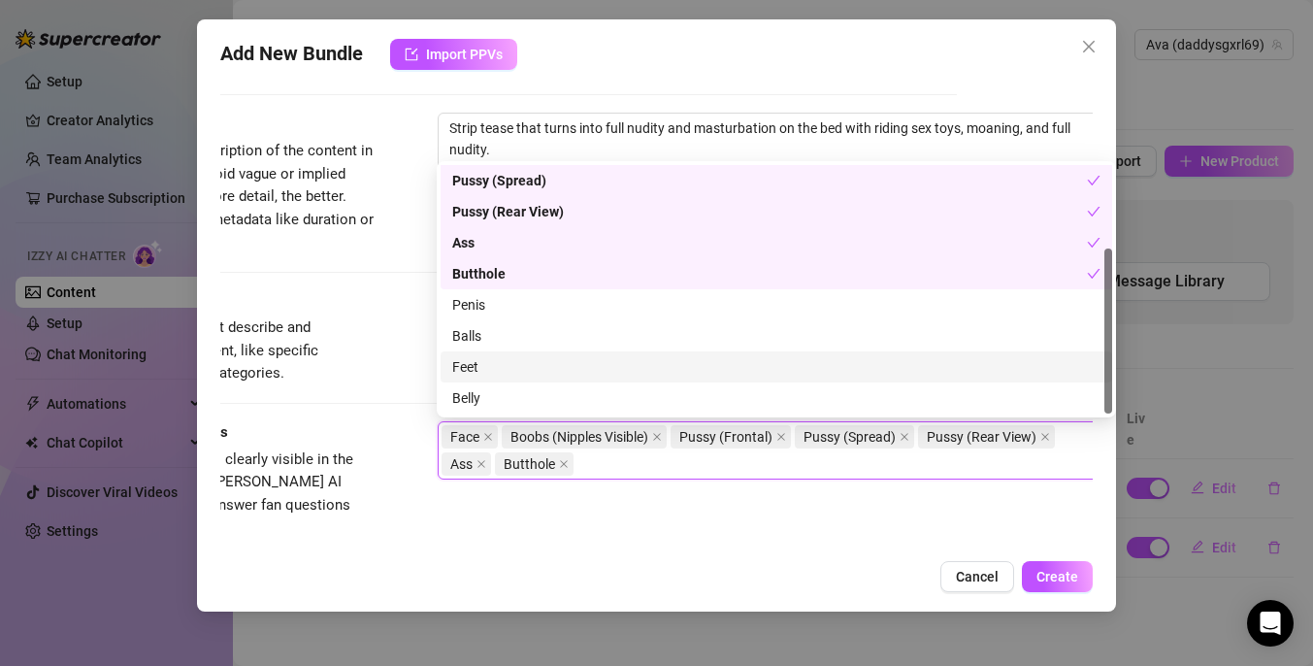
click at [520, 369] on div "Feet" at bounding box center [776, 366] width 648 height 21
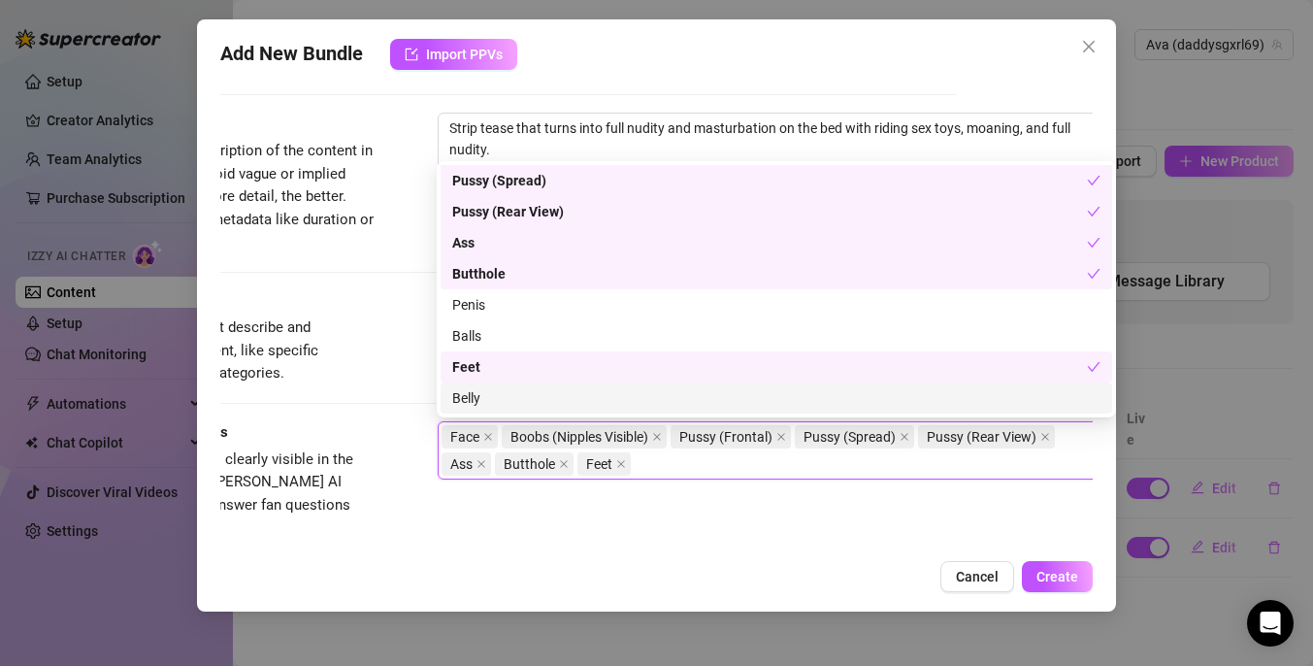
click at [517, 404] on div "Belly" at bounding box center [776, 397] width 648 height 21
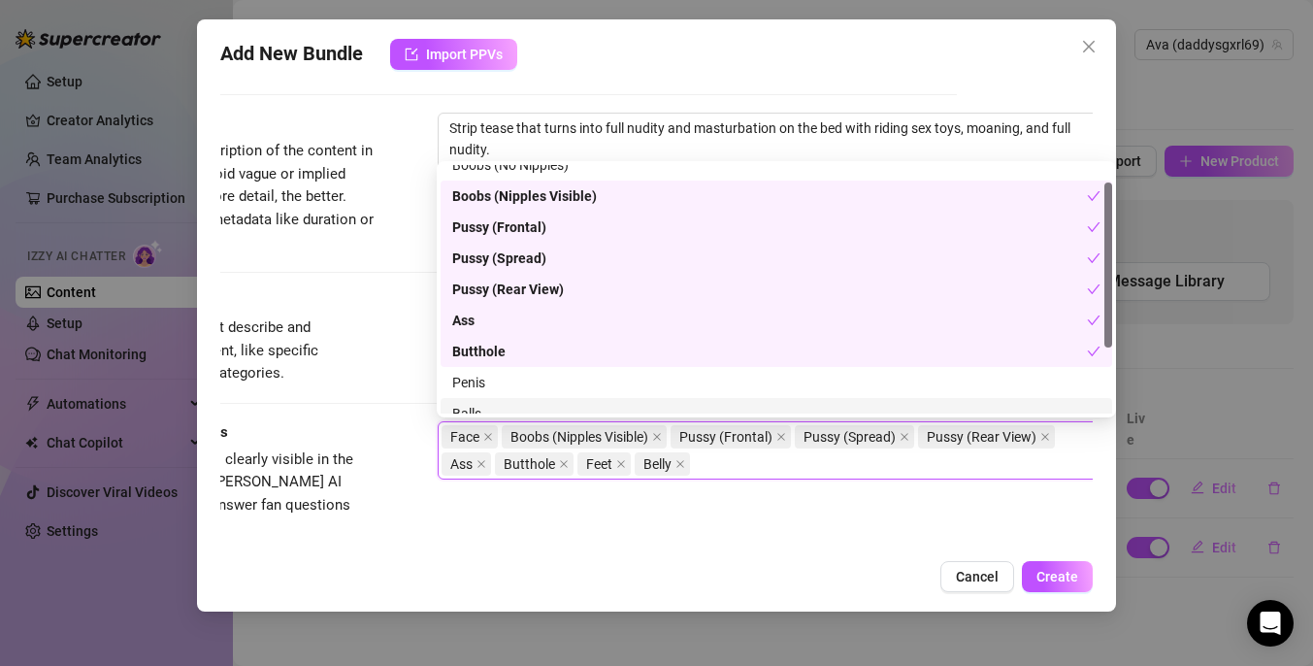
scroll to position [0, 0]
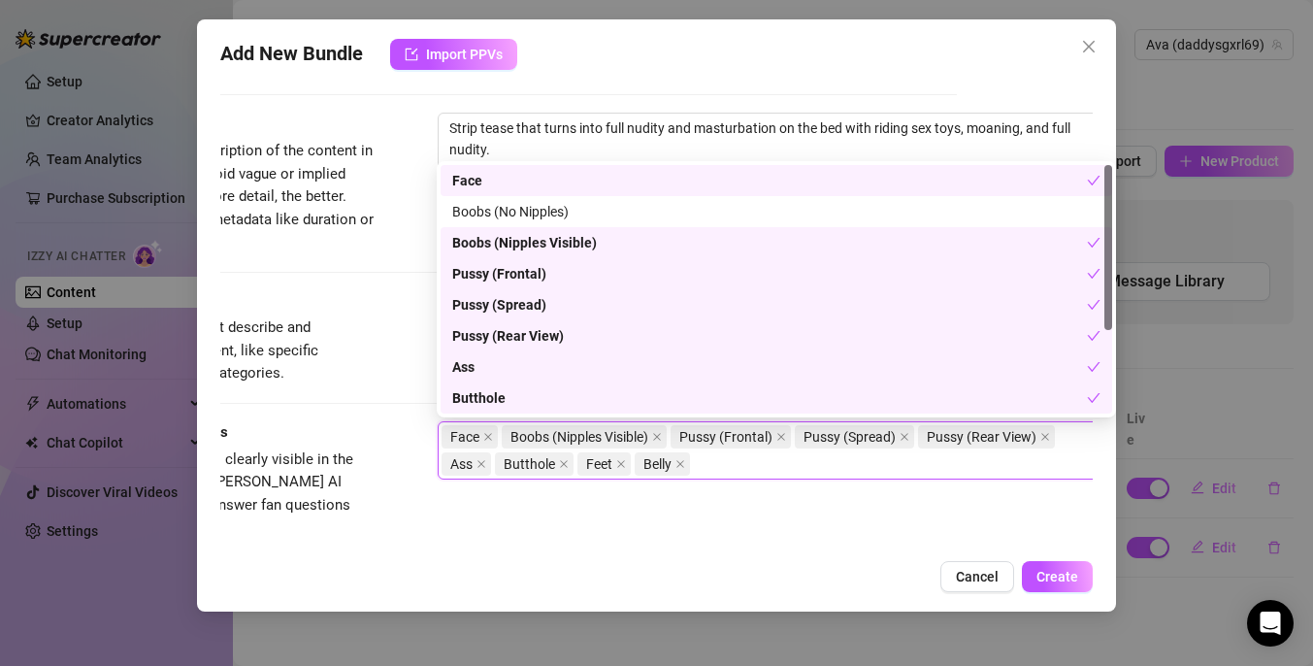
click at [731, 552] on div "Add New Bundle Import PPVs Account Ava (@daddysgxrl69) Name Name is for your in…" at bounding box center [656, 315] width 919 height 592
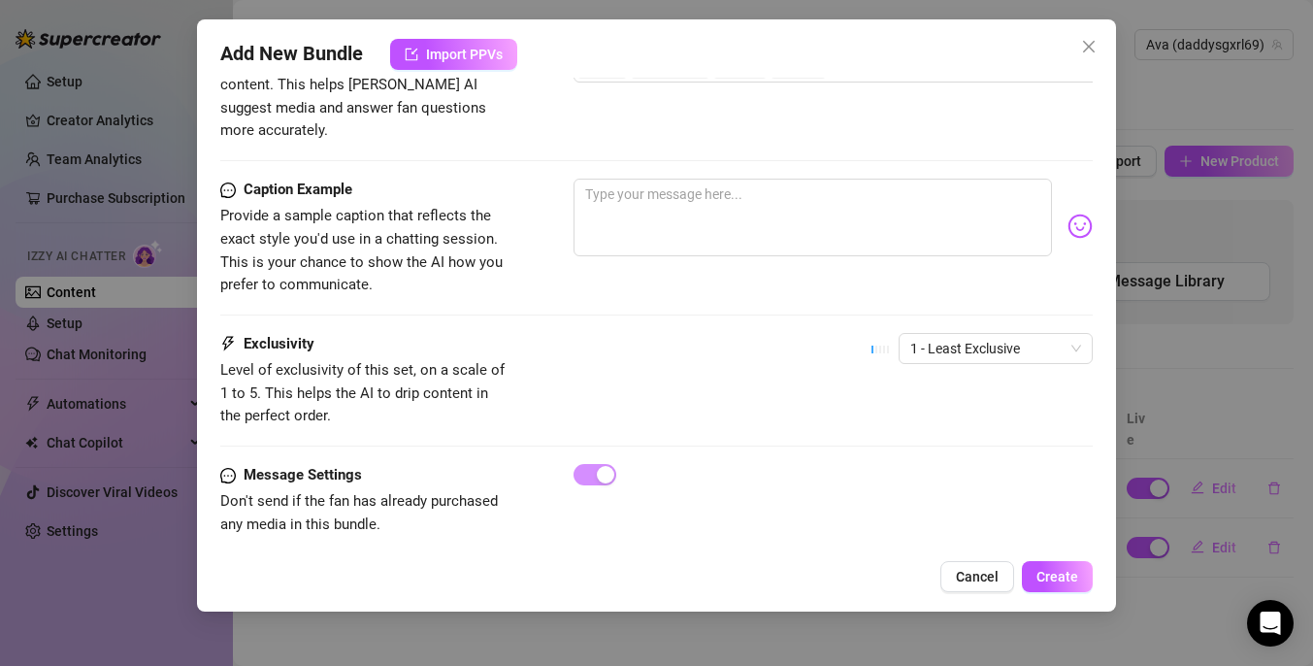
scroll to position [1132, 0]
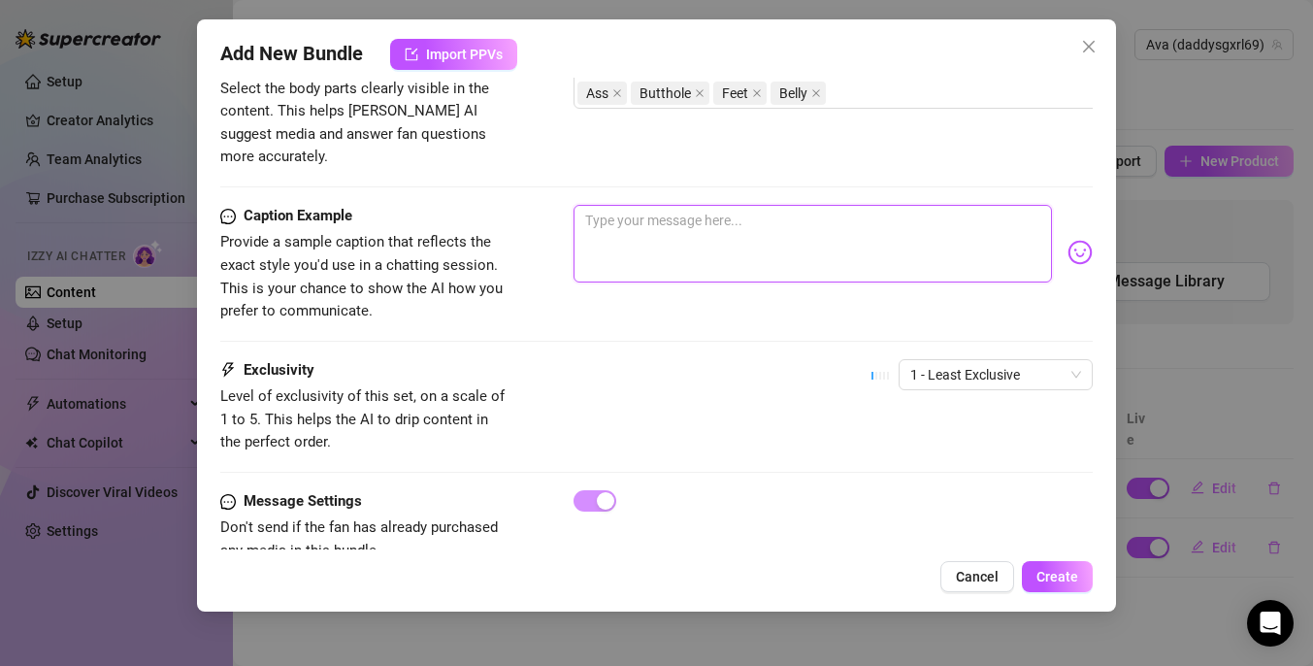
click at [723, 205] on textarea at bounding box center [812, 244] width 478 height 78
click at [995, 360] on span "1 - Least Exclusive" at bounding box center [995, 374] width 171 height 29
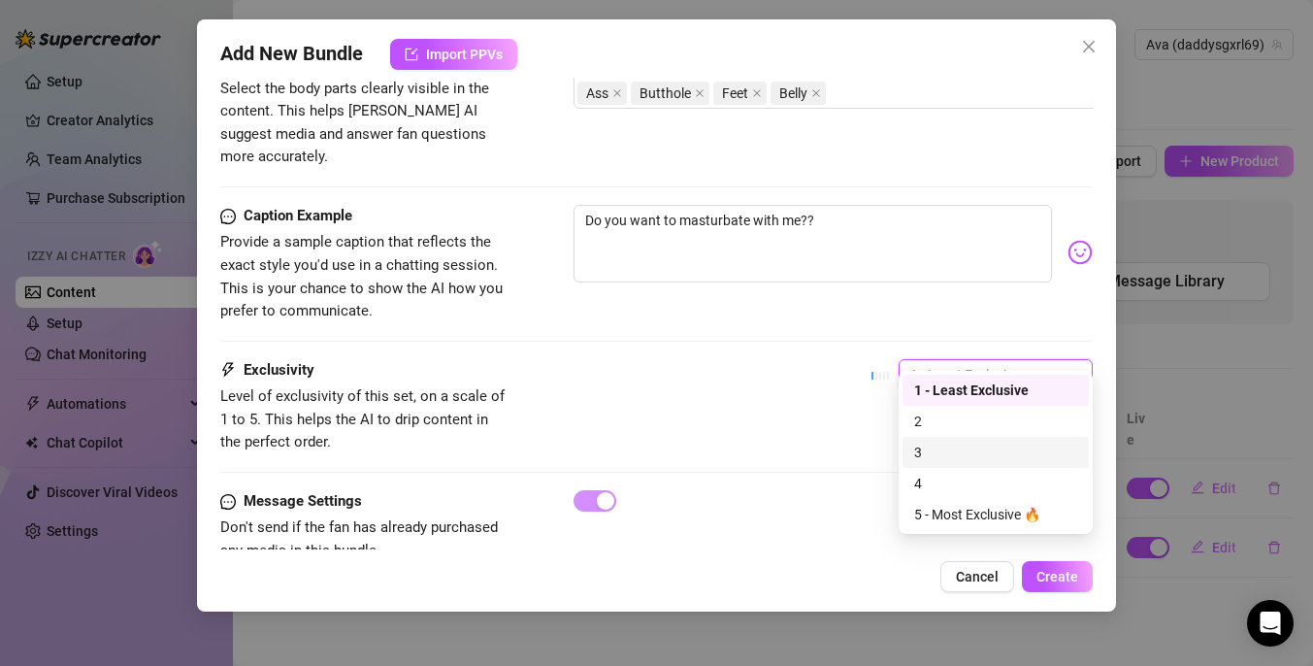
click at [971, 442] on div "3" at bounding box center [995, 452] width 163 height 21
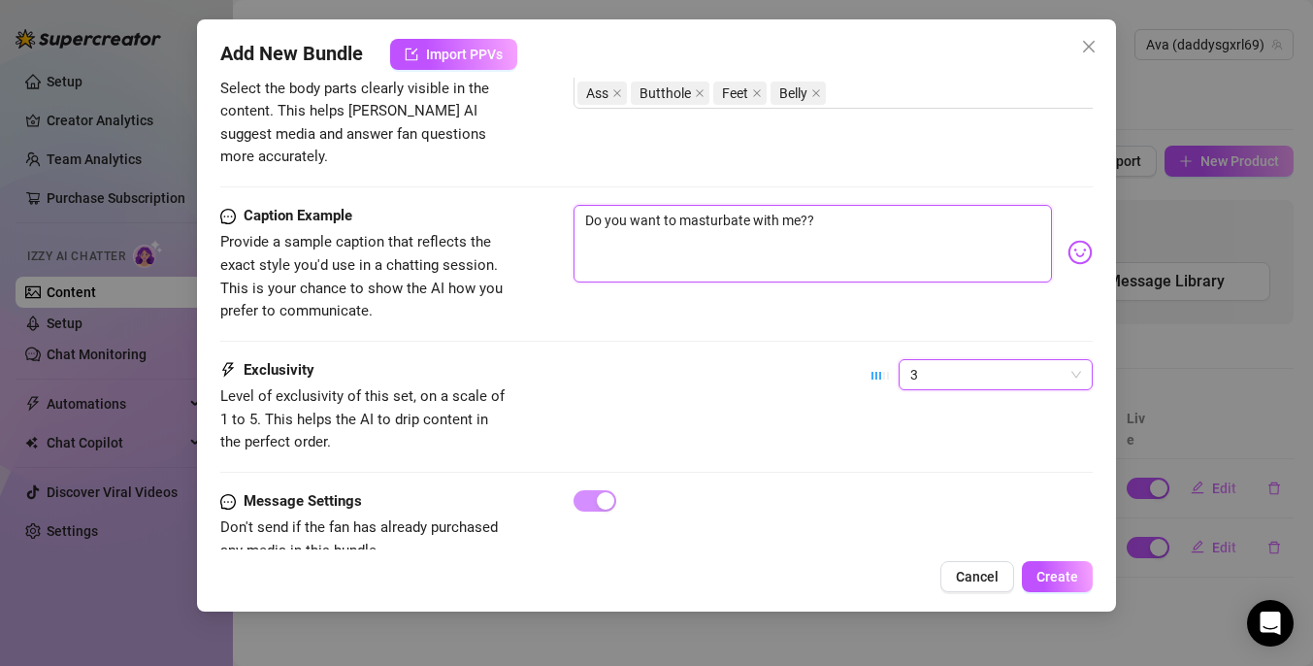
click at [944, 242] on textarea "Do you want to masturbate with me??" at bounding box center [812, 244] width 478 height 78
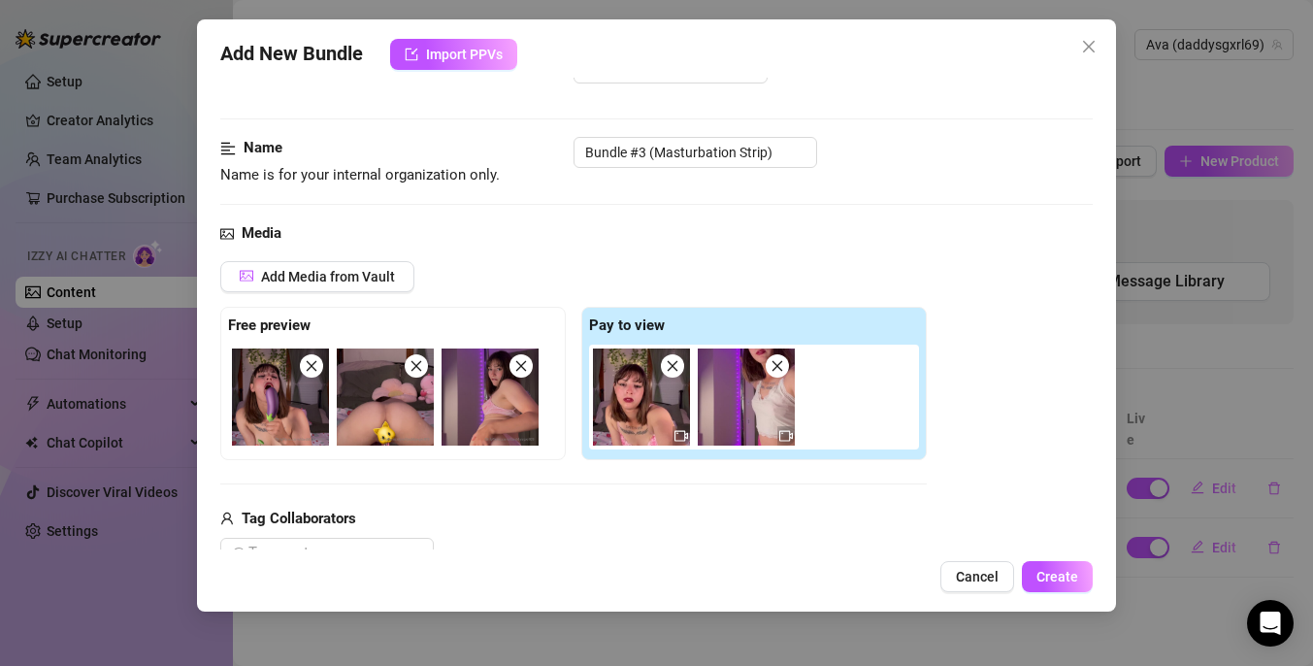
scroll to position [0, 0]
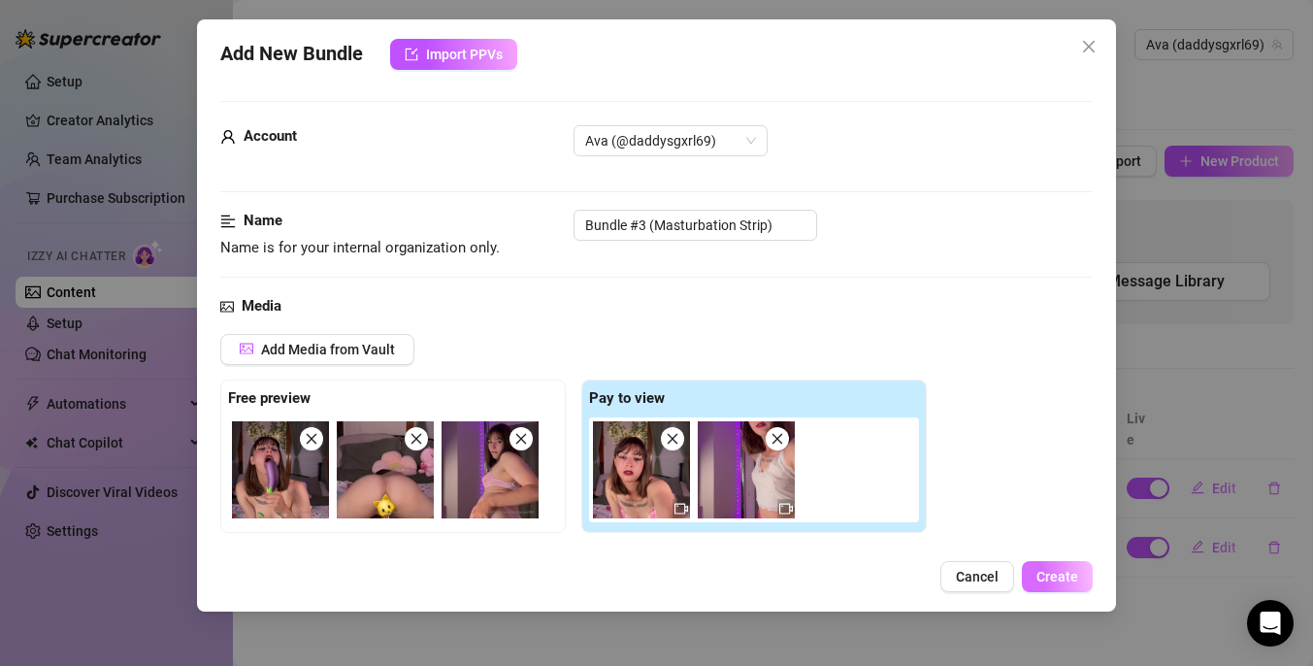
click at [1045, 571] on span "Create" at bounding box center [1057, 577] width 42 height 16
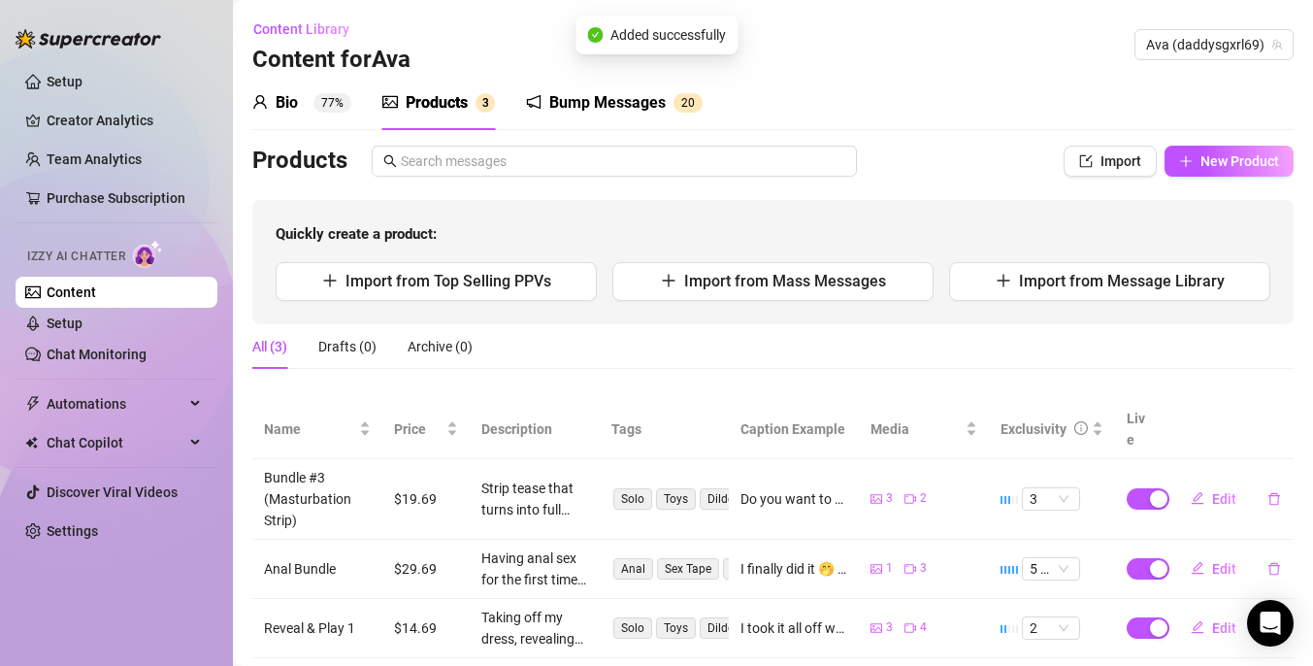
scroll to position [28, 0]
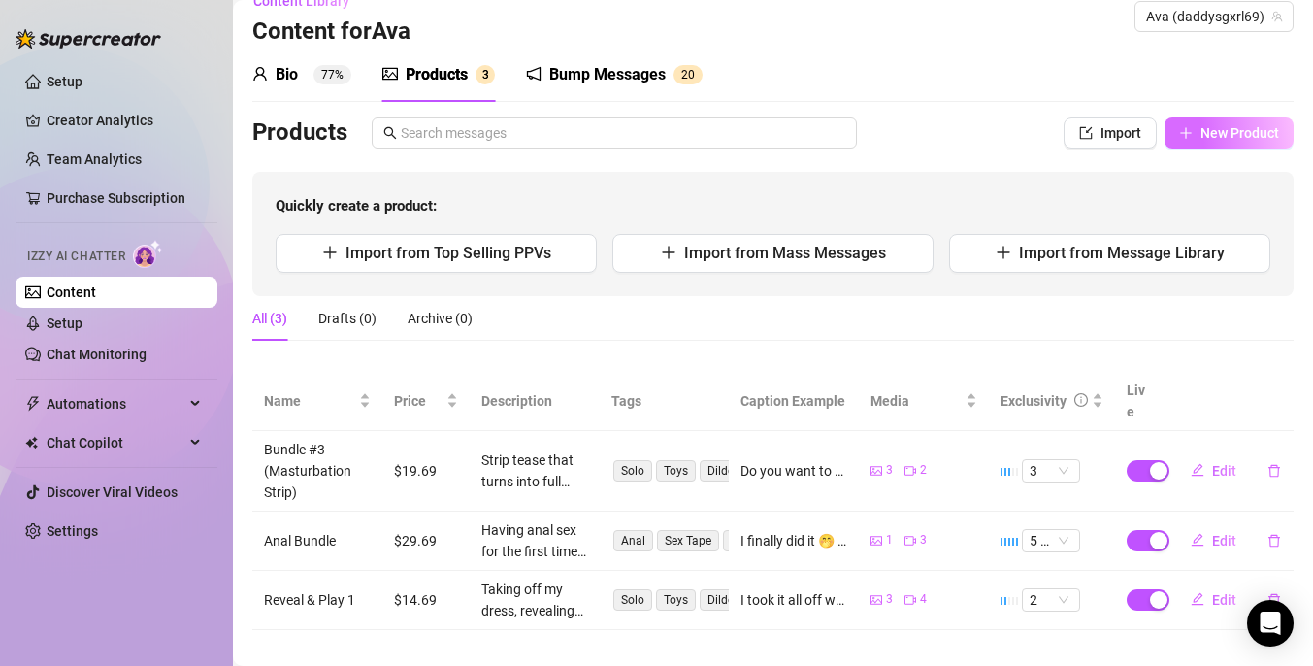
click at [1196, 128] on button "New Product" at bounding box center [1228, 132] width 129 height 31
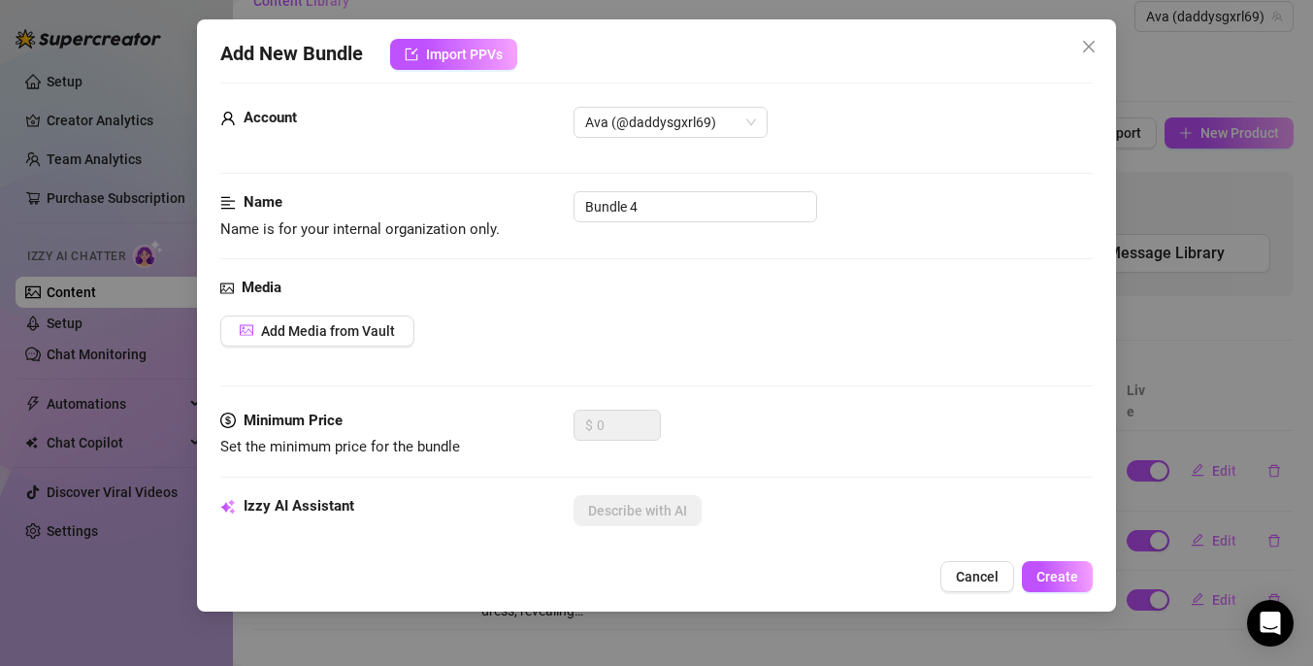
scroll to position [0, 0]
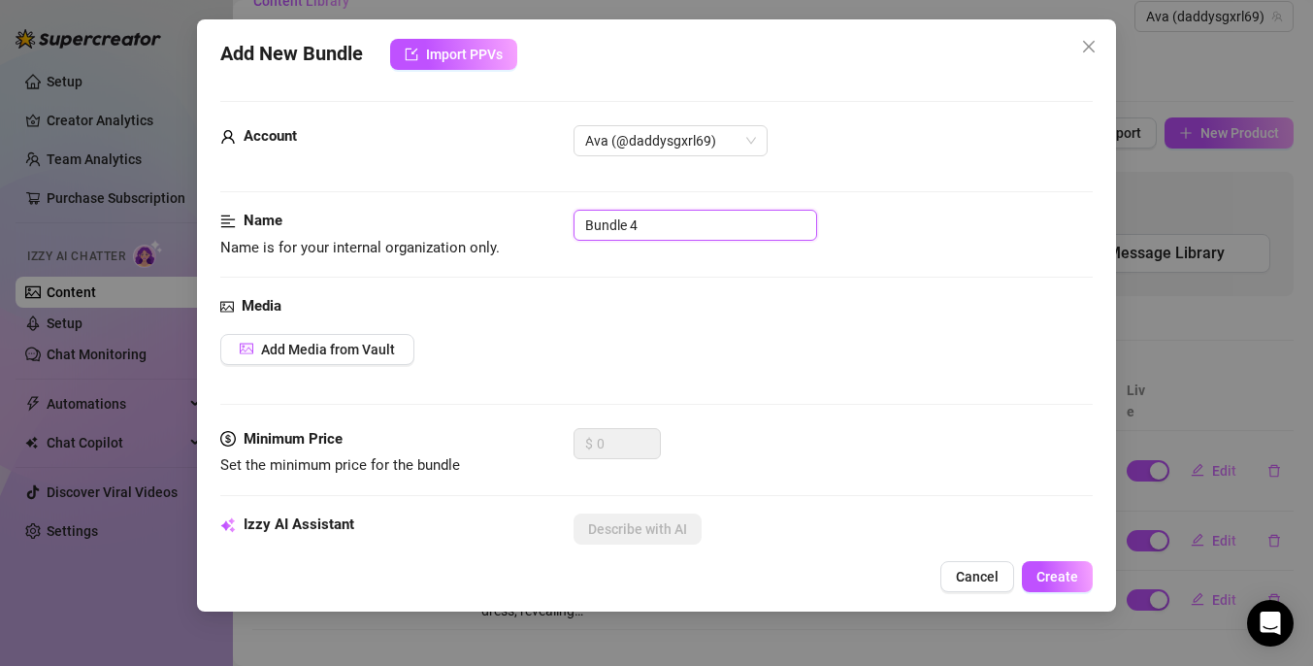
drag, startPoint x: 653, startPoint y: 229, endPoint x: 572, endPoint y: 226, distance: 81.6
click at [572, 227] on div "Name Name is for your internal organization only. Bundle 4" at bounding box center [656, 234] width 872 height 49
click at [673, 224] on input "Bundle 4" at bounding box center [695, 225] width 244 height 31
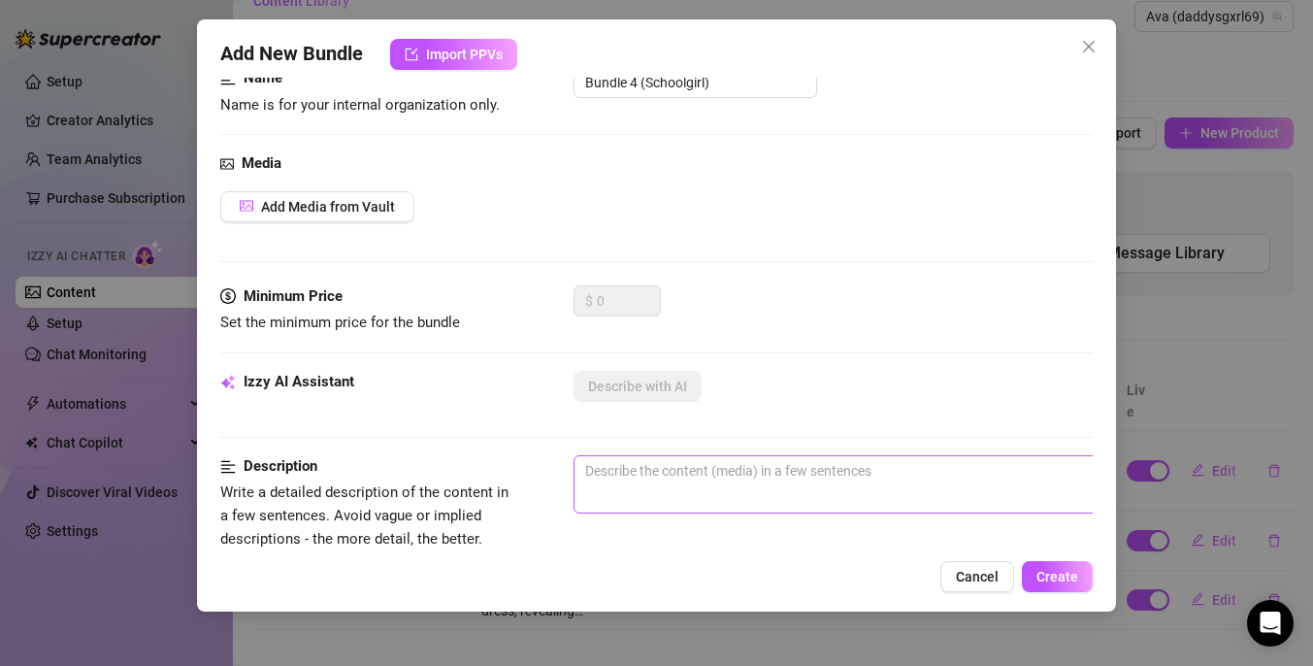
scroll to position [135, 0]
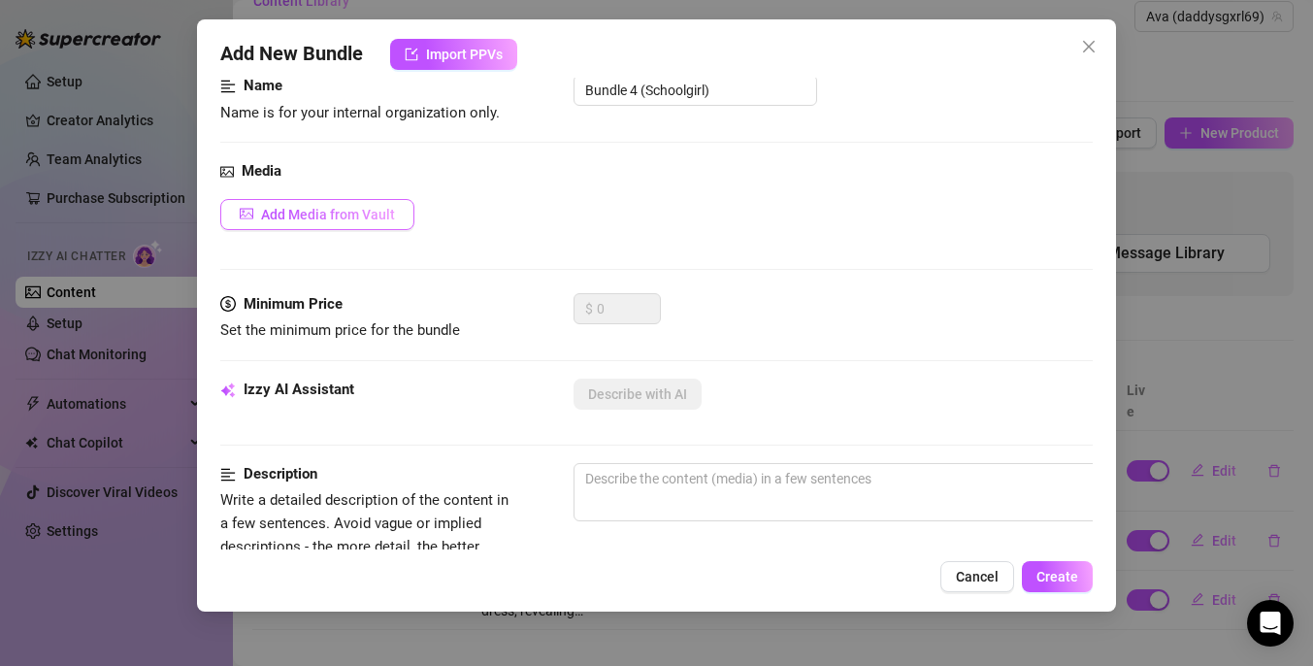
click at [369, 217] on span "Add Media from Vault" at bounding box center [328, 215] width 134 height 16
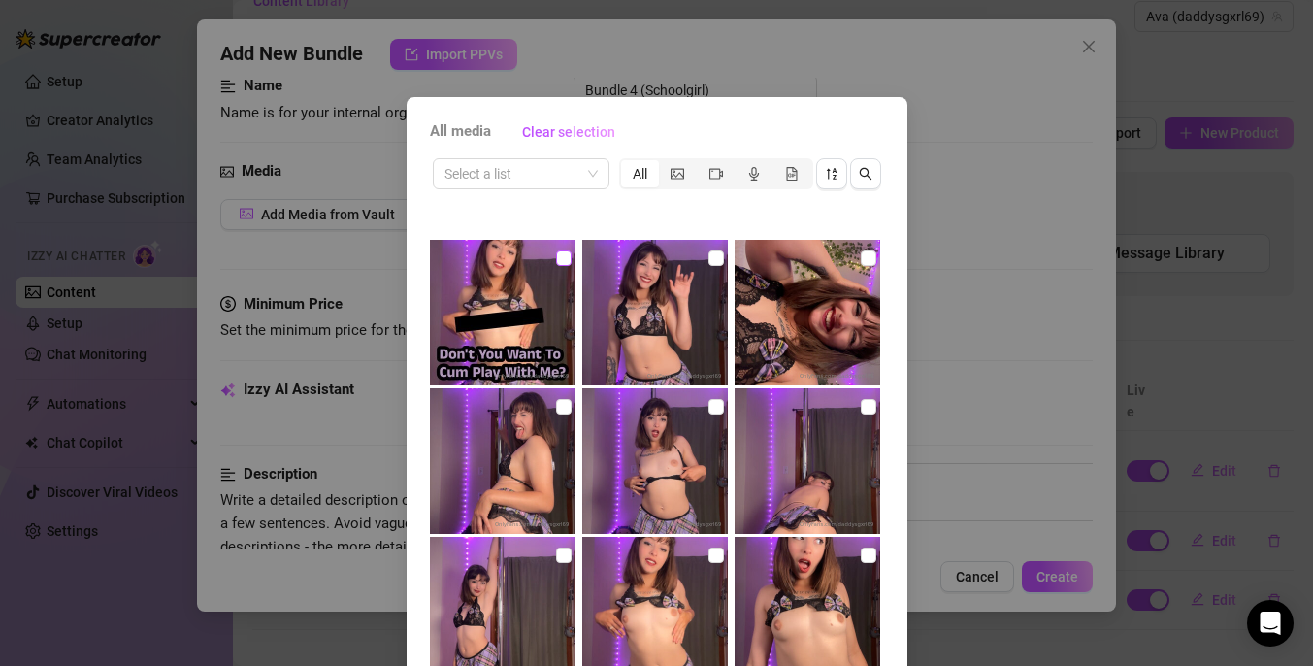
click at [566, 263] on input "checkbox" at bounding box center [564, 258] width 16 height 16
click at [704, 265] on img at bounding box center [655, 313] width 146 height 146
click at [717, 256] on input "checkbox" at bounding box center [716, 258] width 16 height 16
click at [859, 254] on img at bounding box center [808, 313] width 146 height 146
click at [866, 257] on input "checkbox" at bounding box center [869, 258] width 16 height 16
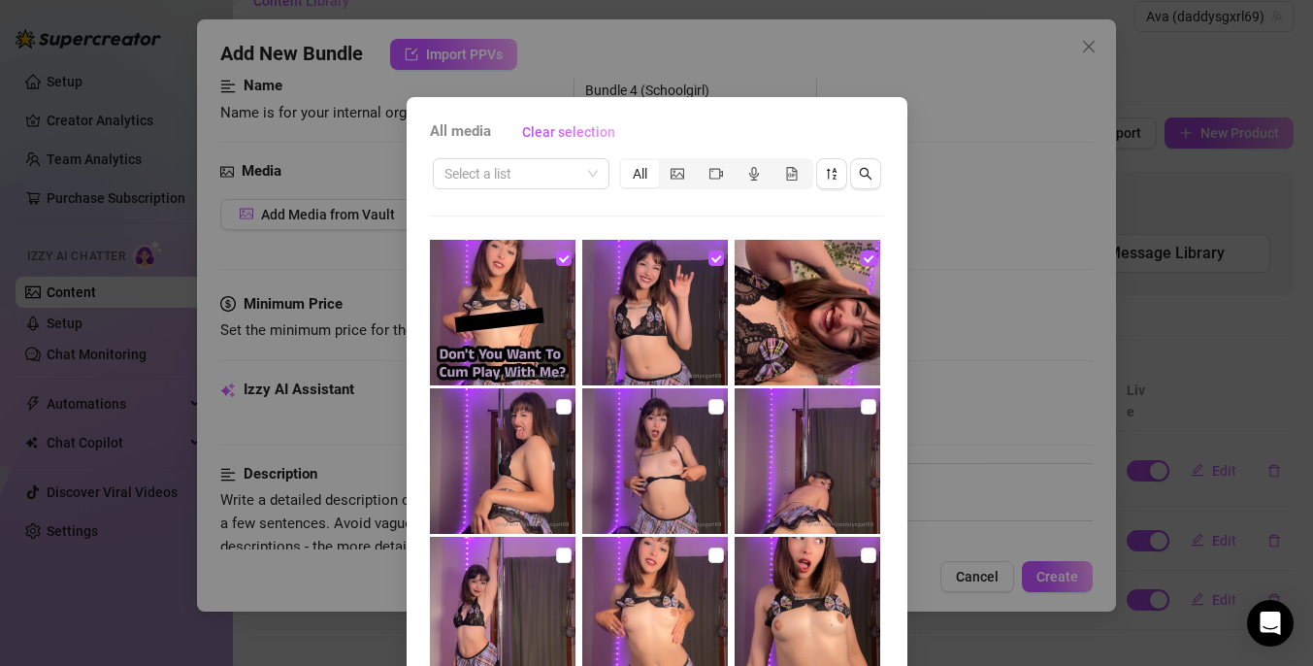
scroll to position [55, 0]
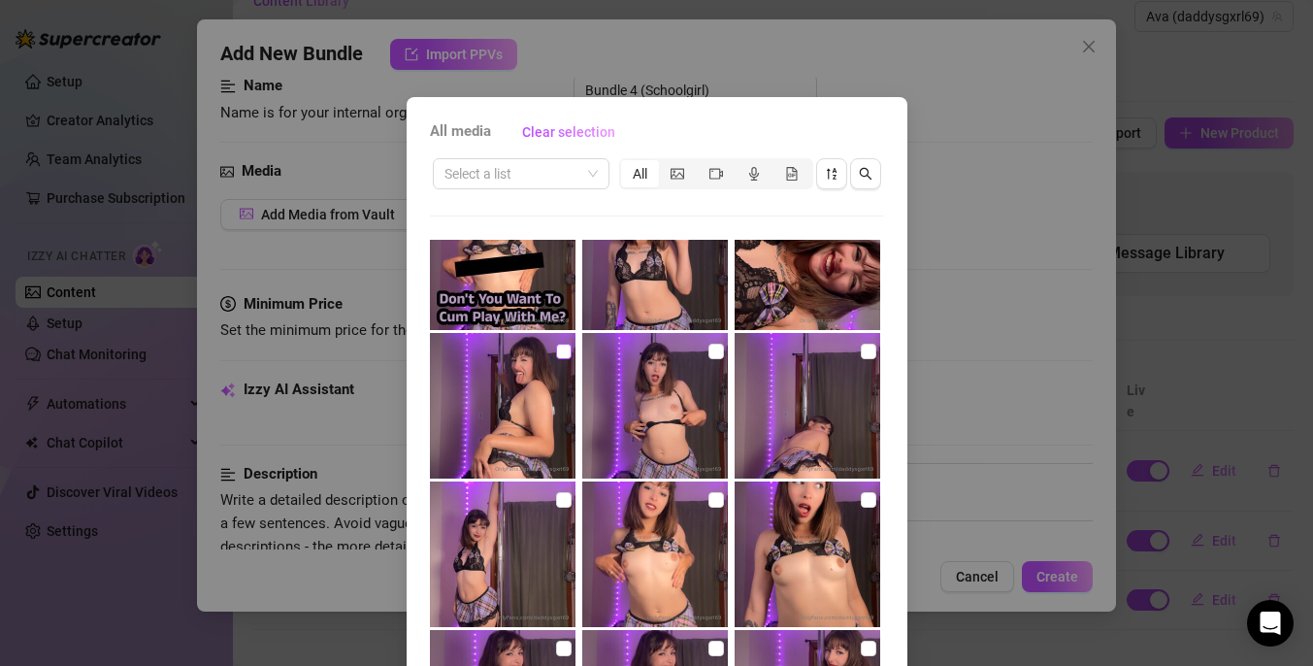
click at [558, 349] on input "checkbox" at bounding box center [564, 352] width 16 height 16
click at [711, 351] on input "checkbox" at bounding box center [716, 352] width 16 height 16
click at [859, 346] on img at bounding box center [808, 406] width 146 height 146
click at [862, 350] on input "checkbox" at bounding box center [869, 352] width 16 height 16
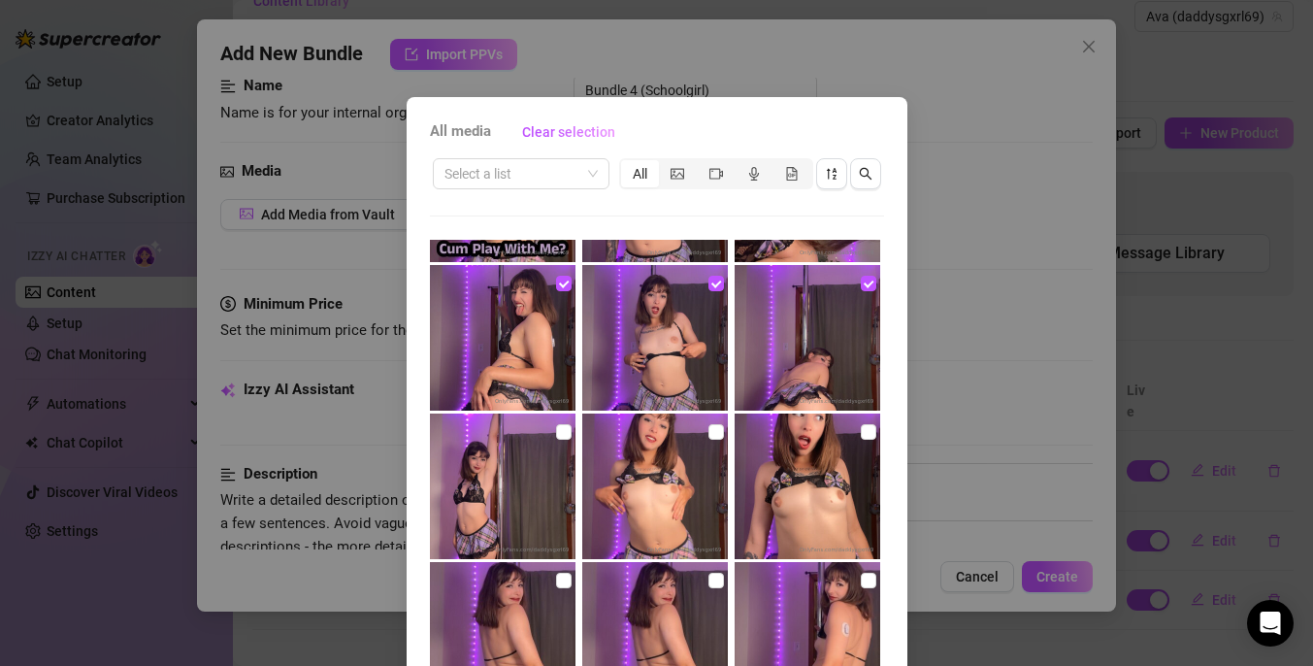
scroll to position [125, 0]
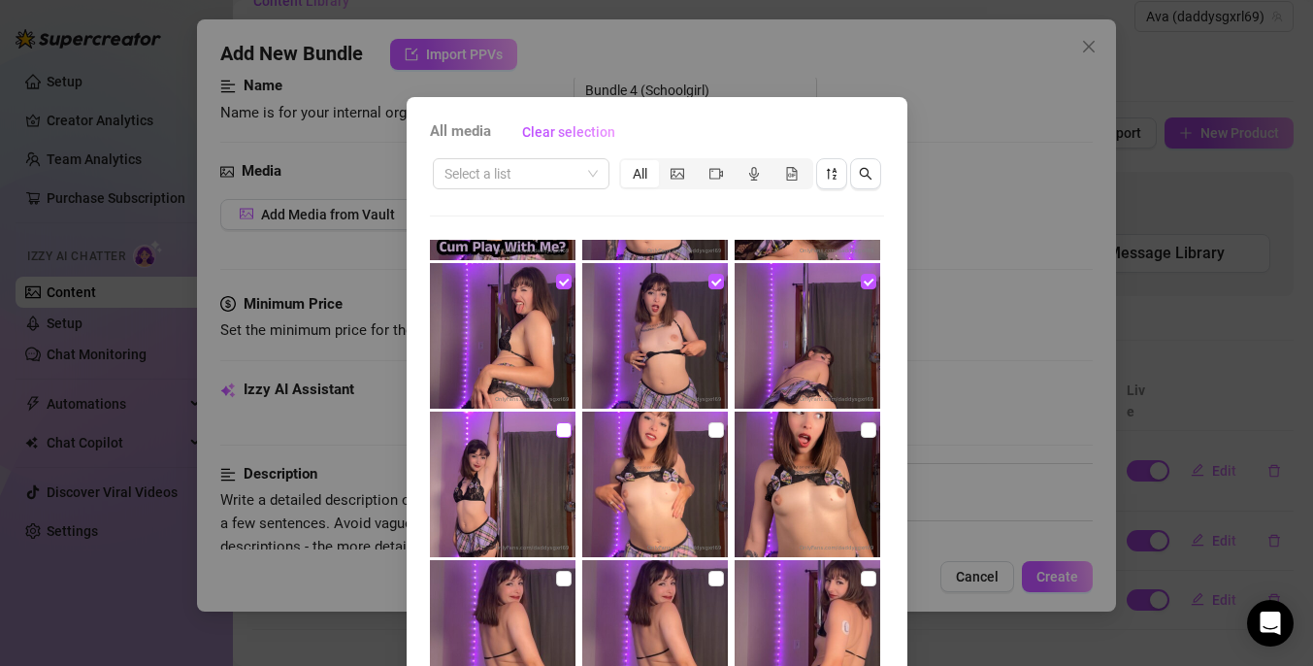
click at [560, 429] on input "checkbox" at bounding box center [564, 430] width 16 height 16
click at [714, 430] on input "checkbox" at bounding box center [716, 430] width 16 height 16
click at [862, 427] on input "checkbox" at bounding box center [869, 430] width 16 height 16
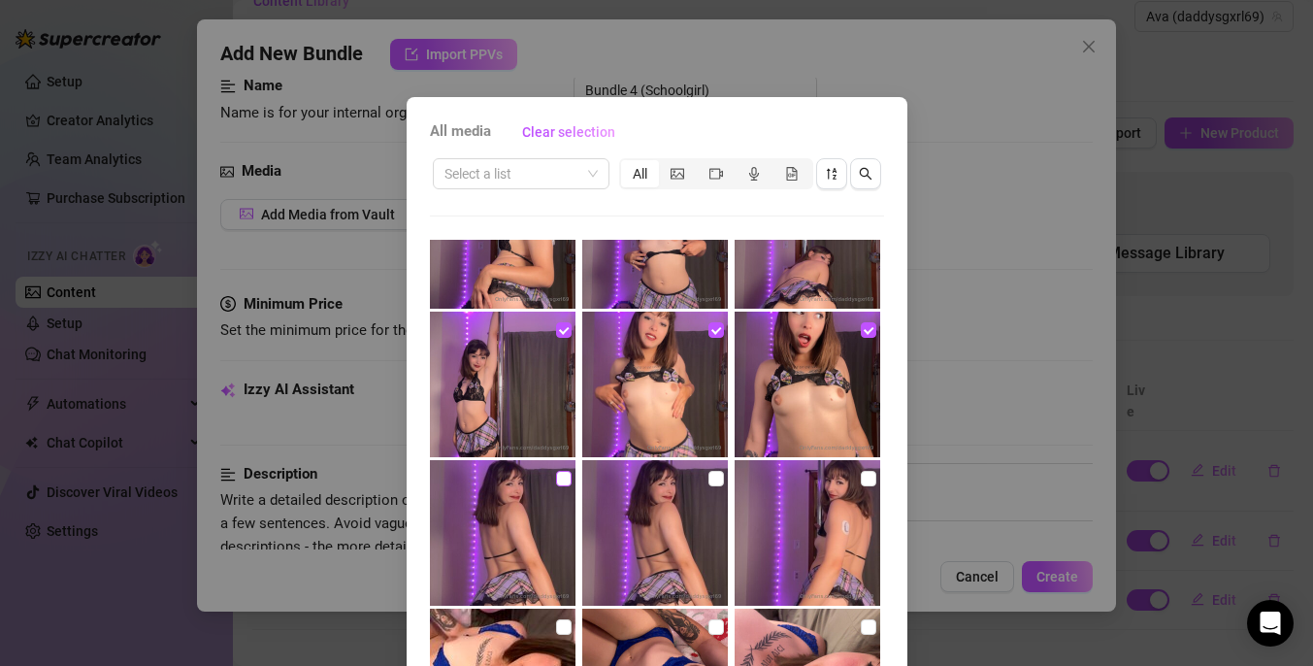
click at [568, 476] on input "checkbox" at bounding box center [564, 479] width 16 height 16
click at [714, 478] on input "checkbox" at bounding box center [716, 479] width 16 height 16
click at [868, 479] on input "checkbox" at bounding box center [869, 479] width 16 height 16
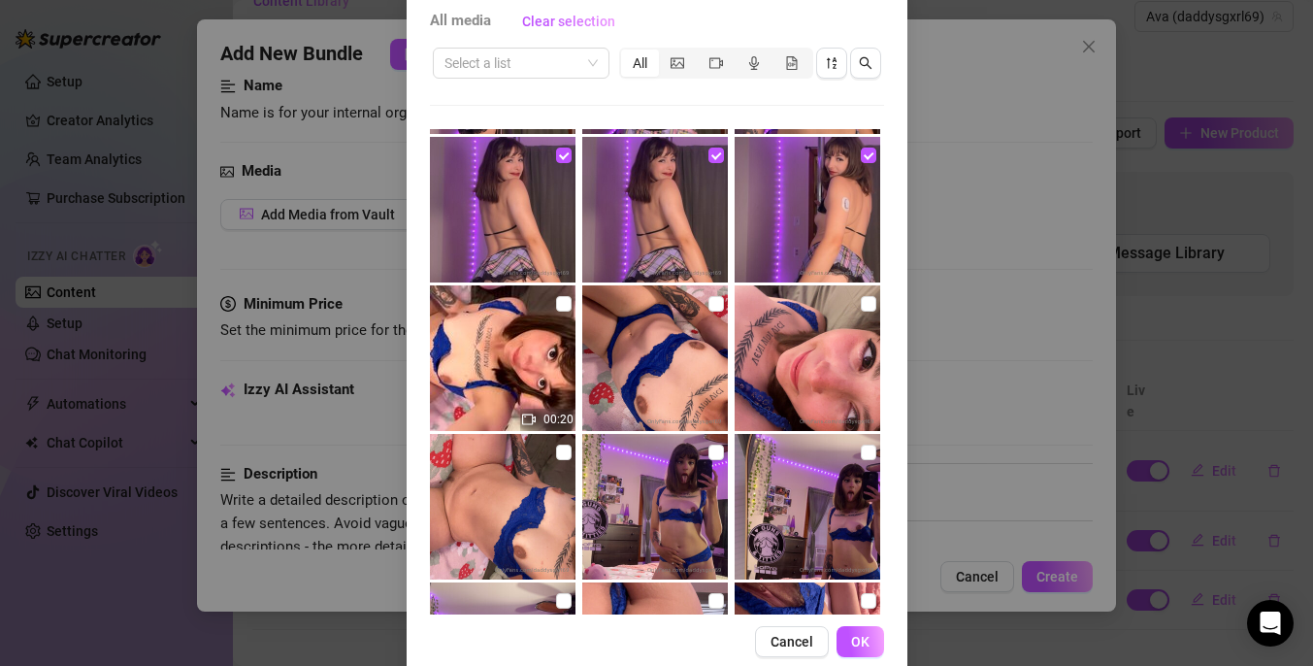
scroll to position [145, 0]
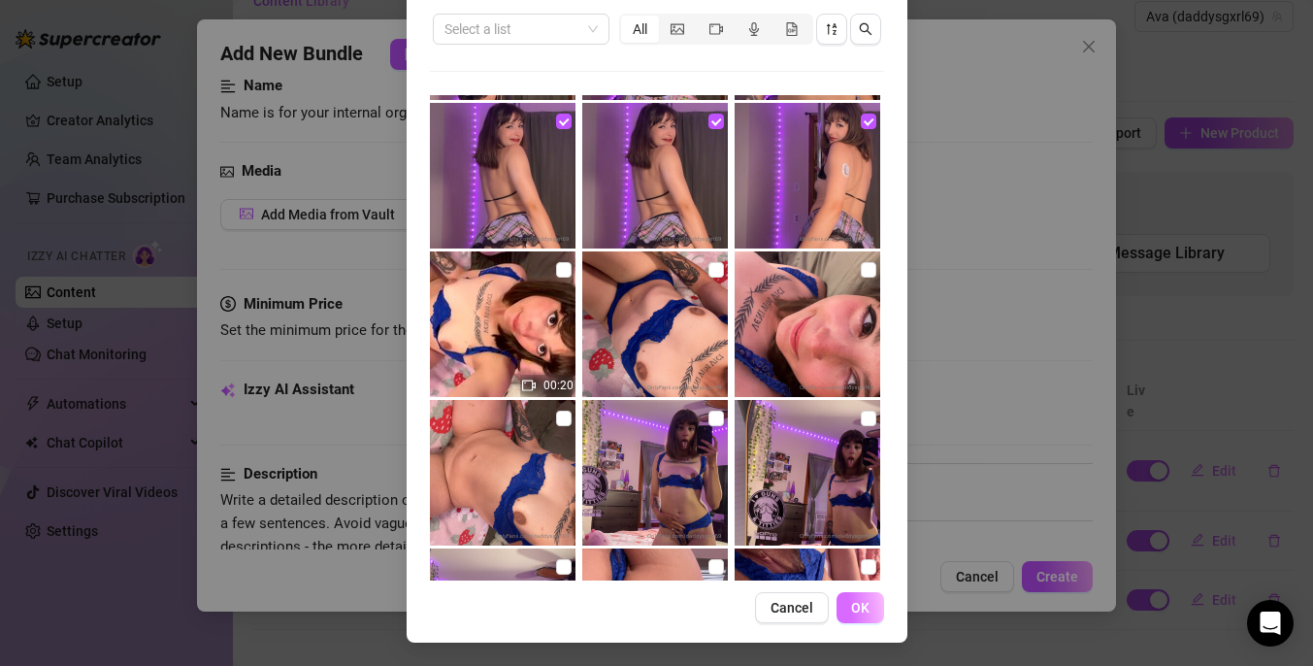
click at [863, 618] on button "OK" at bounding box center [860, 607] width 48 height 31
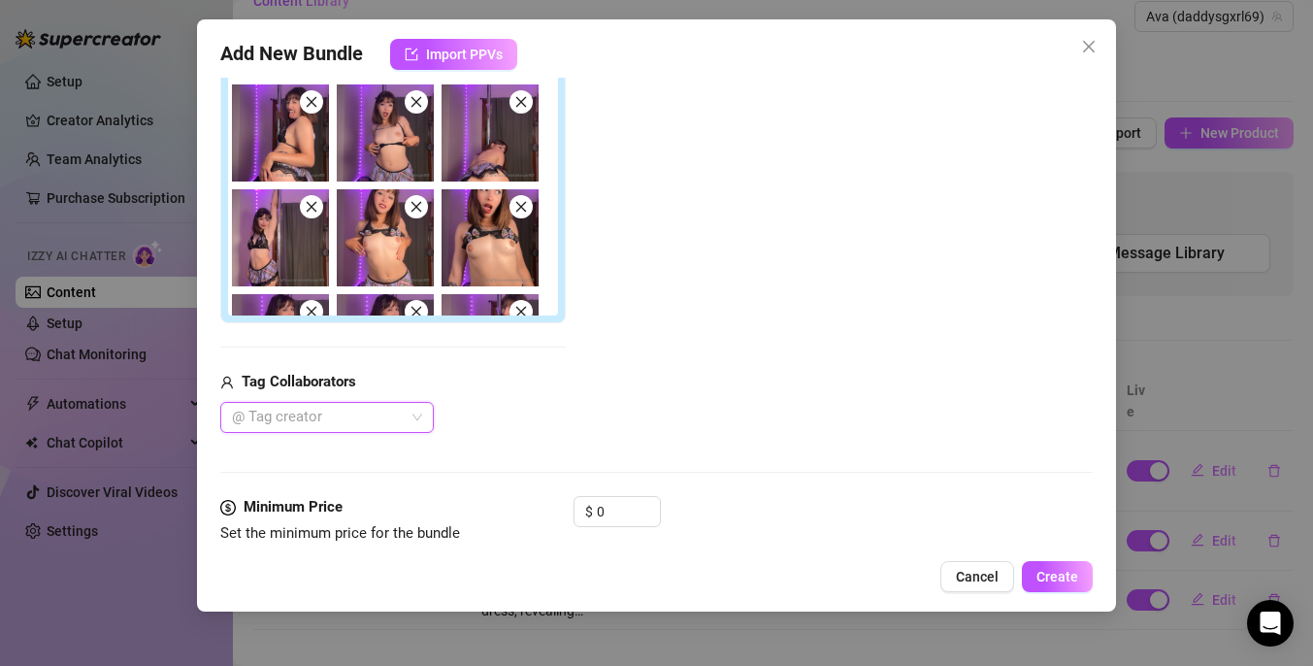
scroll to position [494, 0]
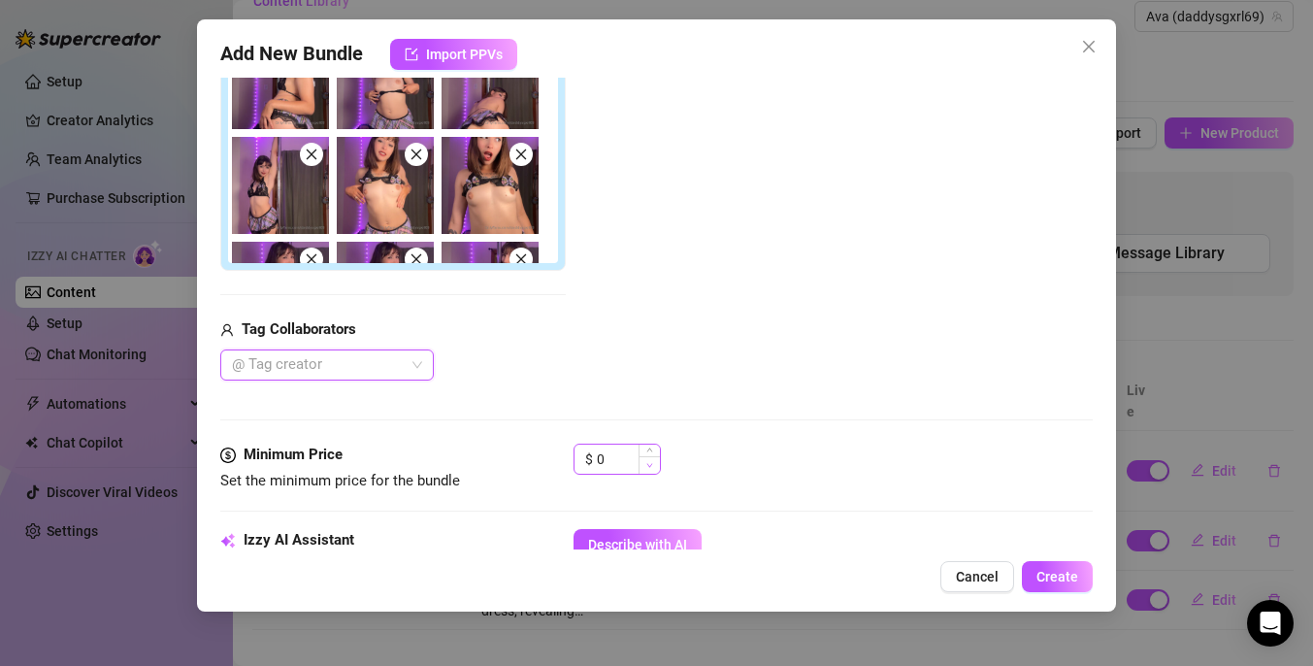
click at [638, 463] on span "Decrease Value" at bounding box center [648, 464] width 21 height 17
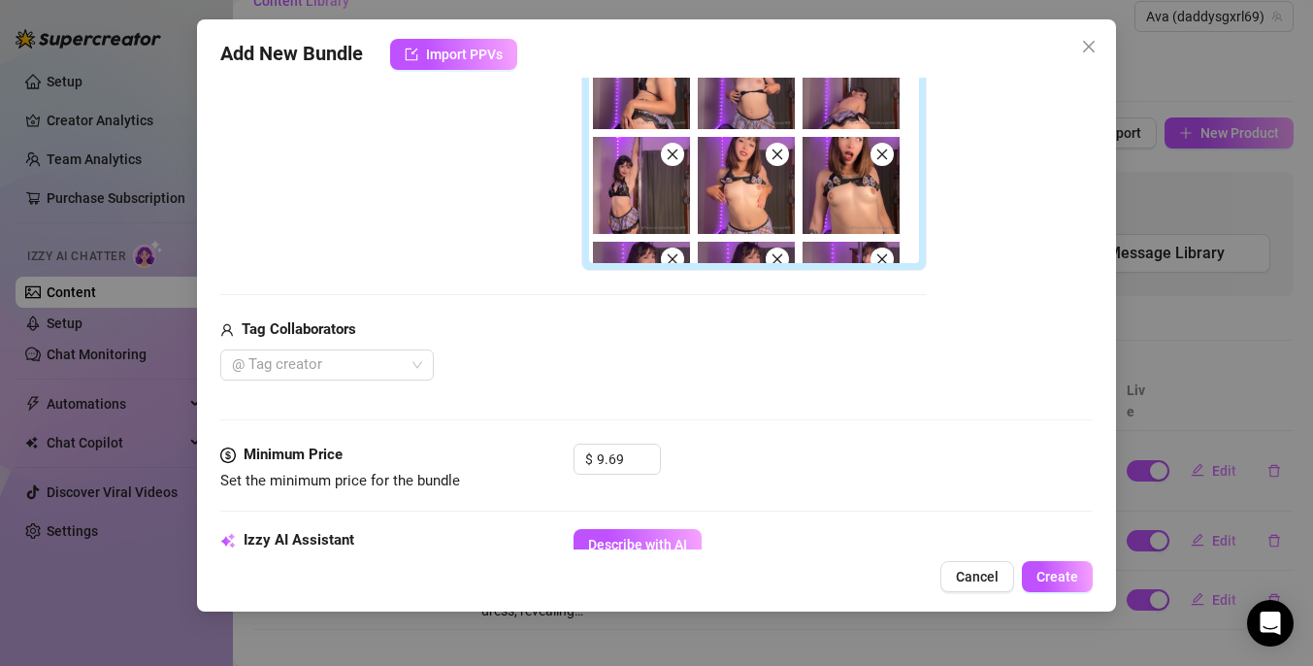
click at [792, 458] on div "$ 9.69" at bounding box center [832, 467] width 519 height 49
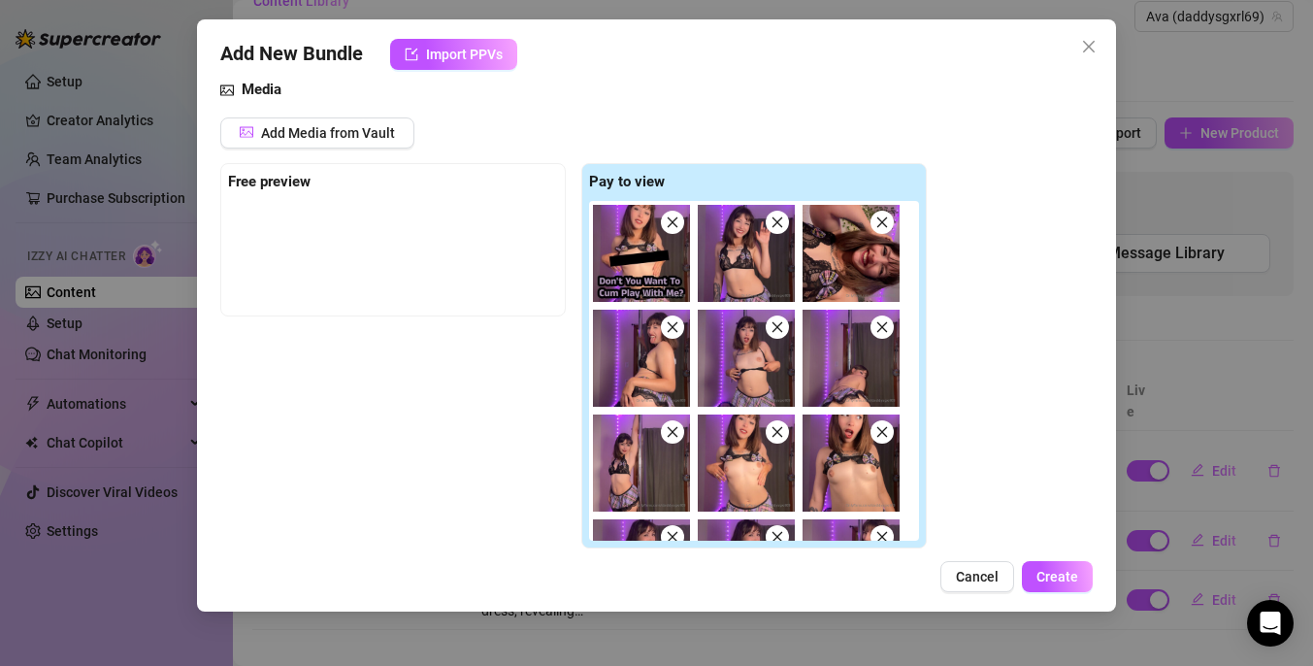
scroll to position [180, 0]
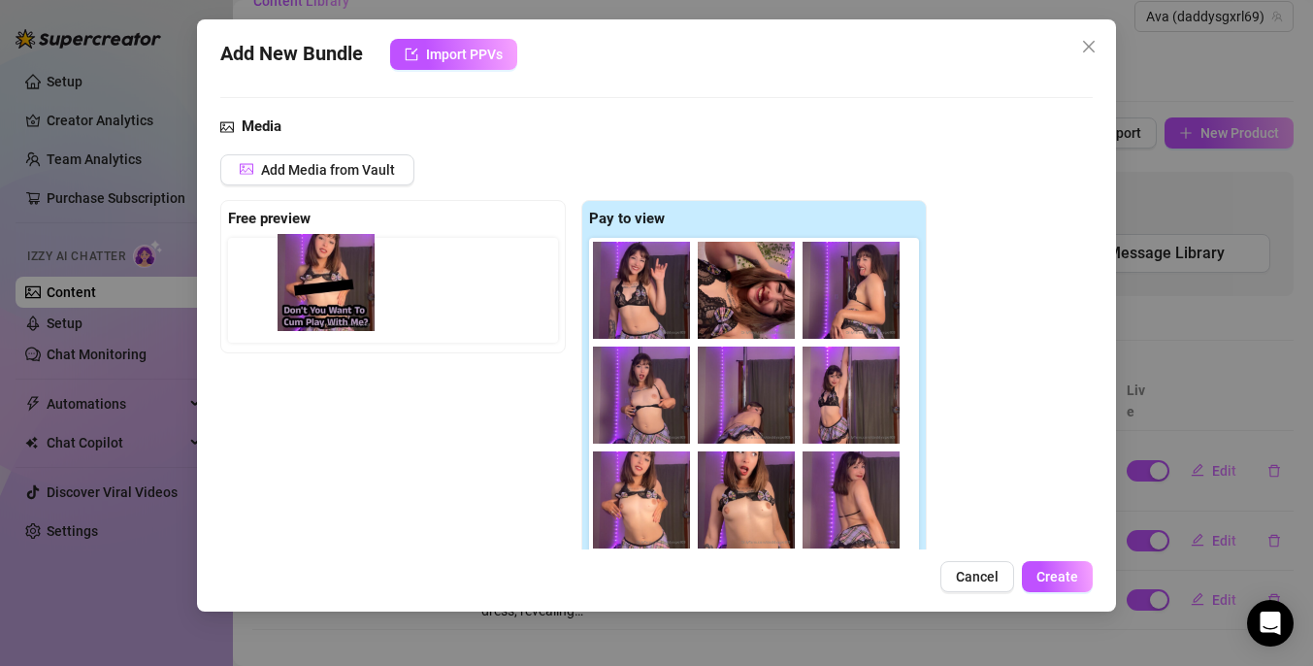
drag, startPoint x: 646, startPoint y: 311, endPoint x: 317, endPoint y: 308, distance: 329.0
click at [317, 308] on div "Free preview Pay to view" at bounding box center [573, 393] width 706 height 386
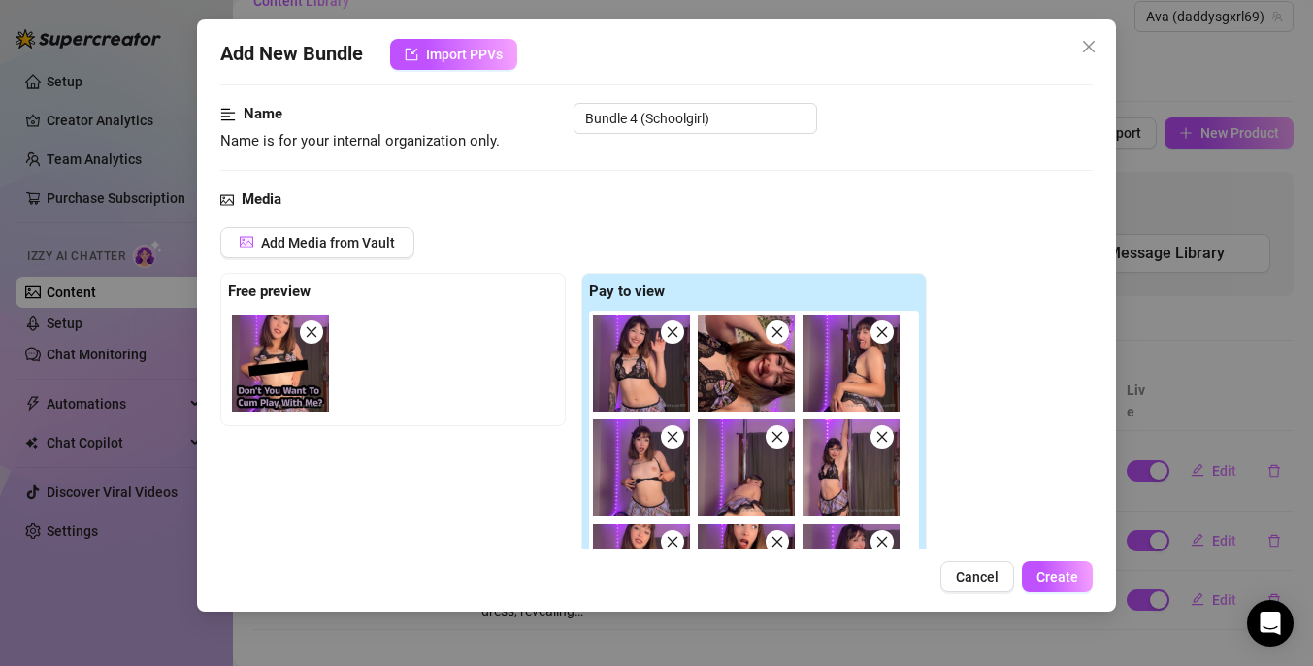
scroll to position [109, 0]
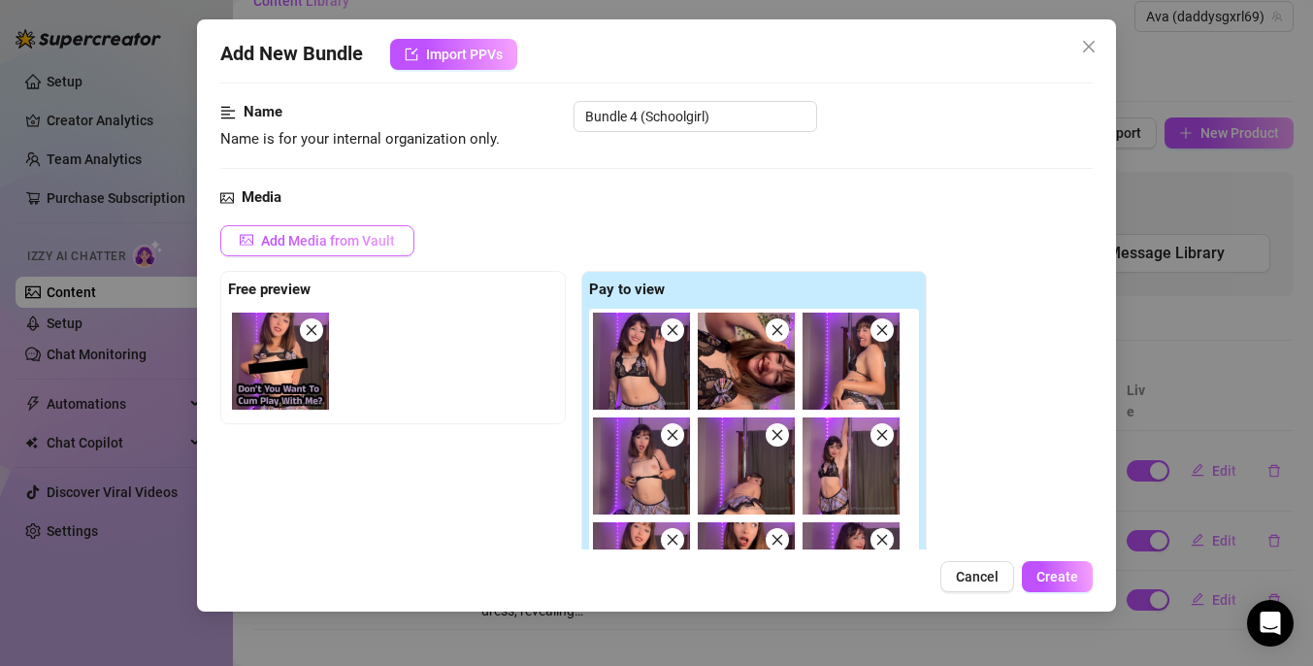
click at [370, 236] on span "Add Media from Vault" at bounding box center [328, 241] width 134 height 16
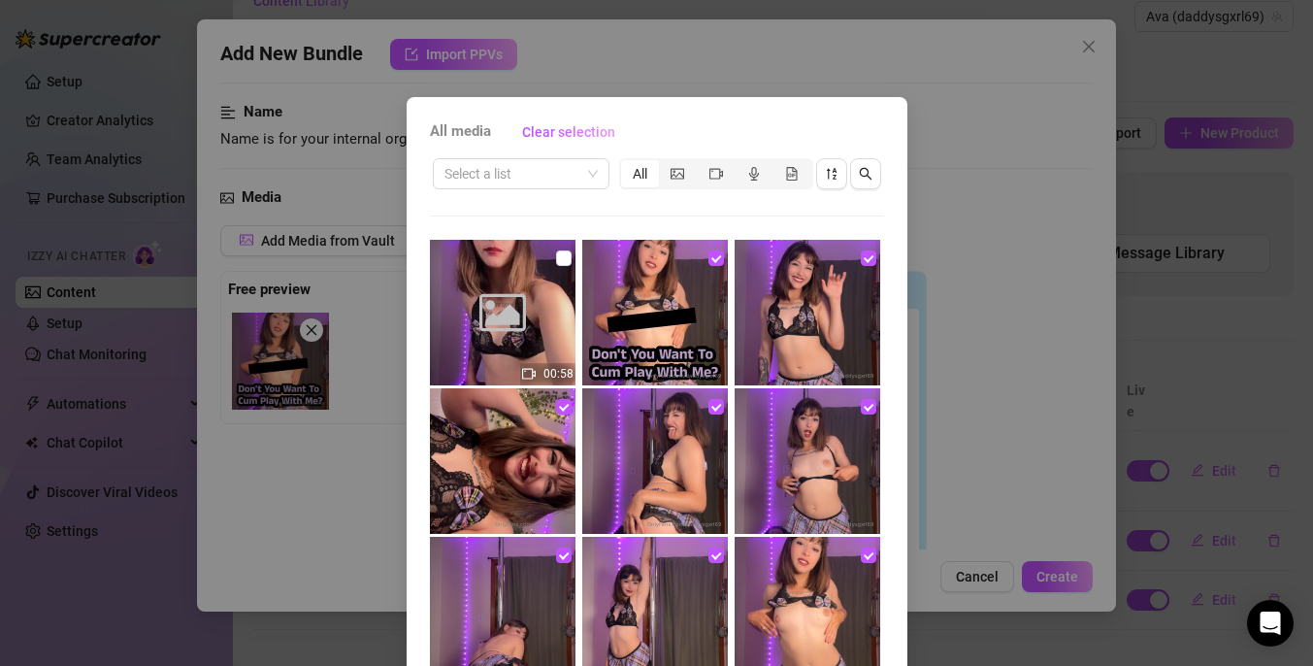
scroll to position [61, 0]
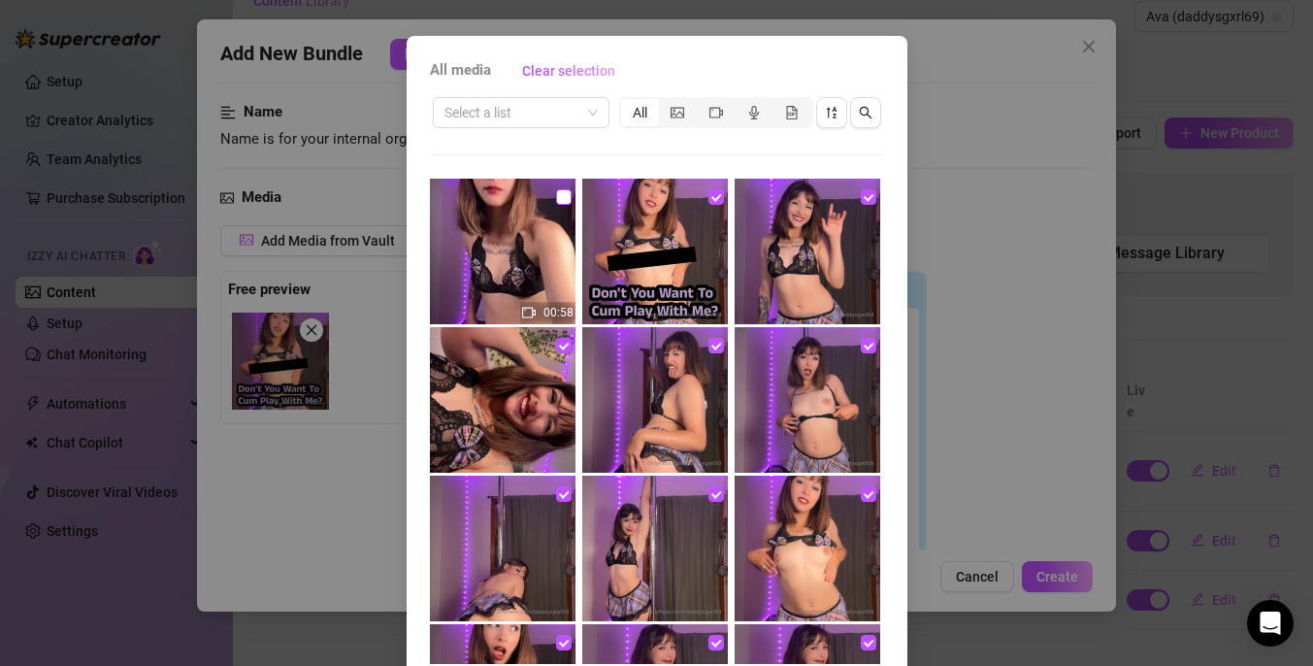
click at [564, 194] on input "checkbox" at bounding box center [564, 197] width 16 height 16
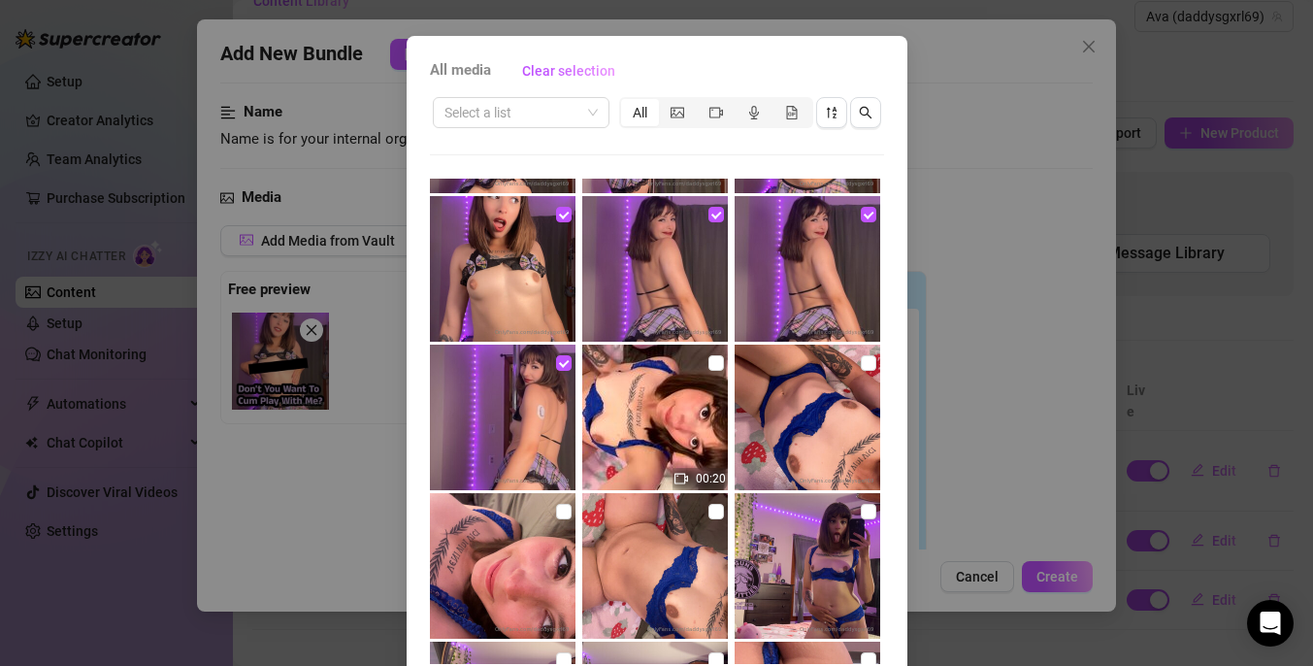
scroll to position [145, 0]
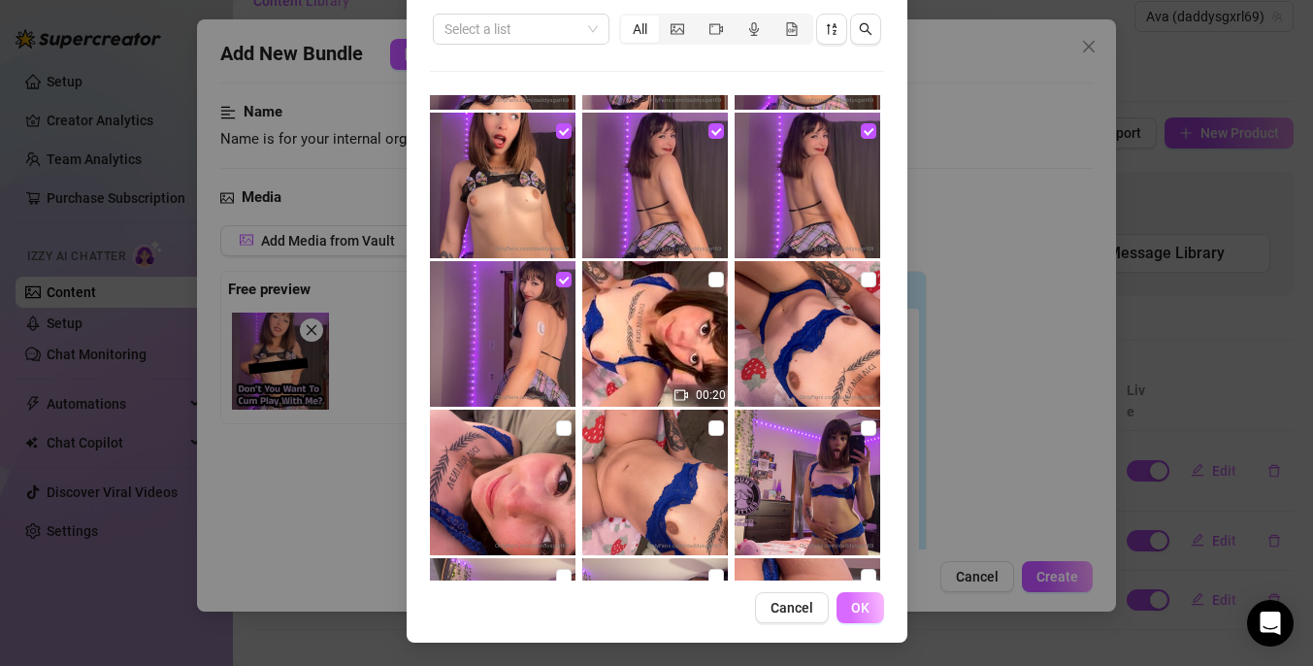
click at [864, 616] on button "OK" at bounding box center [860, 607] width 48 height 31
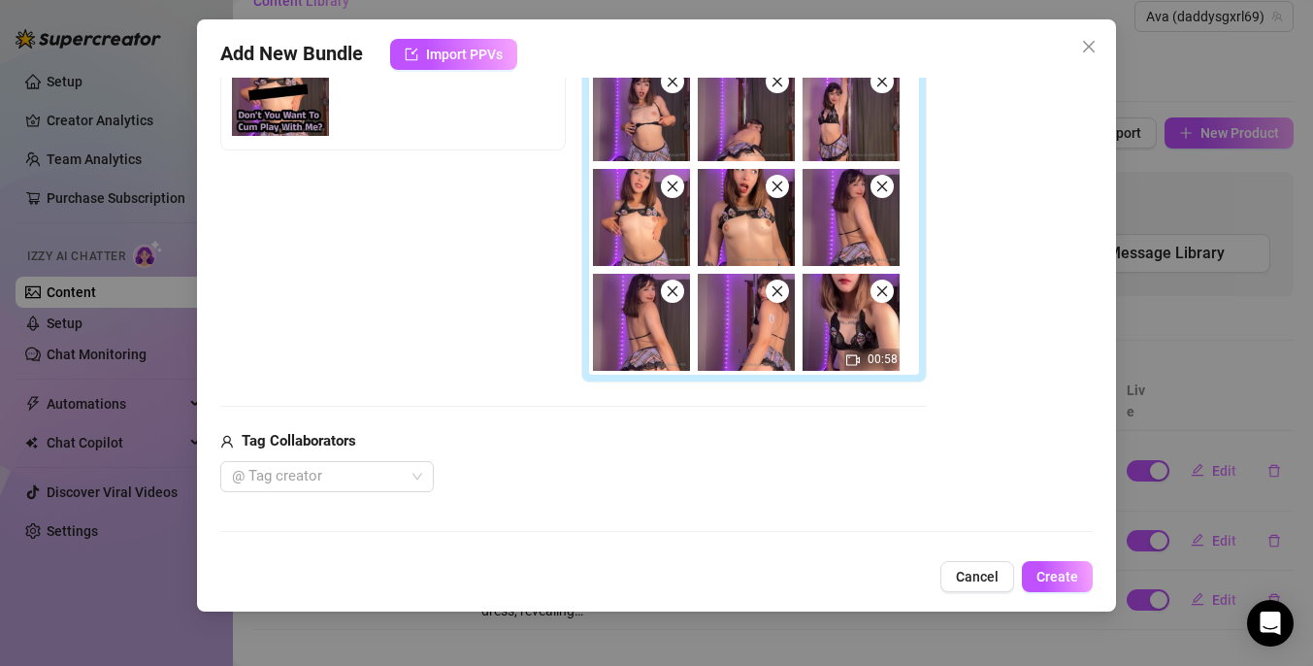
scroll to position [117, 0]
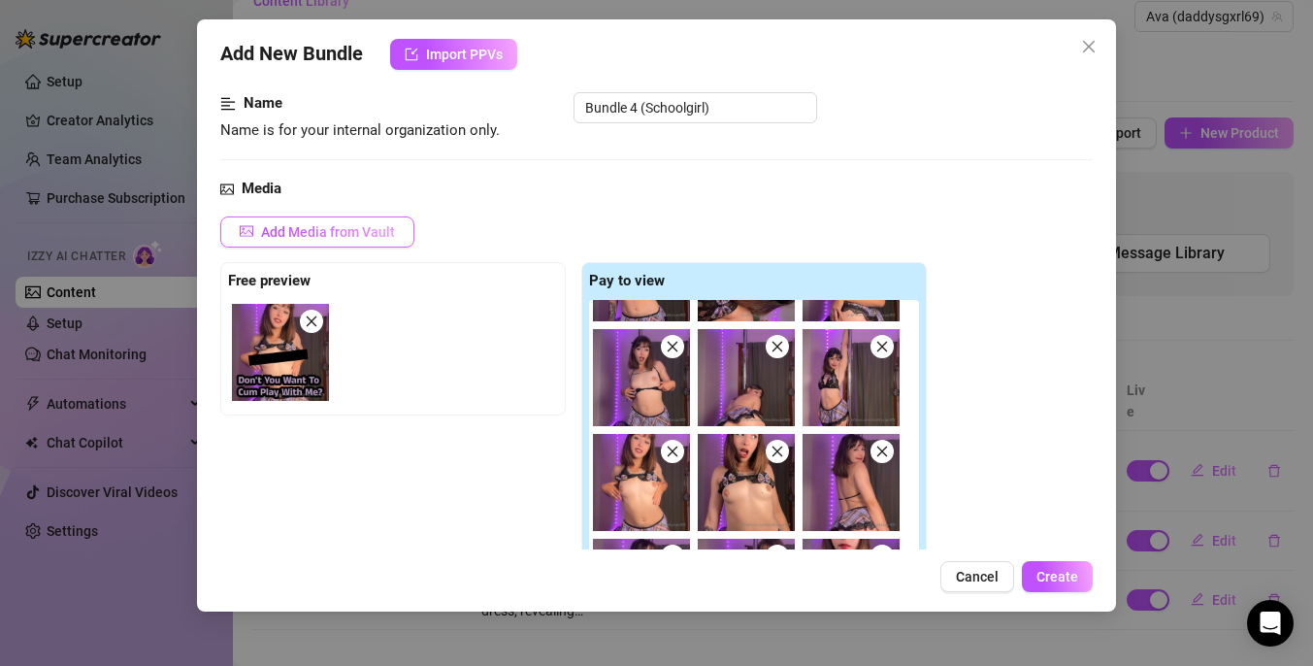
click at [403, 232] on button "Add Media from Vault" at bounding box center [317, 231] width 194 height 31
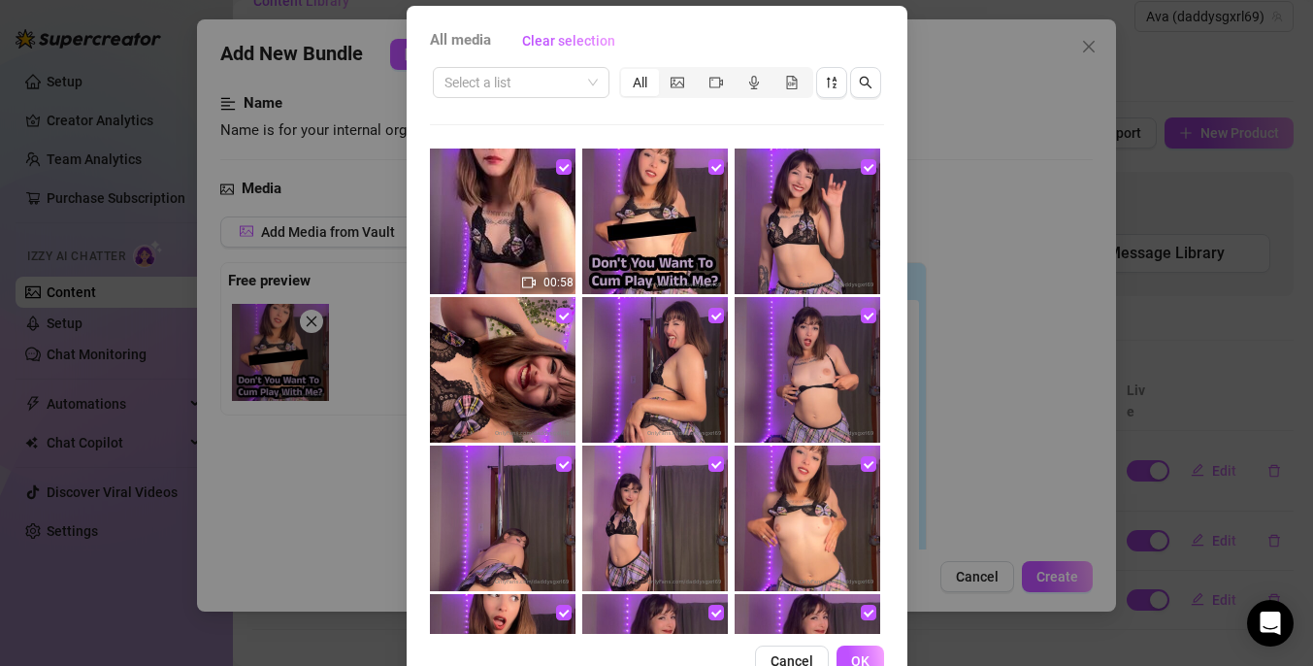
scroll to position [145, 0]
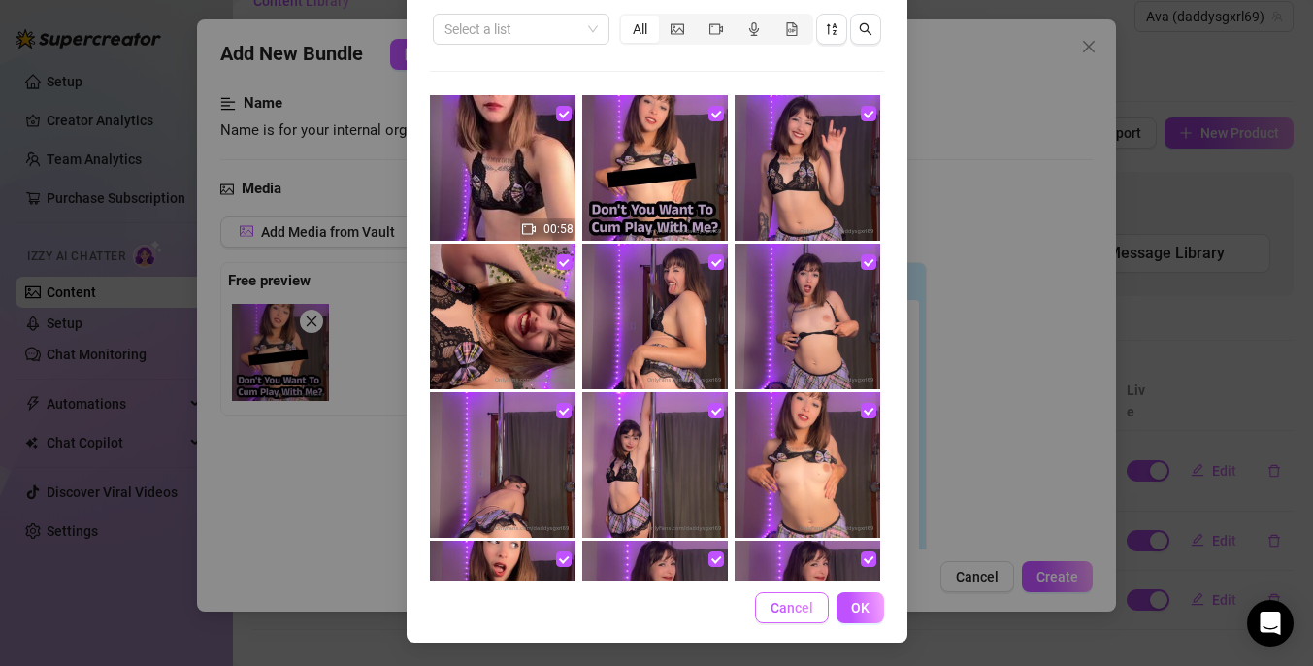
click at [813, 615] on button "Cancel" at bounding box center [792, 607] width 74 height 31
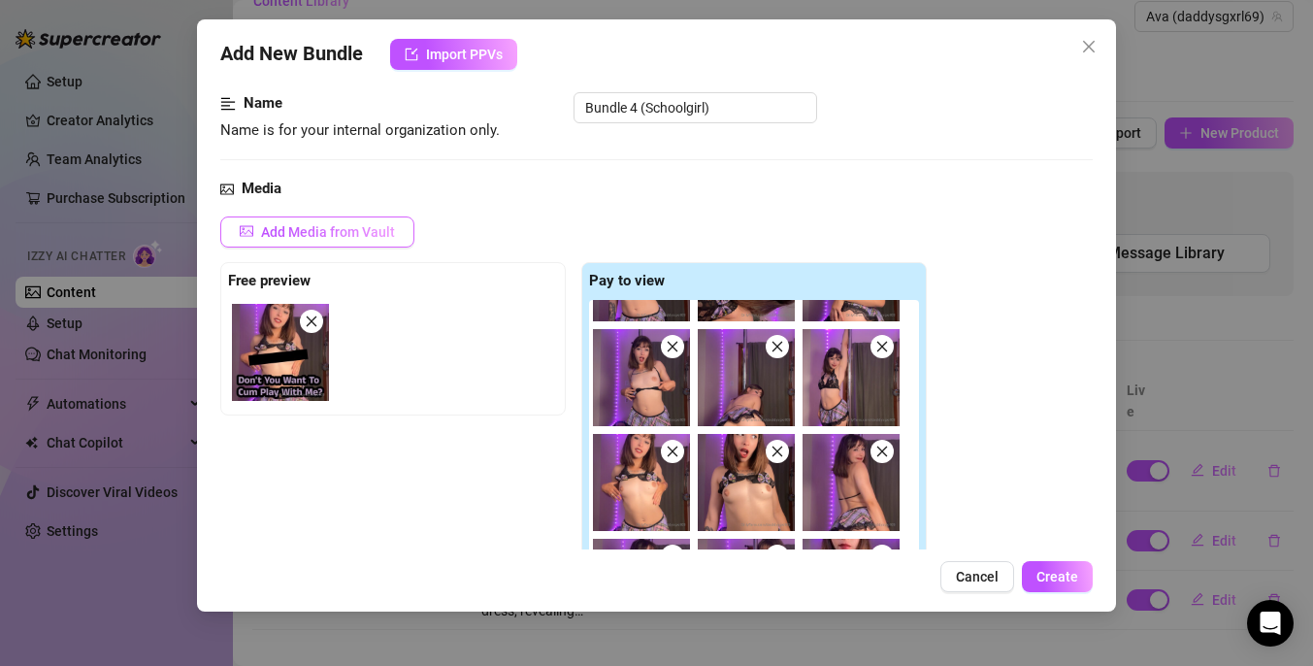
click at [344, 220] on button "Add Media from Vault" at bounding box center [317, 231] width 194 height 31
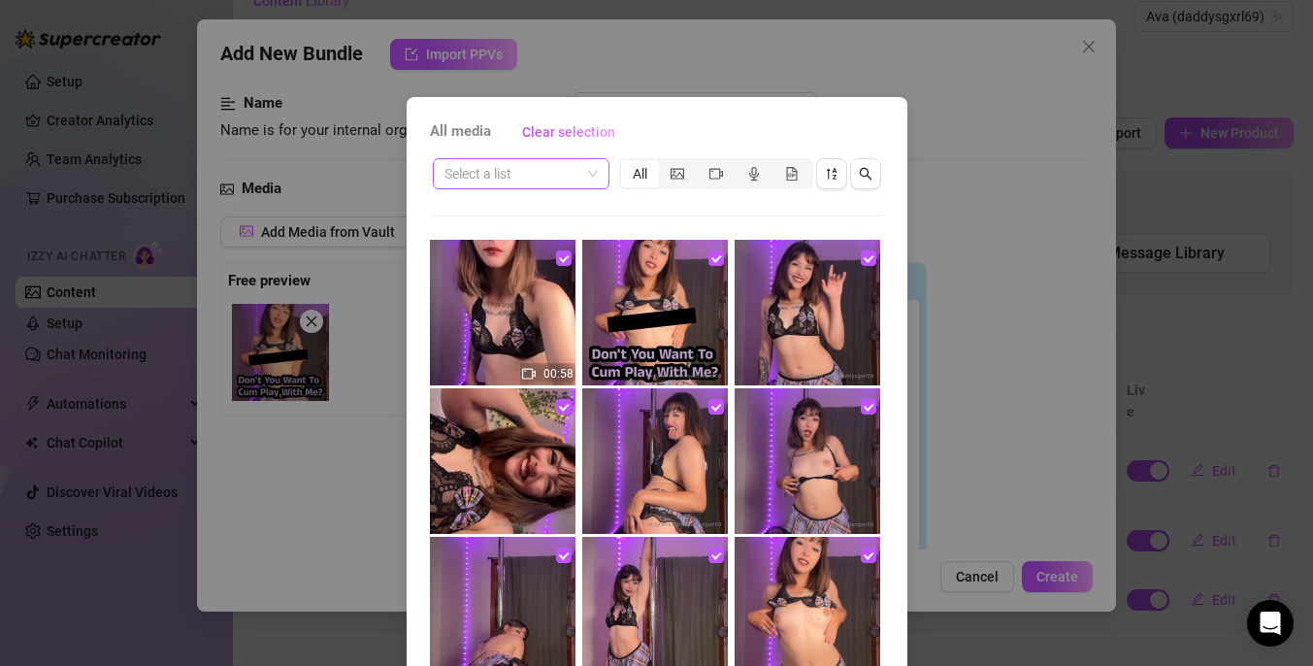
click at [582, 179] on span at bounding box center [520, 173] width 153 height 29
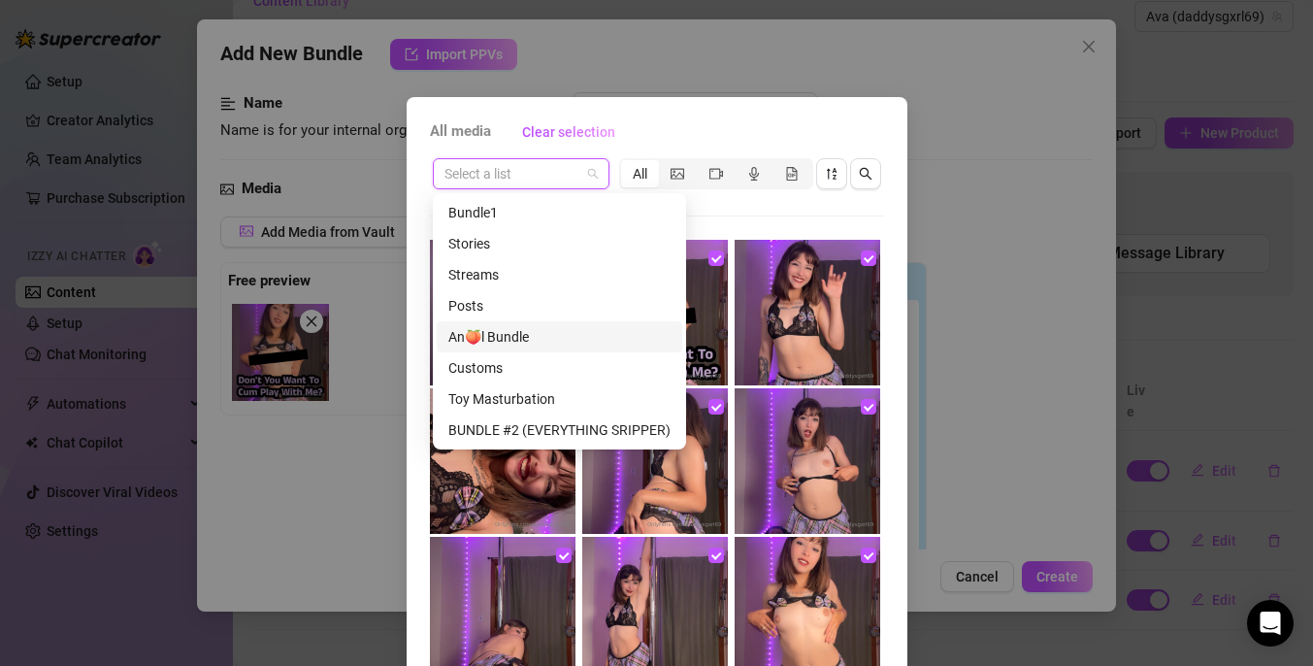
scroll to position [62, 0]
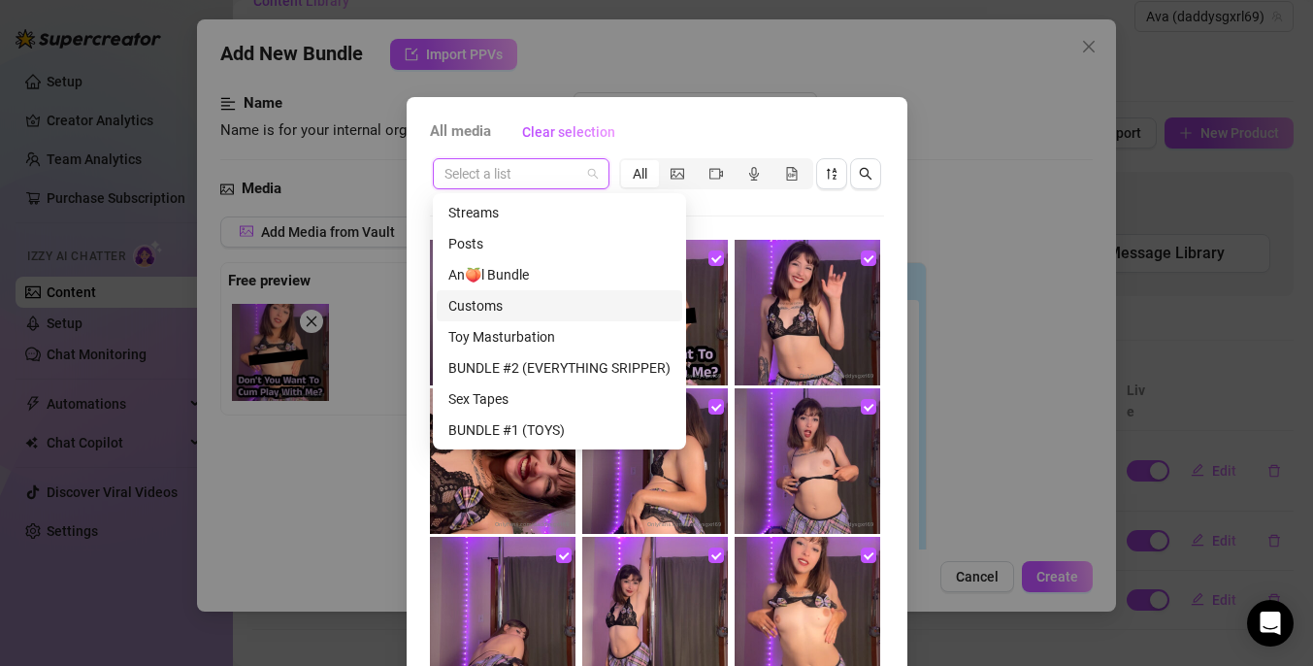
click at [801, 206] on div "Select a list All 00:58 00:20 10:14 10:06 09:32 39:45 06:43 01:13 07:07 00:15 0…" at bounding box center [657, 440] width 454 height 570
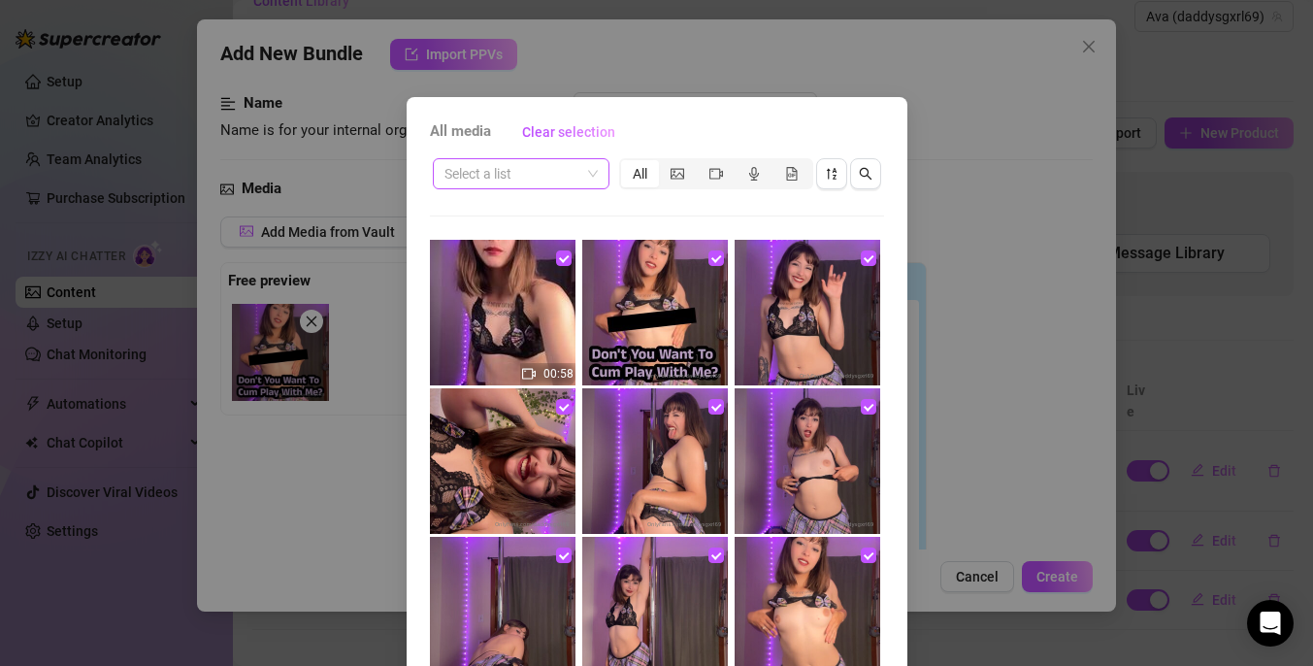
click at [553, 181] on input "search" at bounding box center [512, 173] width 136 height 29
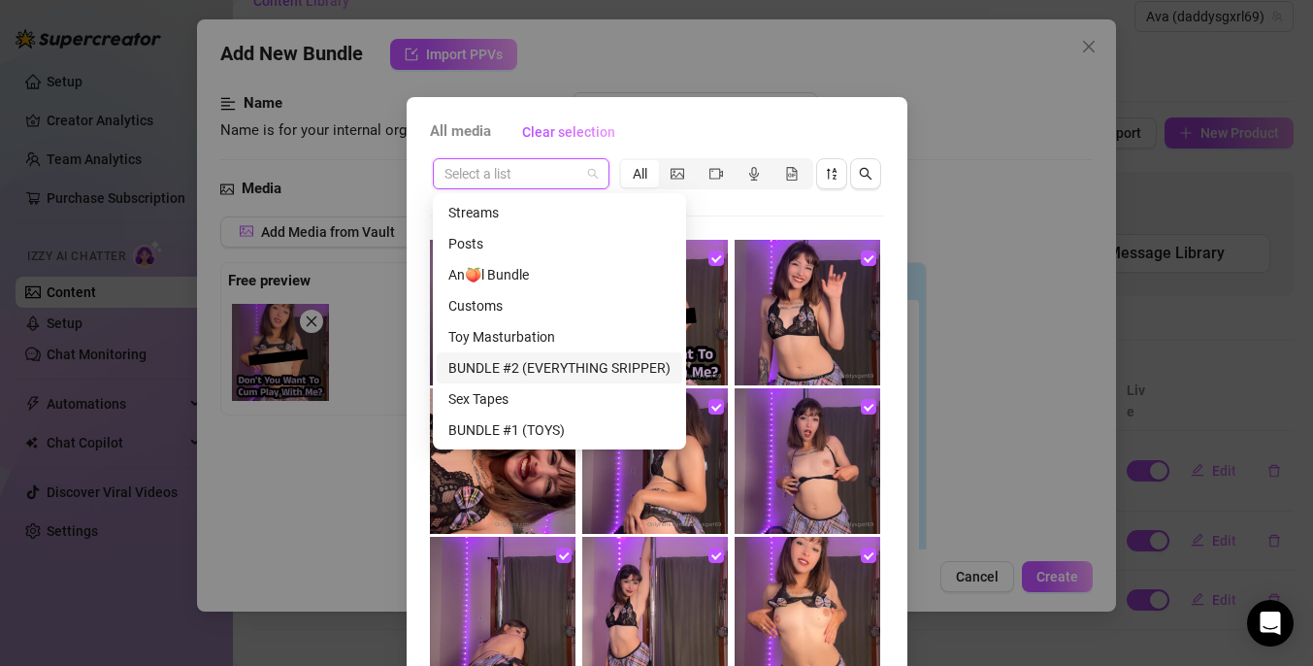
scroll to position [124, 0]
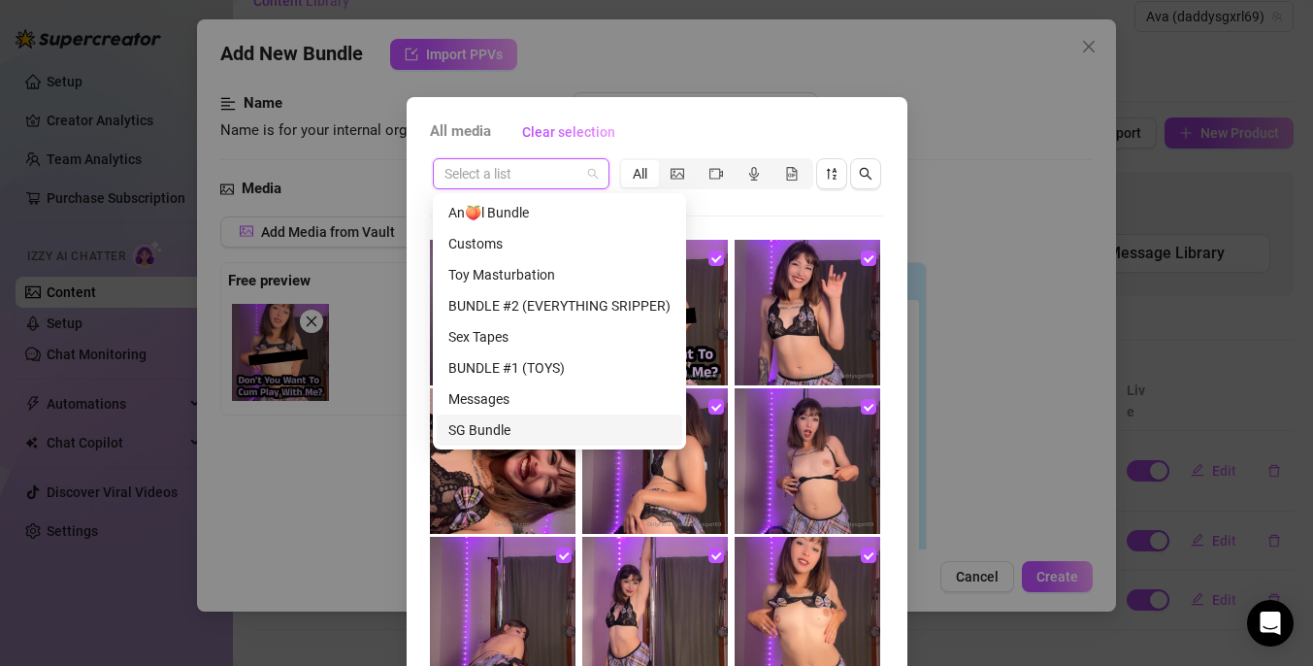
click at [518, 433] on div "SG Bundle" at bounding box center [559, 429] width 222 height 21
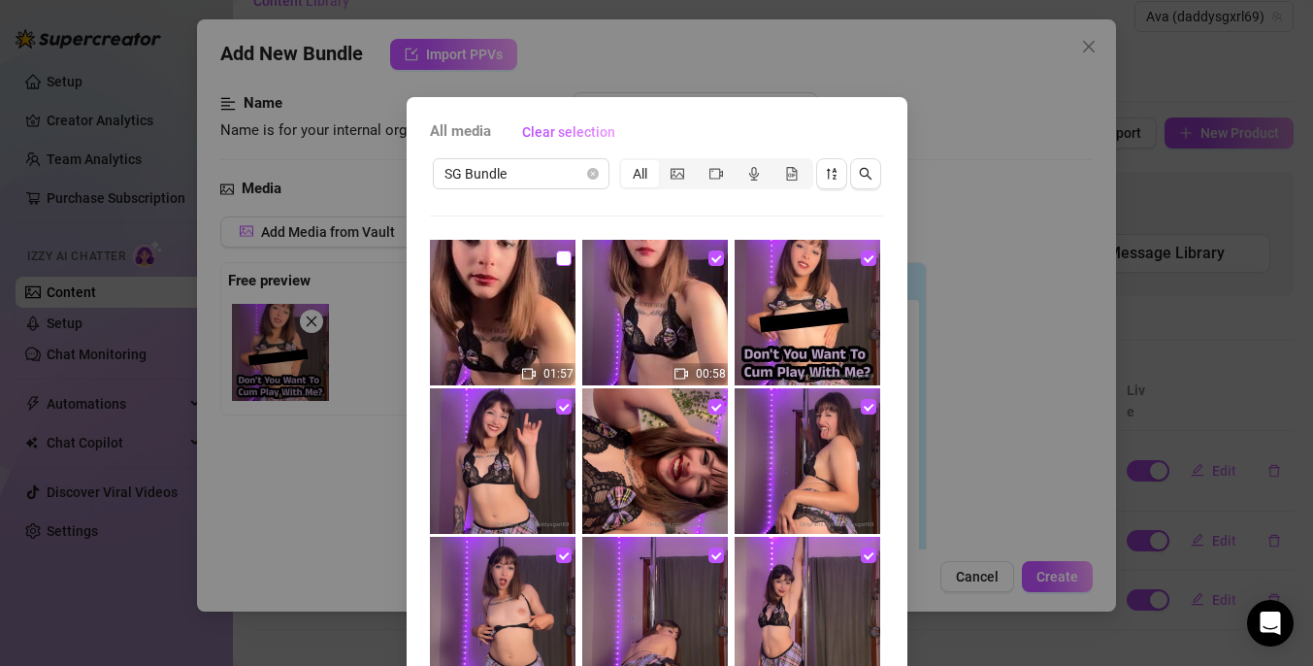
click at [565, 256] on input "checkbox" at bounding box center [564, 258] width 16 height 16
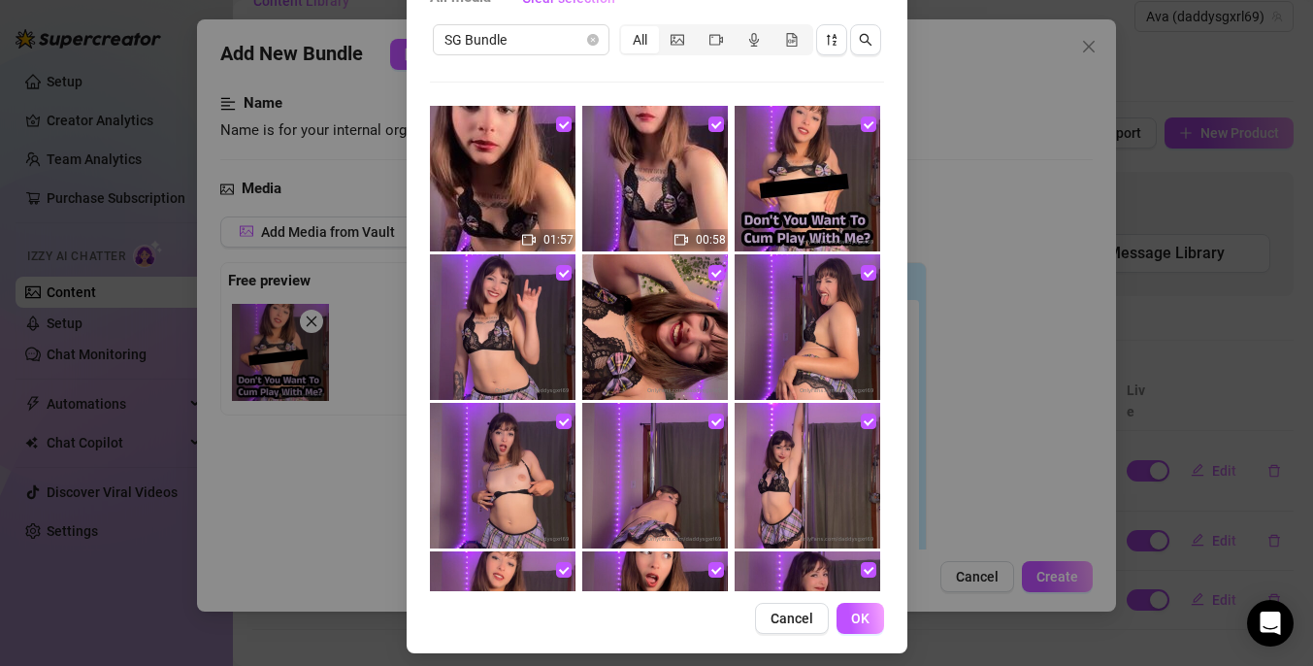
scroll to position [145, 0]
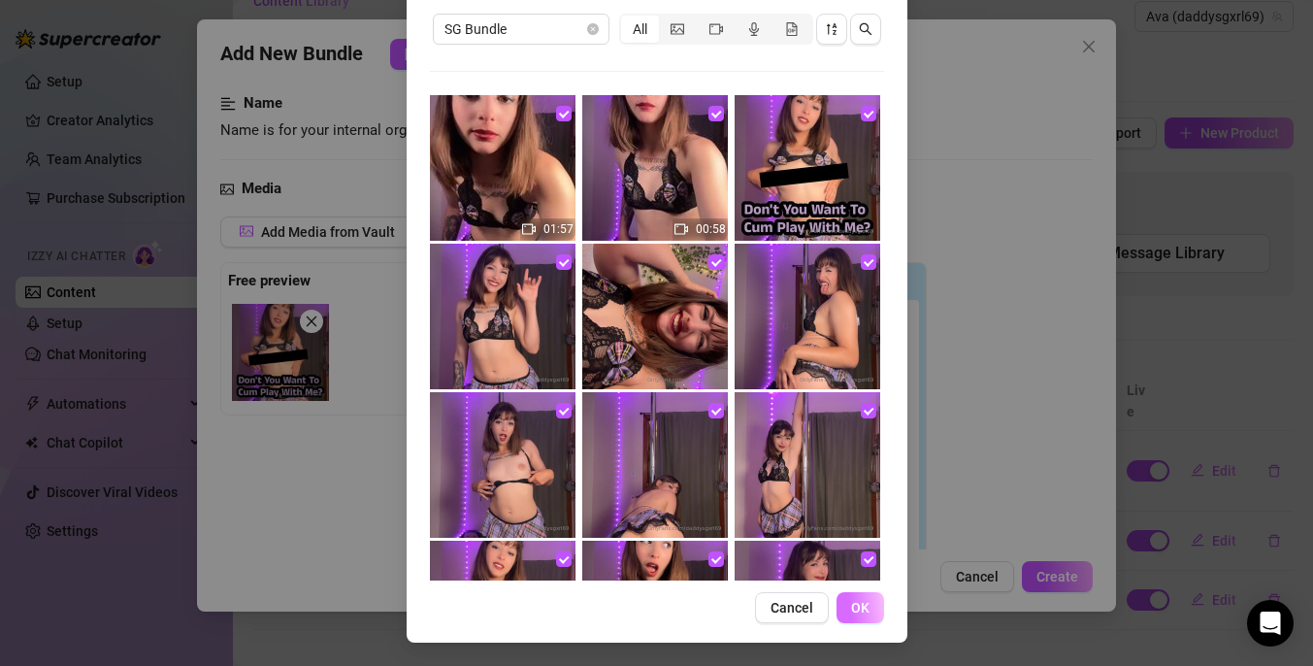
click at [867, 618] on button "OK" at bounding box center [860, 607] width 48 height 31
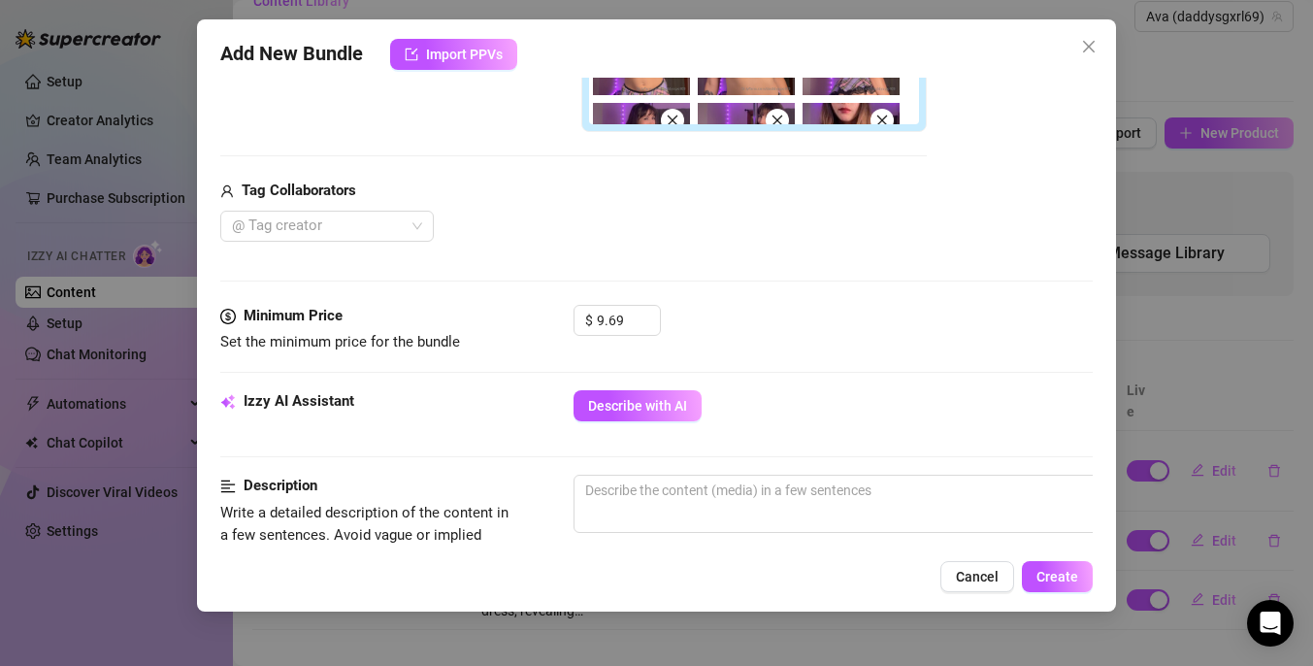
scroll to position [705, 0]
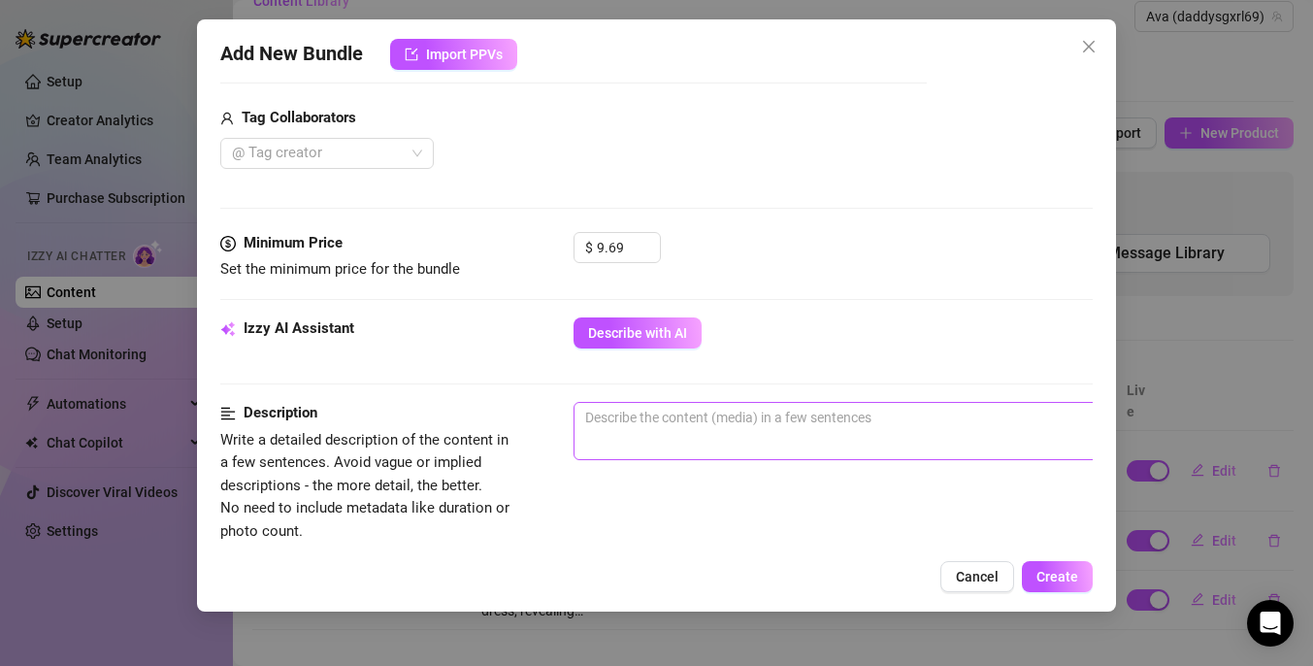
click at [663, 449] on span "0 / 1000" at bounding box center [912, 431] width 679 height 58
click at [671, 432] on span "0 / 1000" at bounding box center [912, 431] width 679 height 58
click at [735, 417] on textarea at bounding box center [912, 417] width 677 height 29
click at [841, 414] on textarea "Stripping on my stripper pole in a very tiny lingerie outfit" at bounding box center [912, 417] width 677 height 29
click at [1014, 420] on textarea "Stripping on my stripper pole in a very tiny purple lingerie outfit" at bounding box center [912, 417] width 677 height 29
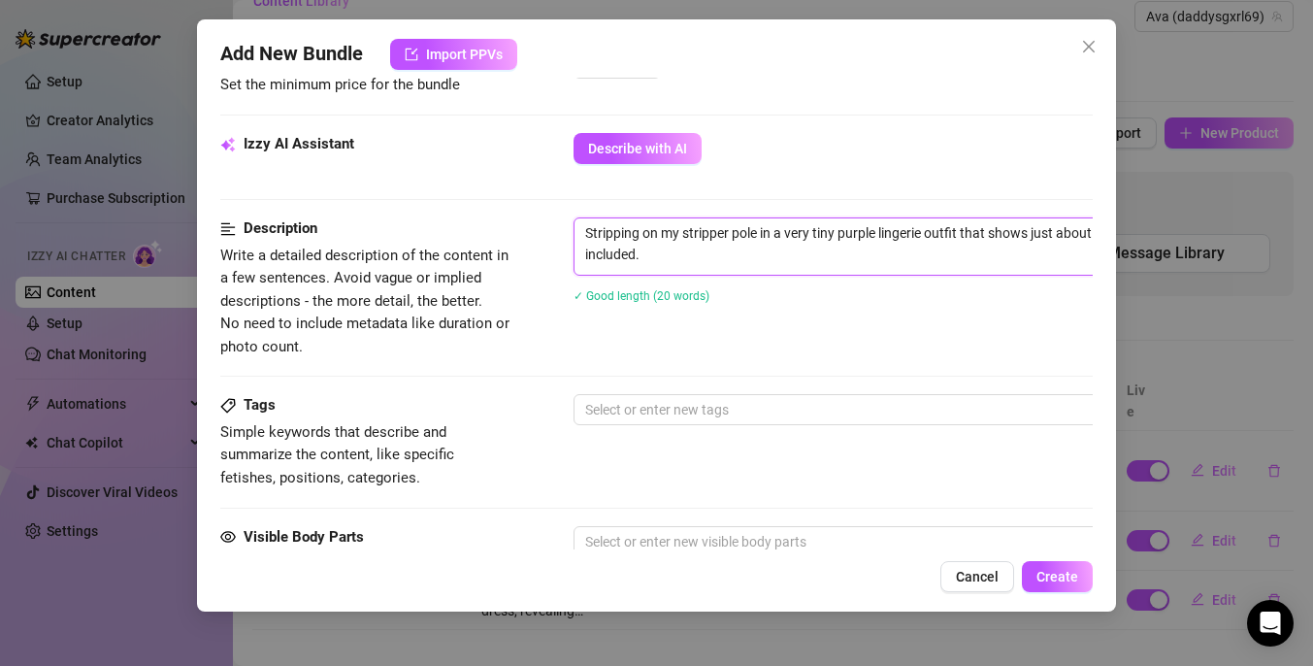
scroll to position [971, 0]
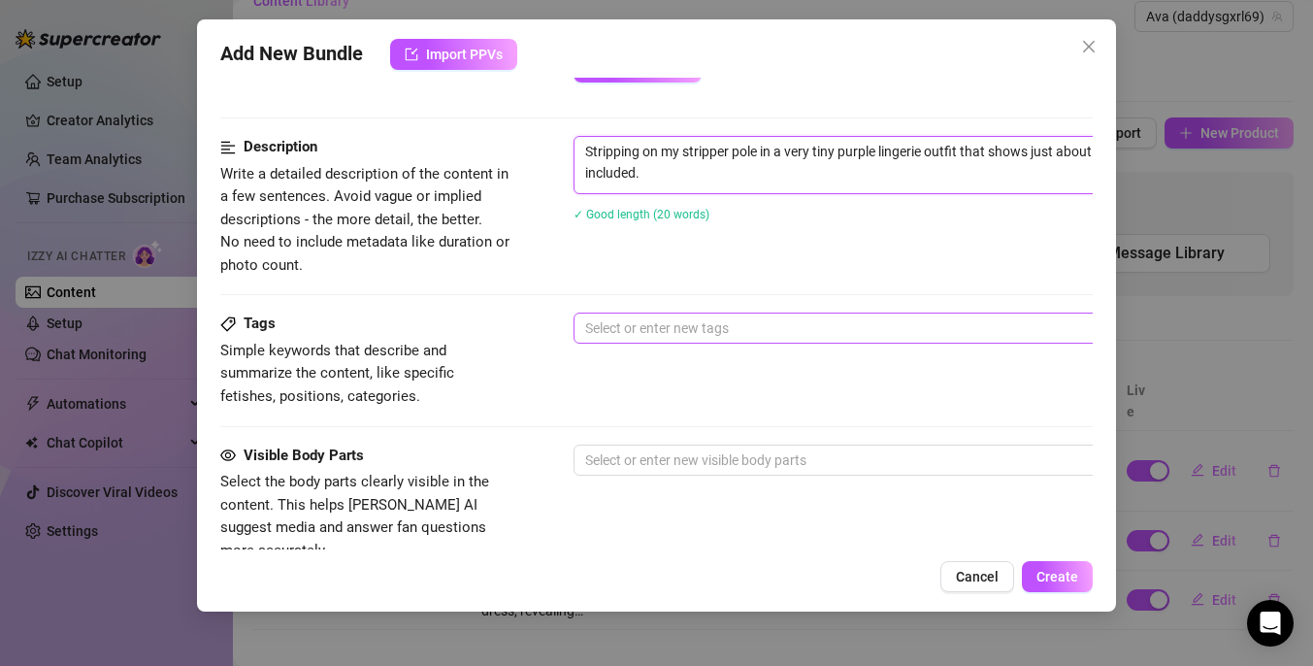
click at [704, 326] on div at bounding box center [902, 327] width 651 height 27
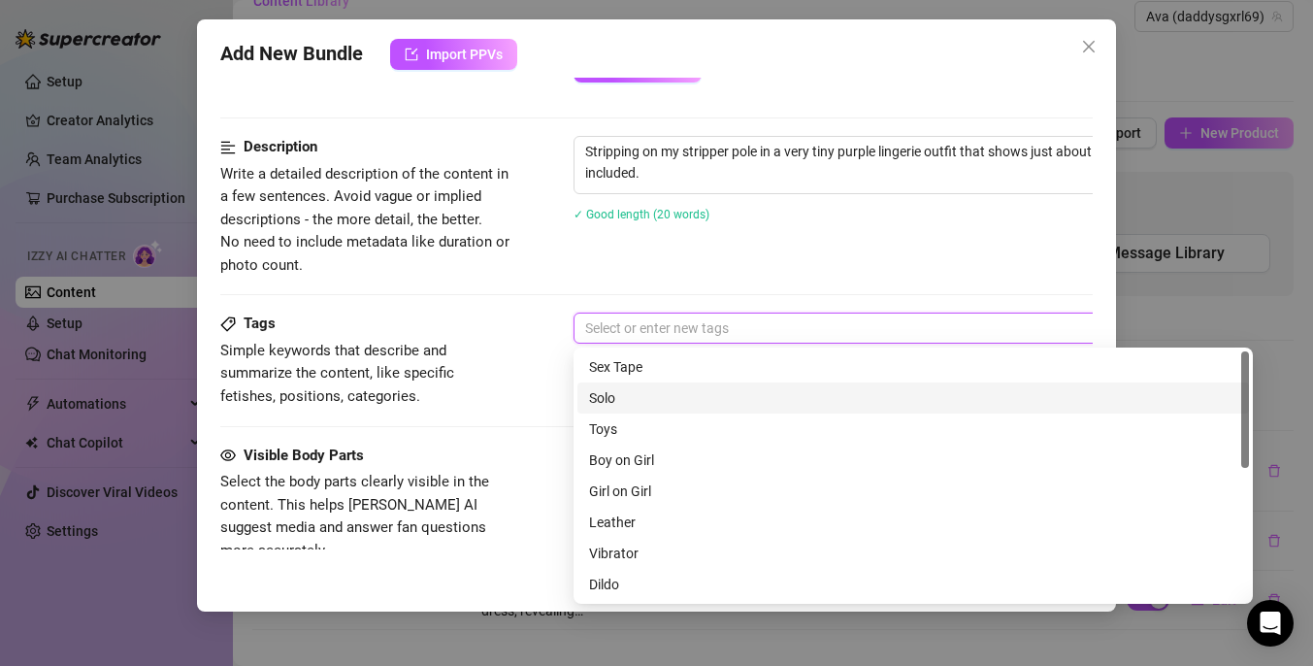
click at [674, 393] on div "Solo" at bounding box center [913, 397] width 648 height 21
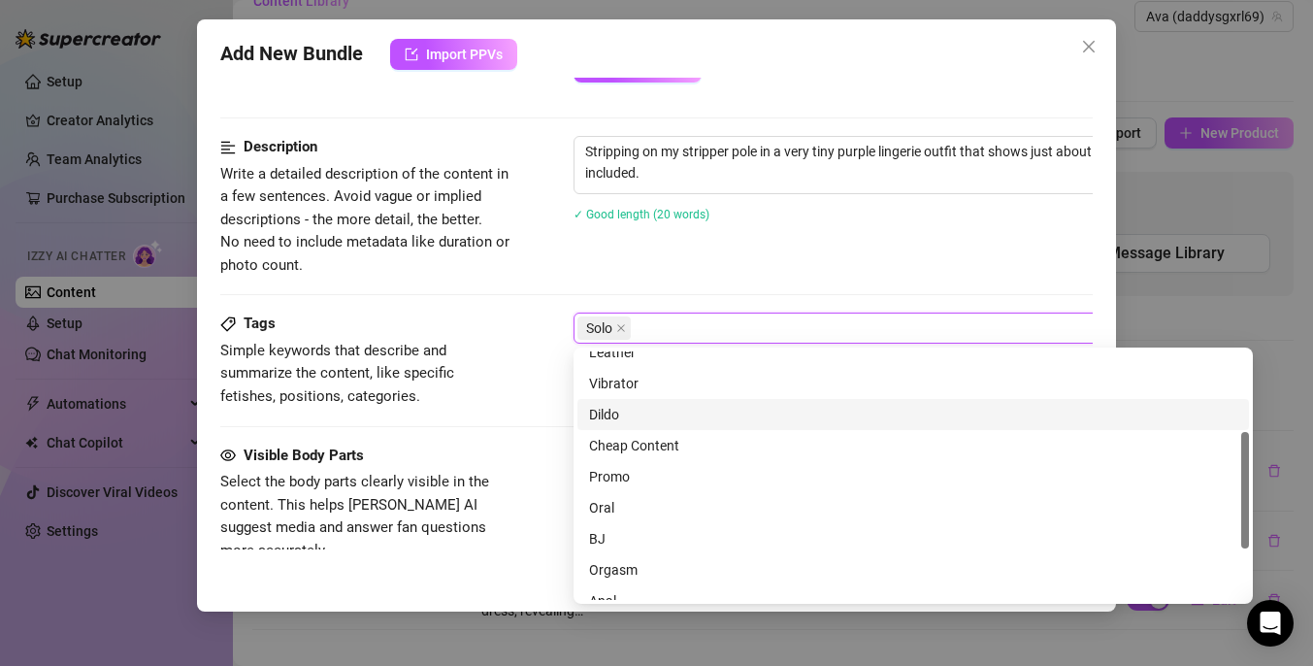
scroll to position [171, 0]
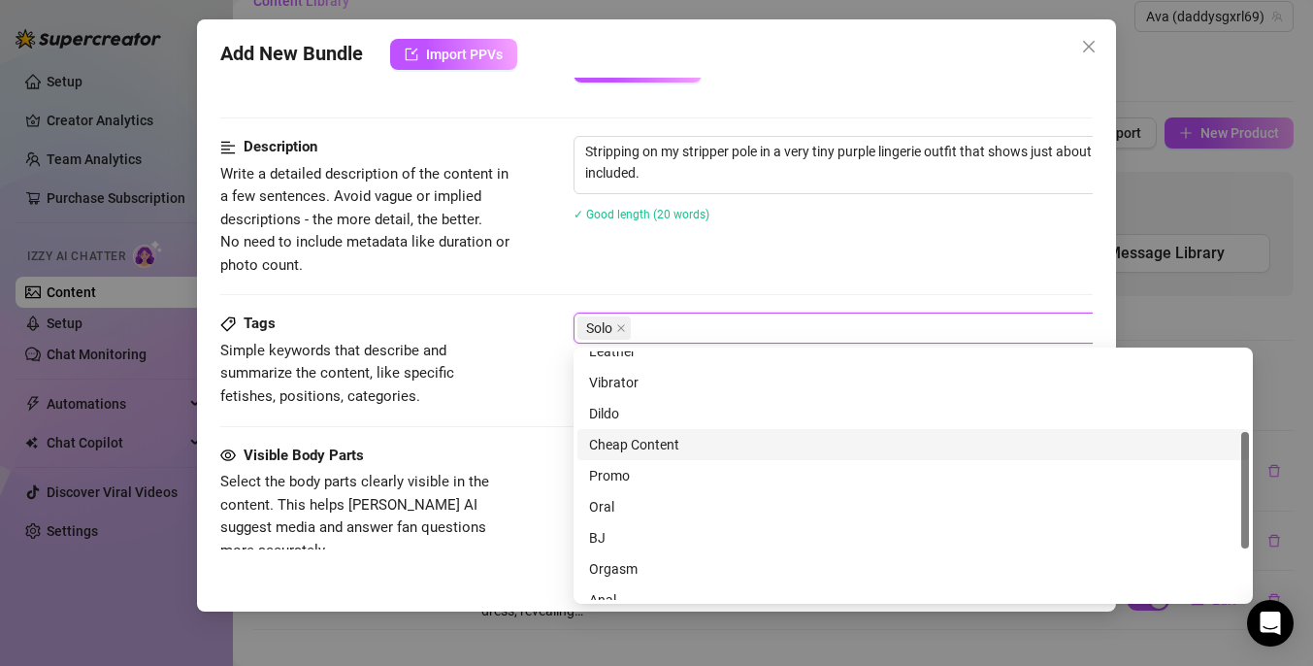
click at [700, 451] on div "Cheap Content" at bounding box center [913, 444] width 648 height 21
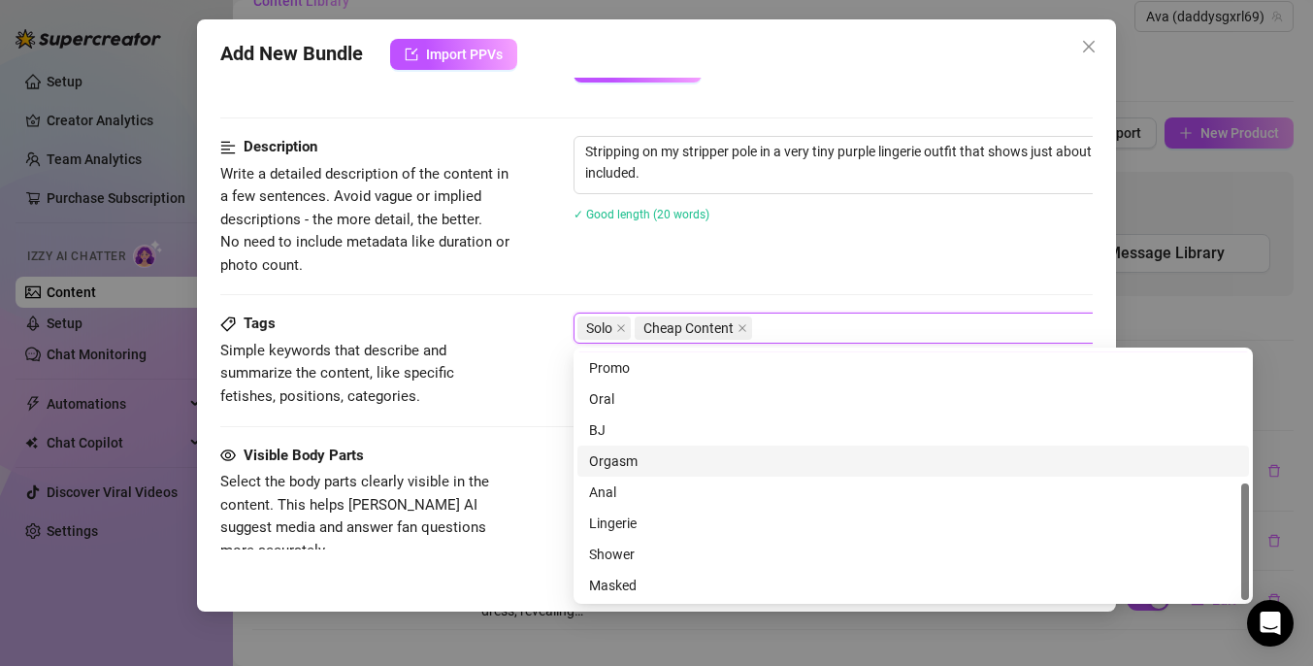
scroll to position [279, 0]
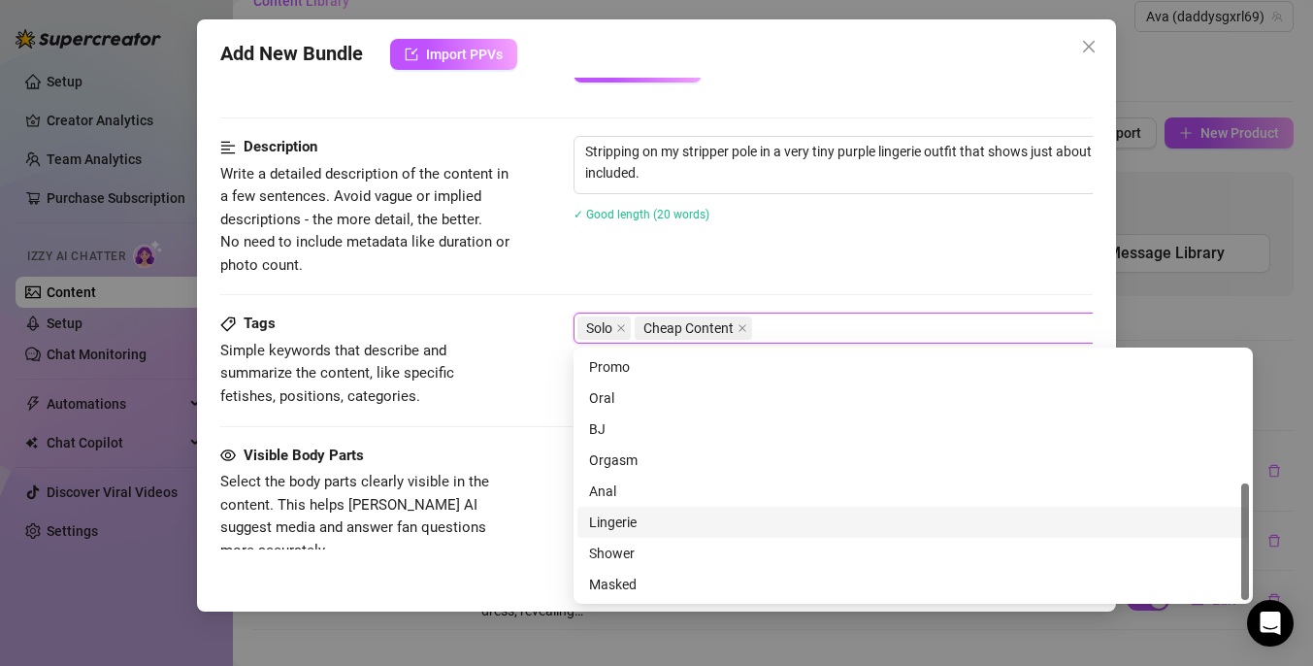
click at [667, 518] on div "Lingerie" at bounding box center [913, 521] width 648 height 21
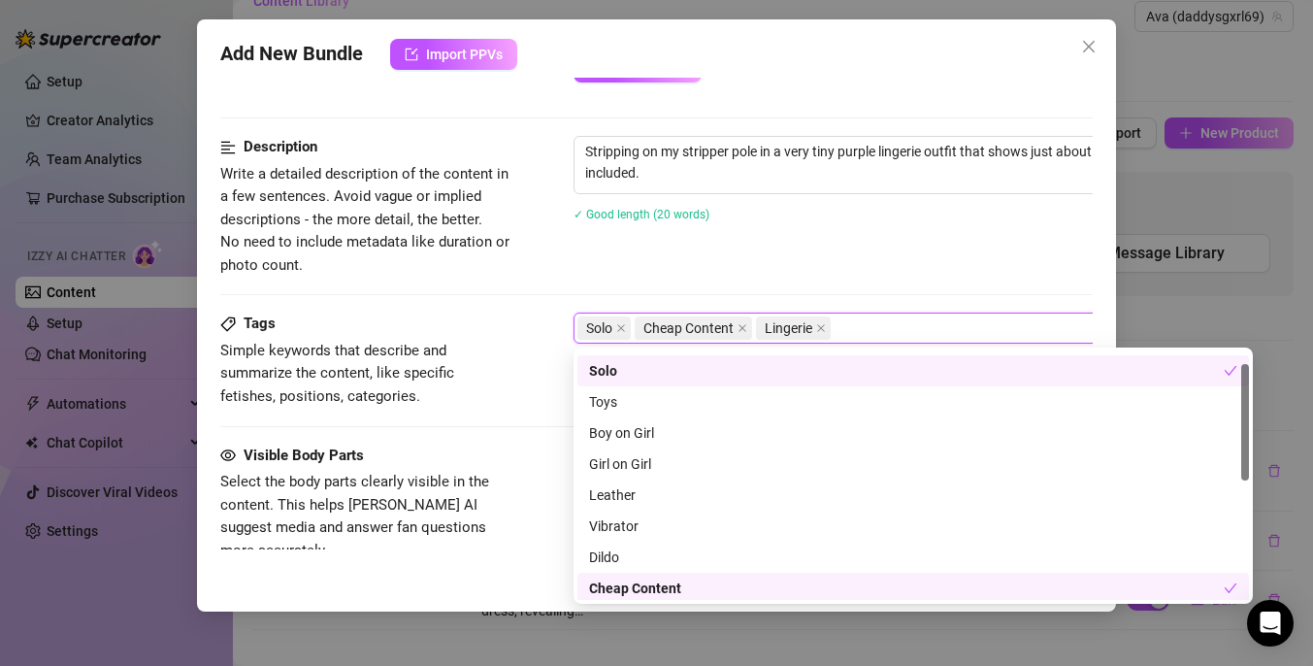
scroll to position [0, 0]
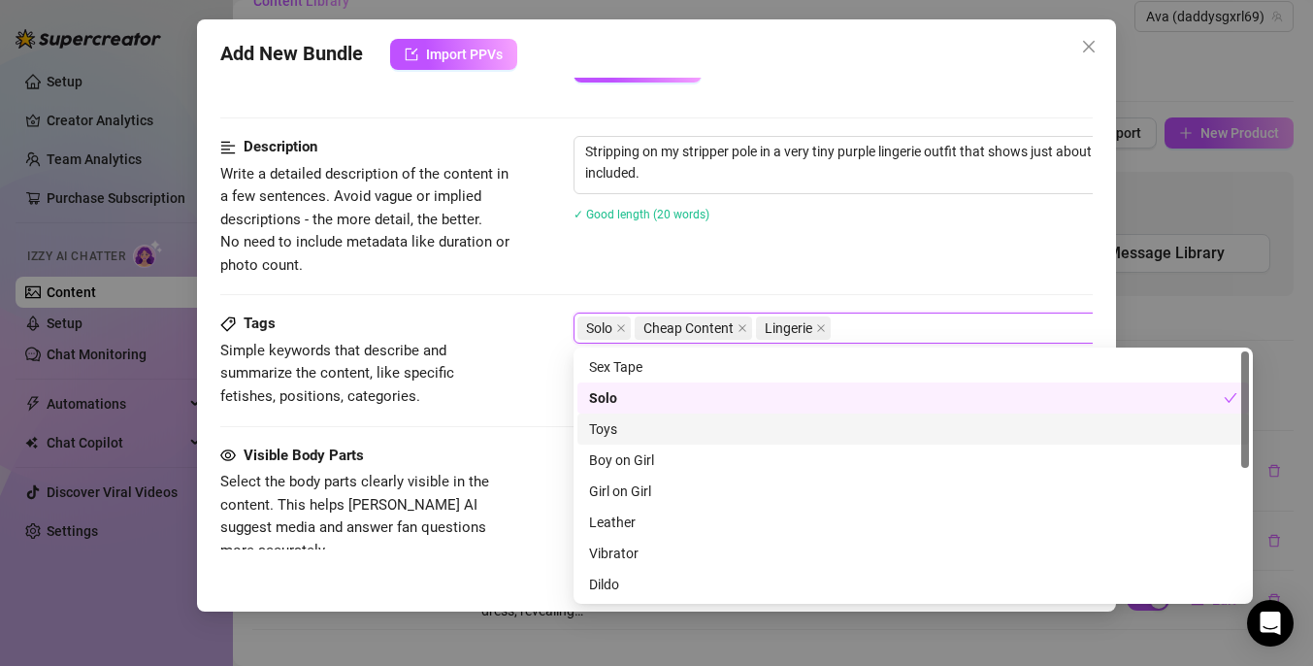
click at [524, 455] on div "Visible Body Parts Select the body parts clearly visible in the content. This h…" at bounding box center [656, 503] width 872 height 118
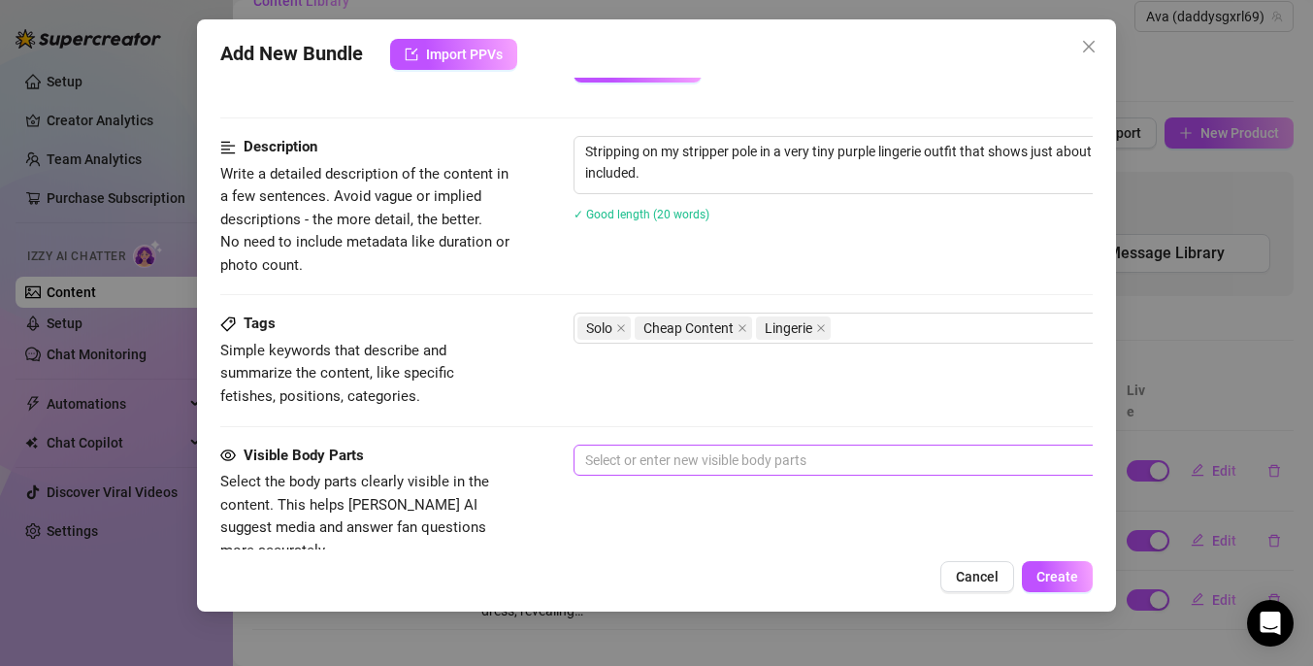
click at [730, 462] on div at bounding box center [902, 459] width 651 height 27
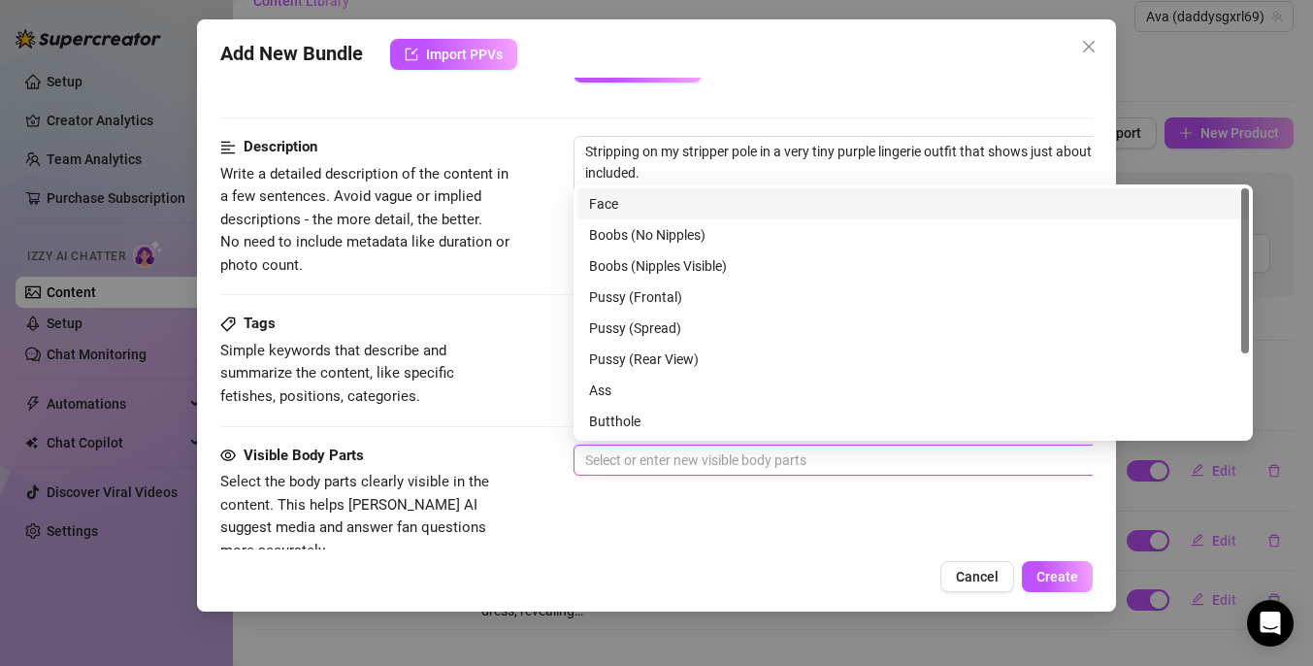
click at [672, 218] on div "Face" at bounding box center [912, 203] width 671 height 31
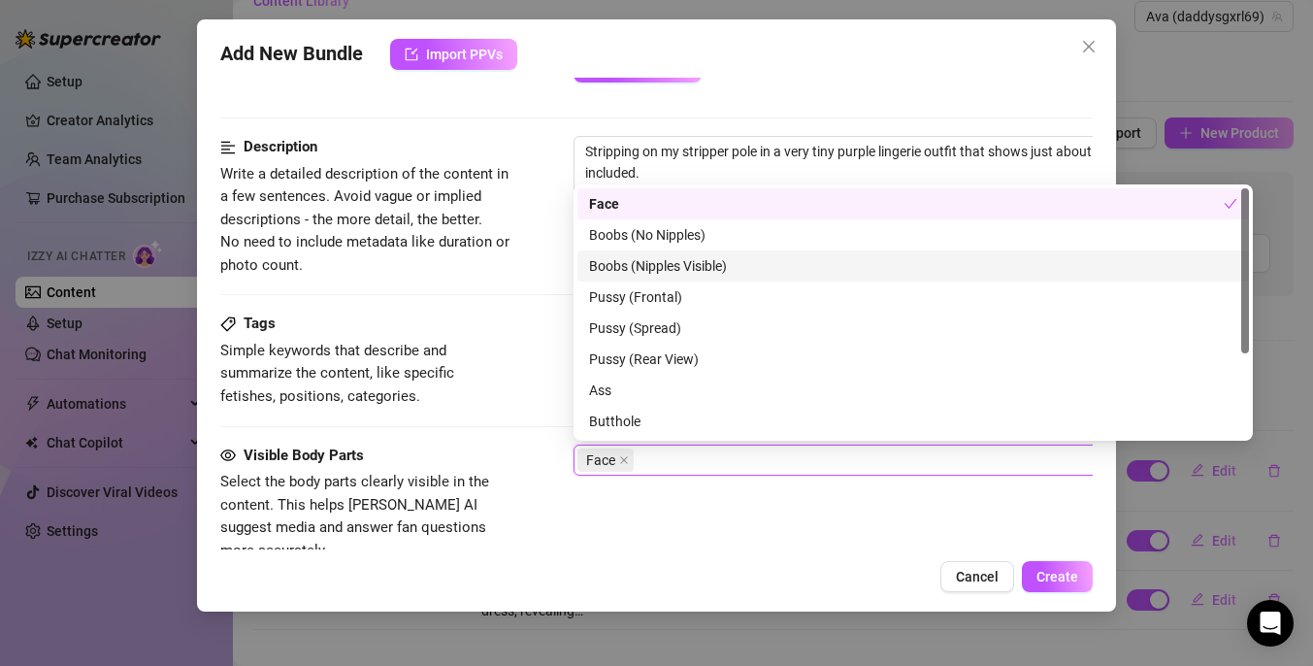
click at [726, 264] on div "Boobs (Nipples Visible)" at bounding box center [913, 265] width 648 height 21
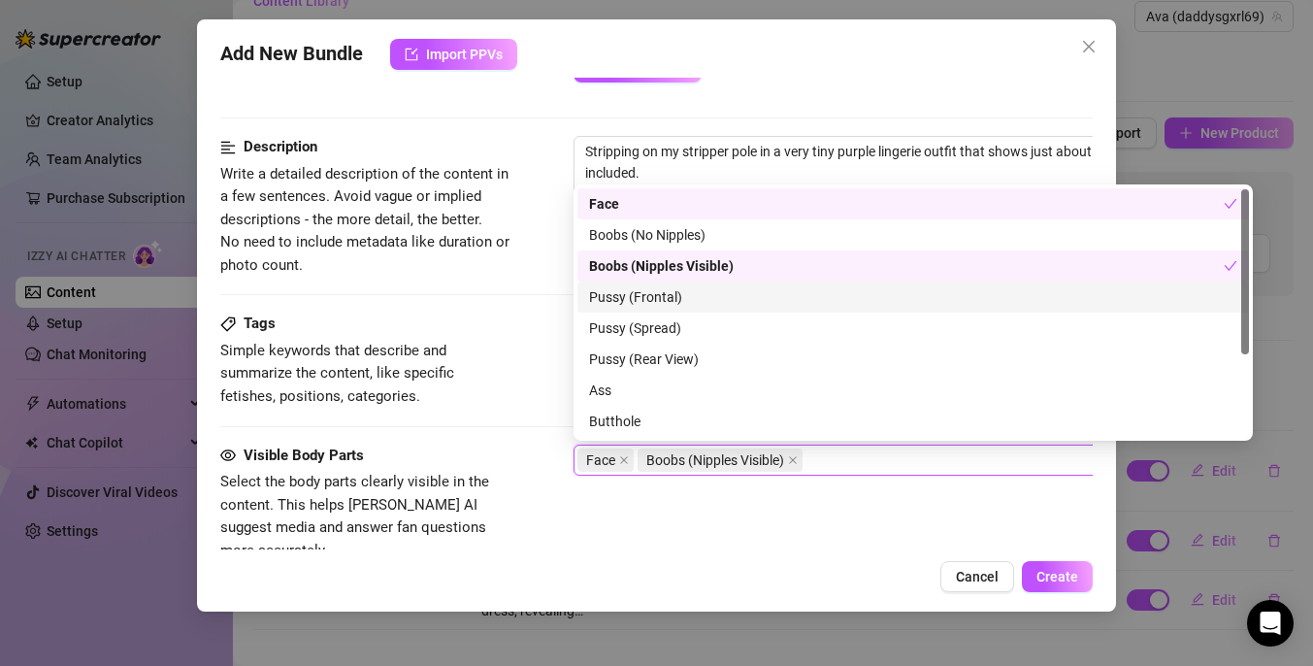
scroll to position [41, 0]
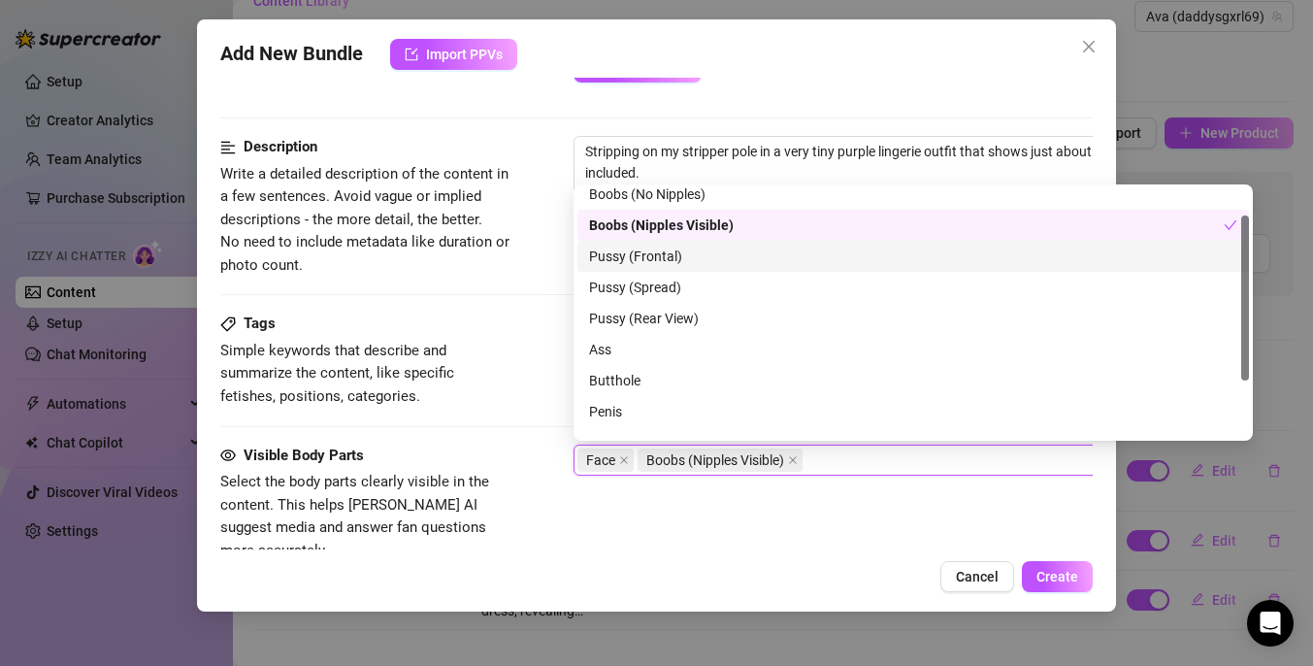
click at [730, 260] on div "Pussy (Frontal)" at bounding box center [913, 255] width 648 height 21
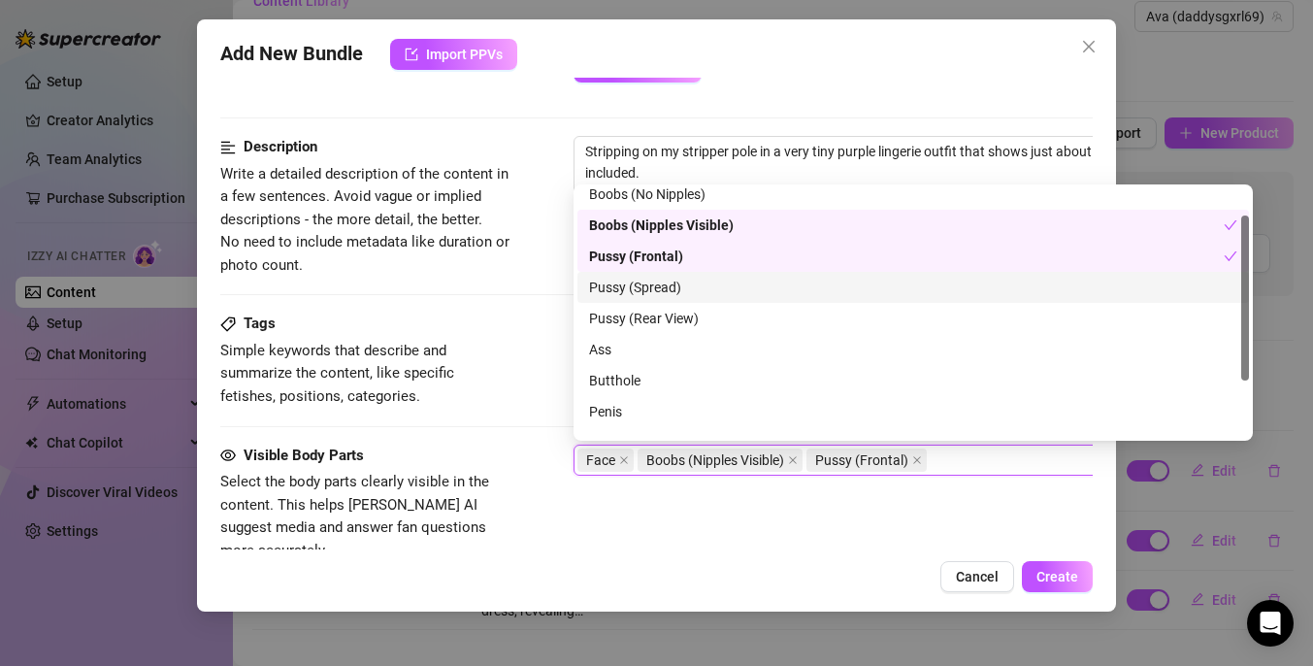
click at [722, 296] on div "Pussy (Spread)" at bounding box center [913, 287] width 648 height 21
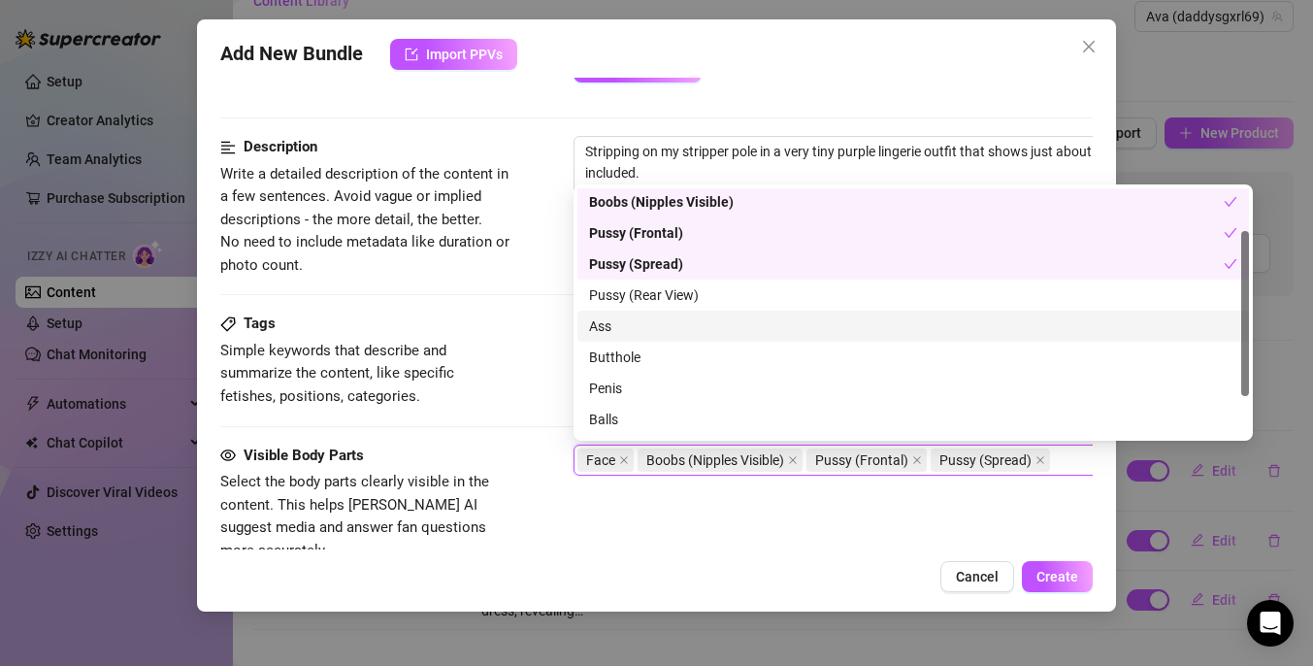
scroll to position [64, 0]
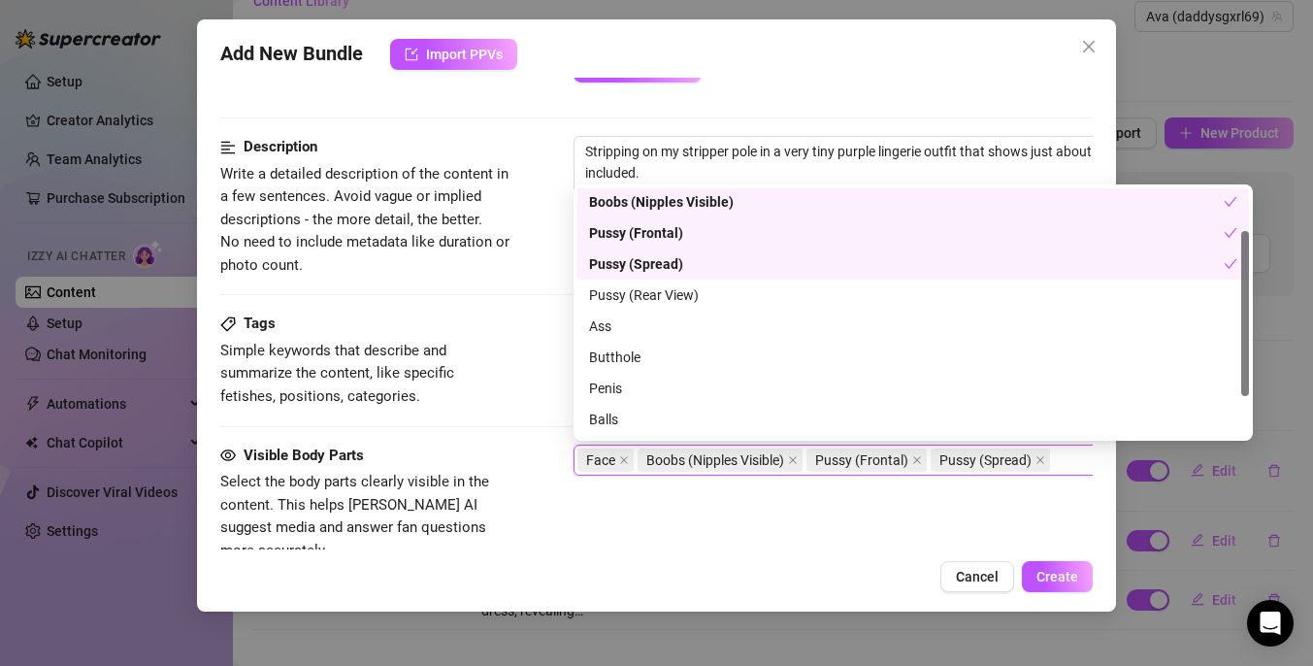
click at [721, 262] on div "Pussy (Spread)" at bounding box center [906, 263] width 635 height 21
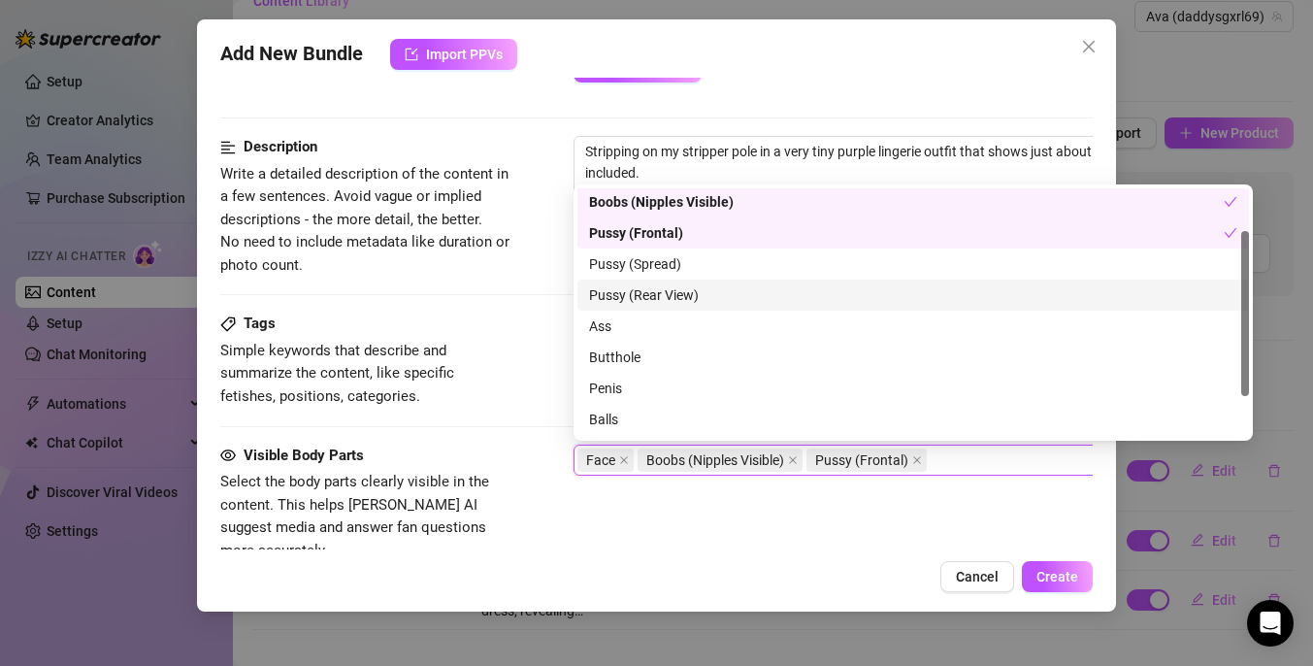
click at [715, 303] on div "Pussy (Rear View)" at bounding box center [913, 294] width 648 height 21
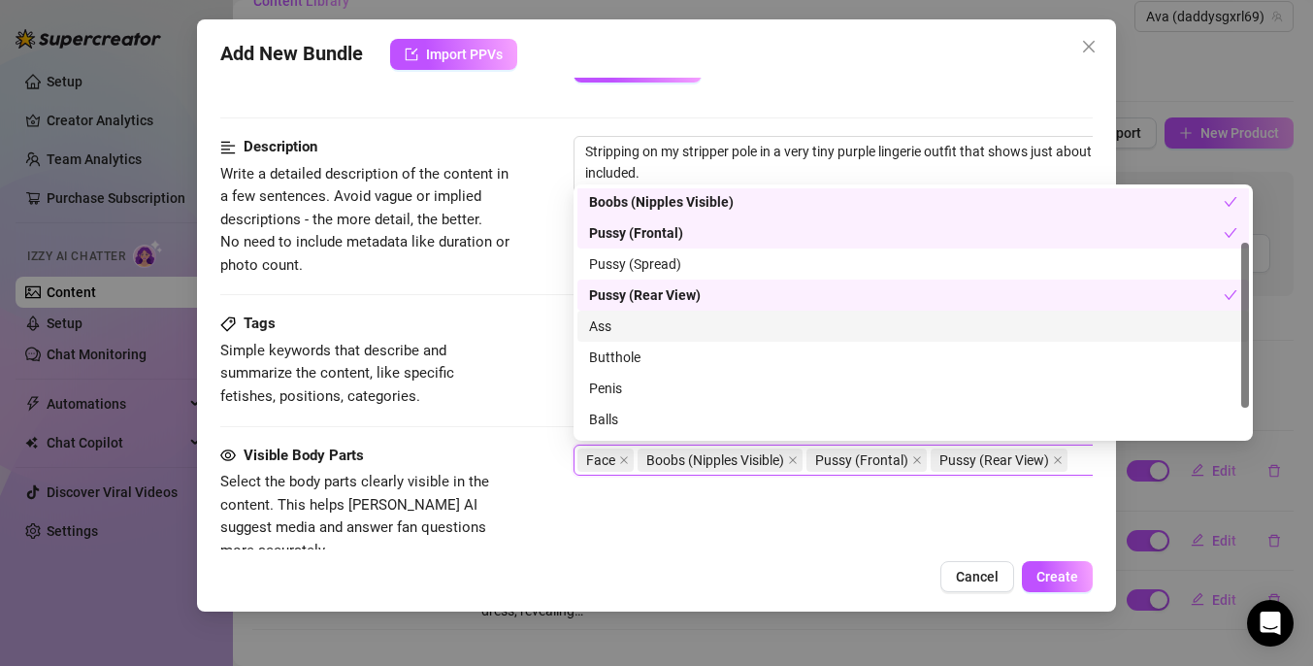
scroll to position [124, 0]
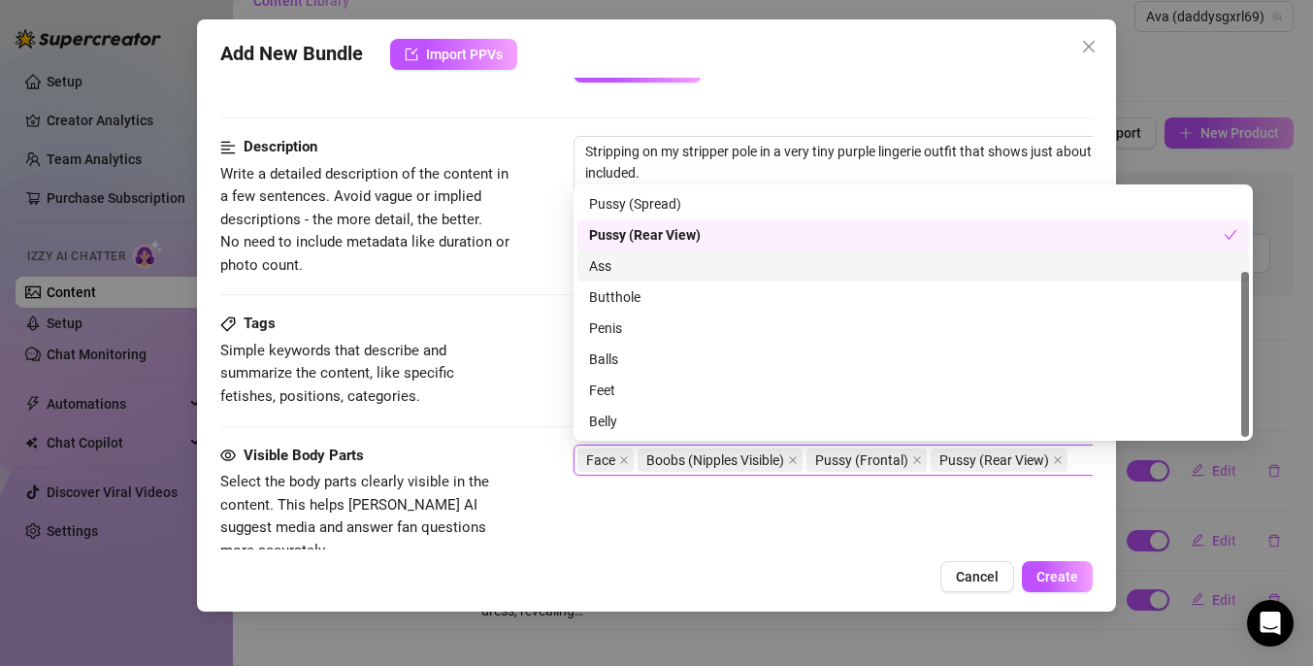
click at [724, 261] on div "Ass" at bounding box center [913, 265] width 648 height 21
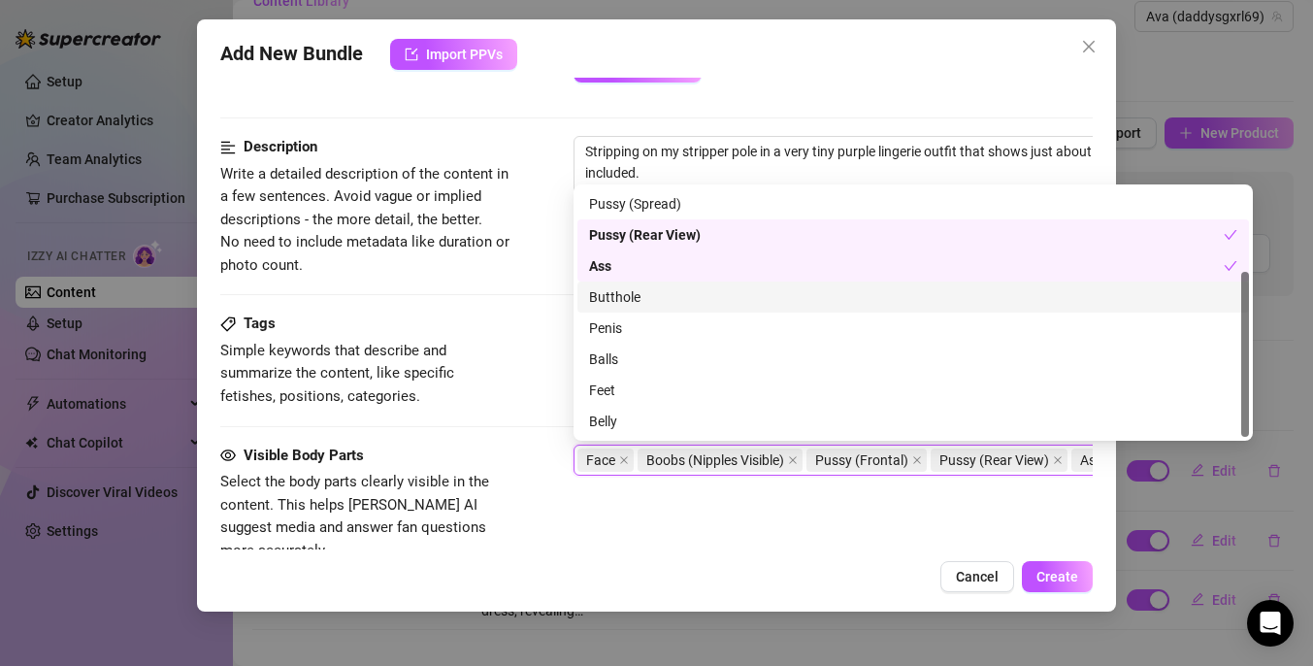
click at [713, 297] on div "Butthole" at bounding box center [913, 296] width 648 height 21
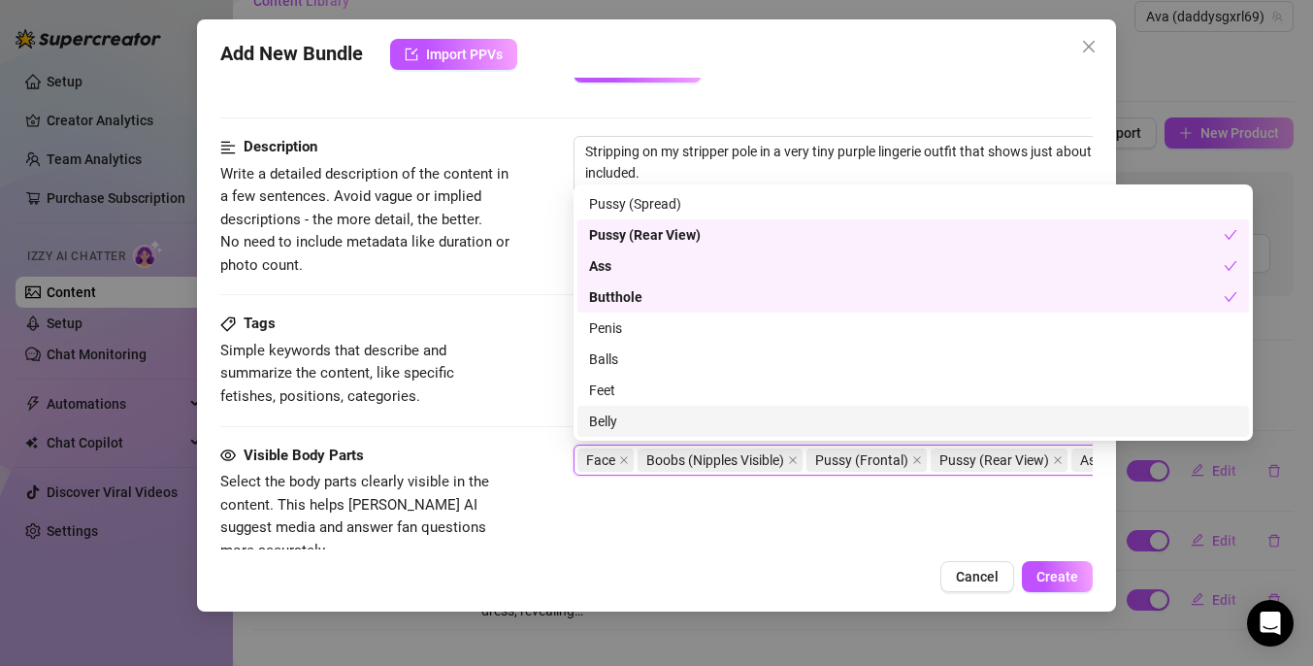
click at [666, 417] on div "Belly" at bounding box center [913, 420] width 648 height 21
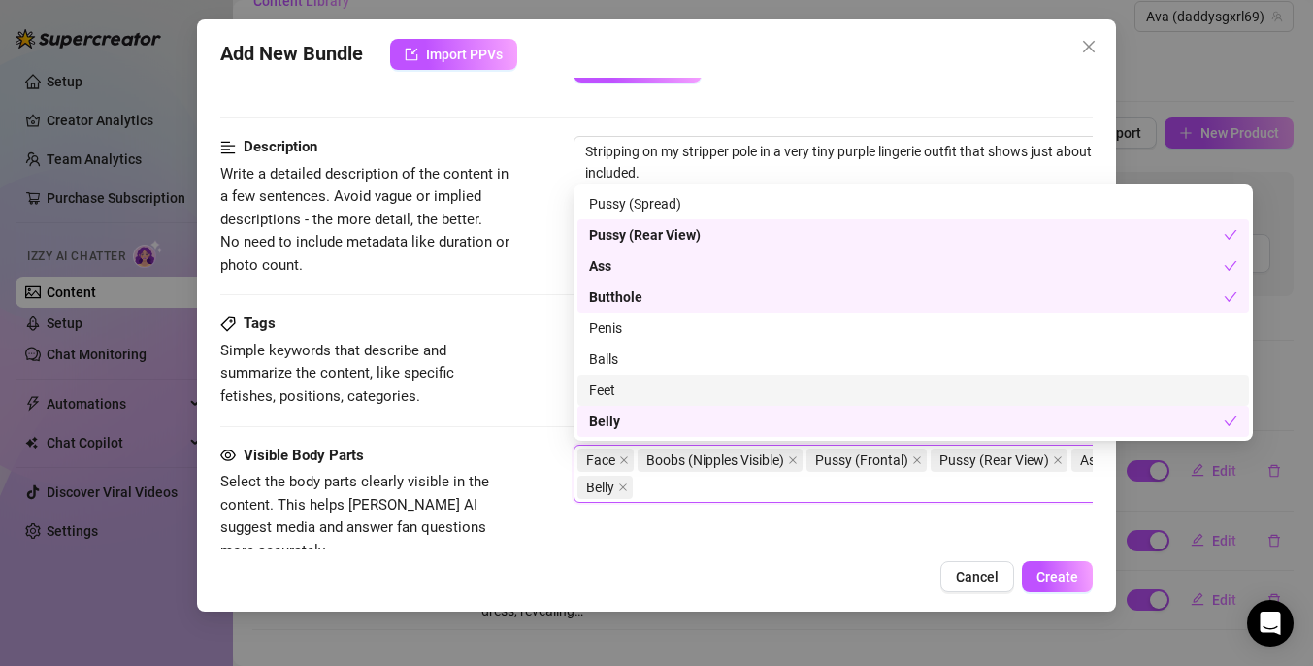
click at [671, 380] on div "Feet" at bounding box center [913, 389] width 648 height 21
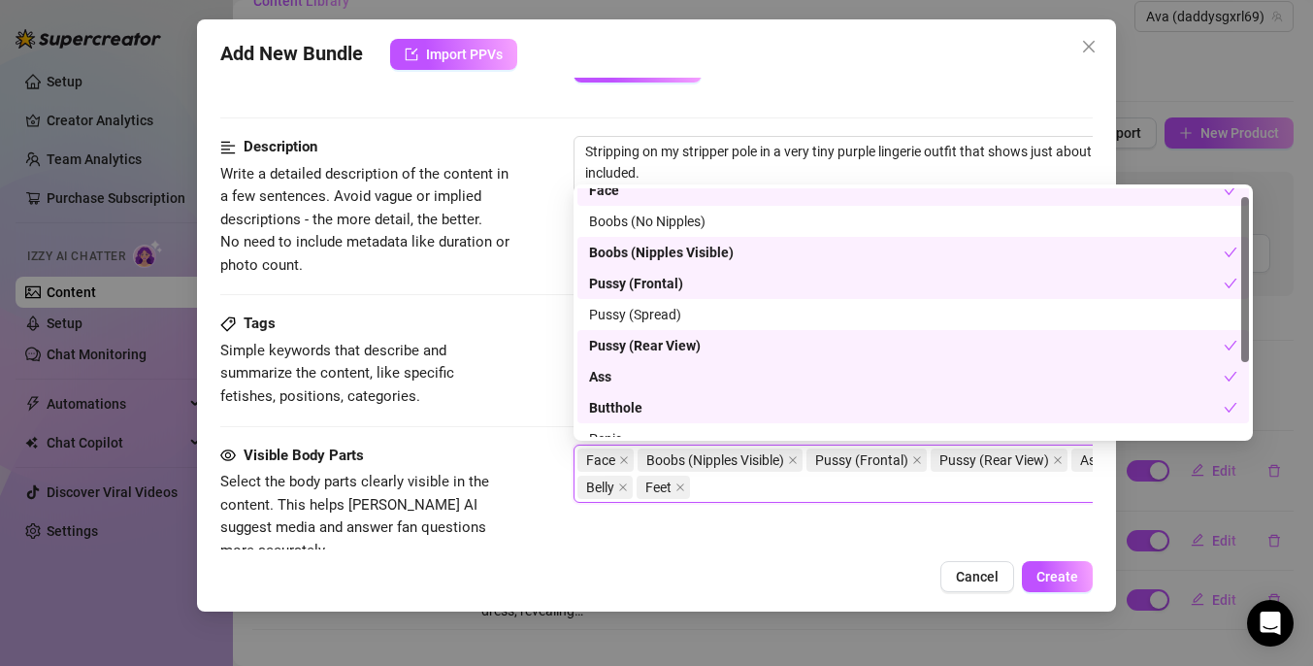
scroll to position [0, 0]
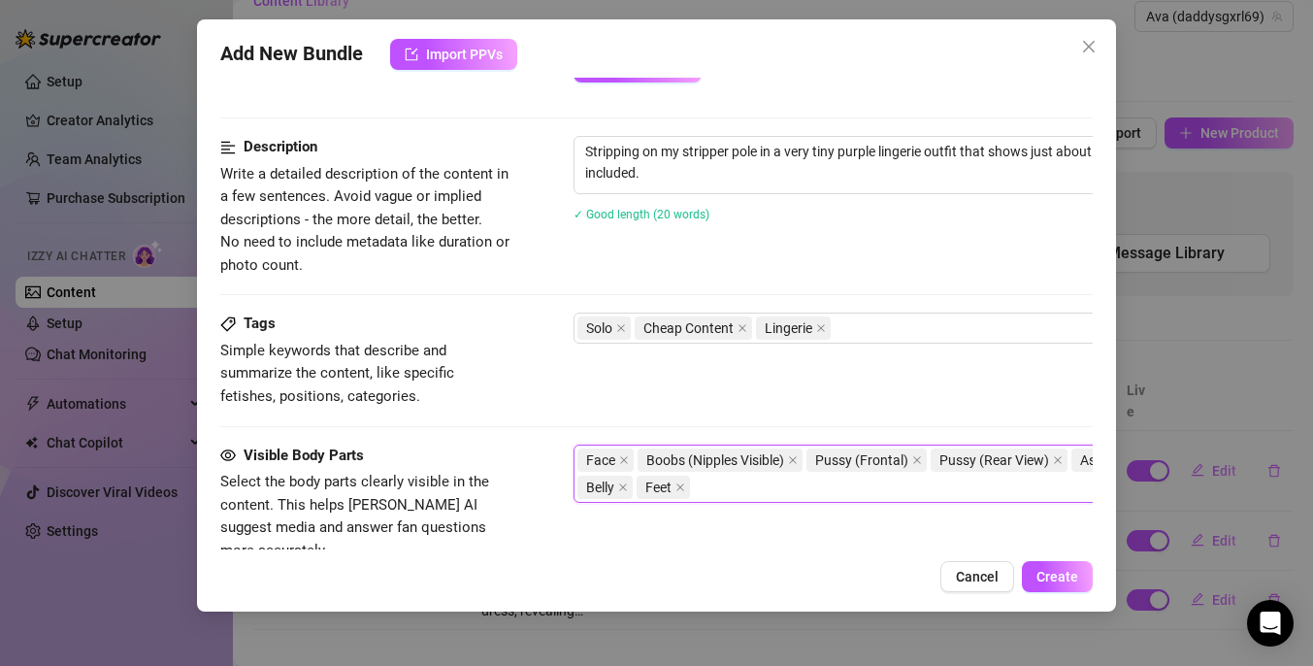
click at [537, 479] on div "Visible Body Parts Select the body parts clearly visible in the content. This h…" at bounding box center [656, 503] width 872 height 118
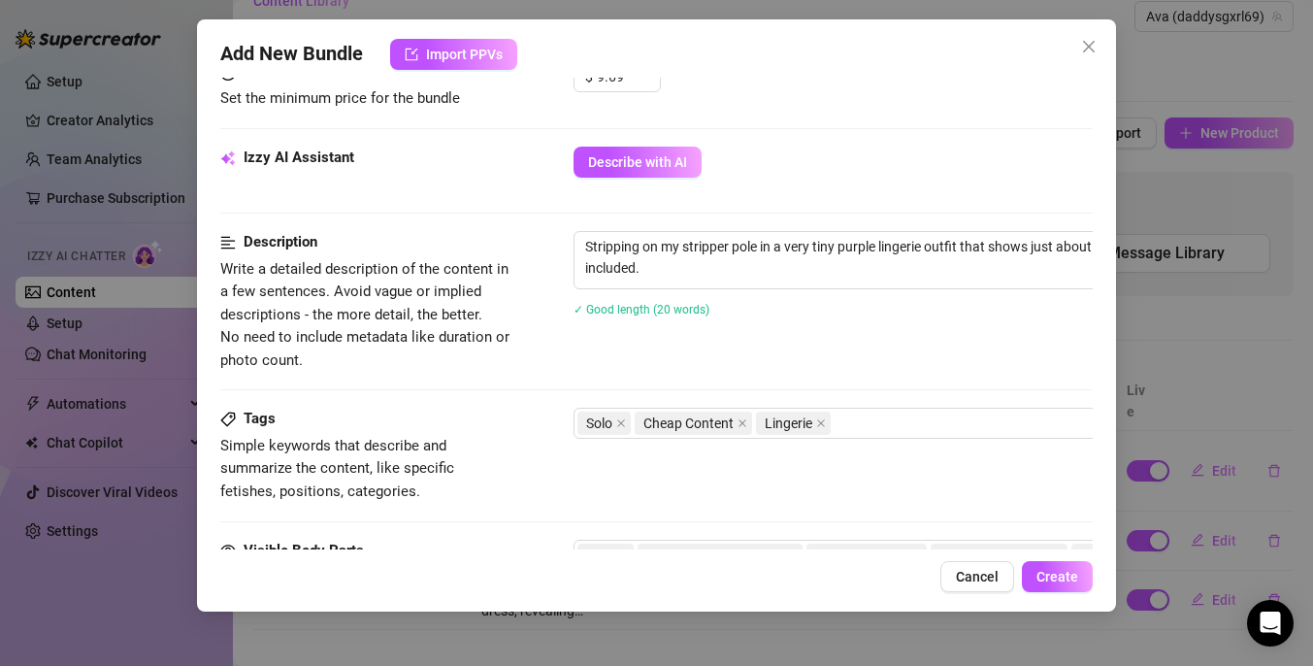
scroll to position [880, 0]
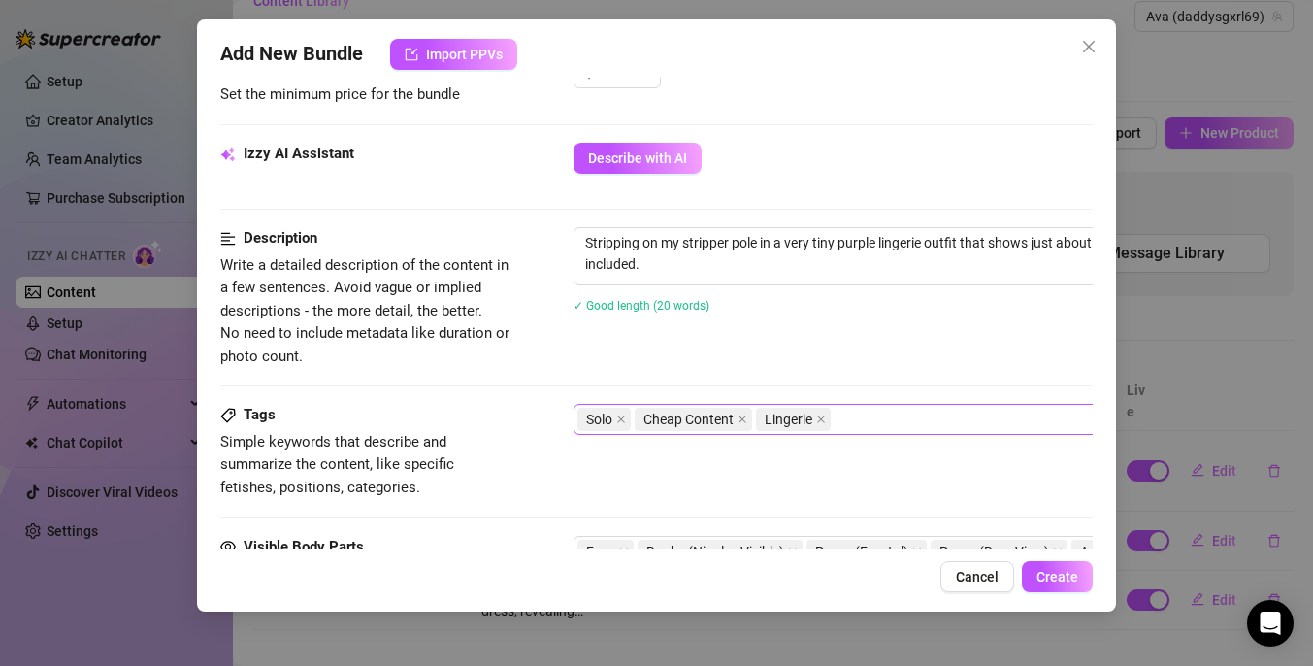
click at [880, 423] on div "Solo Cheap Content Lingerie" at bounding box center [902, 419] width 651 height 27
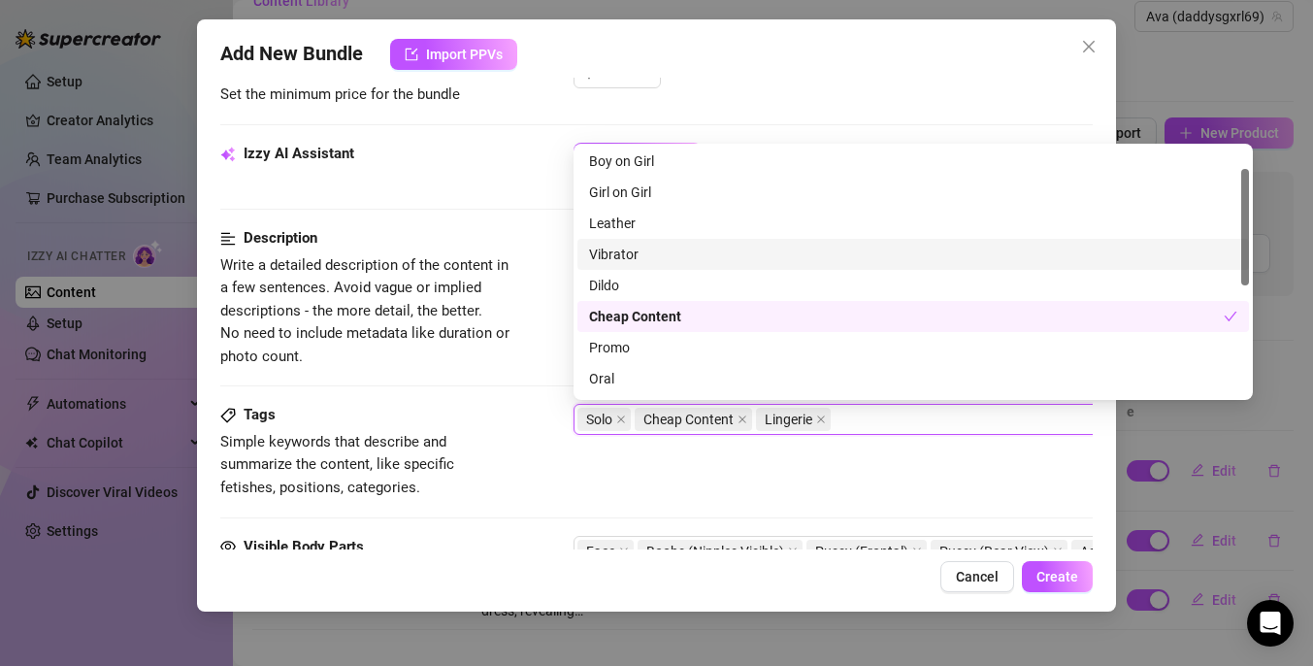
scroll to position [0, 0]
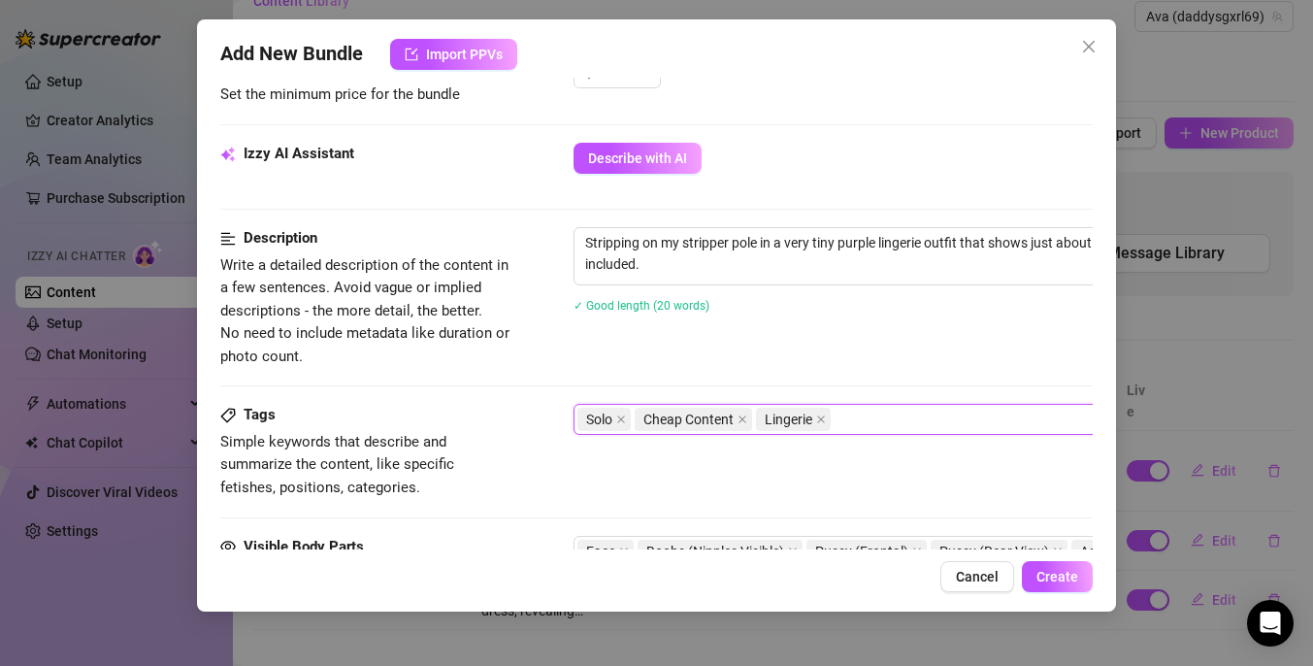
click at [454, 465] on span "Simple keywords that describe and summarize the content, like specific fetishes…" at bounding box center [337, 464] width 234 height 63
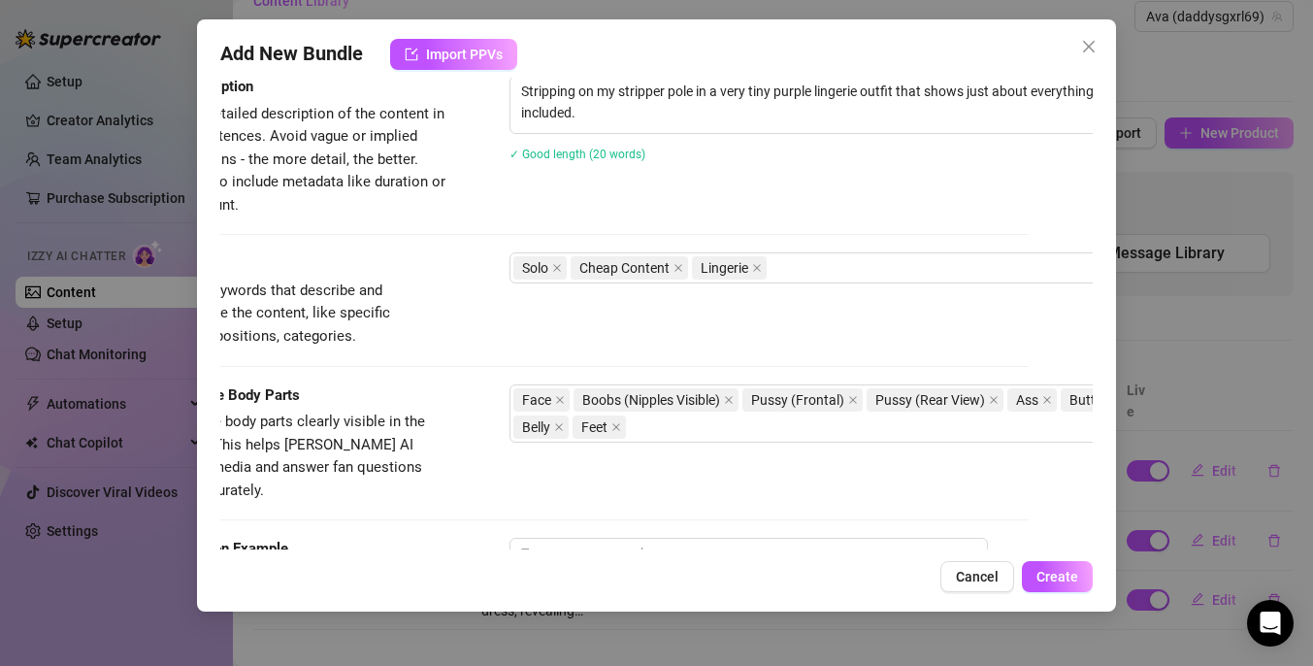
scroll to position [1031, 62]
click at [769, 425] on div "Face Boobs (Nipples Visible) Pussy (Frontal) Pussy (Rear View) Ass Butthole Bel…" at bounding box center [840, 413] width 651 height 54
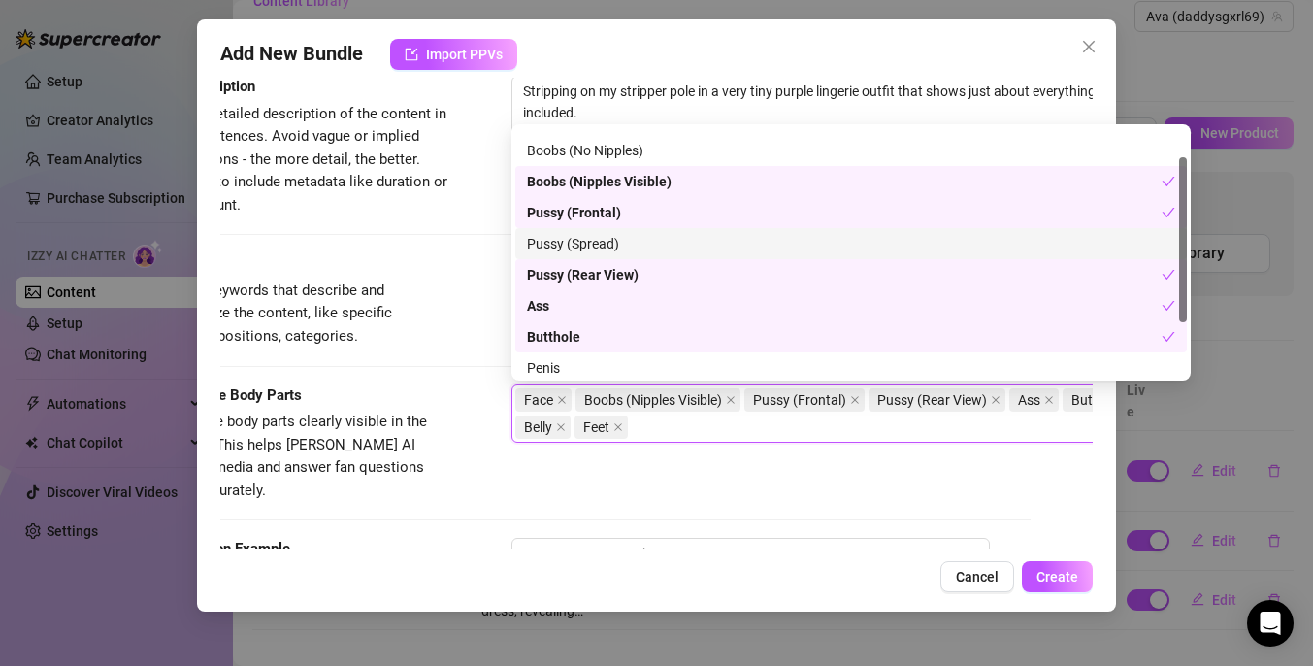
scroll to position [0, 0]
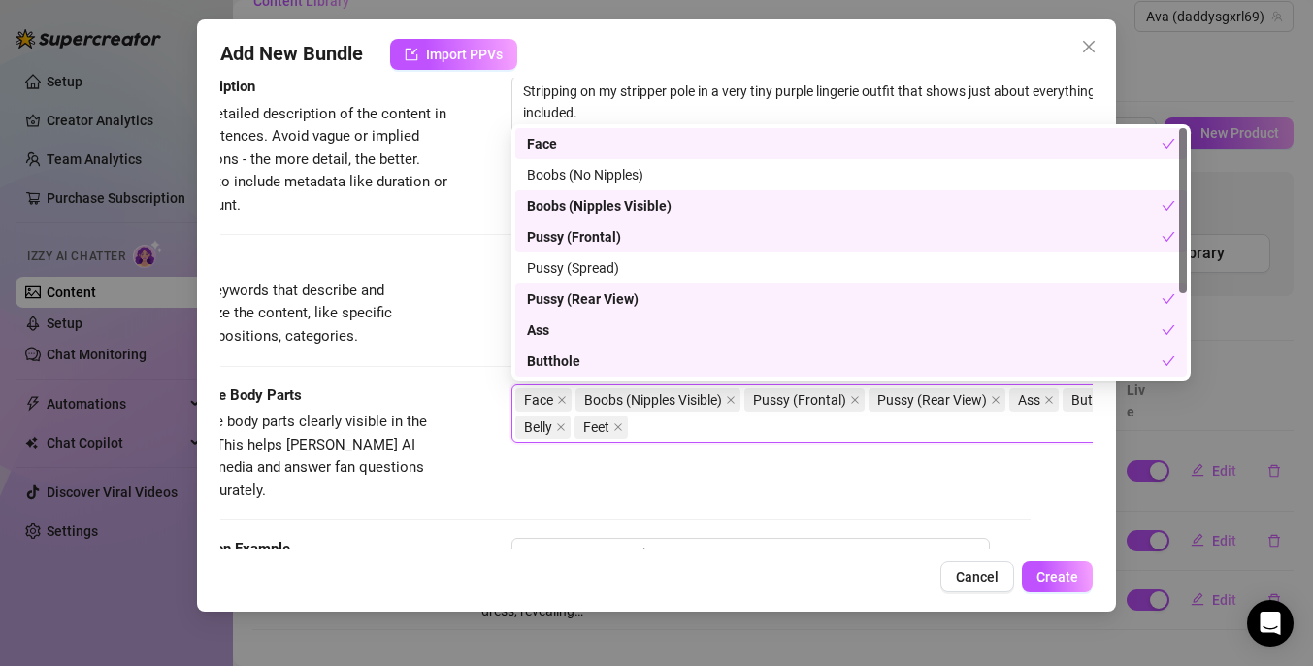
click at [504, 489] on div "Visible Body Parts Select the body parts clearly visible in the content. This h…" at bounding box center [594, 461] width 872 height 154
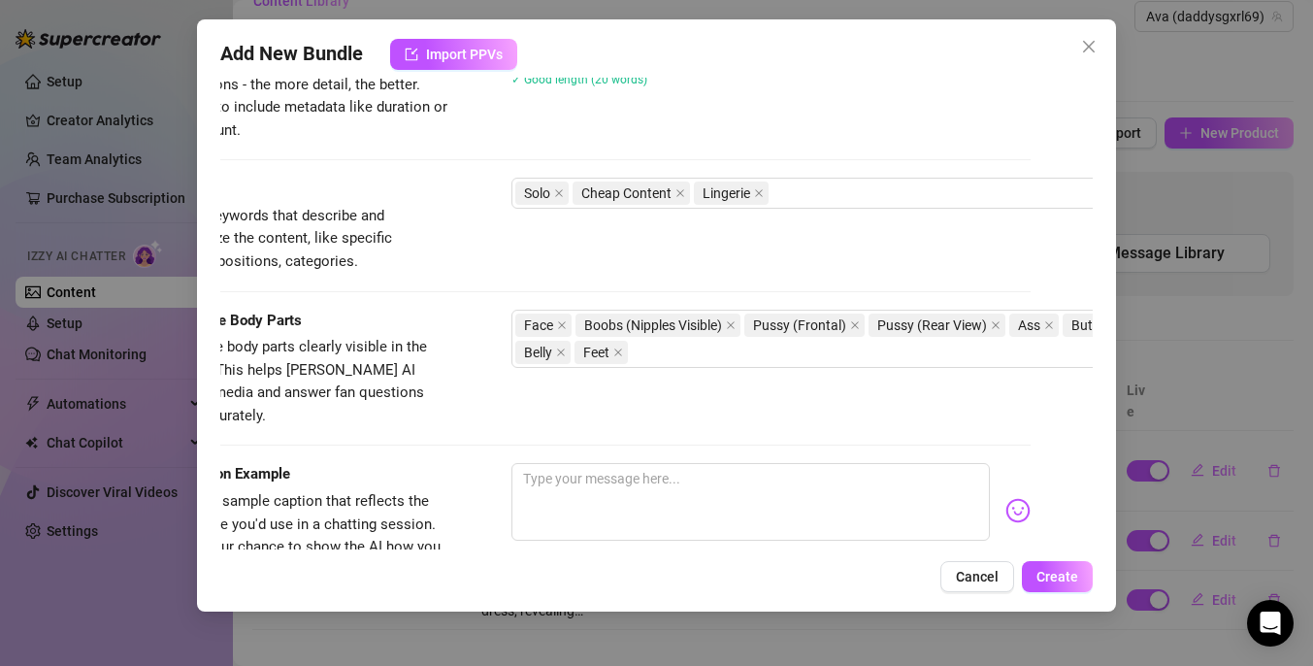
scroll to position [1131, 62]
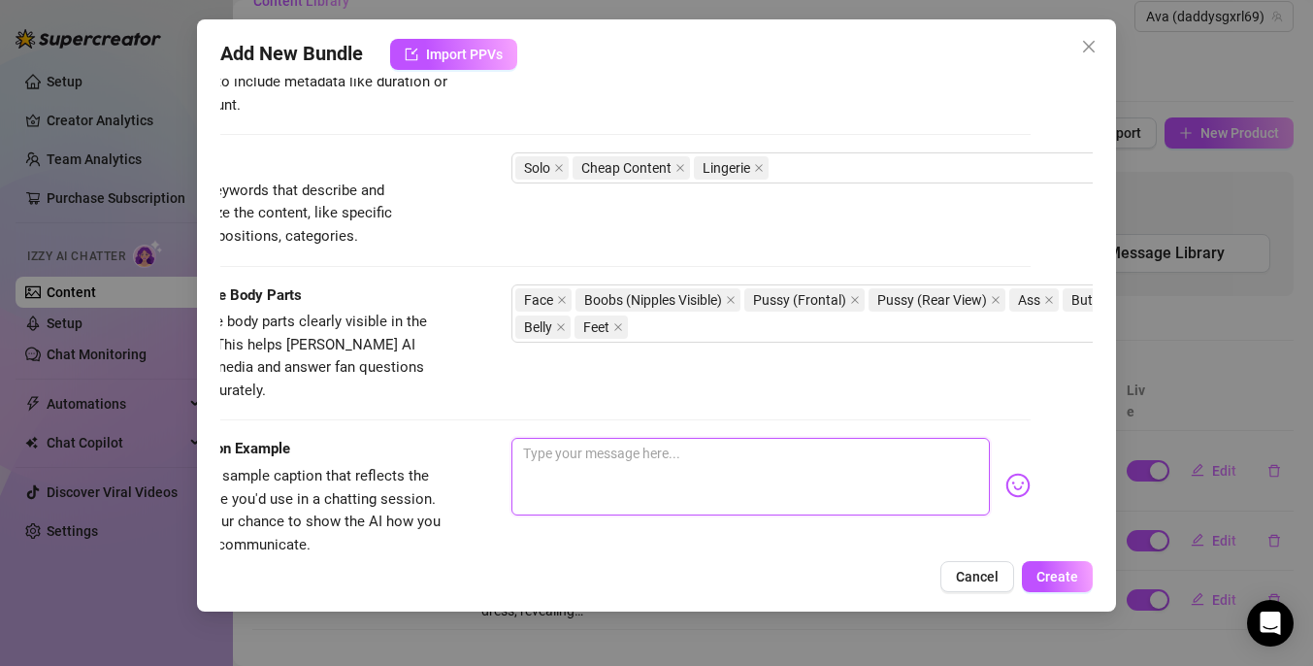
click at [547, 452] on textarea at bounding box center [750, 477] width 478 height 78
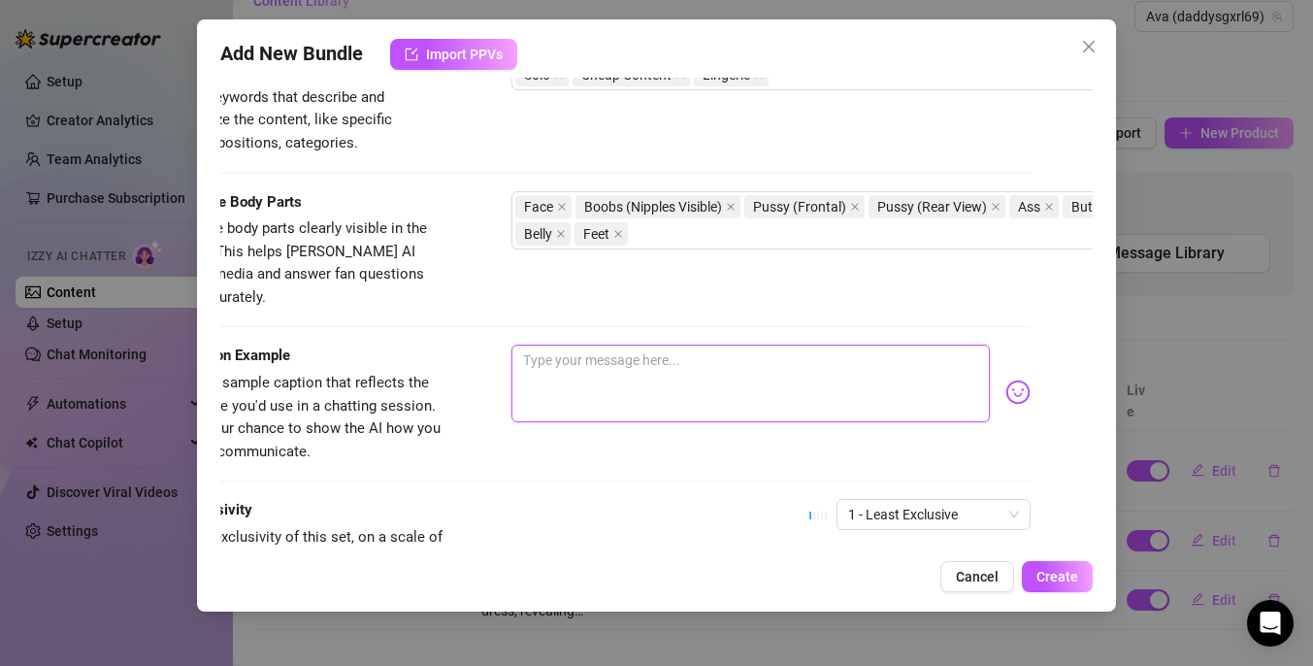
scroll to position [1230, 62]
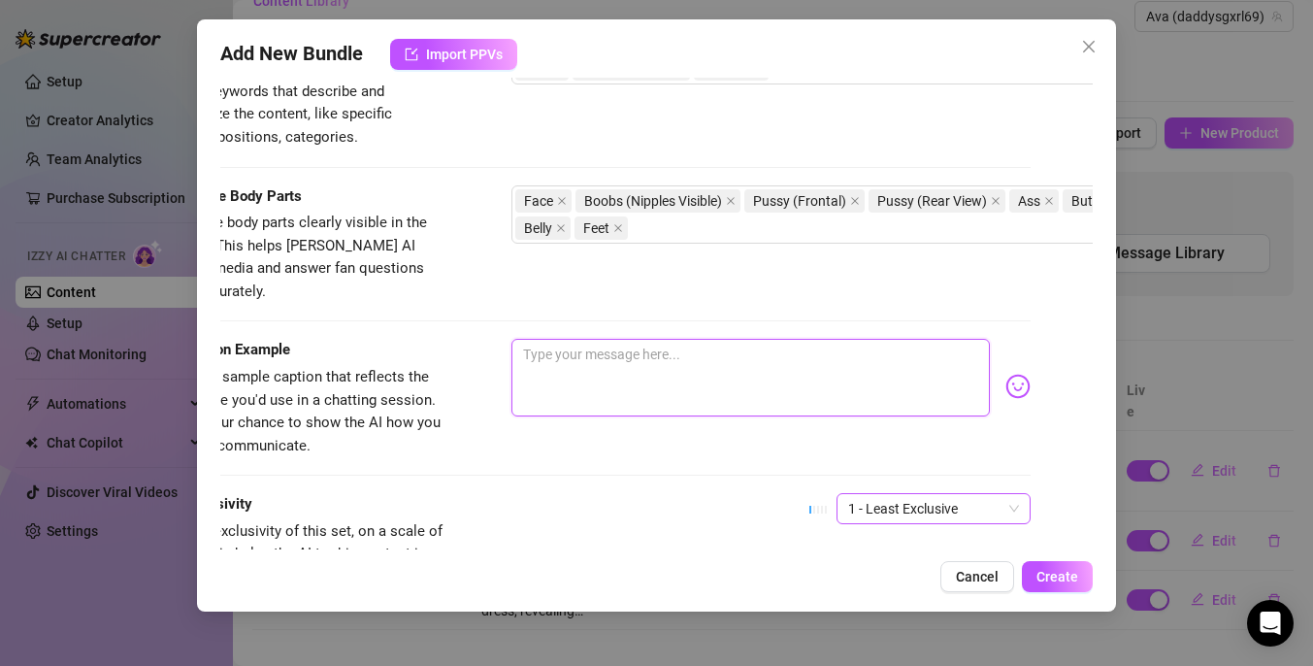
click at [929, 494] on span "1 - Least Exclusive" at bounding box center [933, 508] width 171 height 29
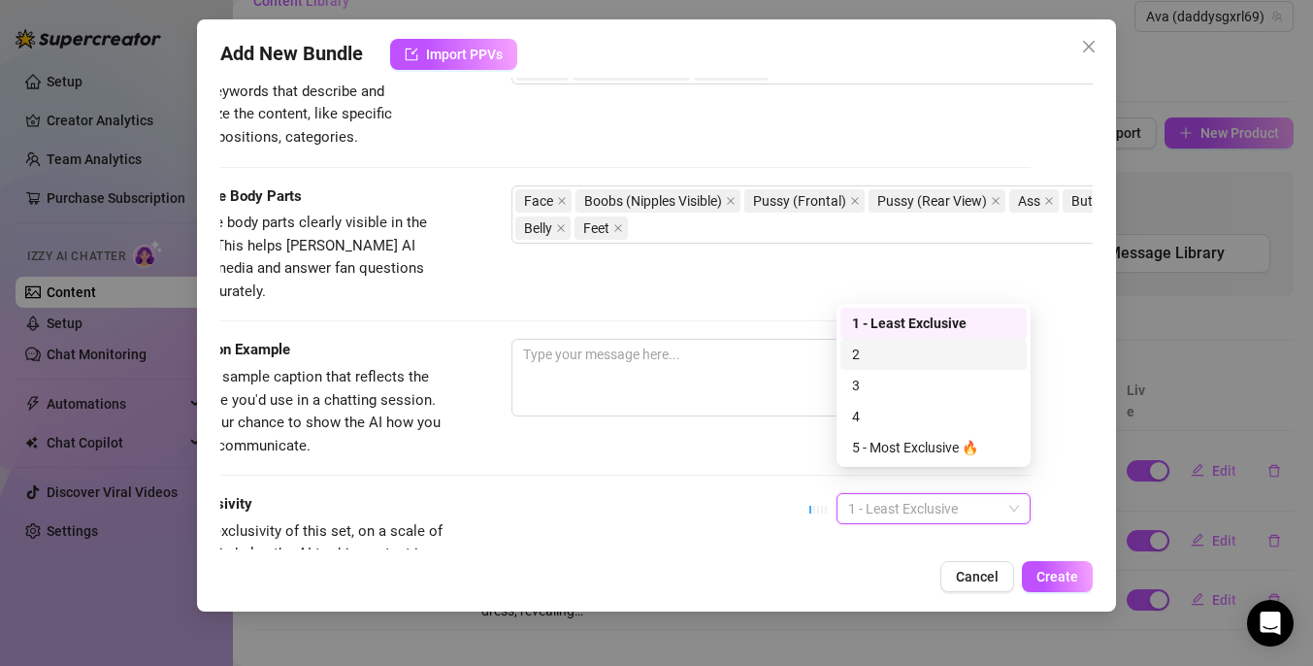
click at [887, 363] on div "2" at bounding box center [933, 354] width 163 height 21
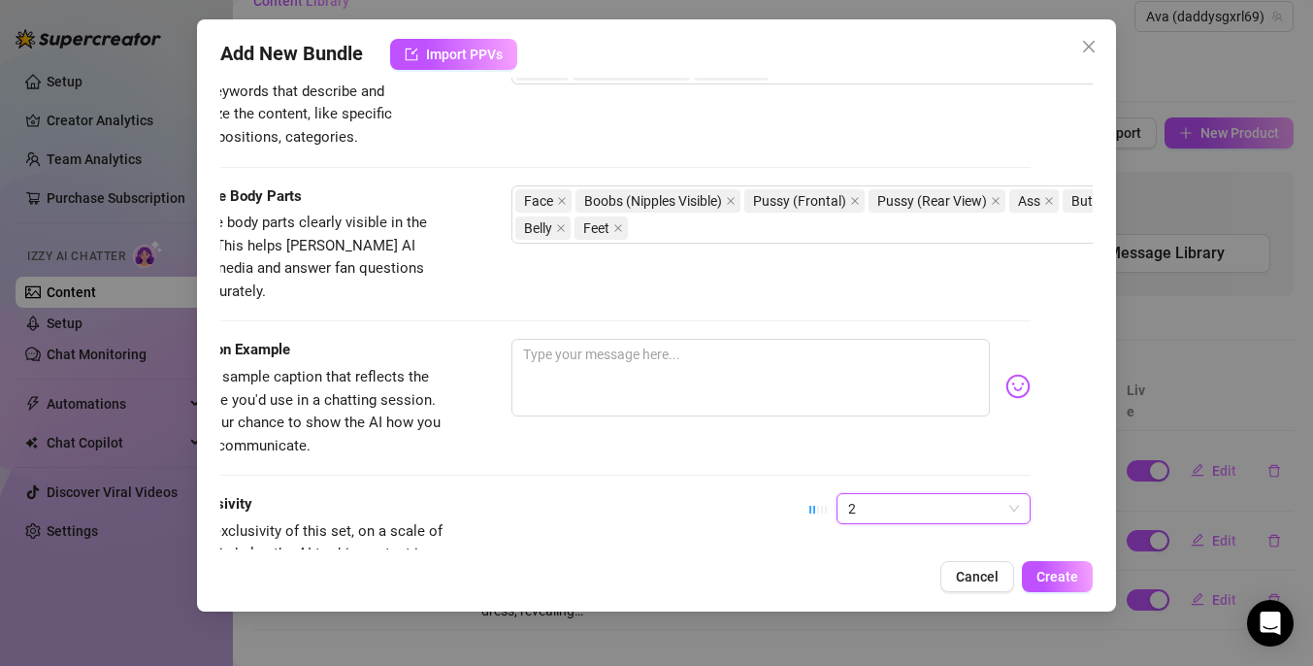
scroll to position [1231, 0]
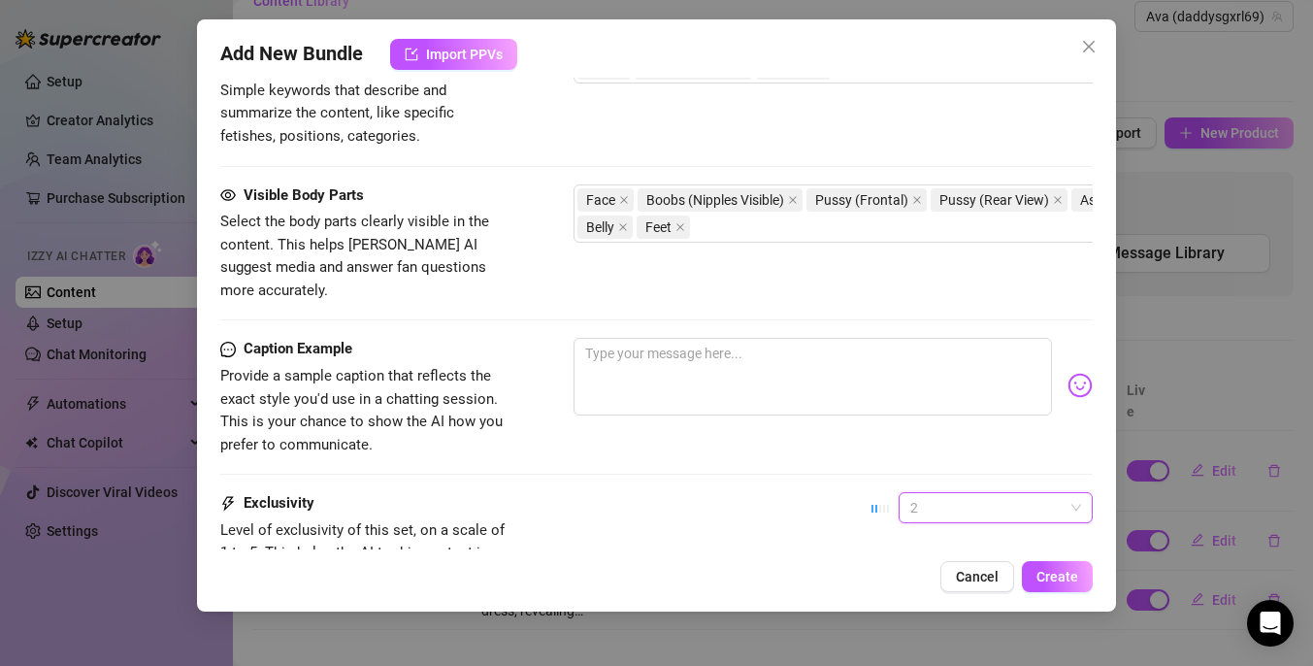
click at [931, 493] on span "2" at bounding box center [995, 507] width 171 height 29
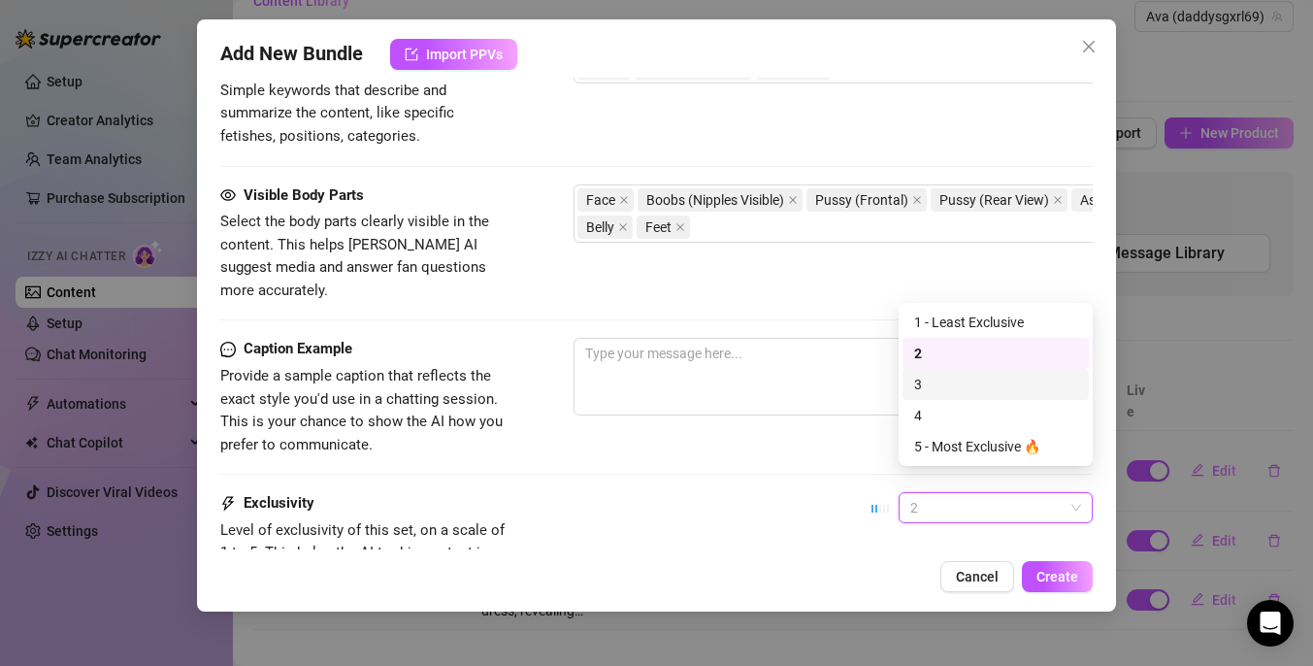
click at [803, 492] on div "Exclusivity Level of exclusivity of this set, on a scale of 1 to 5. This helps …" at bounding box center [656, 539] width 872 height 95
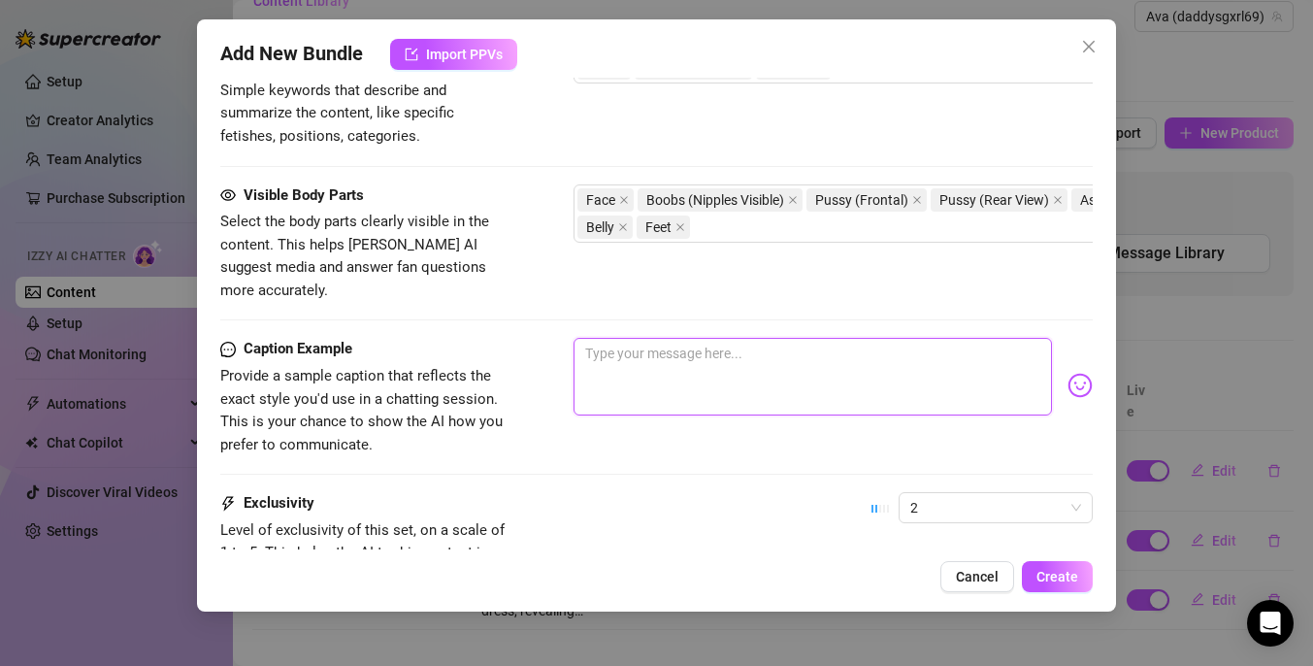
click at [679, 358] on textarea at bounding box center [812, 377] width 478 height 78
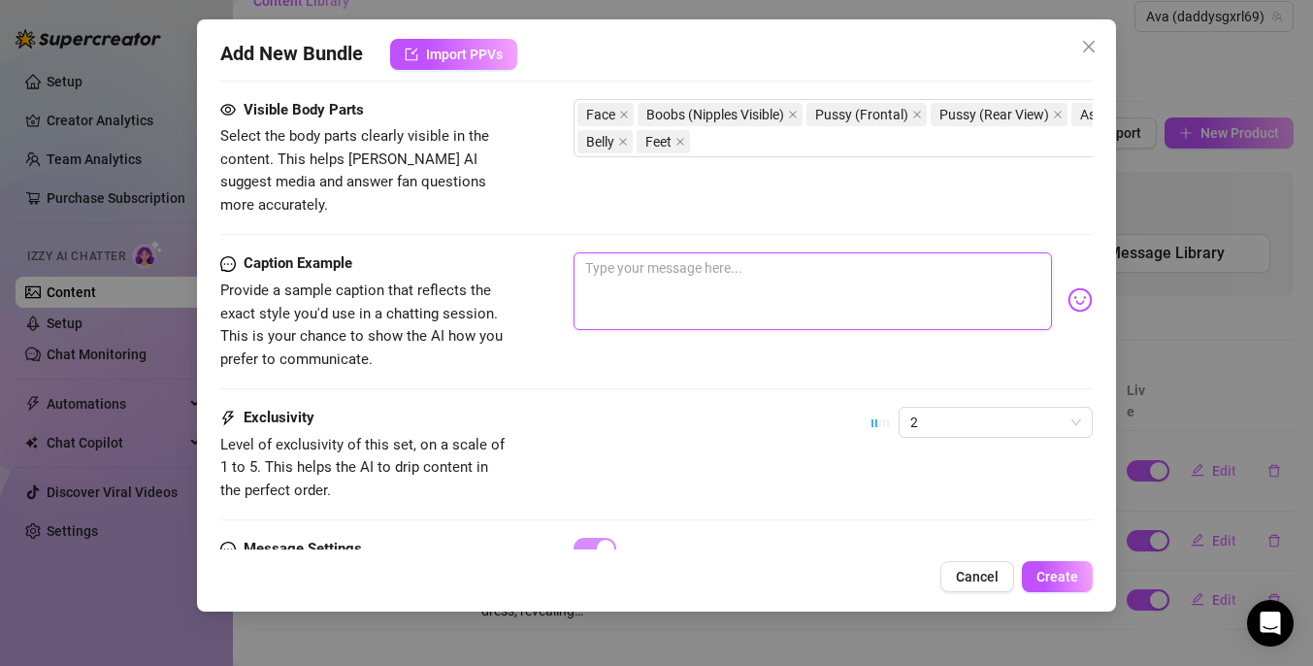
scroll to position [1326, 0]
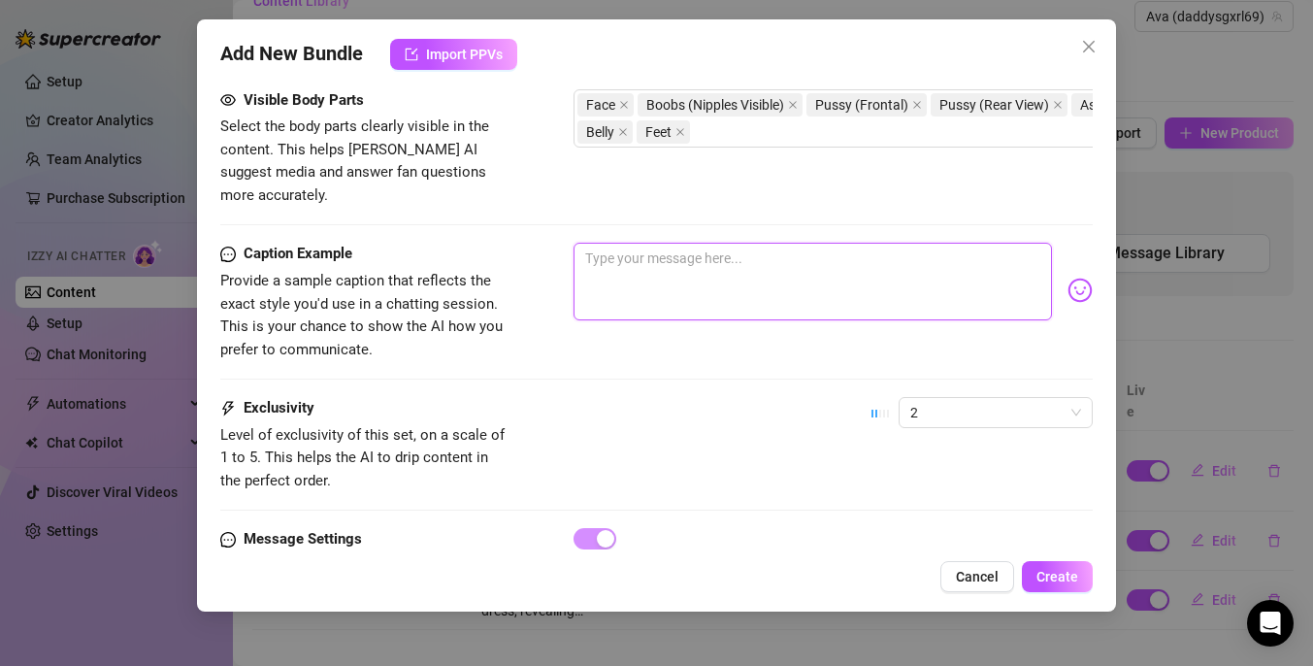
click at [725, 281] on textarea at bounding box center [812, 282] width 478 height 78
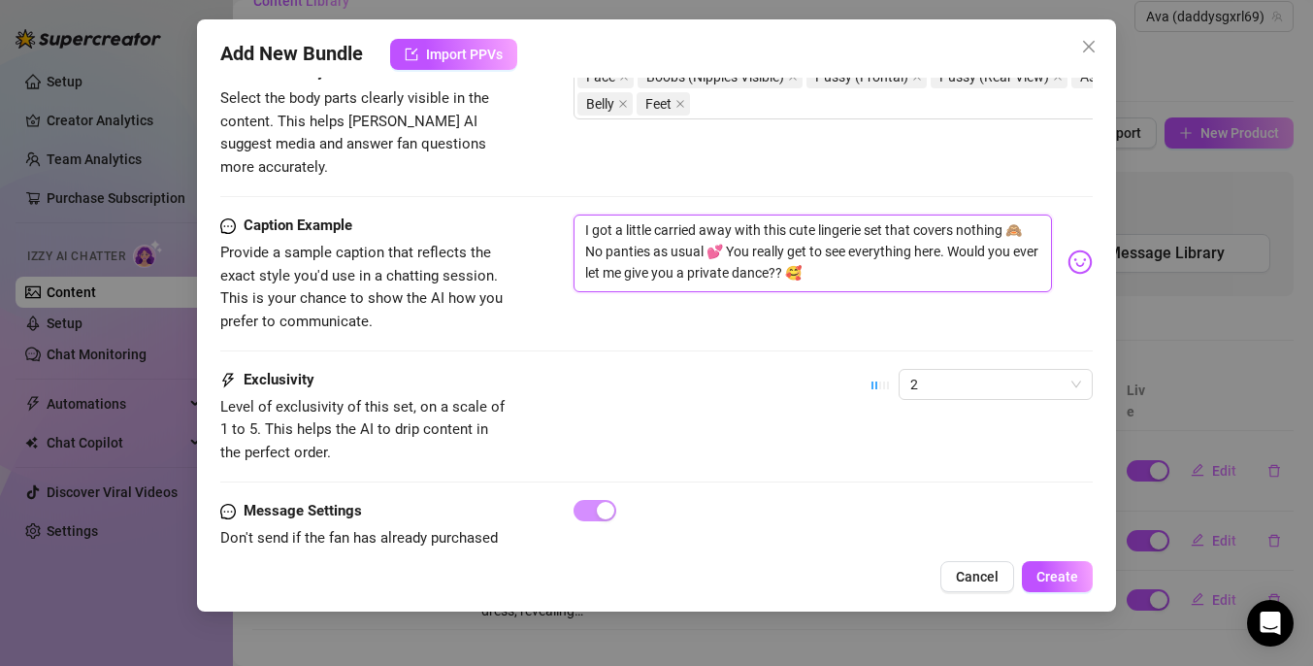
scroll to position [1354, 0]
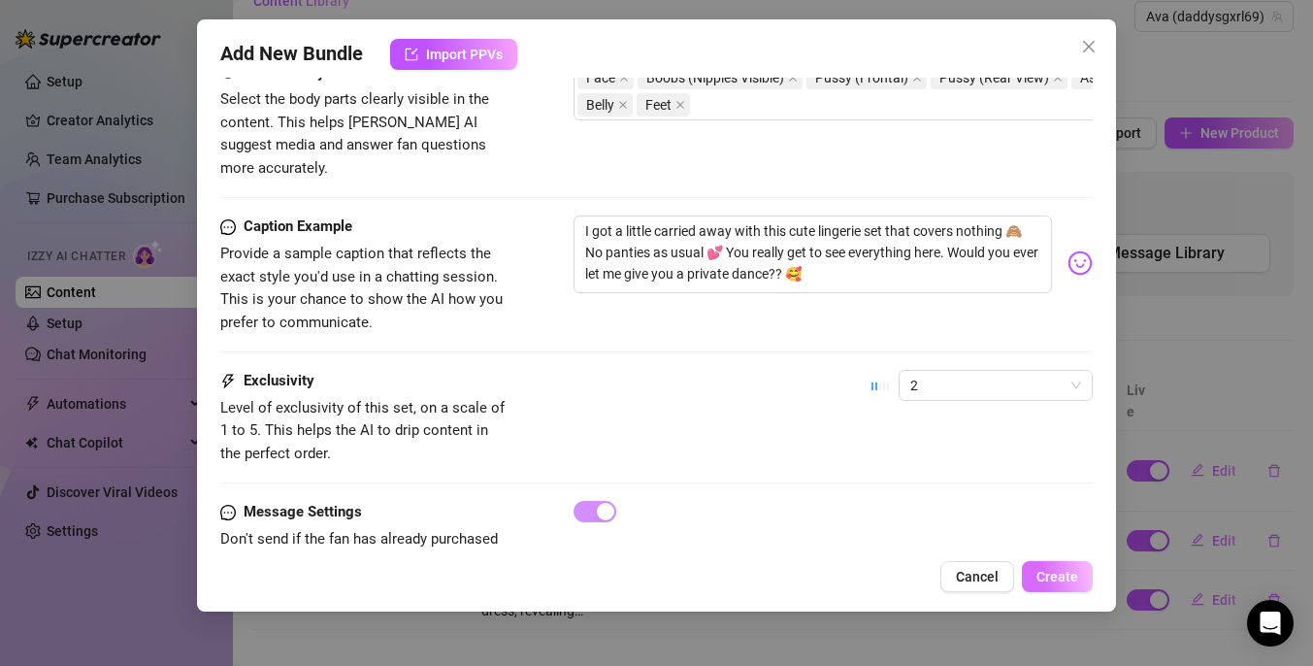
click at [1046, 573] on span "Create" at bounding box center [1057, 577] width 42 height 16
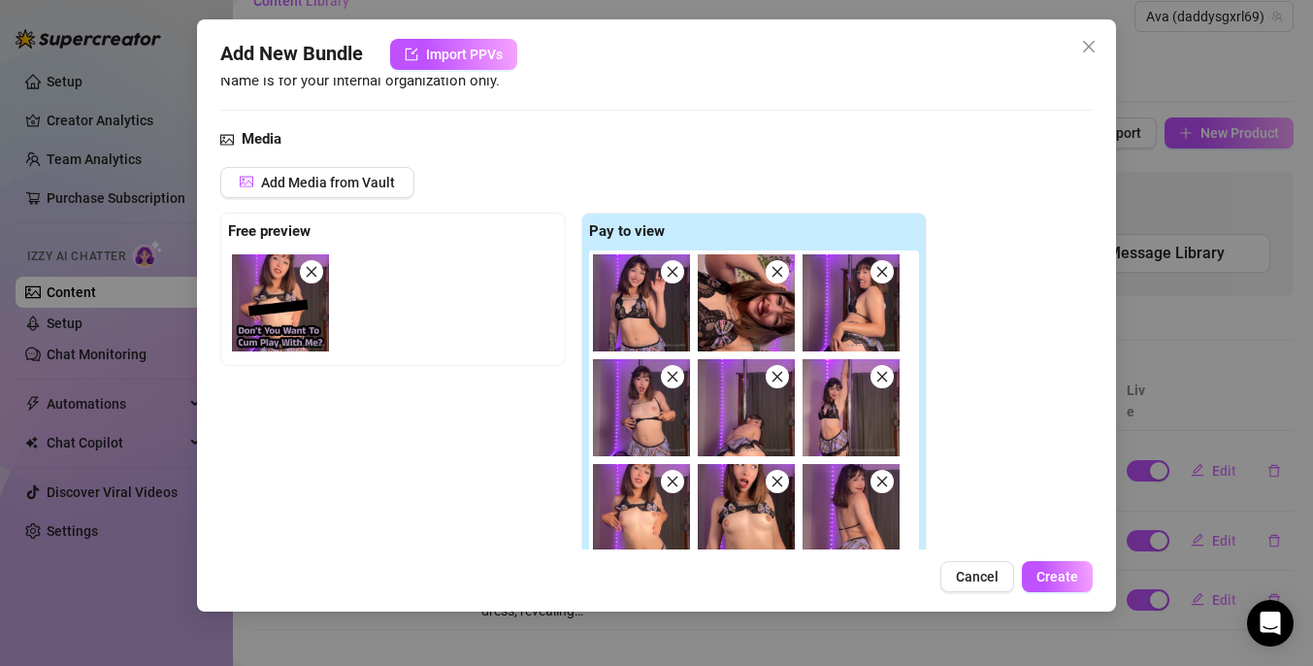
scroll to position [0, 0]
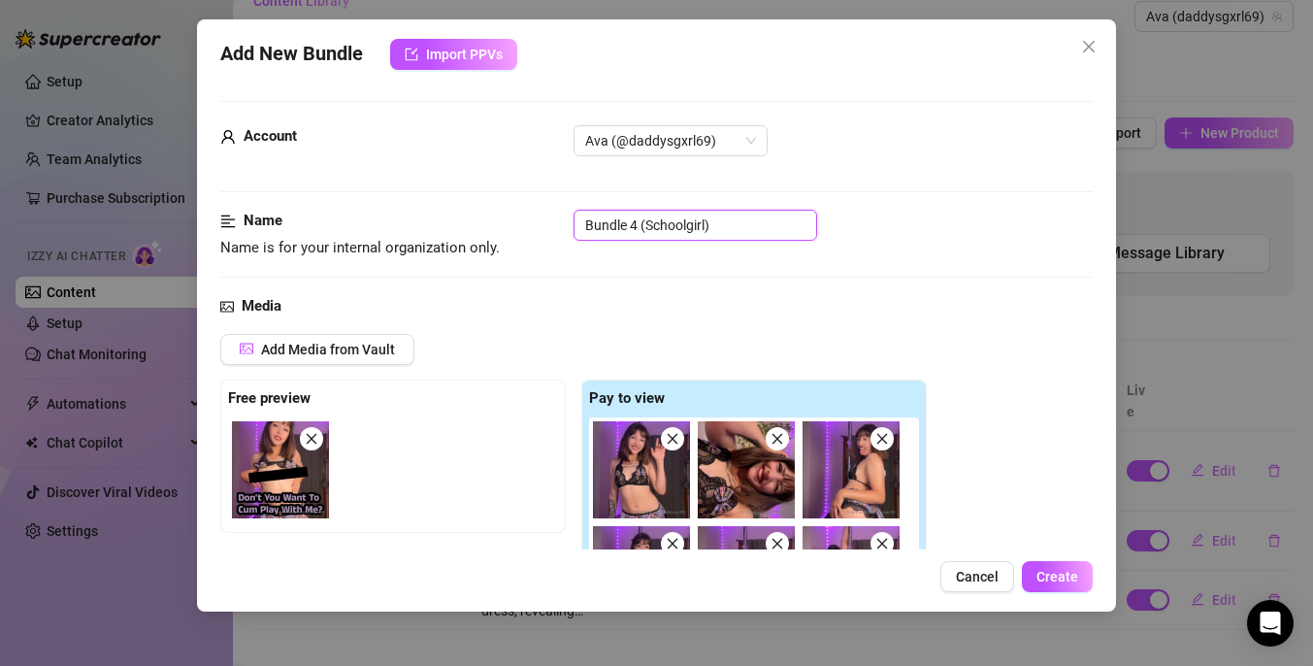
click at [704, 223] on input "Bundle 4 (Schoolgirl)" at bounding box center [695, 225] width 244 height 31
click at [1058, 577] on span "Create" at bounding box center [1057, 577] width 42 height 16
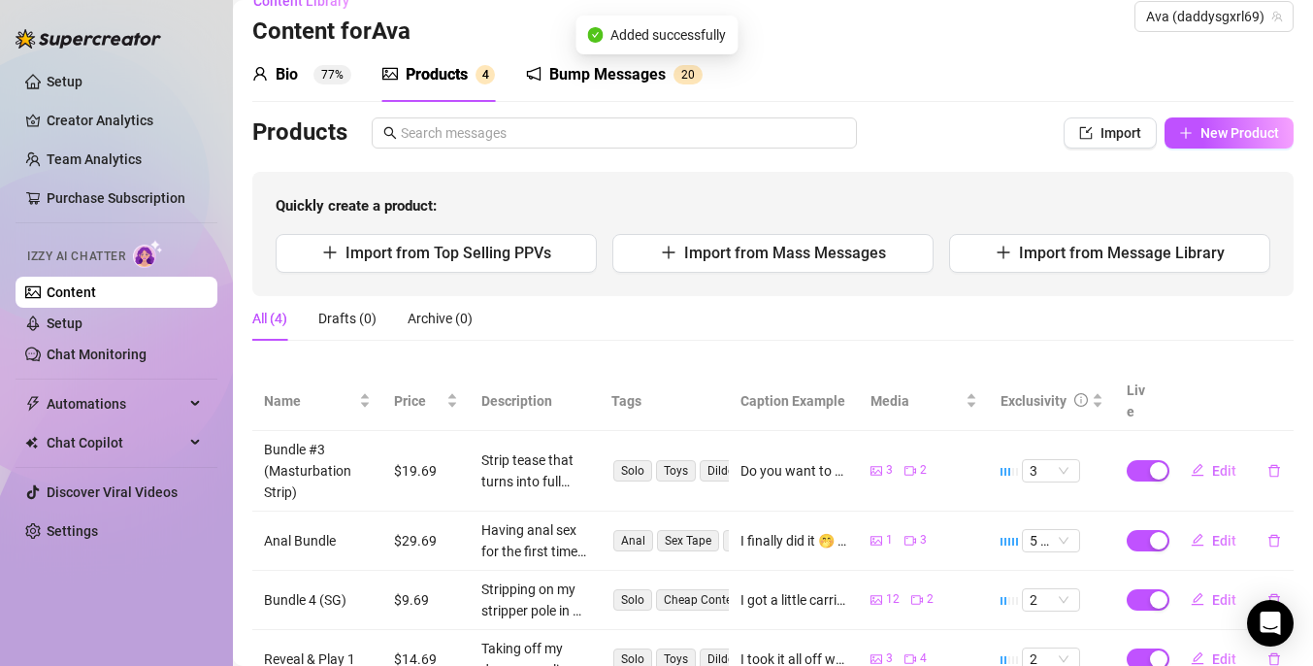
scroll to position [87, 0]
